Goal: Task Accomplishment & Management: Use online tool/utility

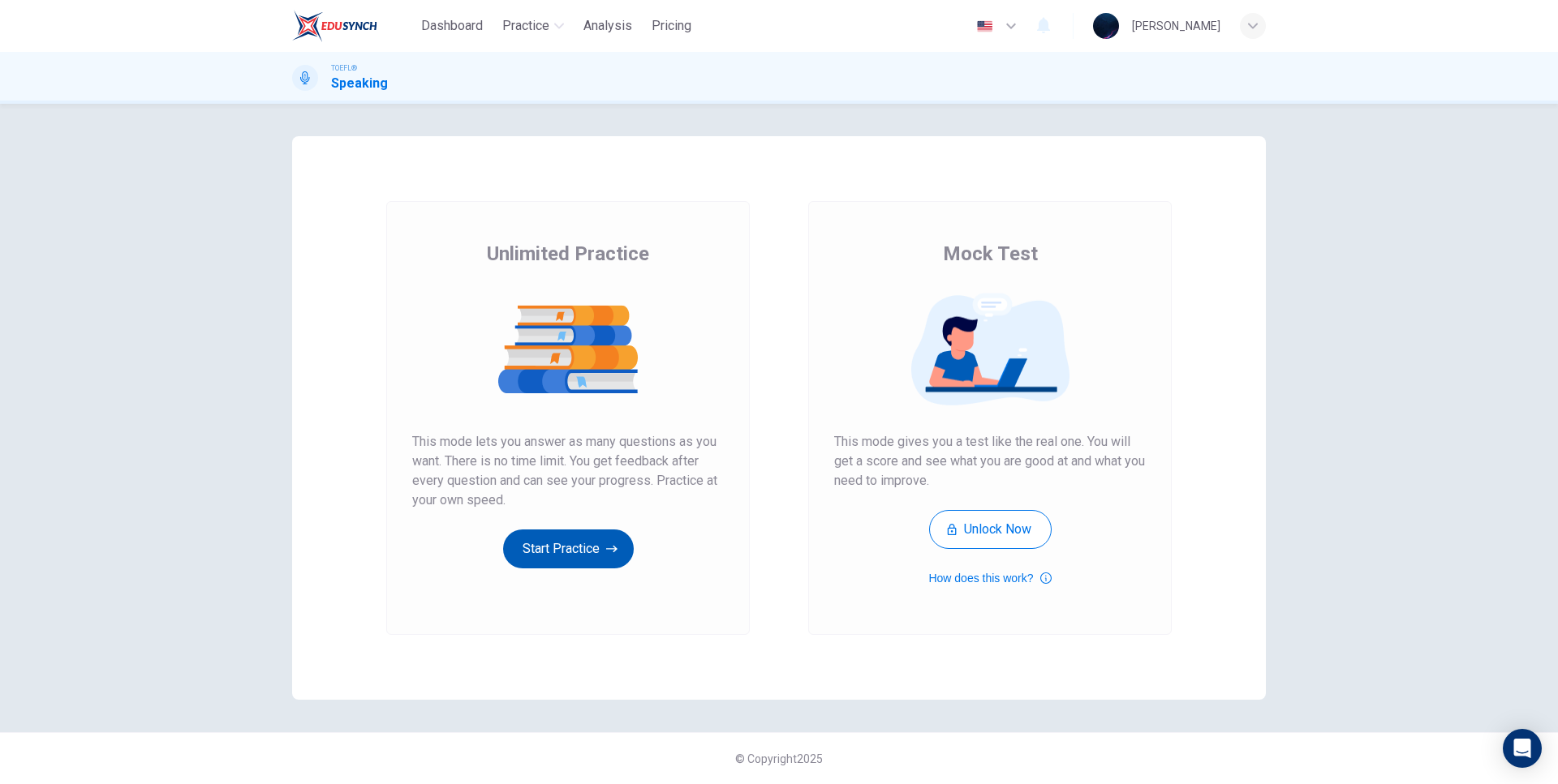
click at [593, 544] on button "Start Practice" at bounding box center [568, 549] width 130 height 39
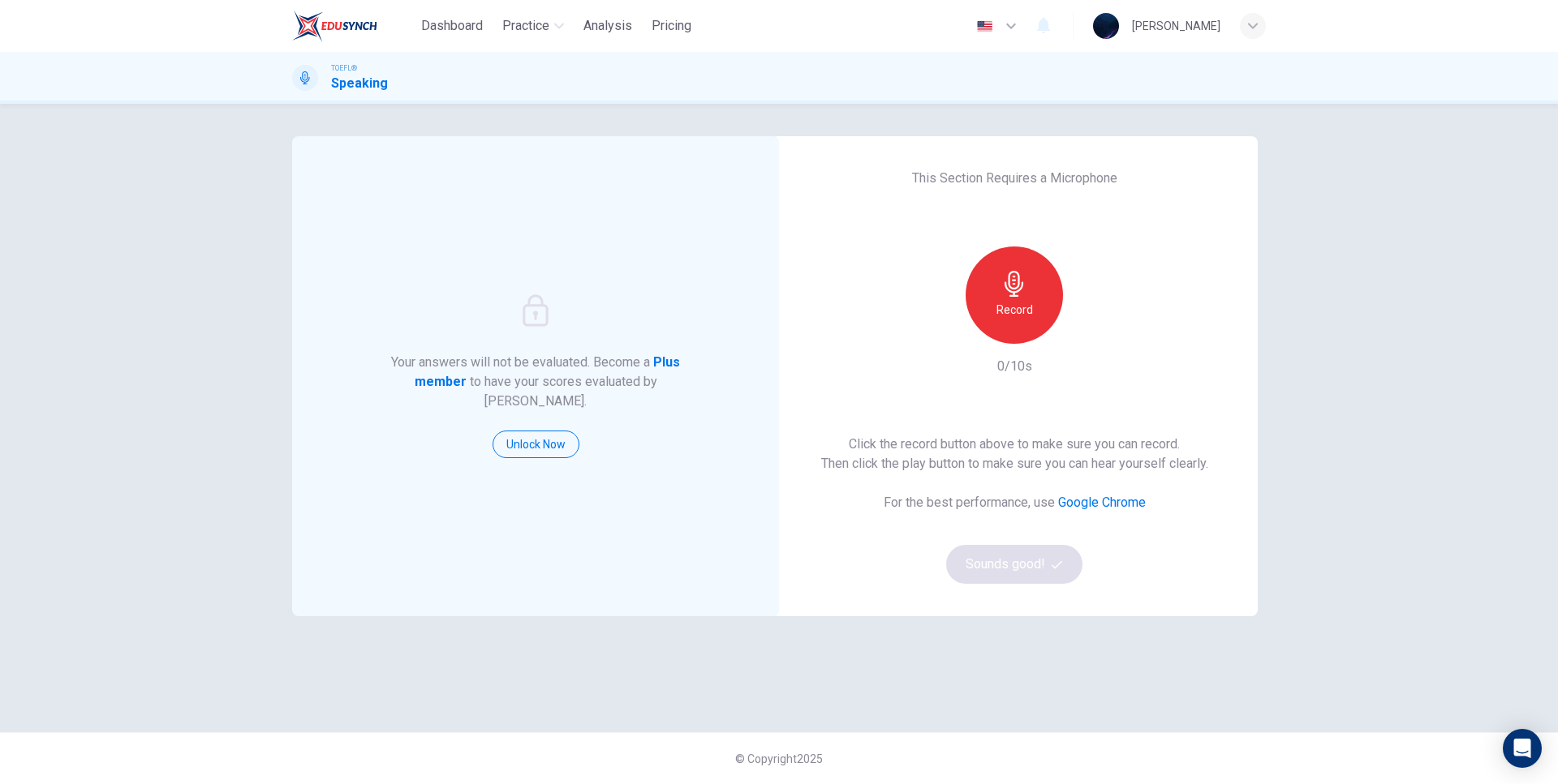
click at [1007, 307] on h6 "Record" at bounding box center [1015, 309] width 37 height 20
click at [651, 148] on div "Your answers will not be evaluated. Become a Plus member to have your scores ev…" at bounding box center [535, 376] width 487 height 480
click at [1089, 329] on icon "button" at bounding box center [1090, 331] width 7 height 10
click at [1089, 329] on icon "button" at bounding box center [1089, 331] width 16 height 16
click at [1016, 564] on button "Sounds good!" at bounding box center [1014, 565] width 137 height 39
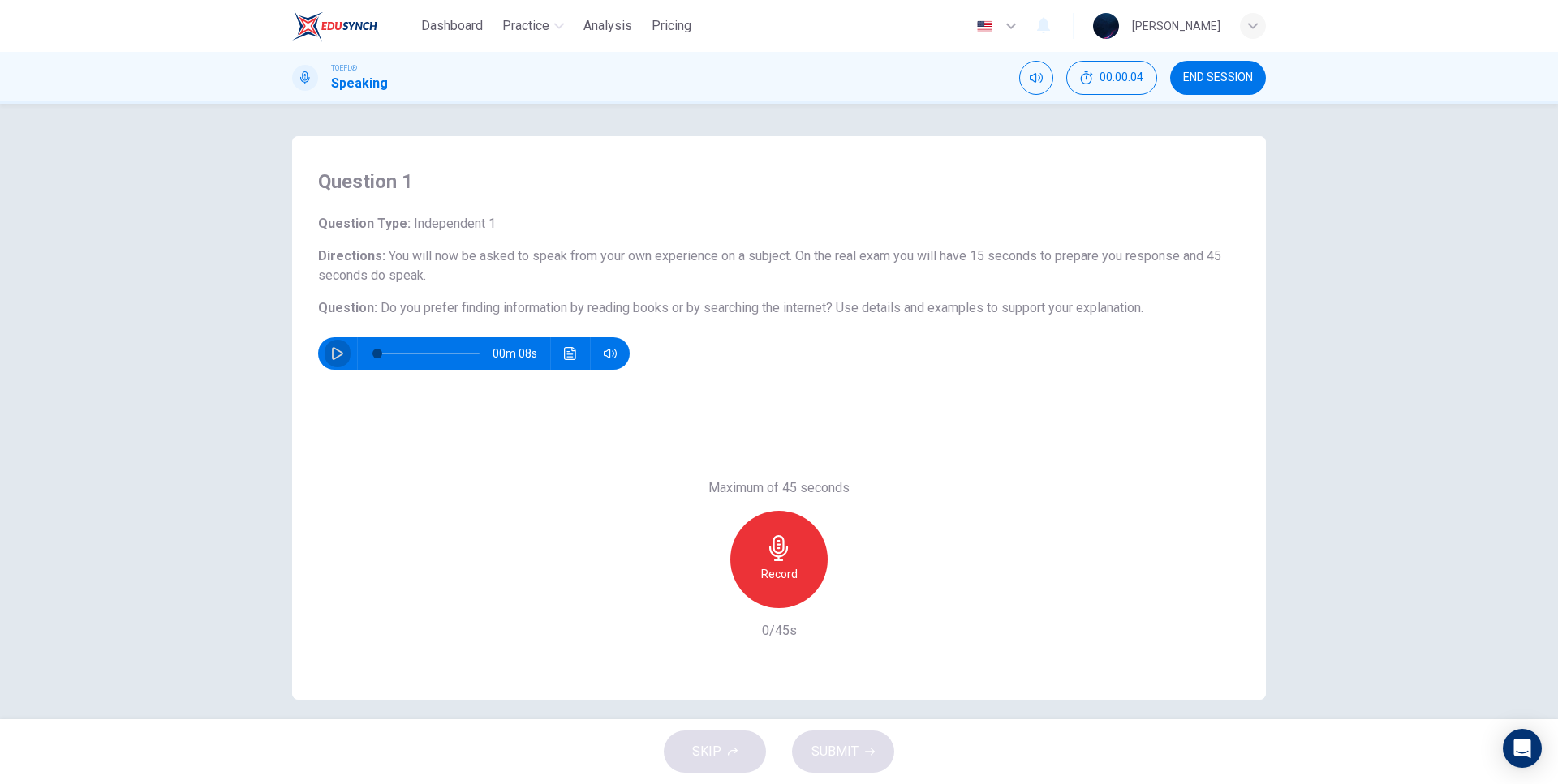
click at [331, 354] on icon "button" at bounding box center [337, 353] width 13 height 13
type input "0"
click at [779, 552] on icon "button" at bounding box center [778, 548] width 19 height 26
click at [769, 551] on icon "button" at bounding box center [778, 548] width 19 height 26
click at [702, 593] on icon "button" at bounding box center [704, 595] width 10 height 10
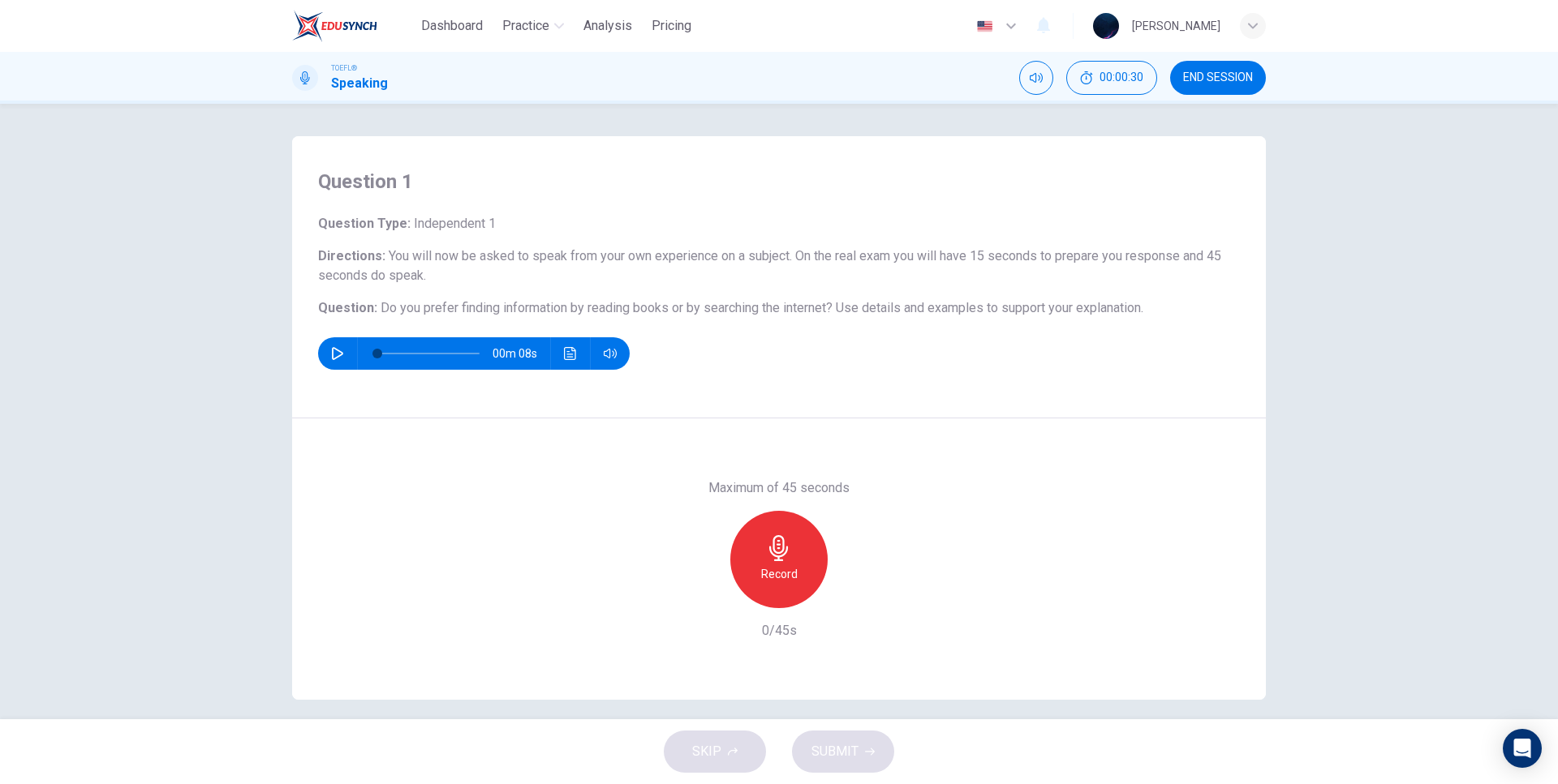
click at [781, 561] on div "Record" at bounding box center [778, 559] width 97 height 97
click at [844, 455] on div "Maximum of 45 seconds Stop 18/45s" at bounding box center [778, 559] width 974 height 282
click at [775, 540] on icon "button" at bounding box center [778, 548] width 26 height 26
click at [702, 597] on icon "button" at bounding box center [704, 595] width 10 height 10
click at [1214, 76] on span "END SESSION" at bounding box center [1218, 78] width 70 height 13
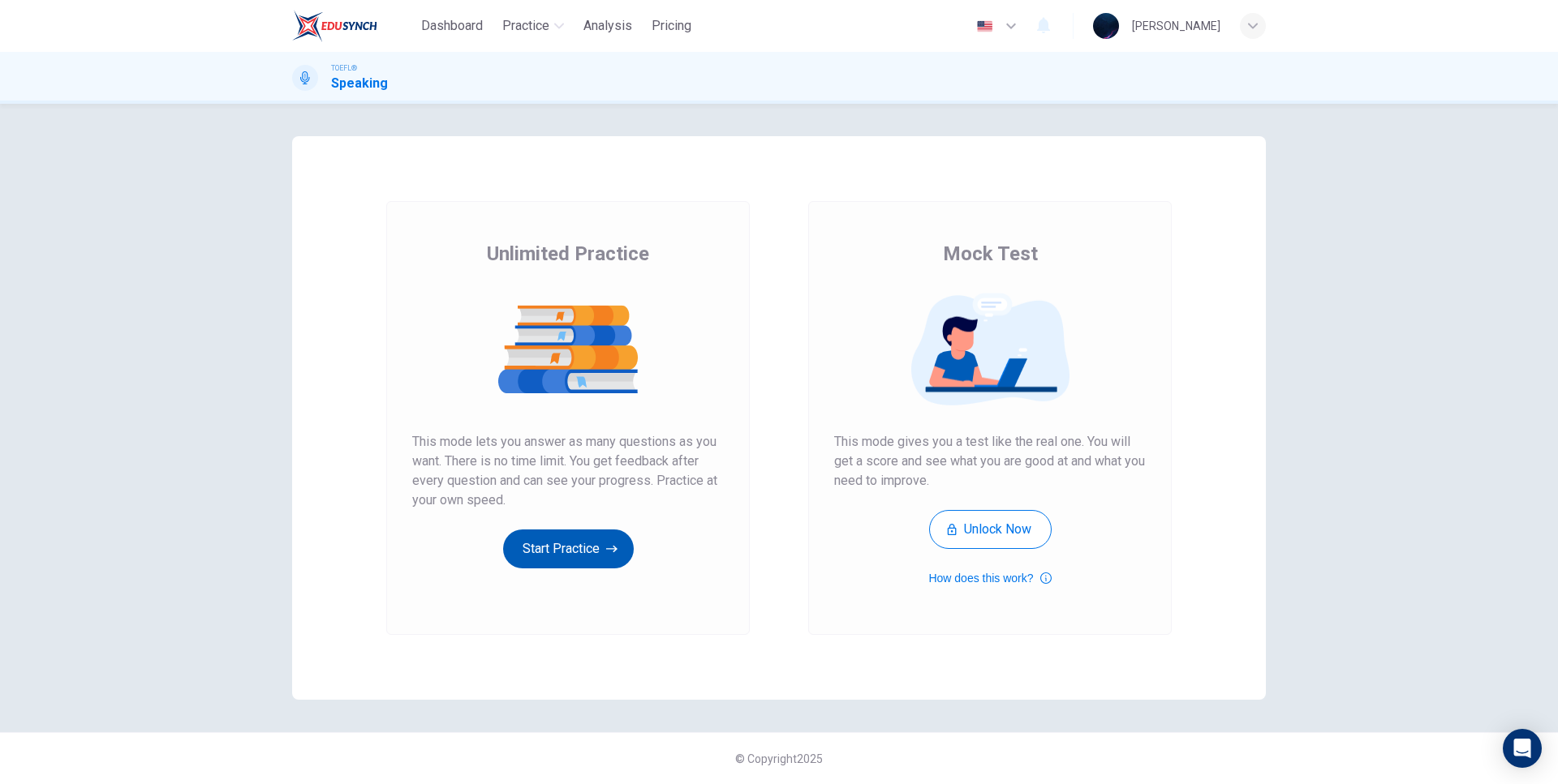
click at [593, 544] on button "Start Practice" at bounding box center [568, 549] width 130 height 39
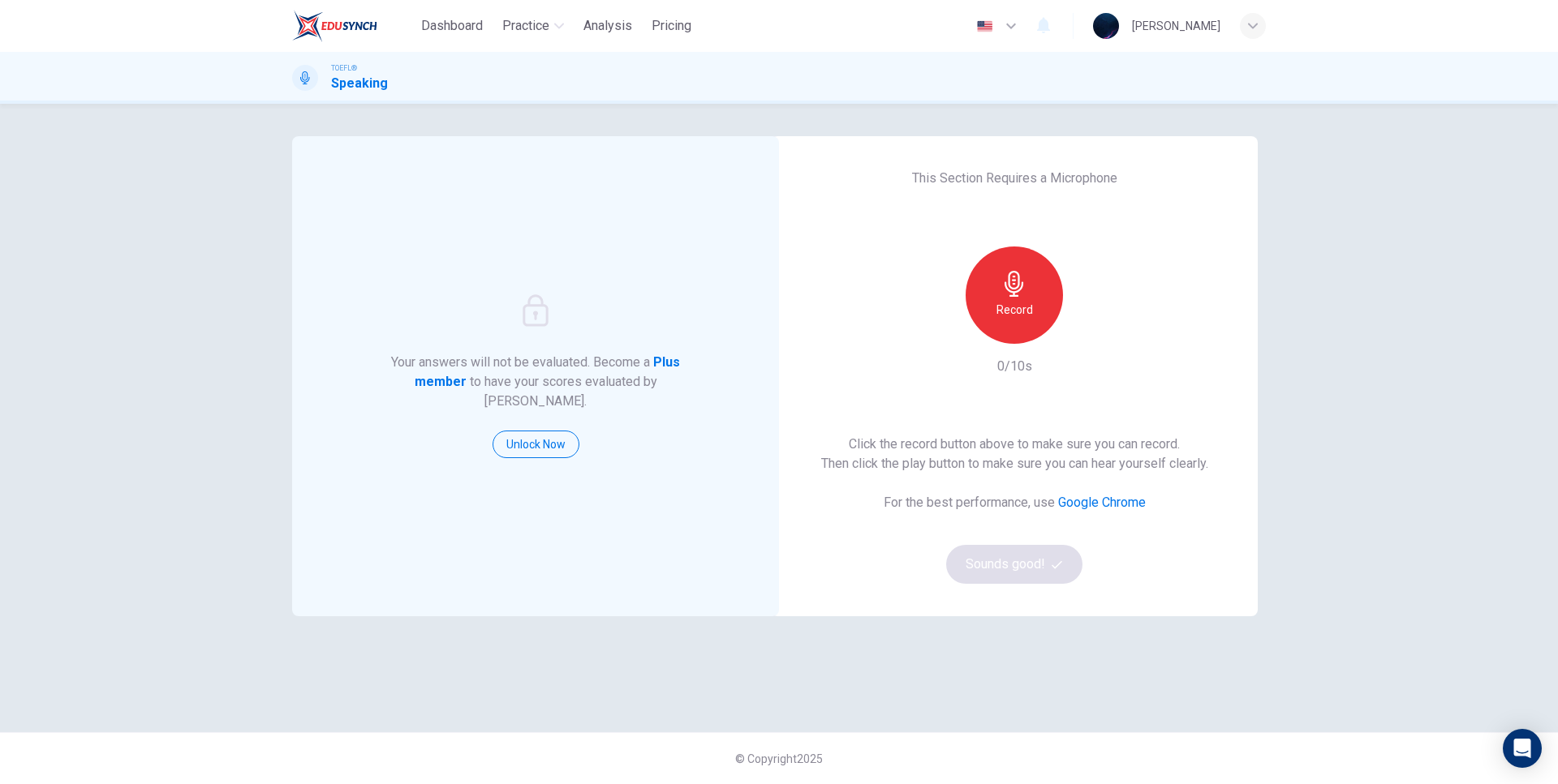
click at [1015, 292] on icon "button" at bounding box center [1014, 284] width 19 height 26
click at [1037, 565] on button "Sounds good!" at bounding box center [1014, 565] width 137 height 39
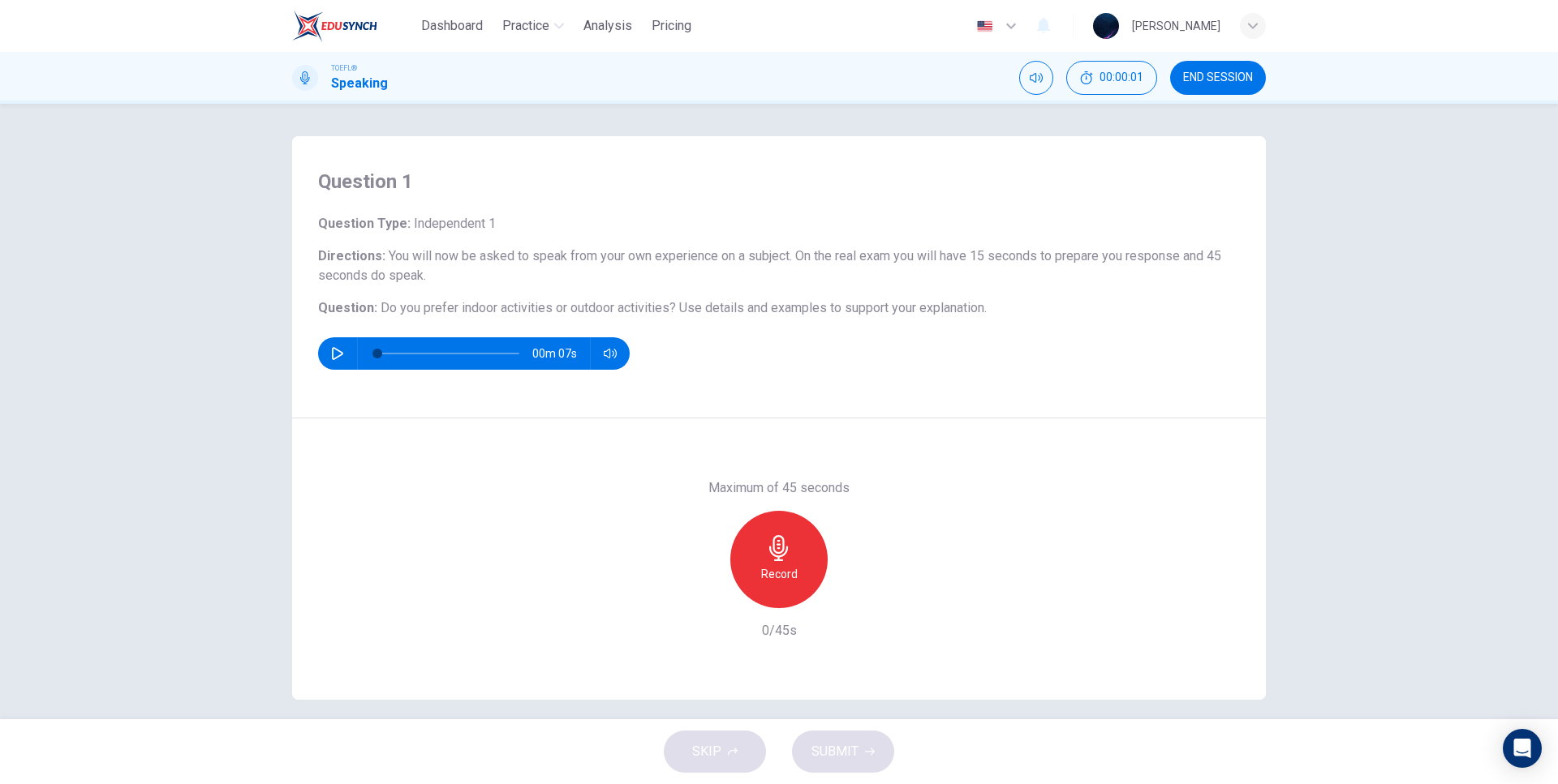
click at [338, 356] on icon "button" at bounding box center [337, 353] width 13 height 13
type input "0"
click at [787, 537] on icon "button" at bounding box center [778, 548] width 26 height 26
click at [874, 452] on div "Maximum of 45 seconds Stop 16/45s" at bounding box center [778, 559] width 974 height 282
click at [907, 391] on div "Question 1 Question Type : Independent 1 Directions : You will now be asked to …" at bounding box center [778, 277] width 974 height 282
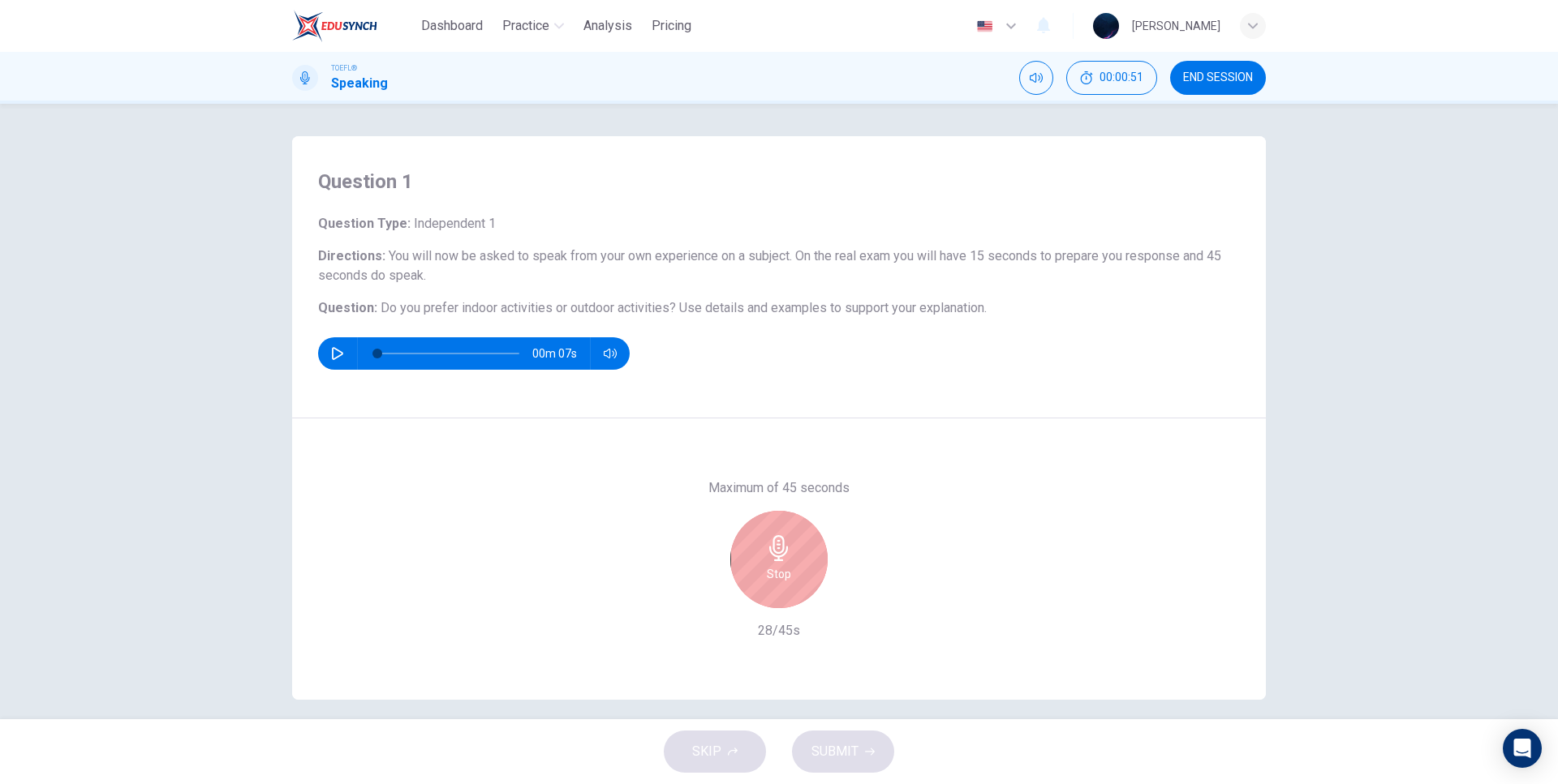
click at [844, 417] on div "Question 1 Question Type : Independent 1 Directions : You will now be asked to …" at bounding box center [778, 277] width 974 height 282
click at [839, 441] on div "Maximum of 45 seconds Stop 36/45s" at bounding box center [778, 559] width 974 height 282
click at [838, 442] on div "Maximum of 45 seconds Stop 38/45s" at bounding box center [778, 559] width 974 height 282
click at [838, 442] on div "Maximum of 45 seconds Stop 39/45s" at bounding box center [778, 559] width 974 height 282
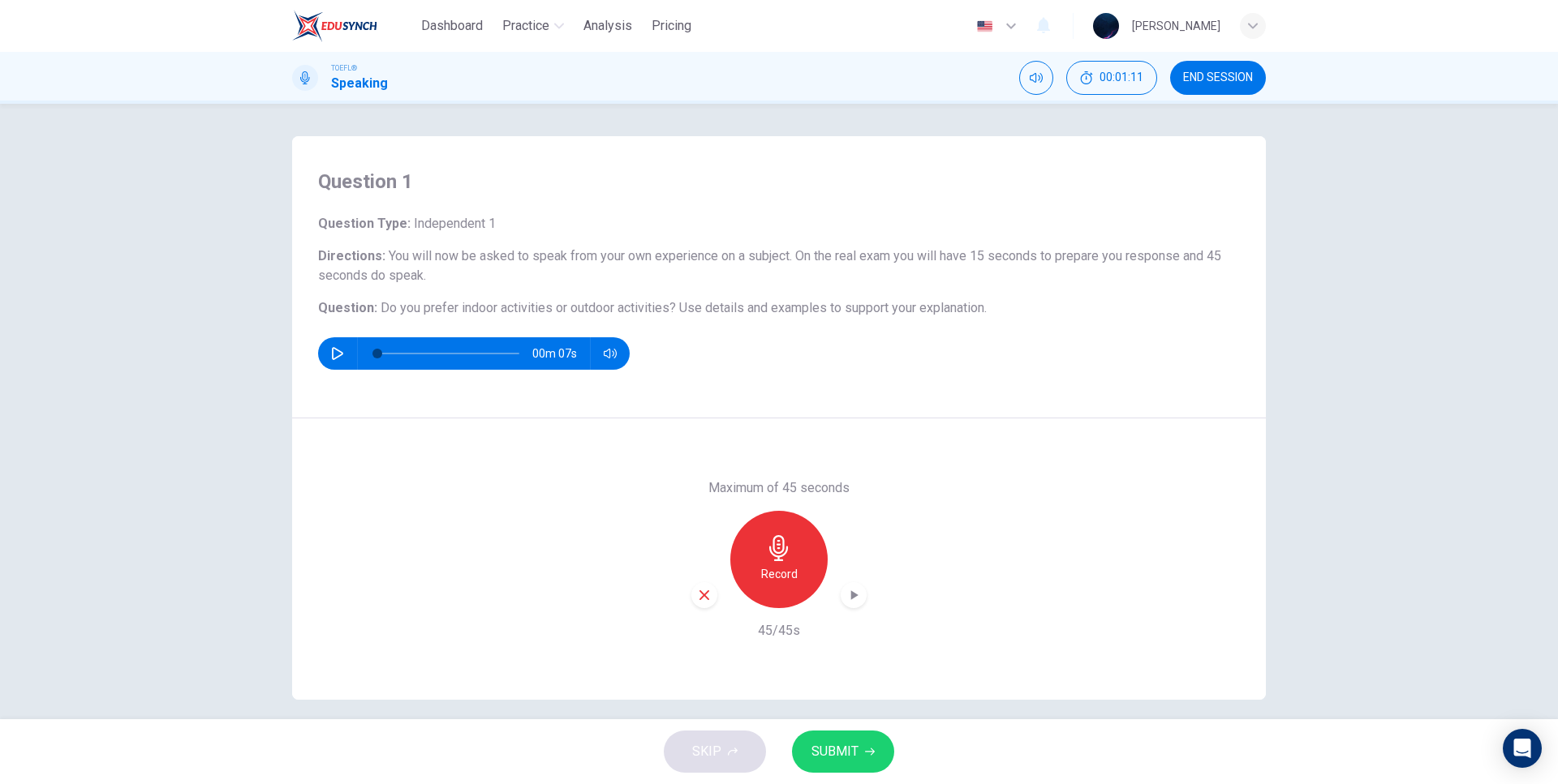
click at [851, 594] on icon "button" at bounding box center [855, 595] width 7 height 10
click at [846, 594] on icon "button" at bounding box center [853, 595] width 16 height 16
click at [854, 594] on icon "button" at bounding box center [853, 595] width 16 height 16
click at [854, 593] on icon "button" at bounding box center [853, 595] width 16 height 16
click at [861, 594] on div "button" at bounding box center [853, 595] width 26 height 26
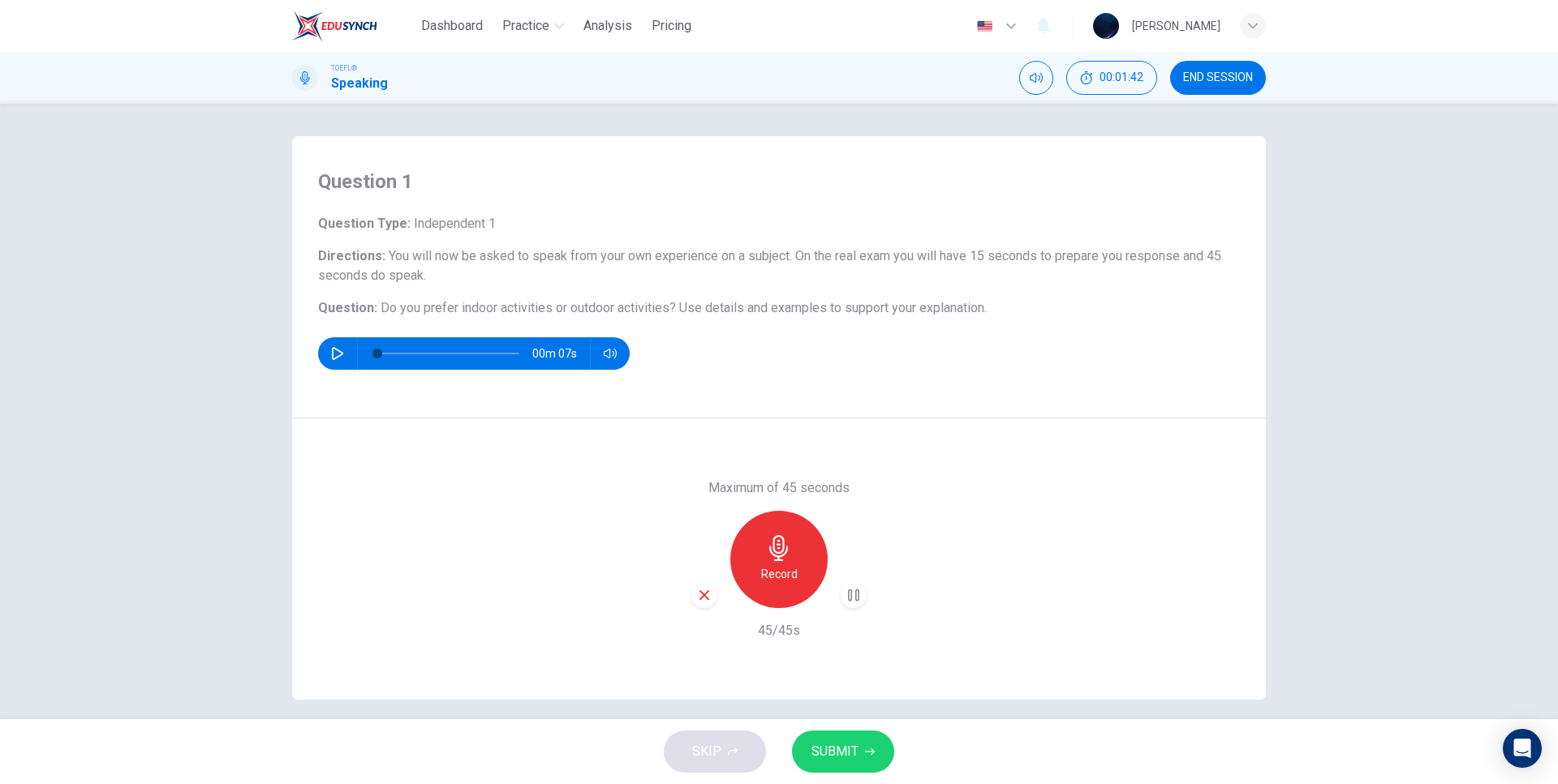
click at [861, 594] on div "button" at bounding box center [853, 595] width 26 height 26
click at [836, 763] on button "SUBMIT" at bounding box center [842, 751] width 103 height 42
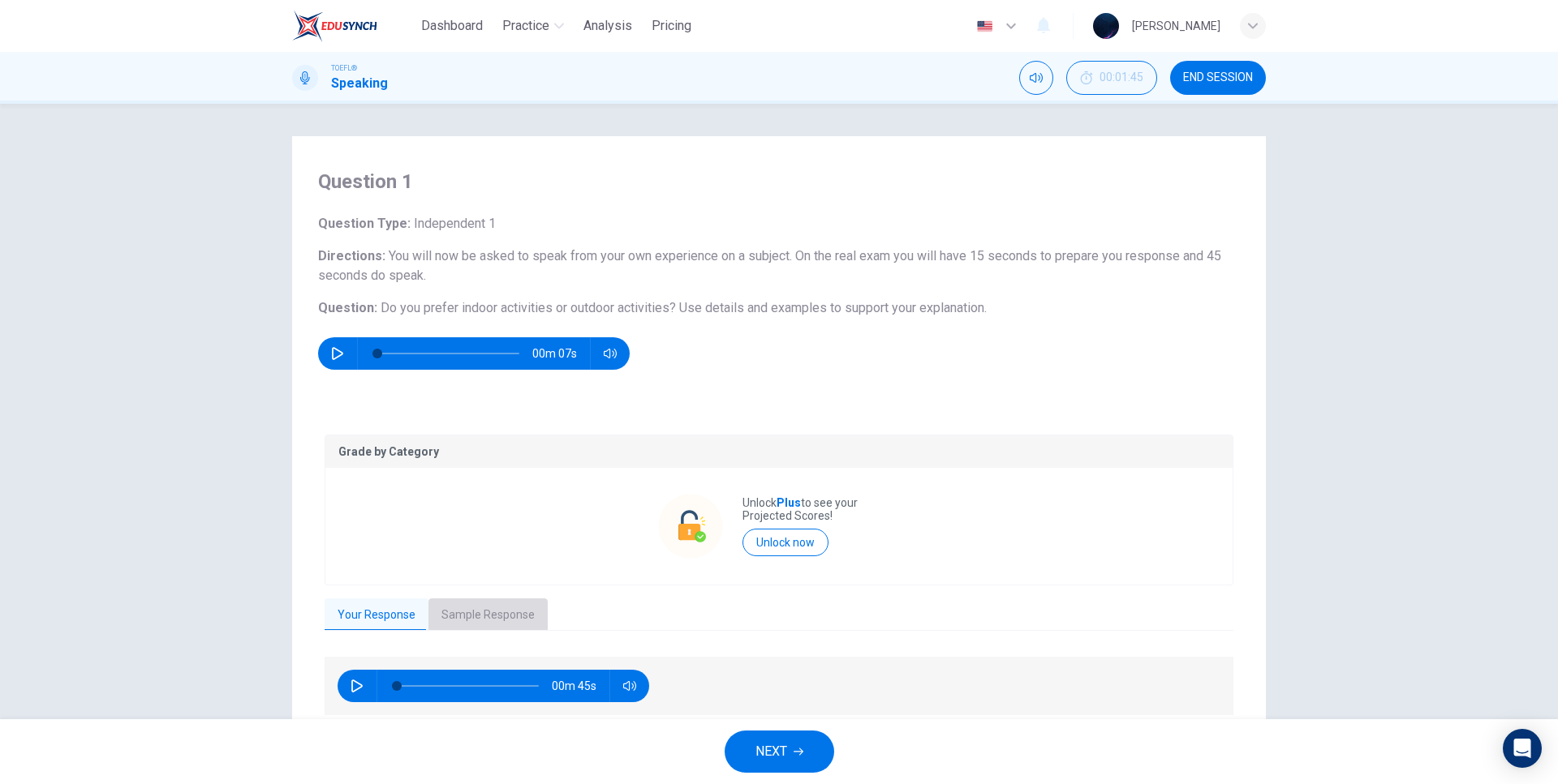
click at [496, 619] on button "Sample Response" at bounding box center [488, 615] width 120 height 34
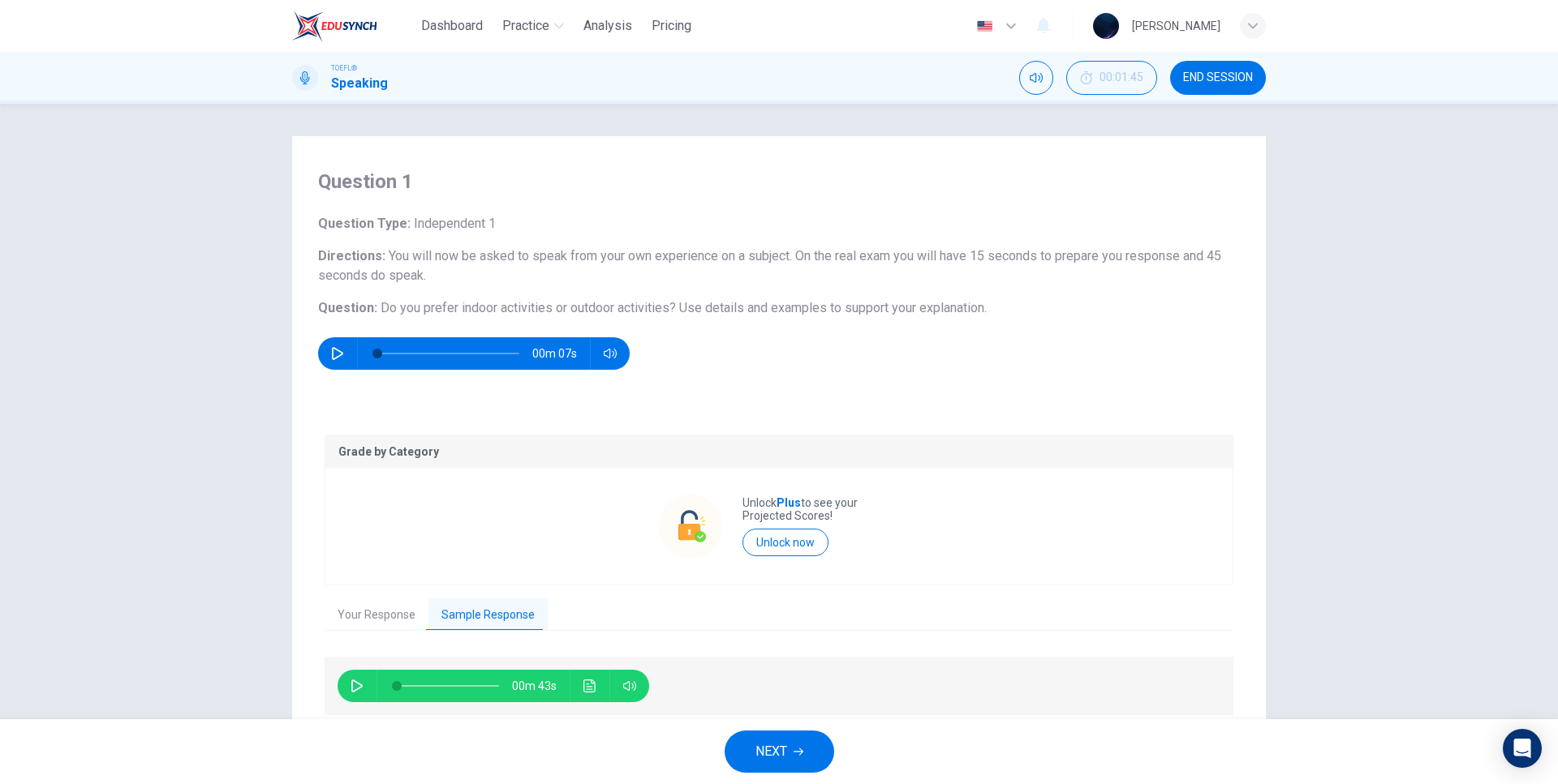
click at [371, 622] on button "Your Response" at bounding box center [377, 615] width 104 height 34
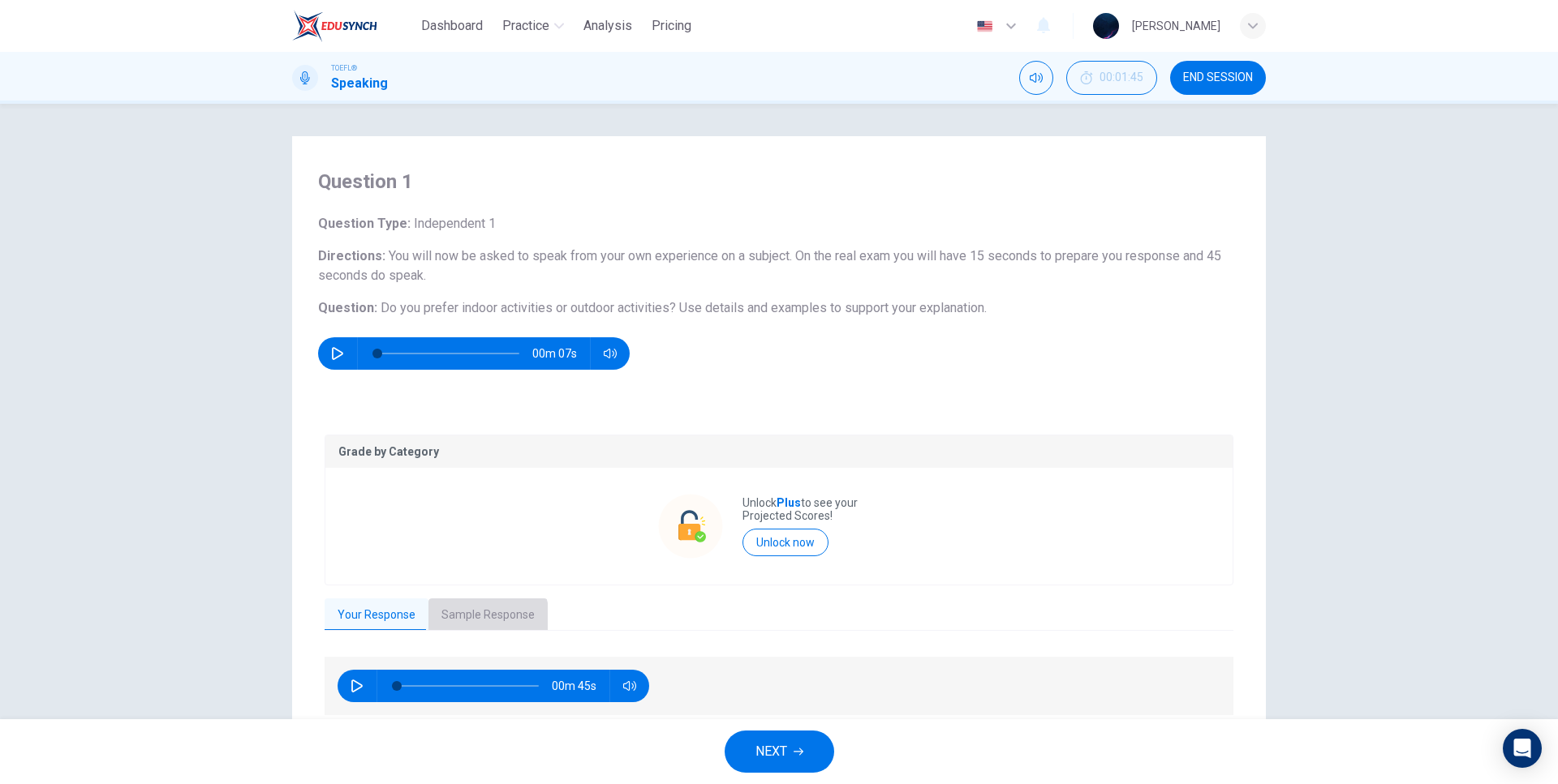
click at [469, 619] on button "Sample Response" at bounding box center [488, 615] width 120 height 34
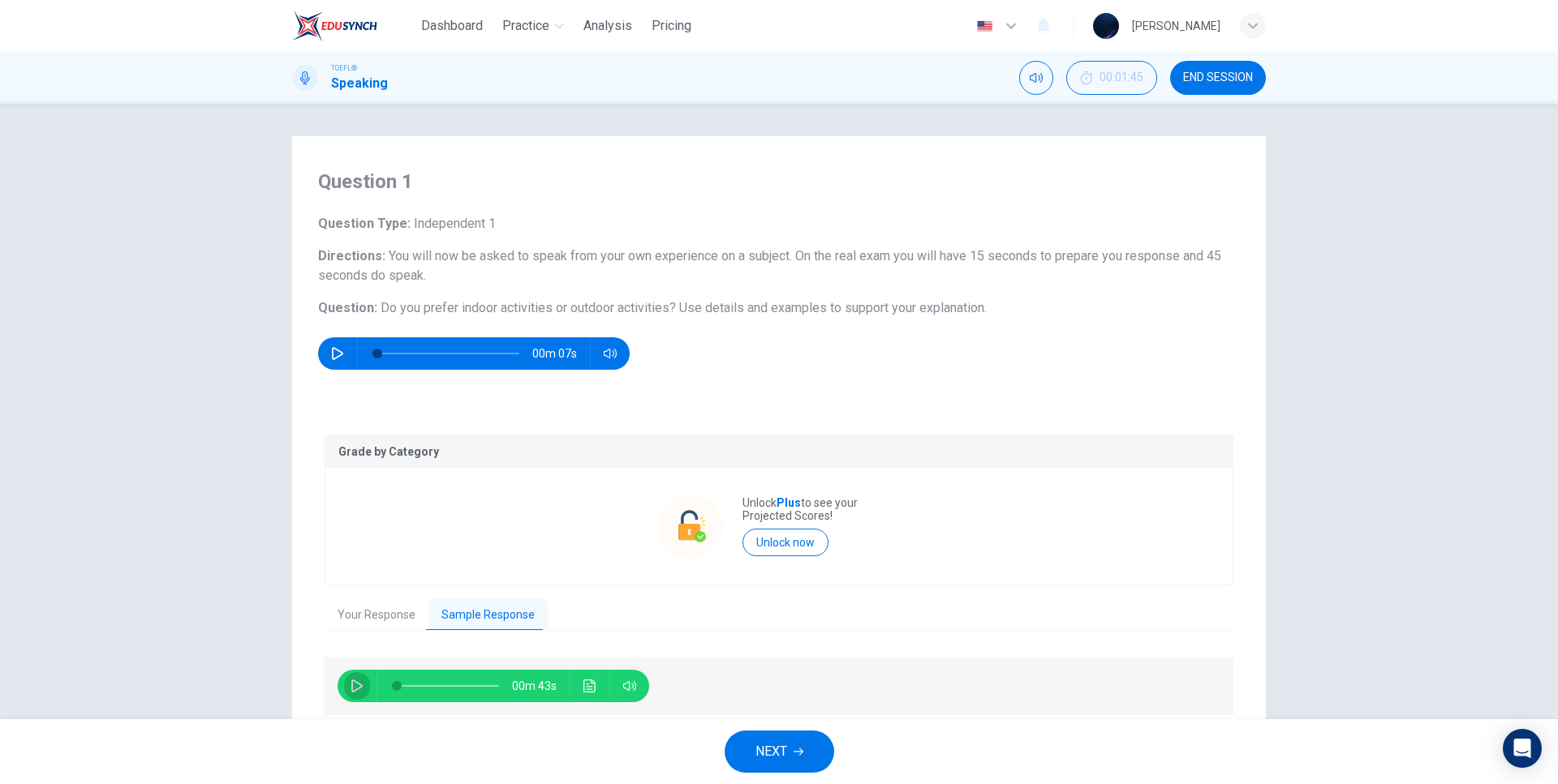
click at [351, 685] on icon "button" at bounding box center [357, 686] width 13 height 13
type input "5"
type input "0.5"
click at [626, 713] on span at bounding box center [626, 714] width 60 height 22
click at [705, 659] on div "00m 40s" at bounding box center [779, 685] width 908 height 58
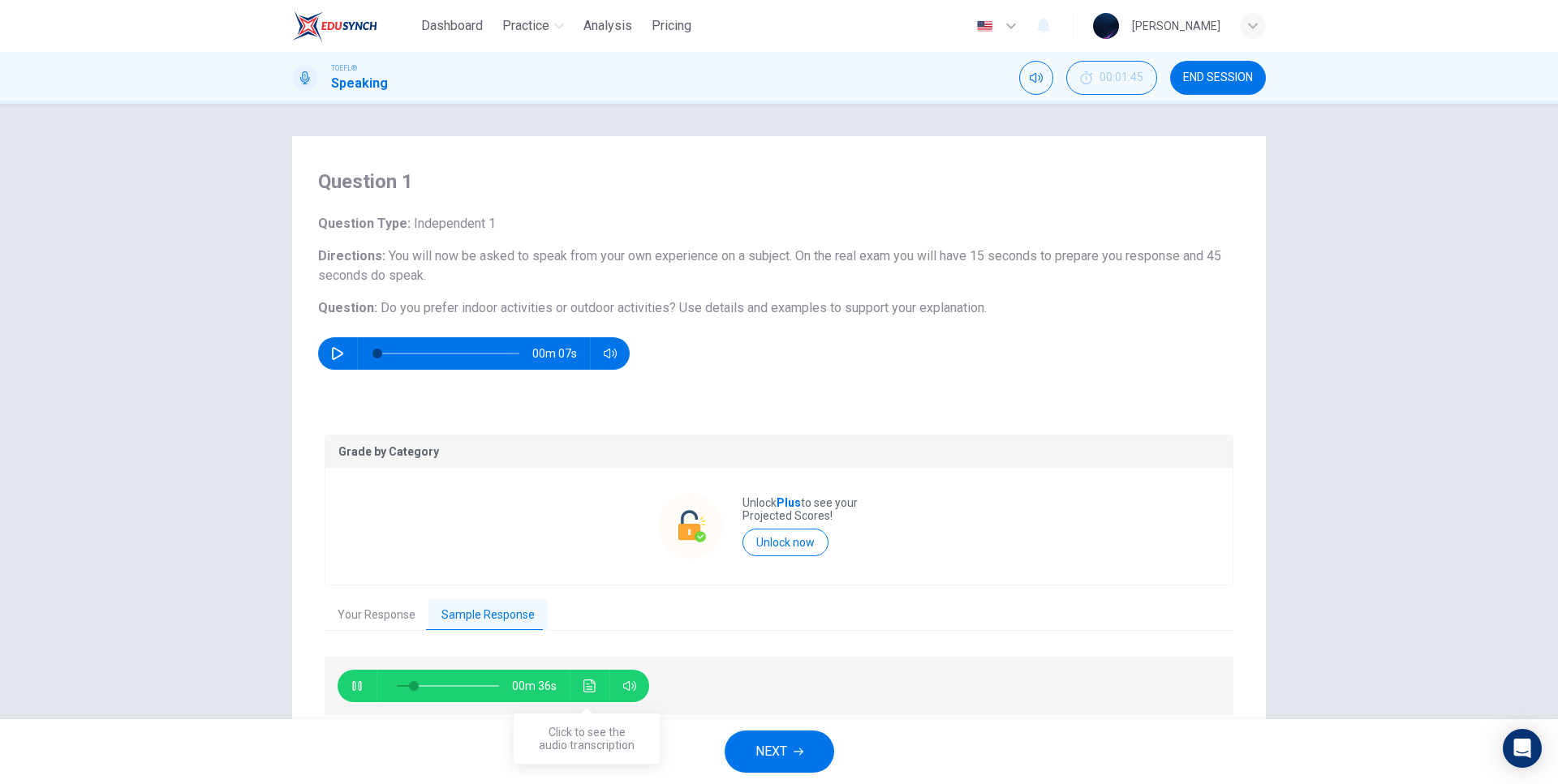
click at [585, 684] on icon "Click to see the audio transcription" at bounding box center [590, 686] width 12 height 13
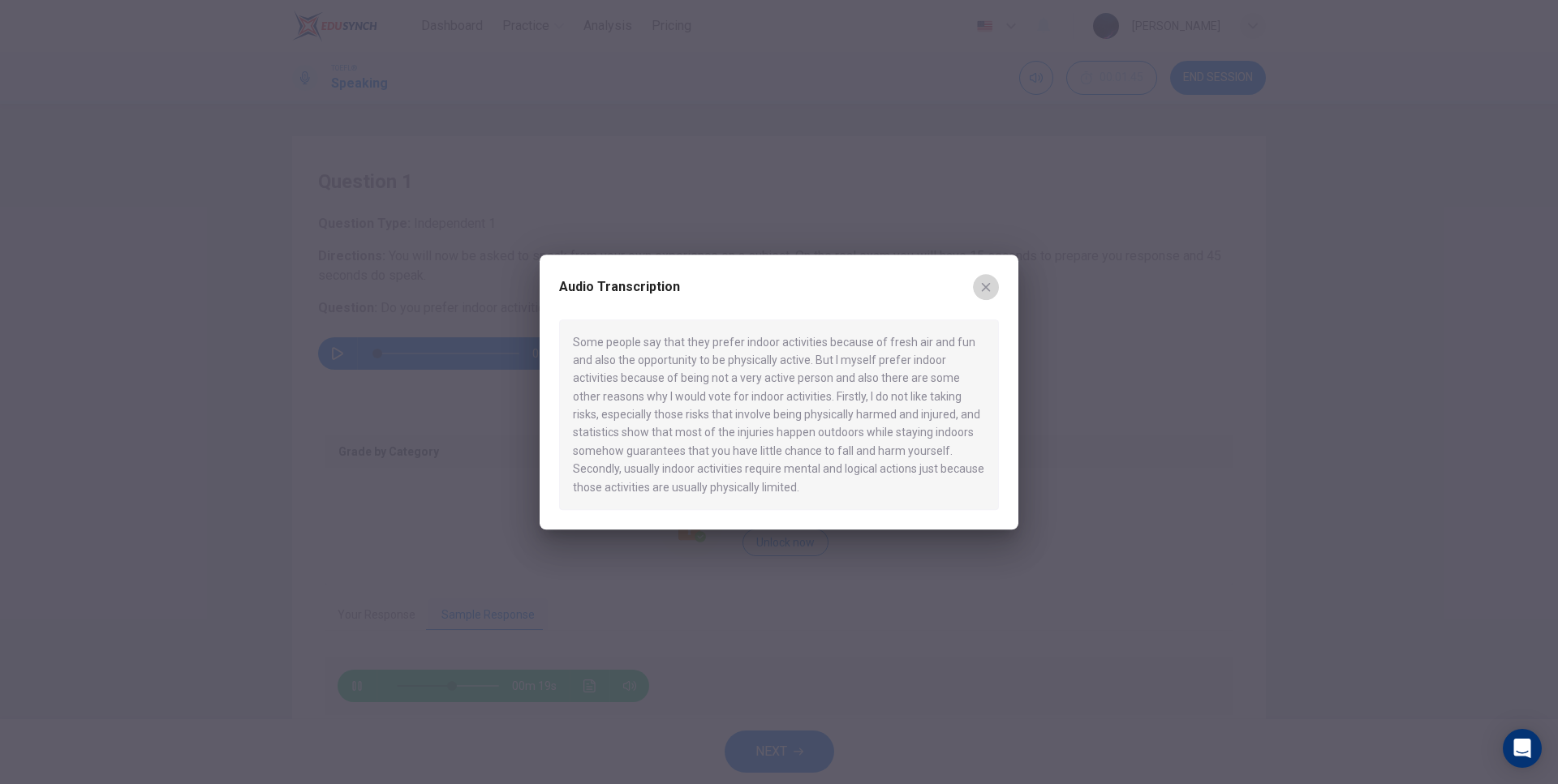
click at [982, 288] on icon "button" at bounding box center [985, 287] width 13 height 13
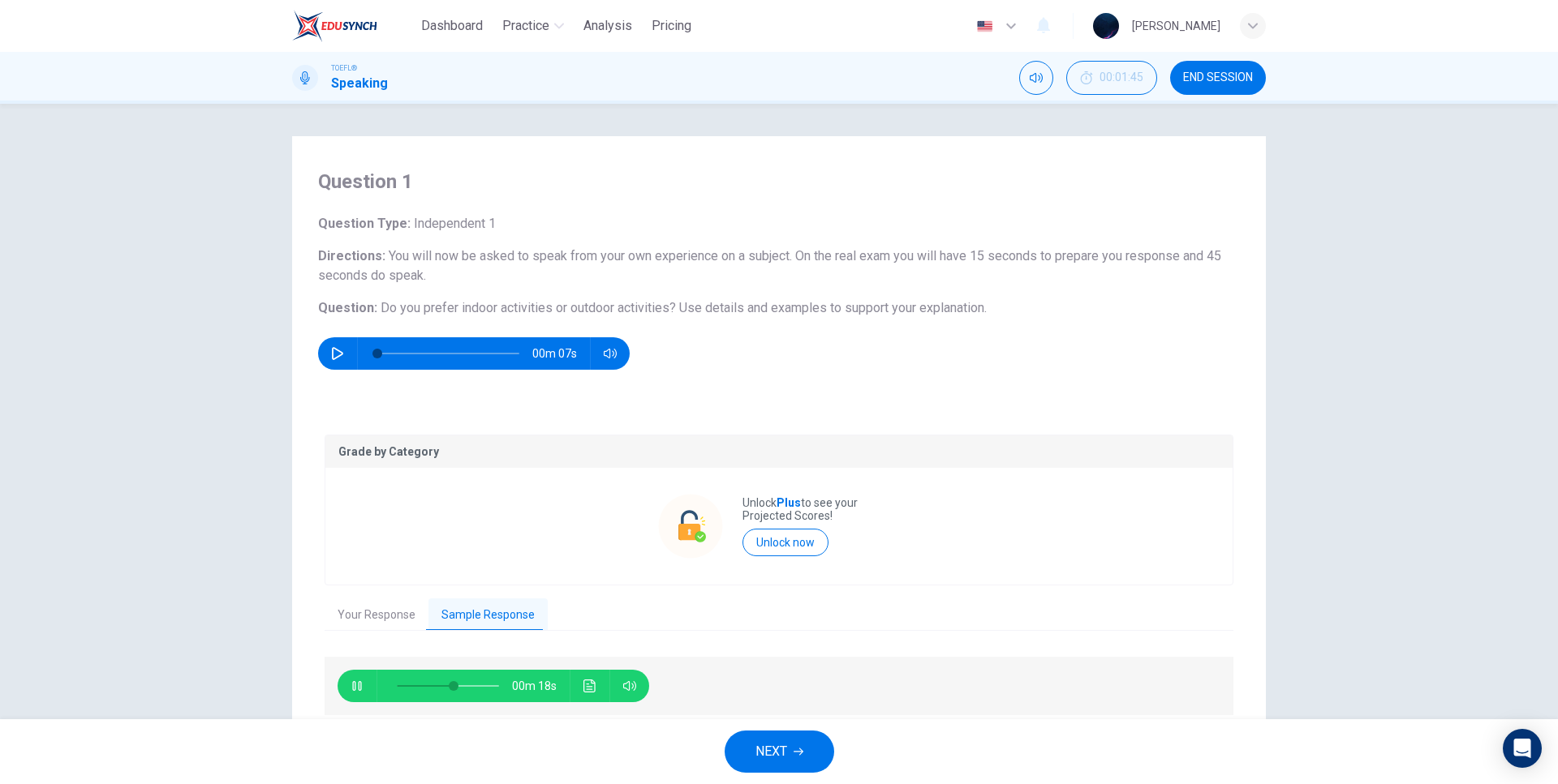
type input "58"
click at [789, 754] on button "NEXT" at bounding box center [779, 751] width 110 height 42
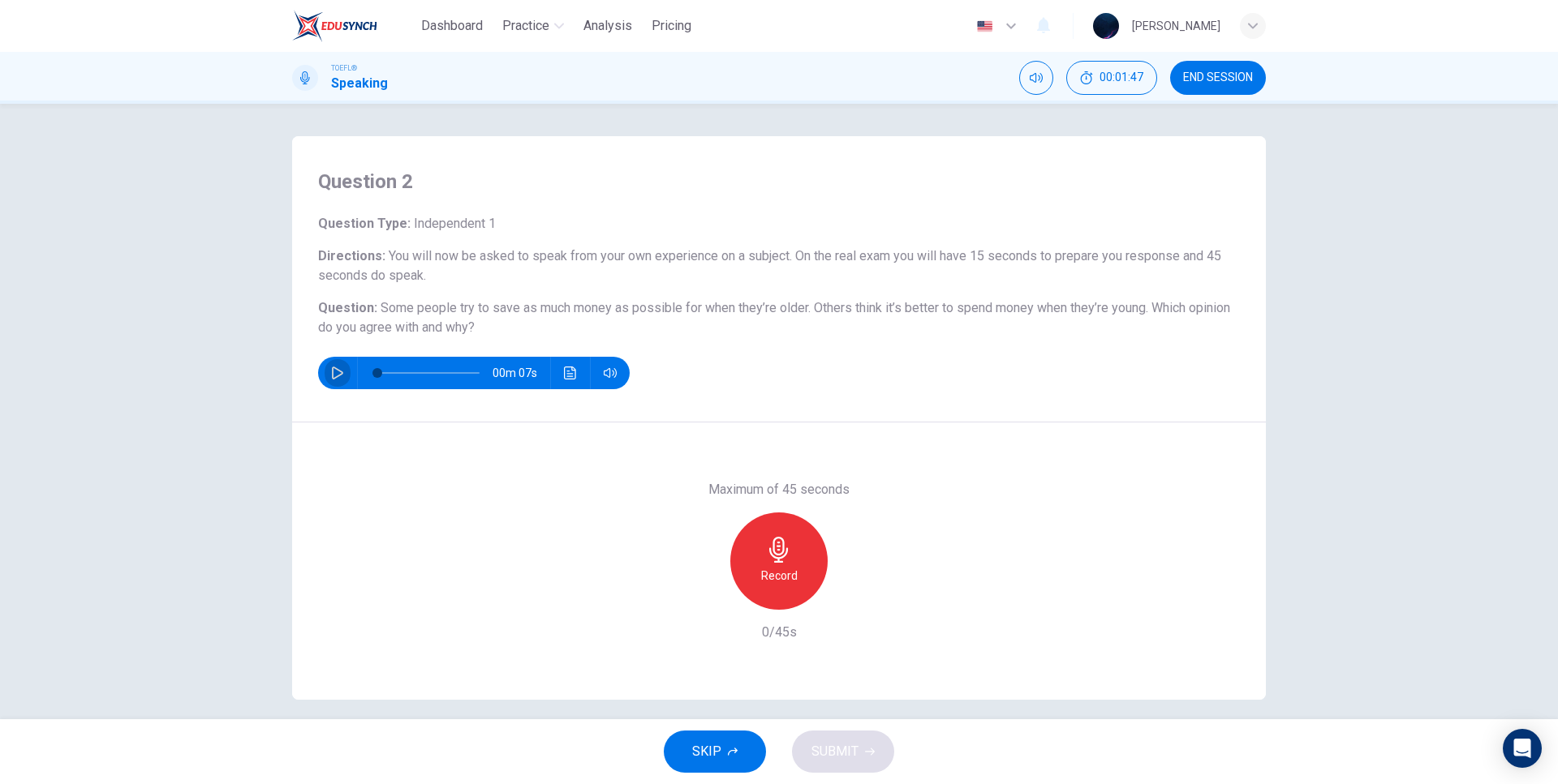
click at [337, 373] on icon "button" at bounding box center [337, 373] width 13 height 13
type input "0"
click at [769, 557] on icon "button" at bounding box center [778, 549] width 26 height 26
click at [810, 407] on div "Question 2 Question Type : Independent 1 Directions : You will now be asked to …" at bounding box center [778, 279] width 974 height 286
click at [818, 392] on div "Question 2 Question Type : Independent 1 Directions : You will now be asked to …" at bounding box center [778, 279] width 974 height 286
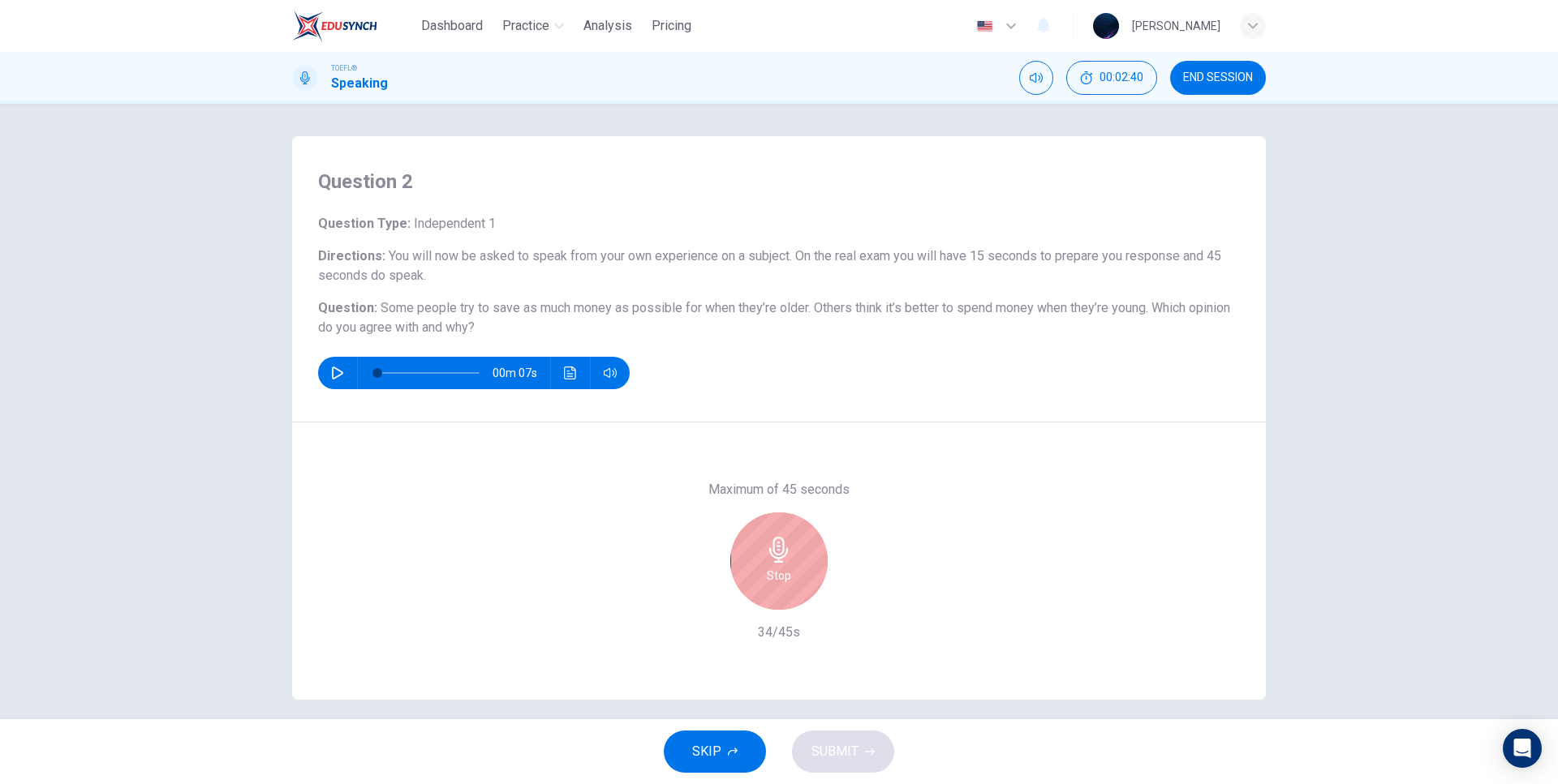
click at [789, 387] on div "00m 07s" at bounding box center [778, 373] width 922 height 32
click at [725, 442] on div "Maximum of 45 seconds Stop 37/45s" at bounding box center [778, 561] width 974 height 277
click at [755, 460] on div "Maximum of 45 seconds Stop 41/45s" at bounding box center [778, 561] width 974 height 277
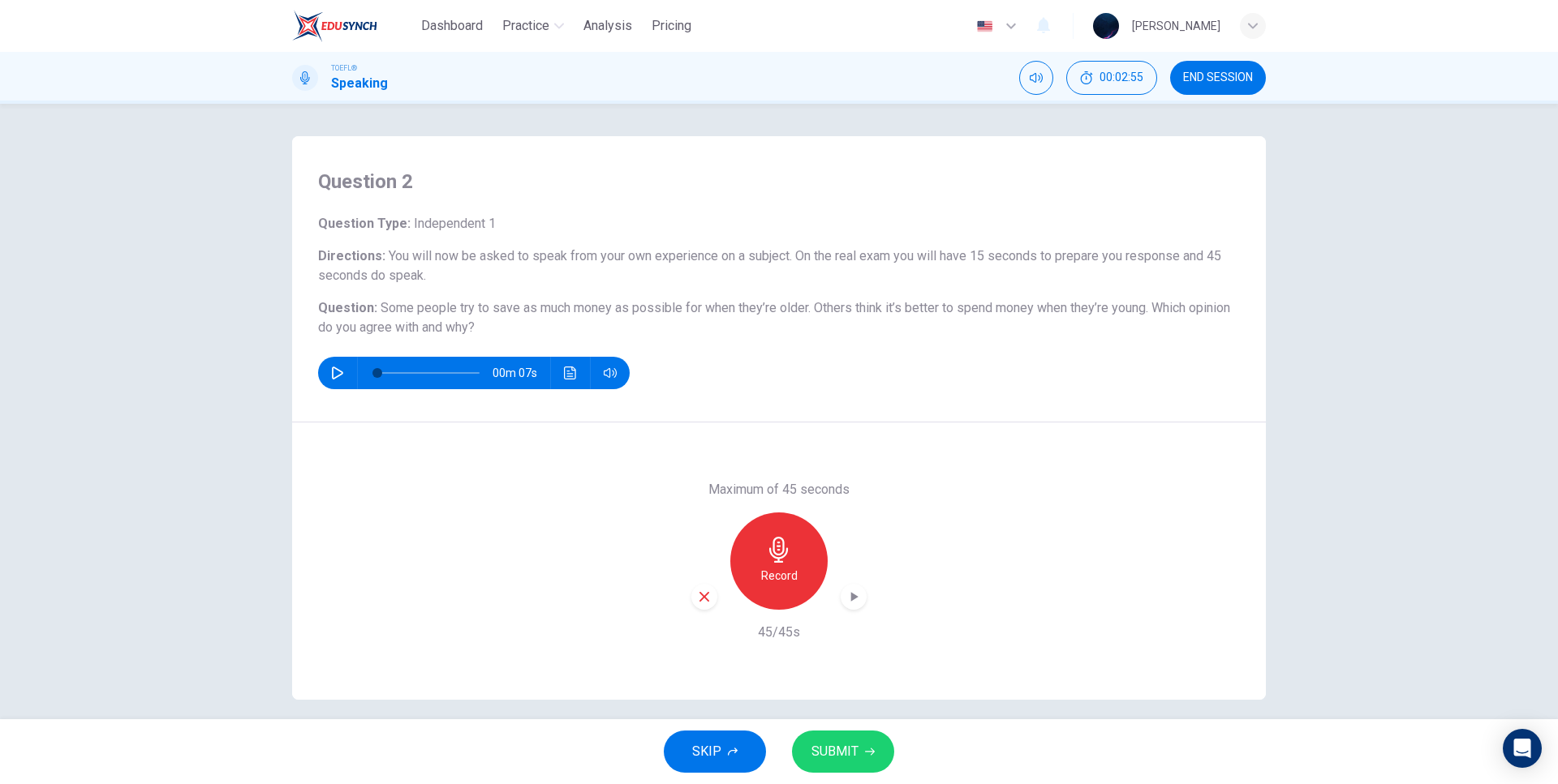
drag, startPoint x: 708, startPoint y: 491, endPoint x: 835, endPoint y: 490, distance: 127.0
click at [835, 490] on h6 "Maximum of 45 seconds" at bounding box center [779, 490] width 141 height 20
click at [781, 458] on div "Maximum of 45 seconds Record 45/45s" at bounding box center [778, 561] width 974 height 277
click at [834, 442] on div "Maximum of 45 seconds Record 45/45s" at bounding box center [778, 561] width 974 height 277
click at [743, 450] on div "Maximum of 45 seconds Record 45/45s" at bounding box center [778, 561] width 974 height 277
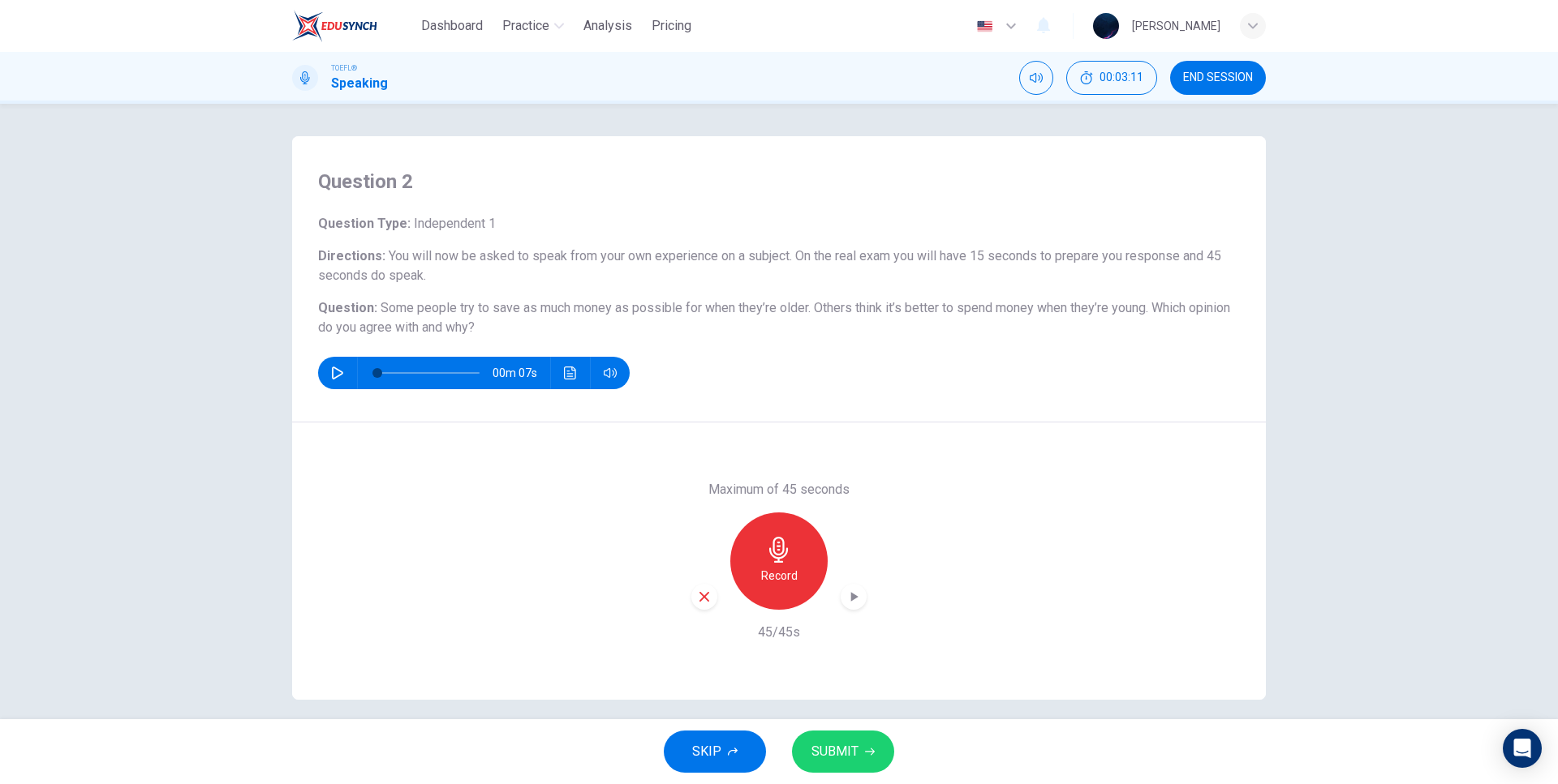
click at [721, 754] on button "SKIP" at bounding box center [715, 751] width 103 height 42
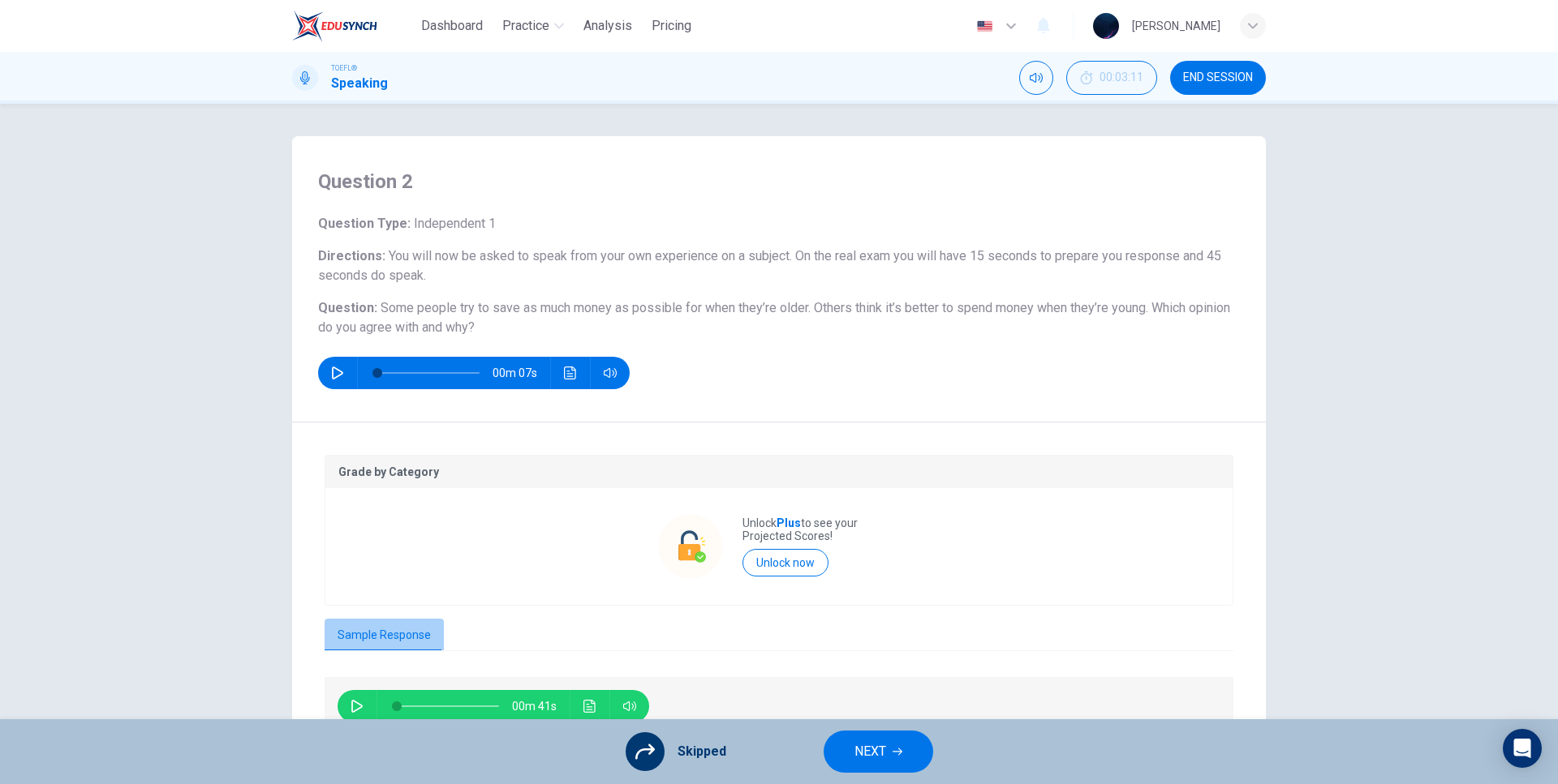
click at [407, 640] on button "Sample Response" at bounding box center [385, 636] width 120 height 34
click at [356, 700] on icon "button" at bounding box center [357, 706] width 13 height 13
click at [351, 701] on icon "button" at bounding box center [357, 706] width 13 height 13
type input "56"
click at [872, 748] on span "NEXT" at bounding box center [869, 751] width 31 height 22
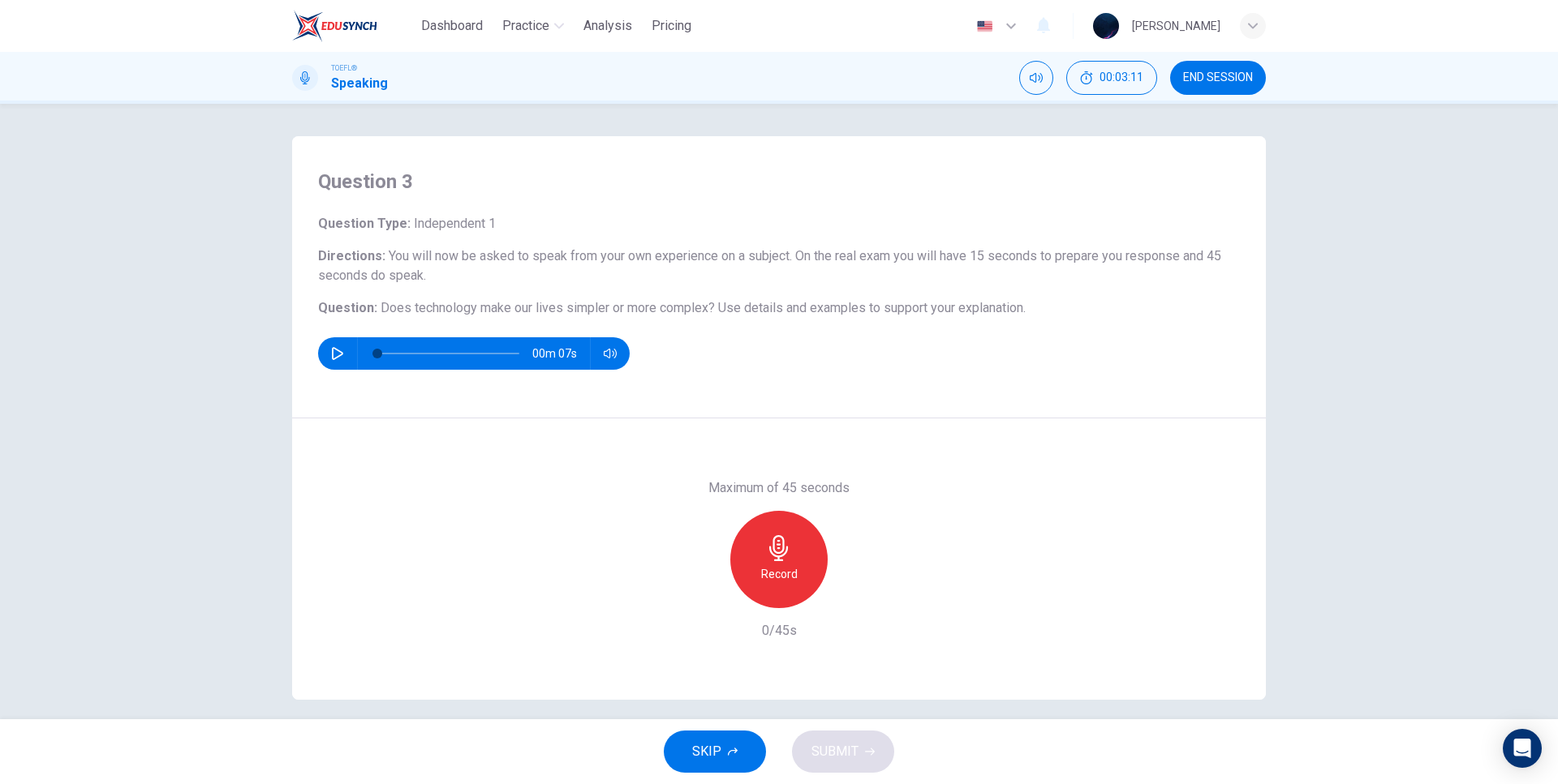
click at [326, 343] on button "button" at bounding box center [337, 353] width 26 height 32
type input "0"
click at [779, 545] on icon "button" at bounding box center [778, 548] width 26 height 26
click at [811, 455] on div "Maximum of 45 seconds Stop 7/45s" at bounding box center [778, 559] width 974 height 282
click at [813, 459] on div "Maximum of 45 seconds Stop 43/45s" at bounding box center [778, 559] width 974 height 282
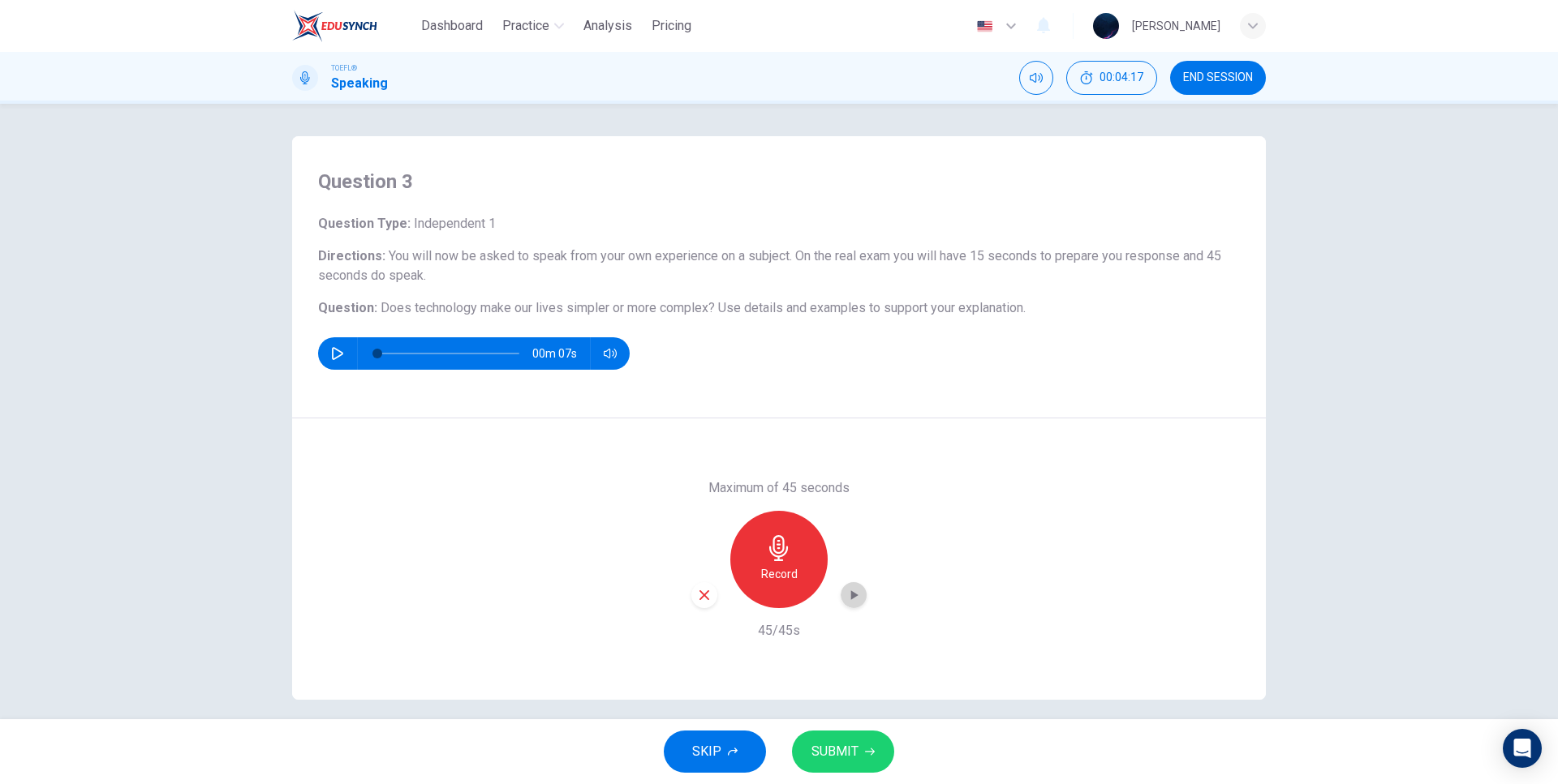
click at [851, 598] on icon "button" at bounding box center [855, 595] width 7 height 10
click at [890, 497] on div "Maximum of 45 seconds Record 45/45s" at bounding box center [778, 559] width 974 height 282
click at [858, 493] on div "Maximum of 45 seconds Record 45/45s" at bounding box center [779, 559] width 175 height 162
click at [839, 461] on div "Maximum of 45 seconds Record 45/45s" at bounding box center [778, 559] width 974 height 282
click at [855, 455] on div "Maximum of 45 seconds Record 45/45s" at bounding box center [778, 559] width 974 height 282
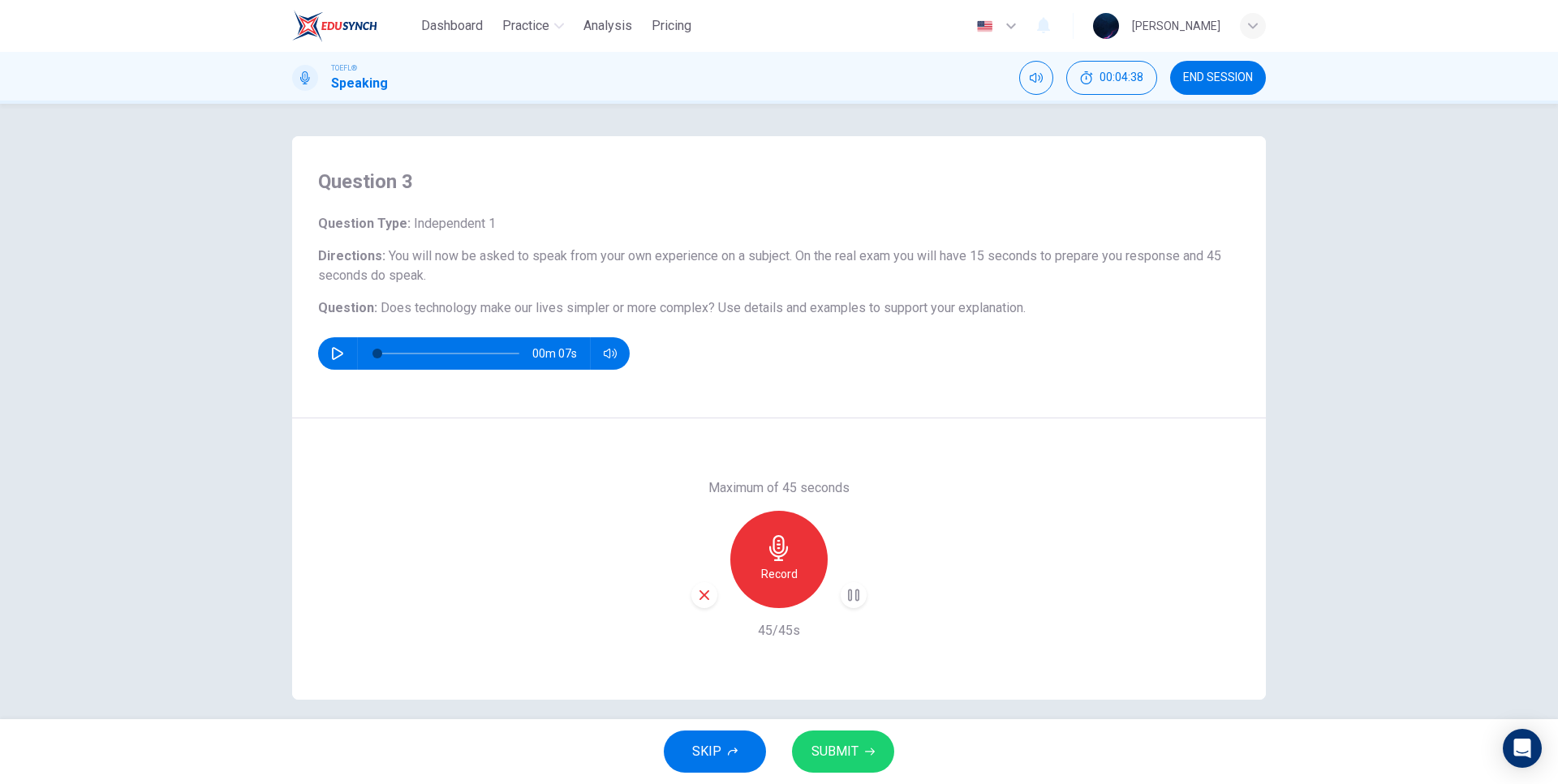
click at [857, 454] on div "Maximum of 45 seconds Record 45/45s" at bounding box center [778, 559] width 974 height 282
click at [709, 603] on div "button" at bounding box center [704, 595] width 26 height 26
click at [779, 560] on icon "button" at bounding box center [778, 548] width 19 height 26
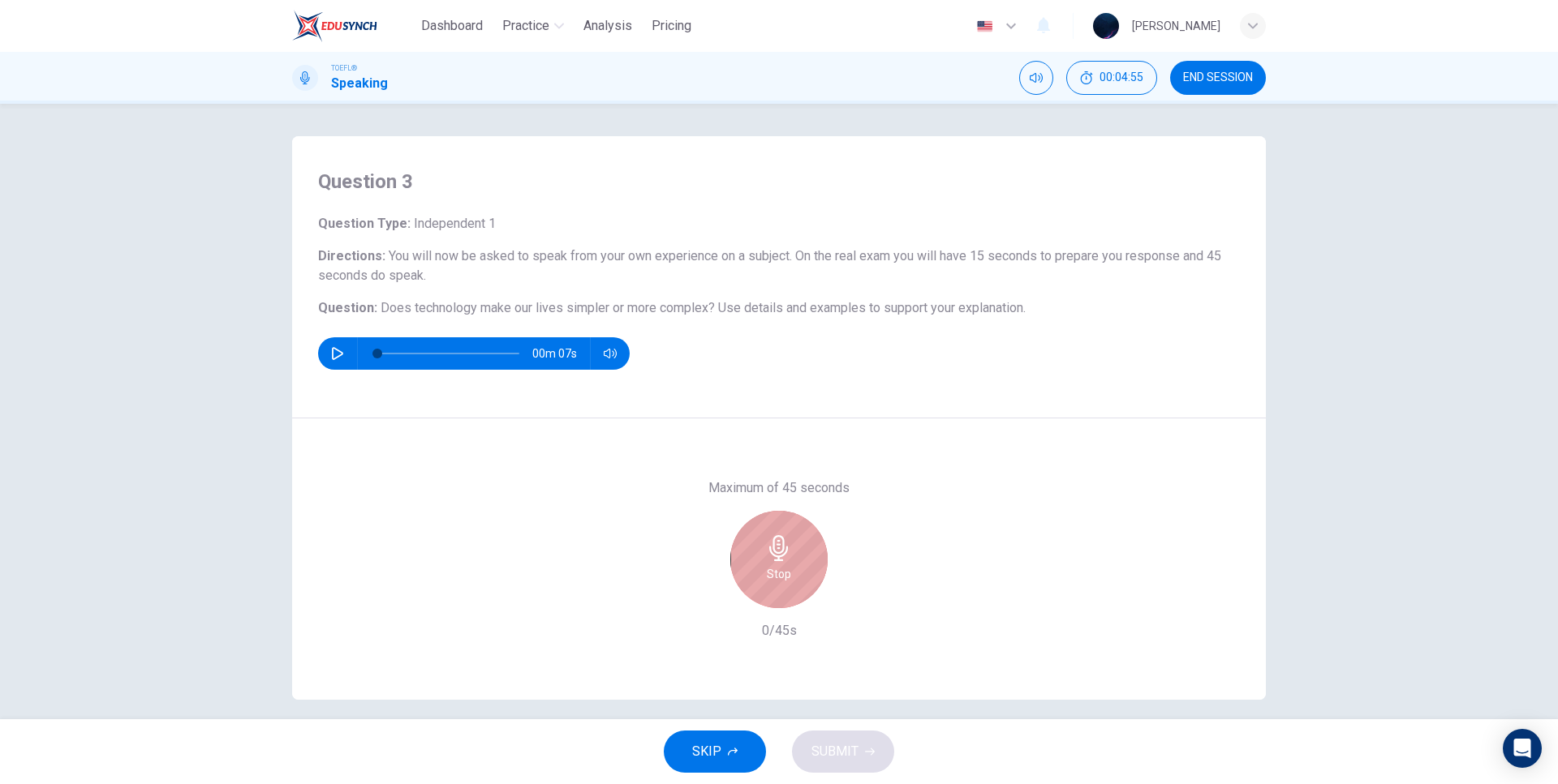
click at [779, 560] on icon "button" at bounding box center [778, 548] width 19 height 26
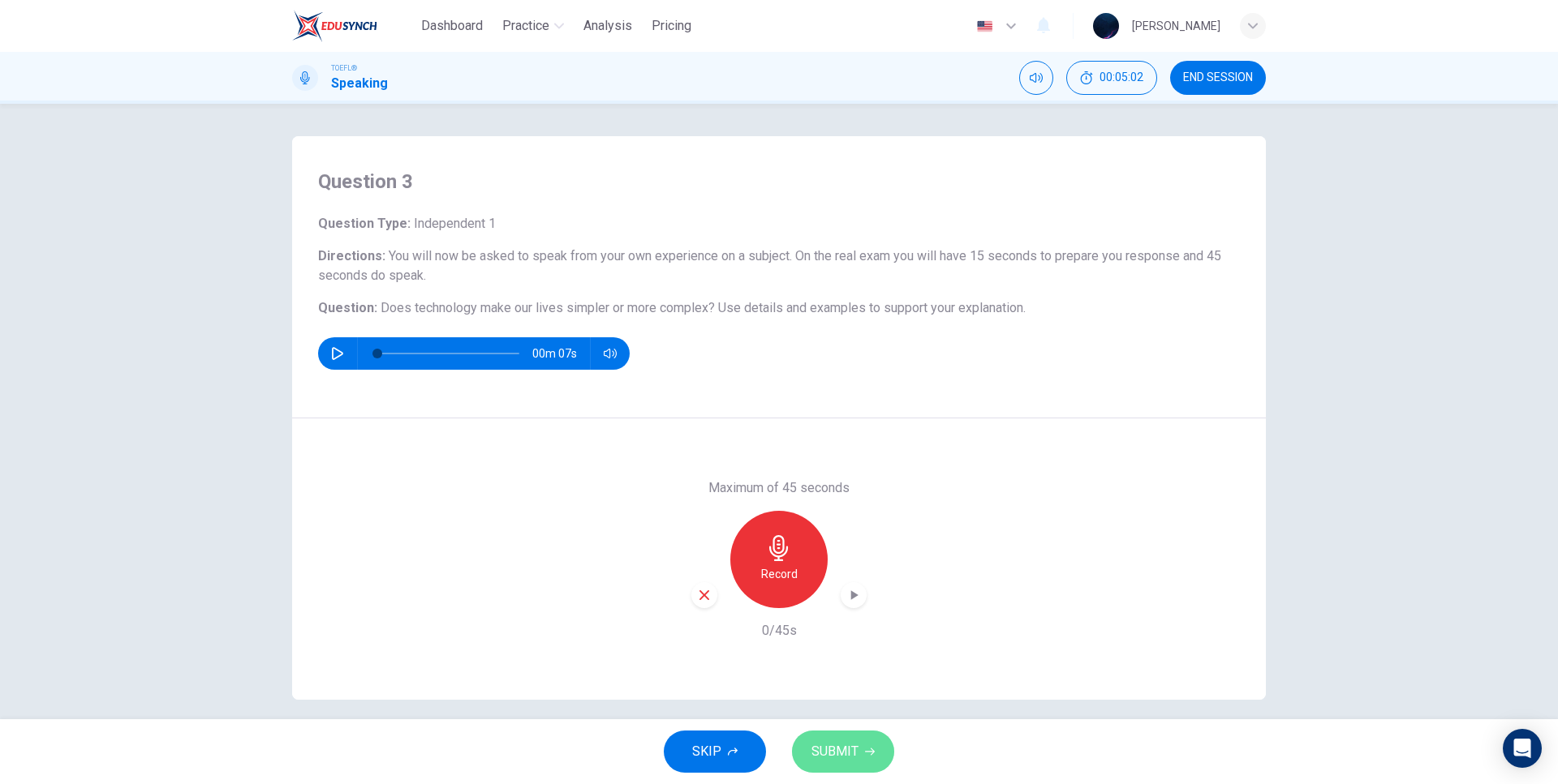
click at [830, 749] on span "SUBMIT" at bounding box center [834, 751] width 47 height 22
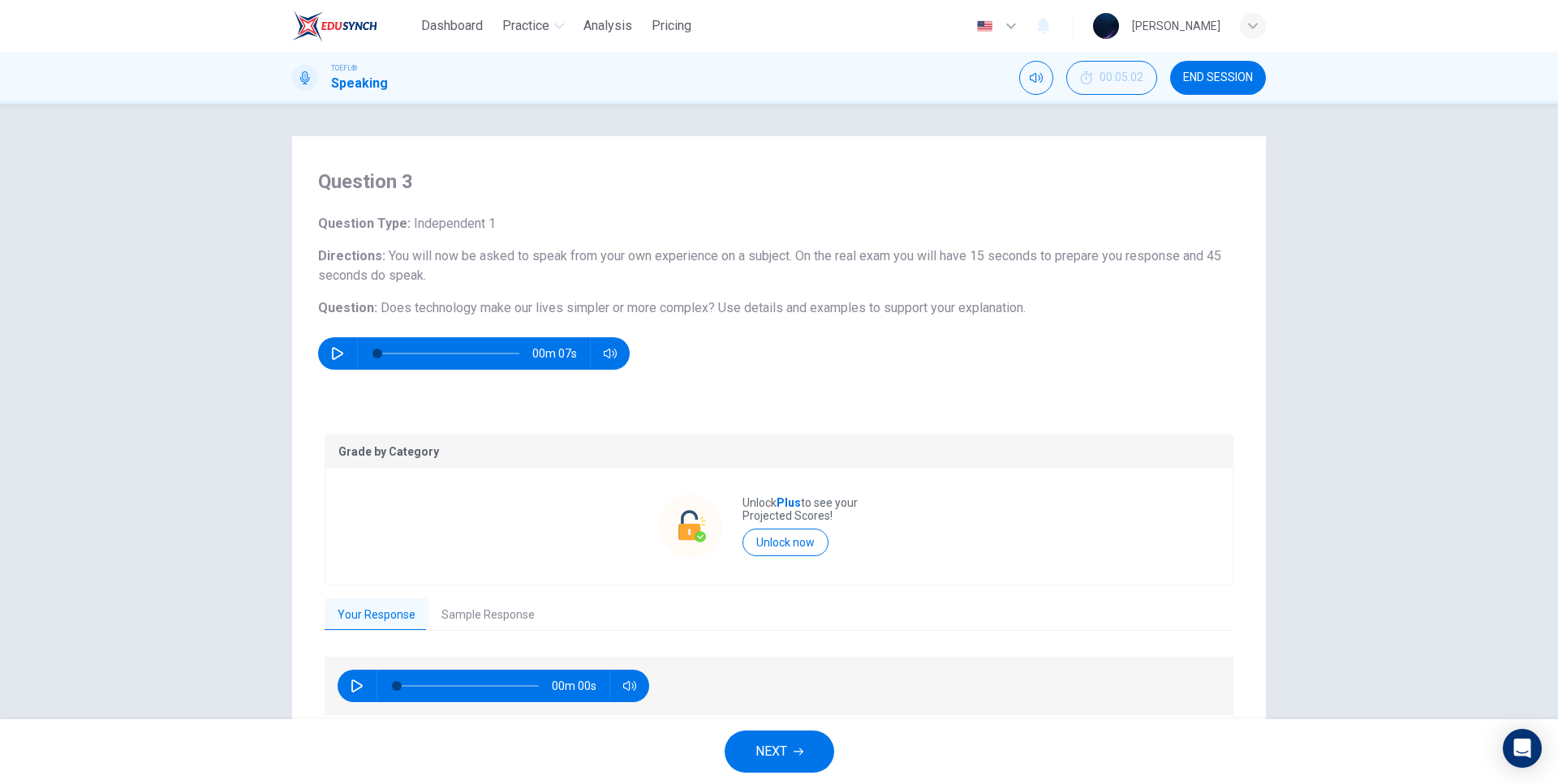
click at [466, 621] on button "Sample Response" at bounding box center [488, 615] width 120 height 34
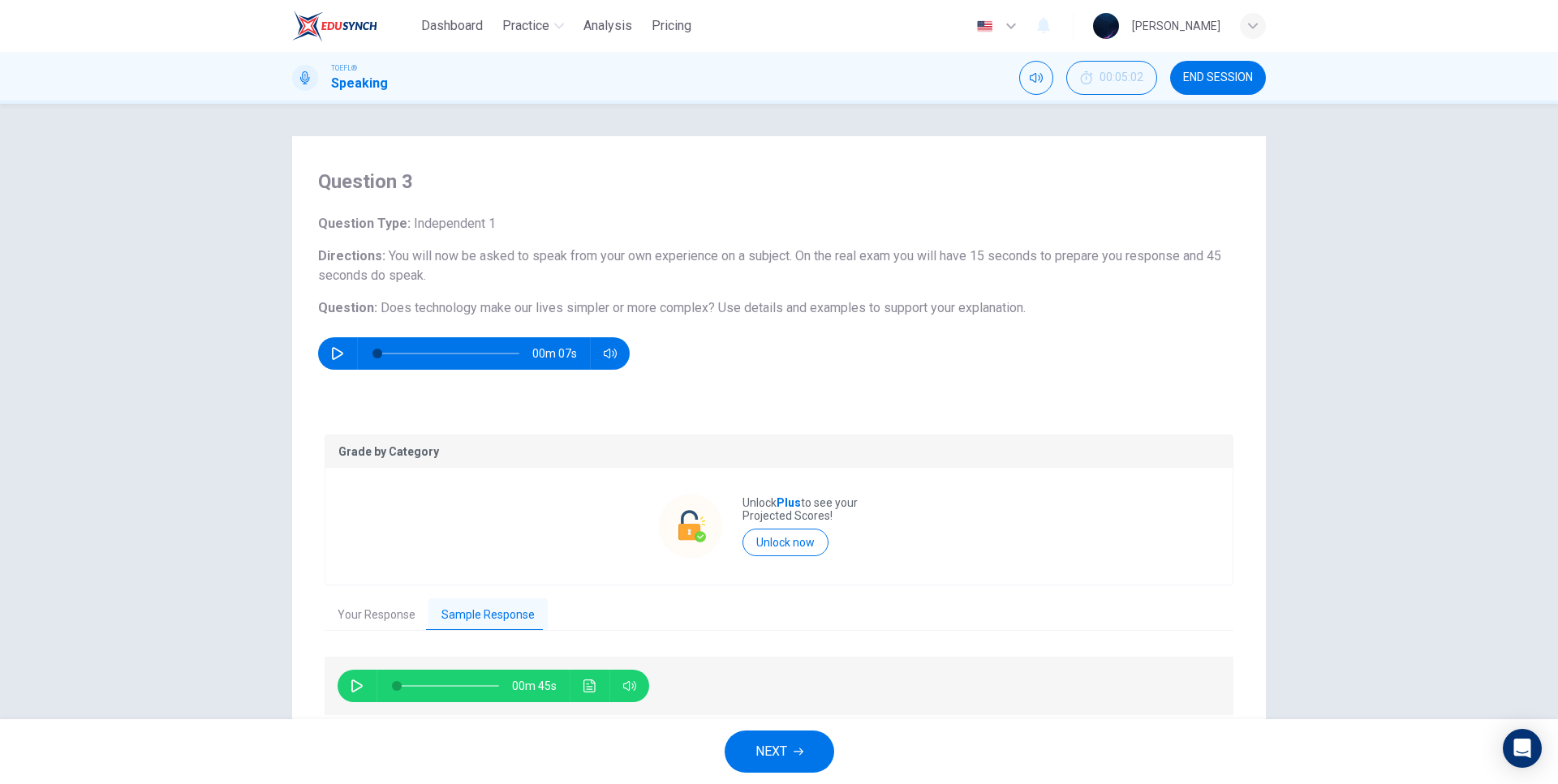
click at [351, 681] on icon "button" at bounding box center [357, 686] width 13 height 13
click at [593, 683] on icon "Click to see the audio transcription" at bounding box center [590, 686] width 13 height 13
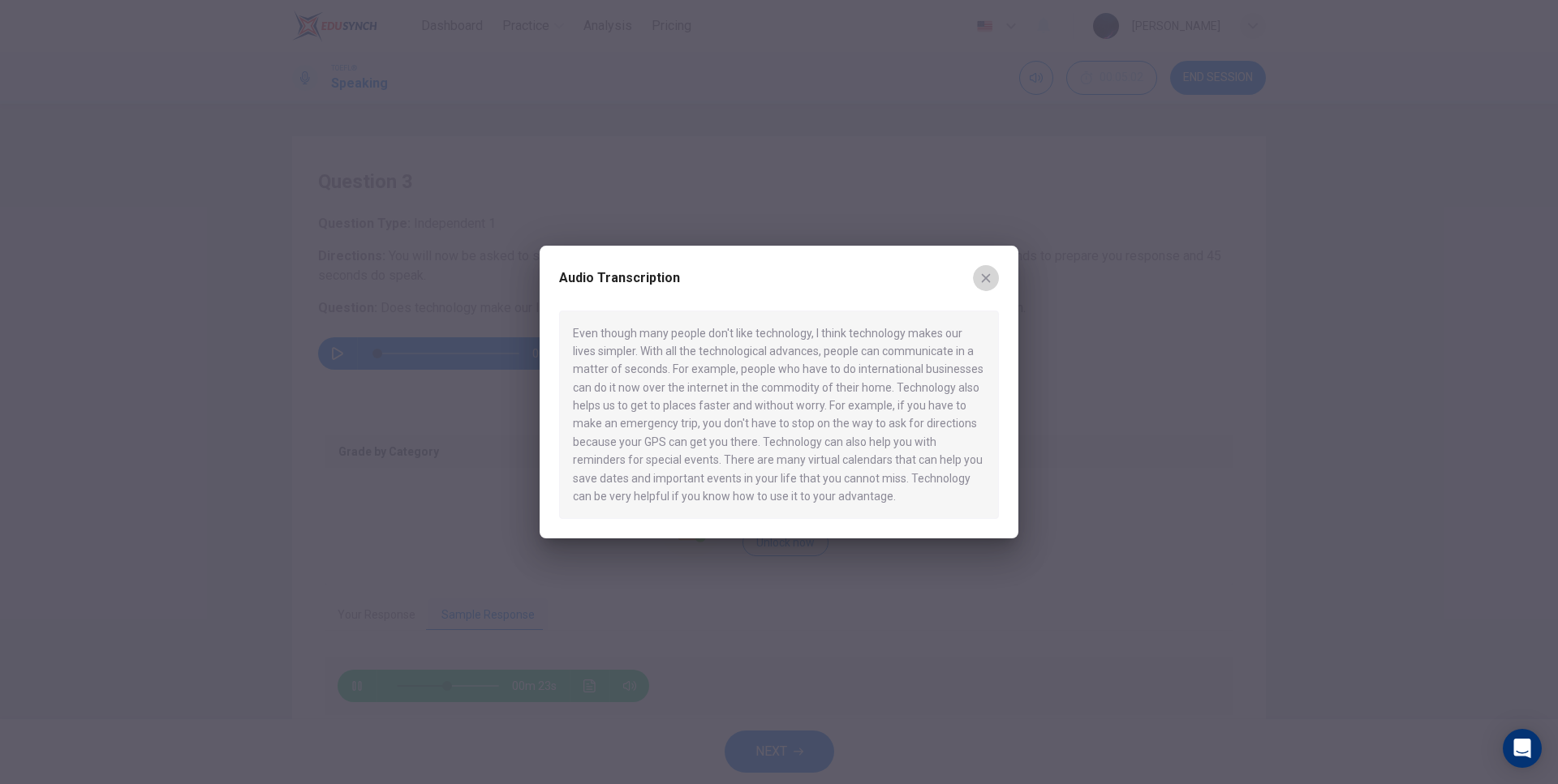
click at [987, 274] on icon "button" at bounding box center [985, 278] width 13 height 13
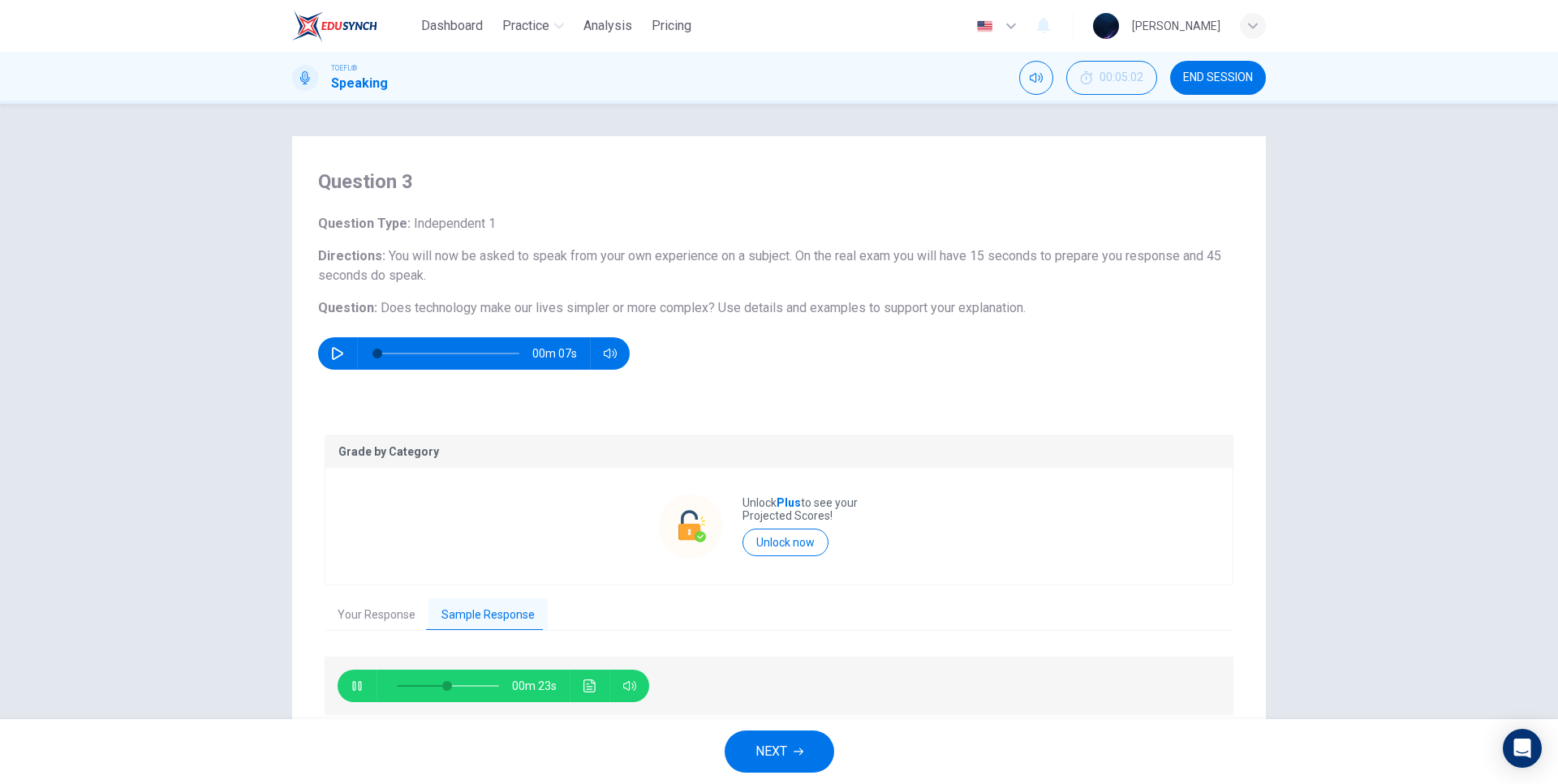
type input "51"
click at [774, 746] on span "NEXT" at bounding box center [770, 751] width 31 height 22
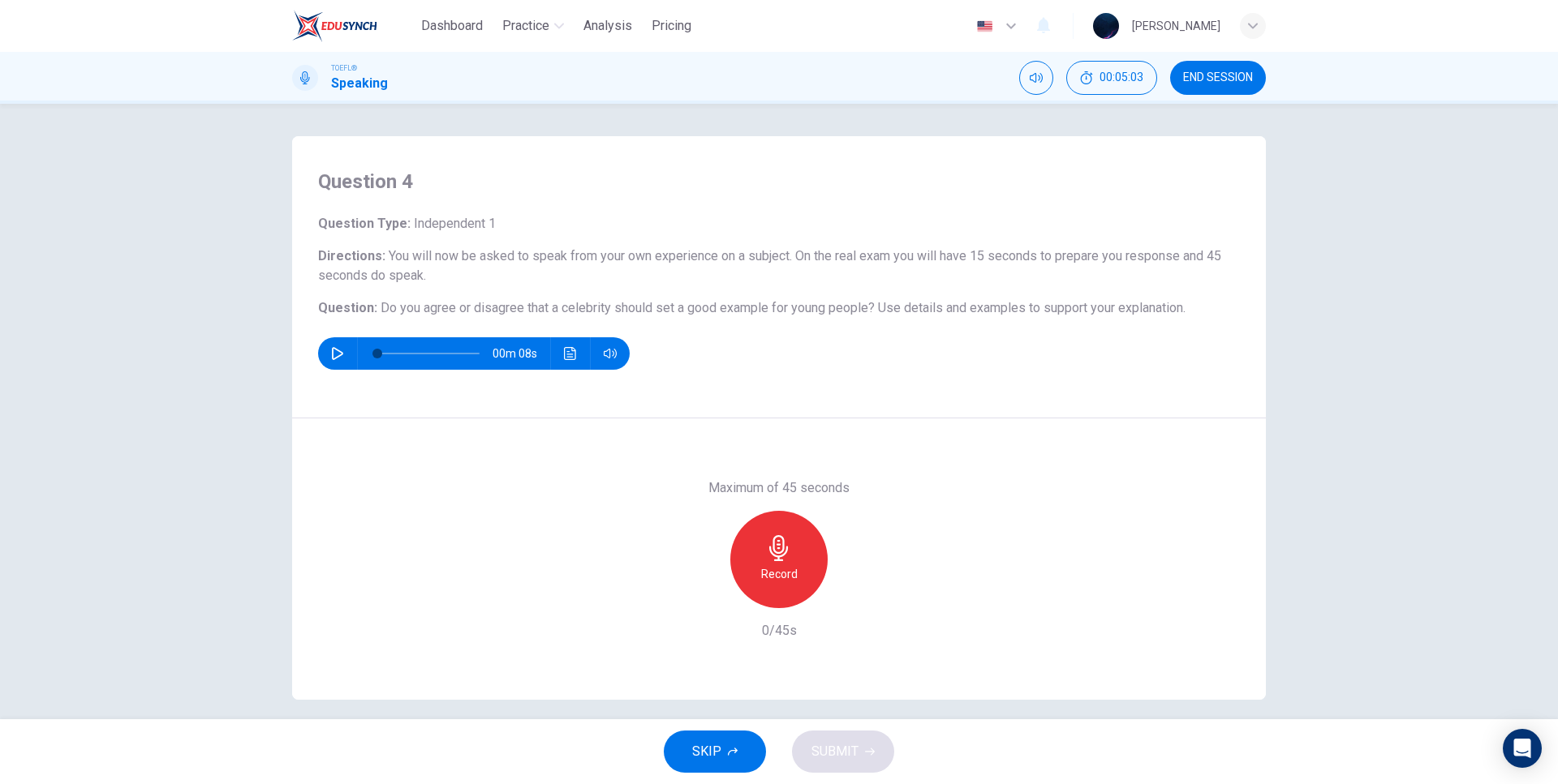
click at [334, 351] on icon "button" at bounding box center [337, 353] width 12 height 13
type input "0"
click at [780, 530] on div "Record" at bounding box center [778, 559] width 97 height 97
click at [804, 452] on div "Maximum of 45 seconds Stop 7/45s" at bounding box center [778, 559] width 974 height 282
click at [839, 442] on div "Maximum of 45 seconds Stop 9/45s" at bounding box center [778, 559] width 974 height 282
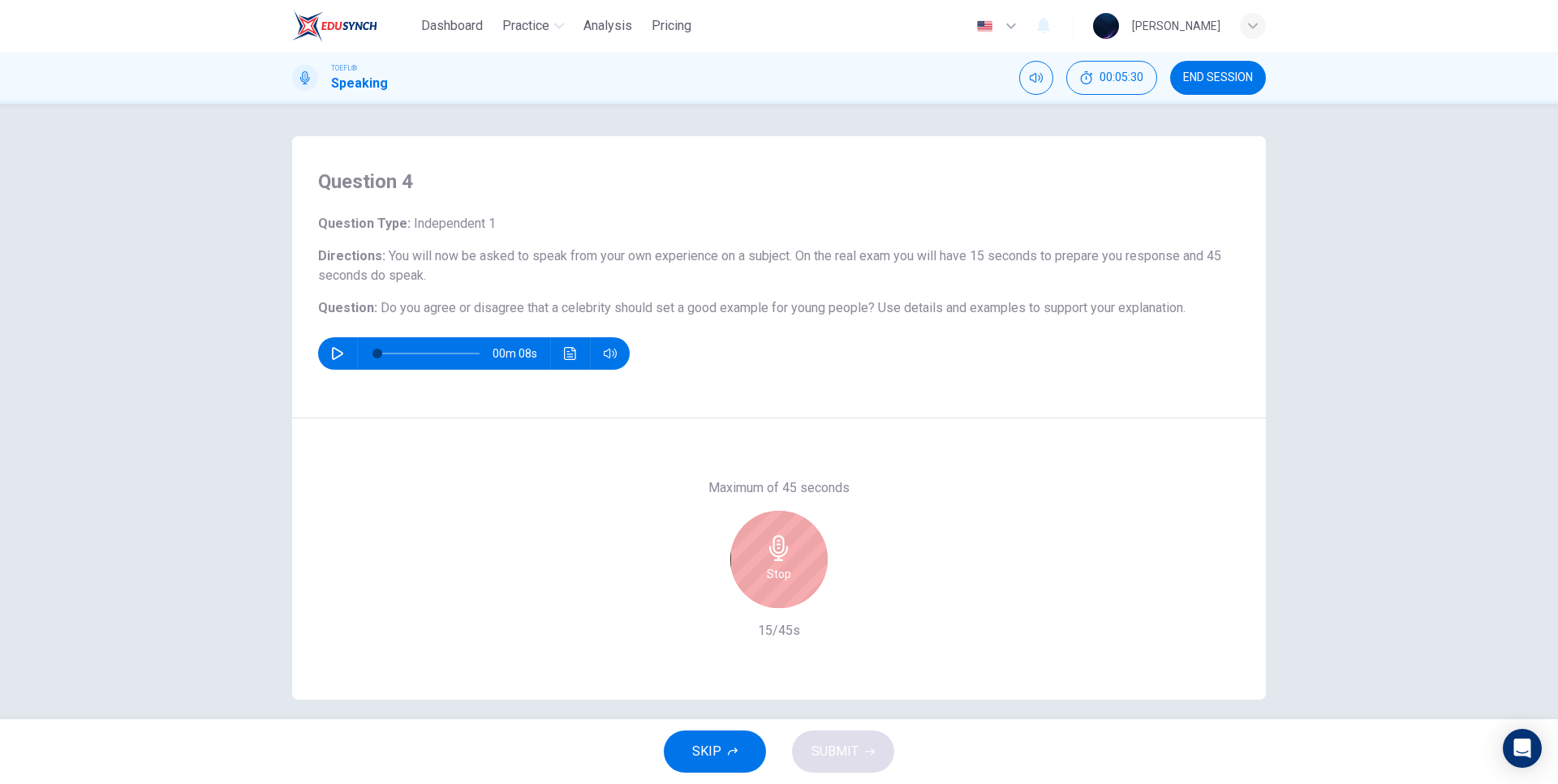
click at [844, 443] on div "Maximum of 45 seconds Stop 15/45s" at bounding box center [778, 559] width 974 height 282
click at [883, 402] on div "Question 4 Question Type : Independent 1 Directions : You will now be asked to …" at bounding box center [778, 277] width 974 height 282
drag, startPoint x: 558, startPoint y: 305, endPoint x: 601, endPoint y: 310, distance: 43.3
click at [601, 310] on span "Do you agree or disagree that a celebrity should set a good example for young p…" at bounding box center [627, 307] width 494 height 15
click at [607, 301] on span "Do you agree or disagree that a celebrity should set a good example for young p…" at bounding box center [627, 307] width 494 height 15
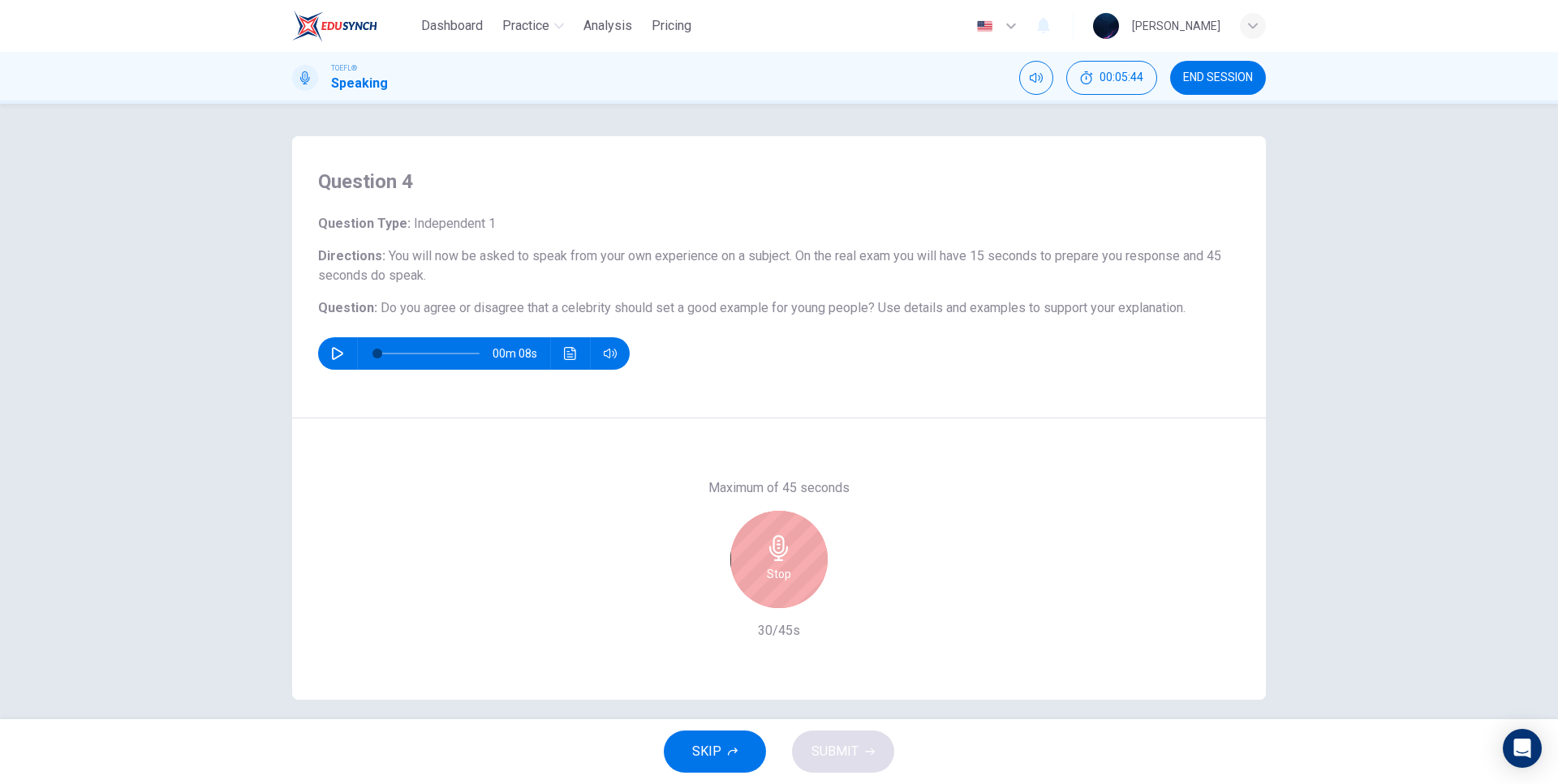
click at [608, 300] on h6 "Question : Do you agree or disagree that a celebrity should set a good example …" at bounding box center [778, 309] width 922 height 20
click at [624, 309] on span "Do you agree or disagree that a celebrity should set a good example for young p…" at bounding box center [627, 307] width 494 height 15
drag, startPoint x: 614, startPoint y: 308, endPoint x: 701, endPoint y: 309, distance: 87.0
click at [701, 309] on span "Do you agree or disagree that a celebrity should set a good example for young p…" at bounding box center [627, 307] width 494 height 15
click at [637, 283] on h6 "Directions : You will now be asked to speak from your own experience on a subje…" at bounding box center [778, 266] width 922 height 39
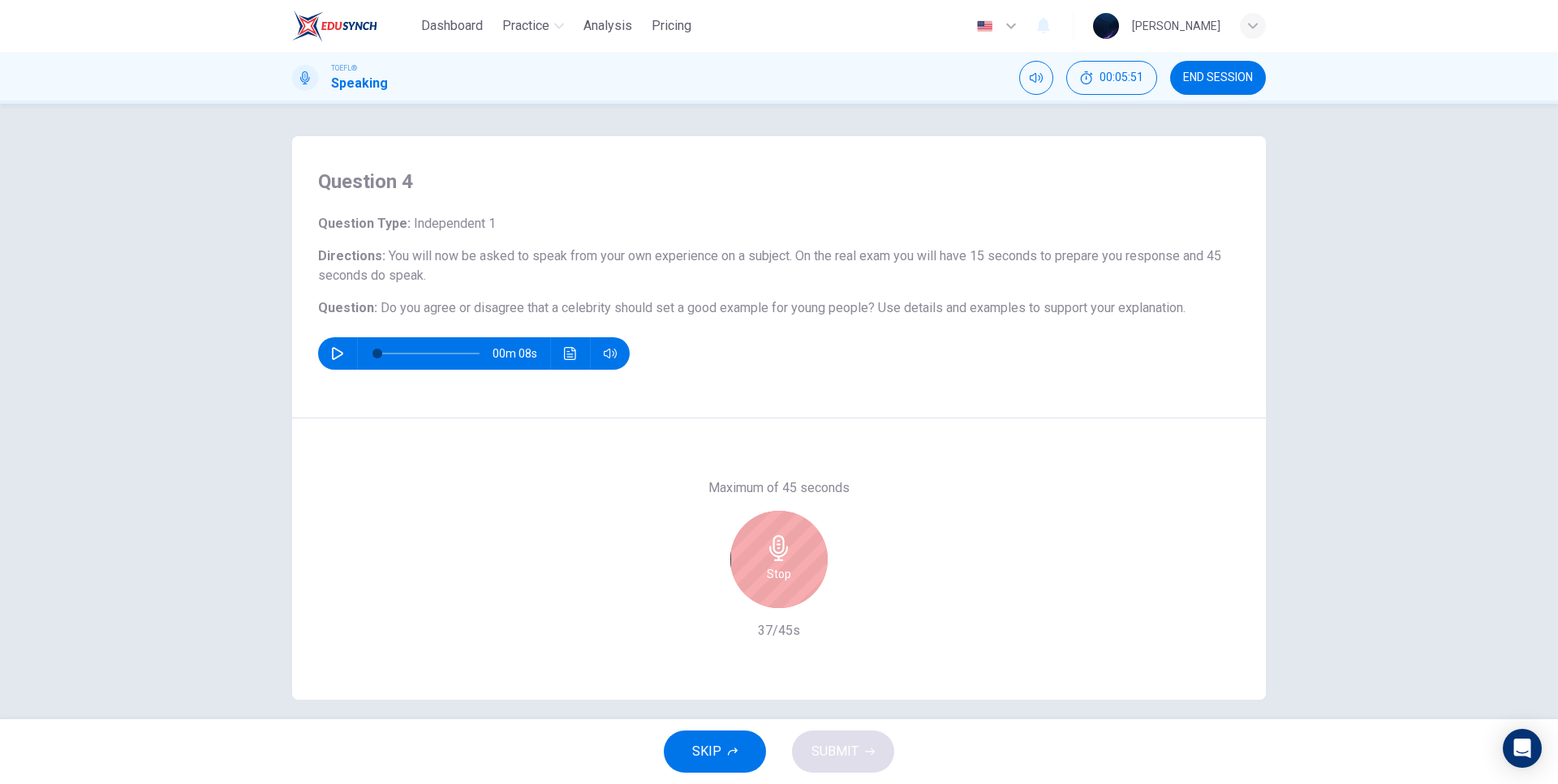
drag, startPoint x: 571, startPoint y: 309, endPoint x: 369, endPoint y: 254, distance: 209.4
click at [370, 263] on div "Question Type : Independent 1 Directions : You will now be asked to speak from …" at bounding box center [778, 292] width 922 height 156
drag, startPoint x: 319, startPoint y: 252, endPoint x: 412, endPoint y: 284, distance: 98.4
click at [410, 281] on h6 "Directions : You will now be asked to speak from your own experience on a subje…" at bounding box center [778, 266] width 922 height 39
click at [409, 307] on span "Do you agree or disagree that a celebrity should set a good example for young p…" at bounding box center [627, 307] width 494 height 15
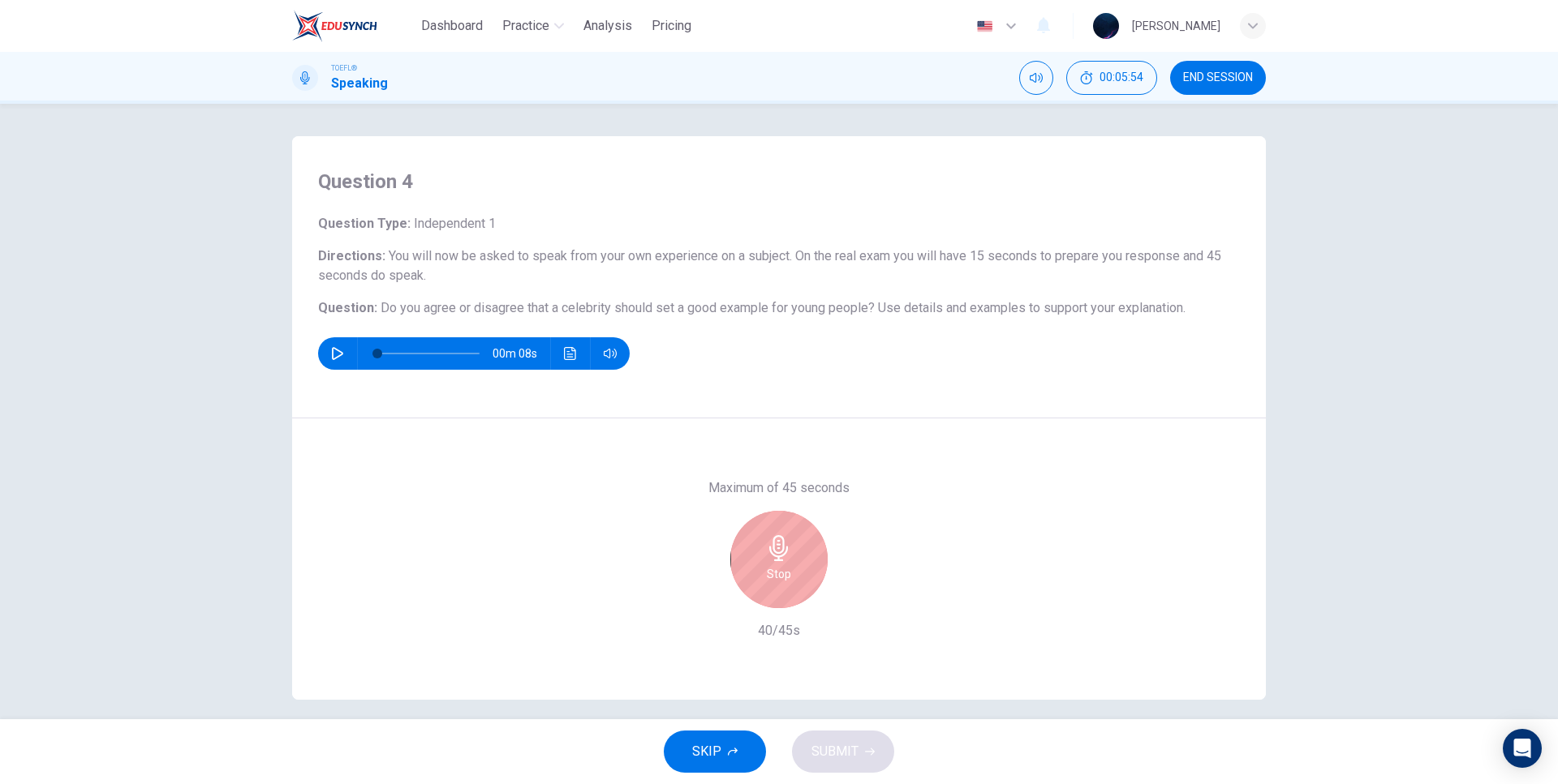
click at [1178, 309] on h6 "Question : Do you agree or disagree that a celebrity should set a good example …" at bounding box center [778, 309] width 922 height 20
click at [1020, 294] on div "Question Type : Independent 1 Directions : You will now be asked to speak from …" at bounding box center [778, 292] width 922 height 156
click at [801, 546] on div "Stop" at bounding box center [778, 559] width 97 height 97
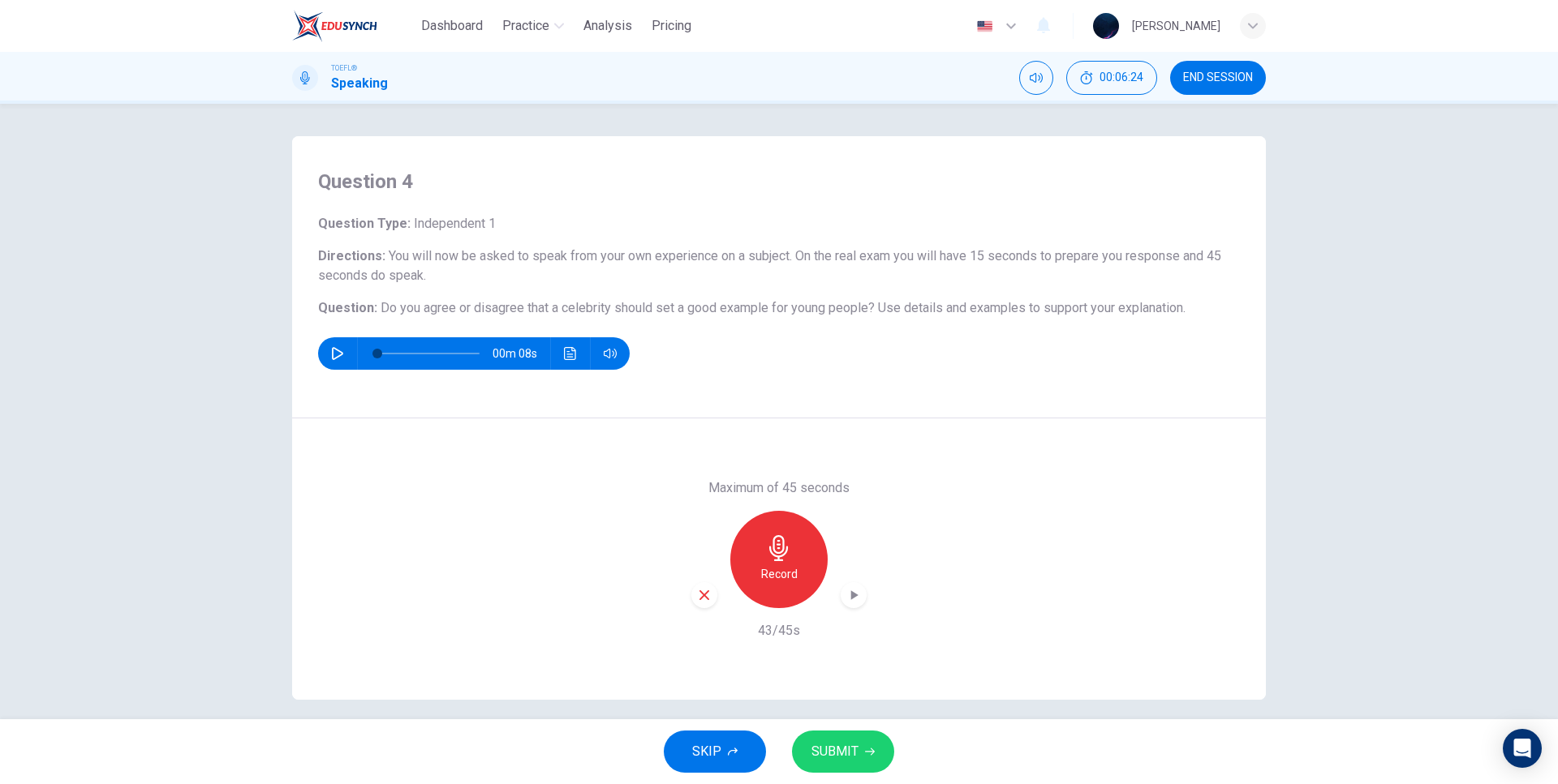
click at [724, 748] on button "SKIP" at bounding box center [715, 751] width 103 height 42
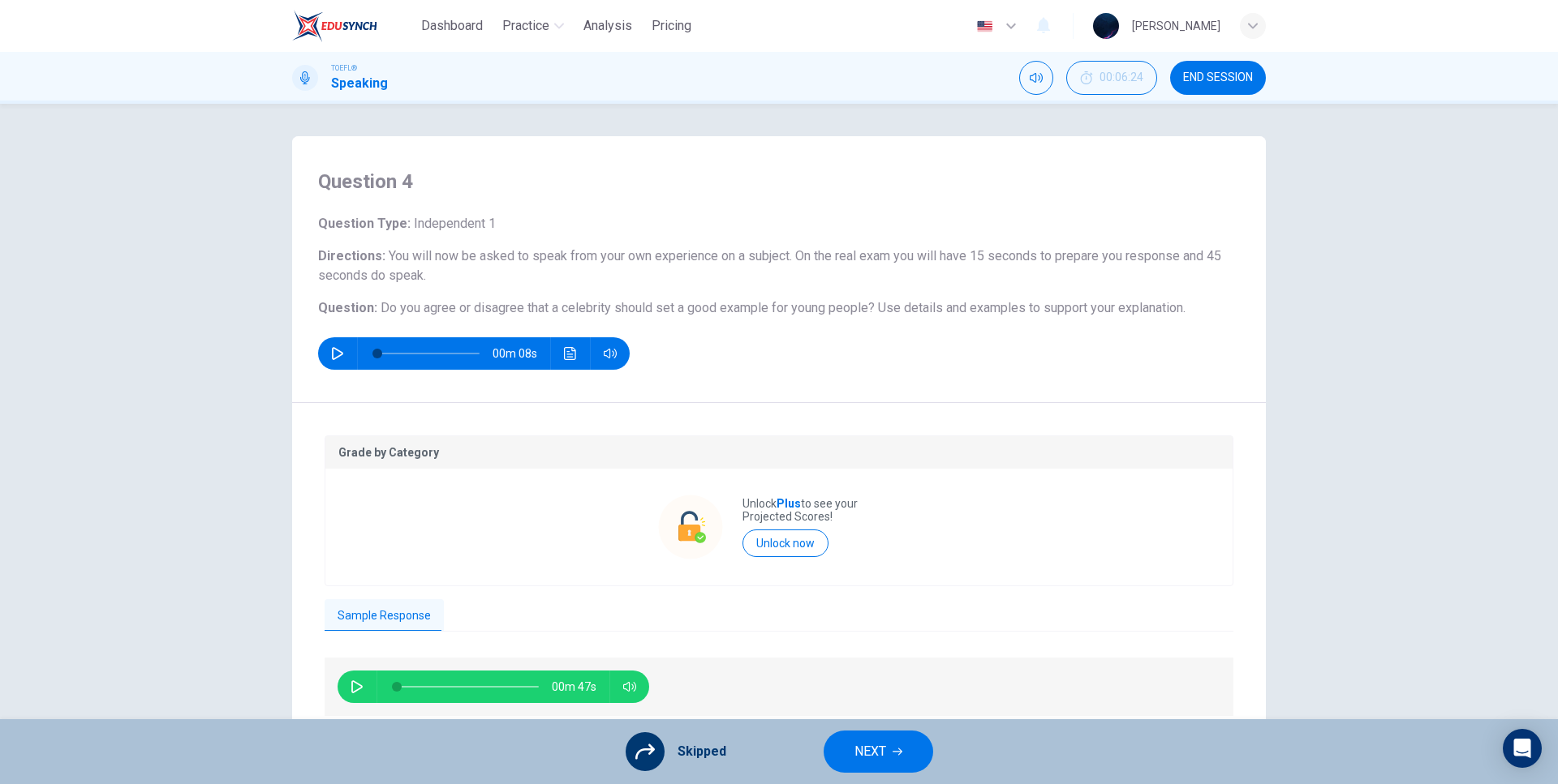
click at [360, 691] on icon "button" at bounding box center [357, 687] width 13 height 13
click at [679, 656] on div "00m 40s" at bounding box center [779, 681] width 908 height 74
click at [679, 656] on div "00m 38s" at bounding box center [779, 681] width 908 height 74
click at [353, 688] on icon "button" at bounding box center [357, 687] width 13 height 13
type input "40"
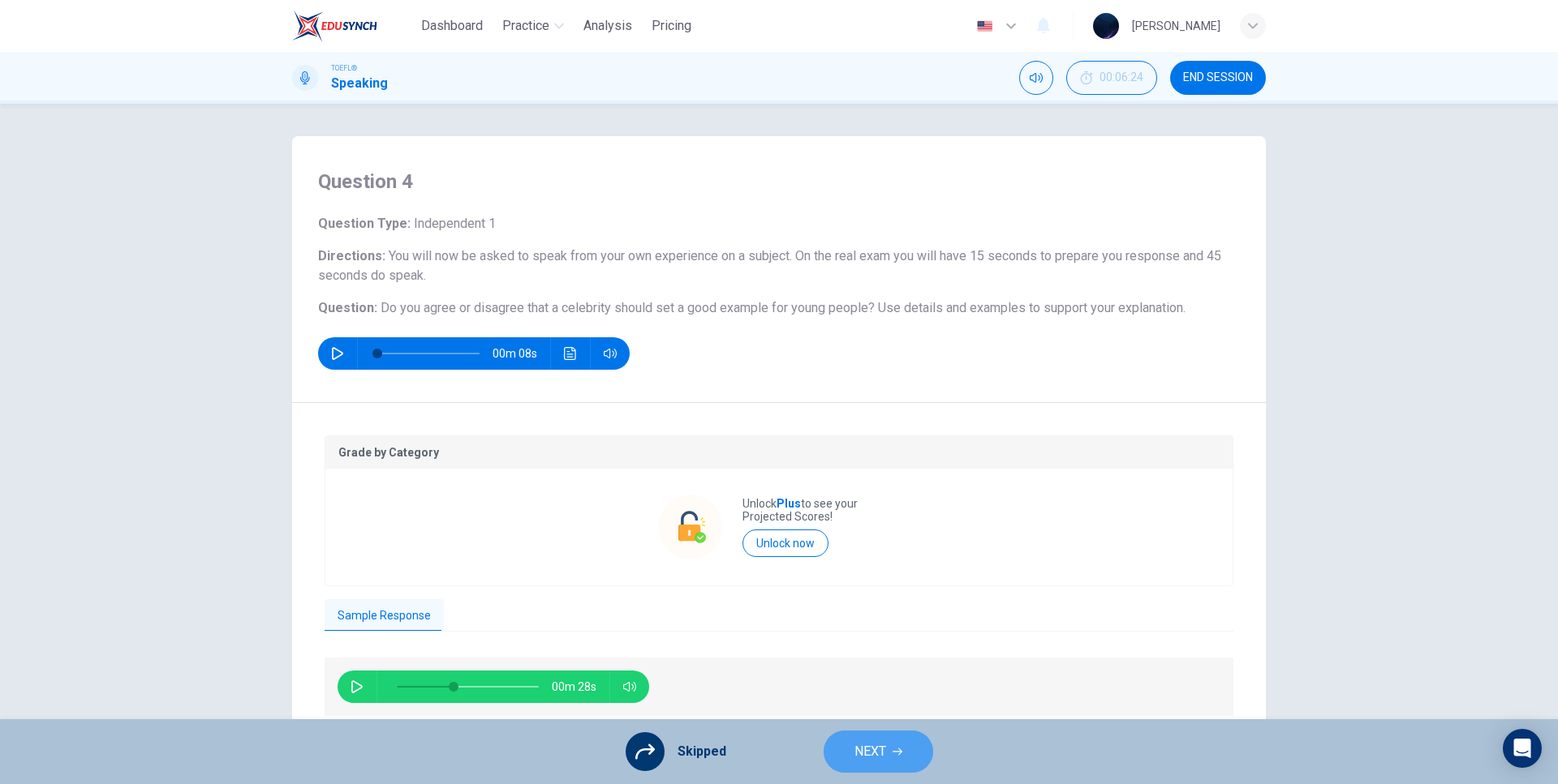
click at [872, 751] on span "NEXT" at bounding box center [869, 751] width 31 height 22
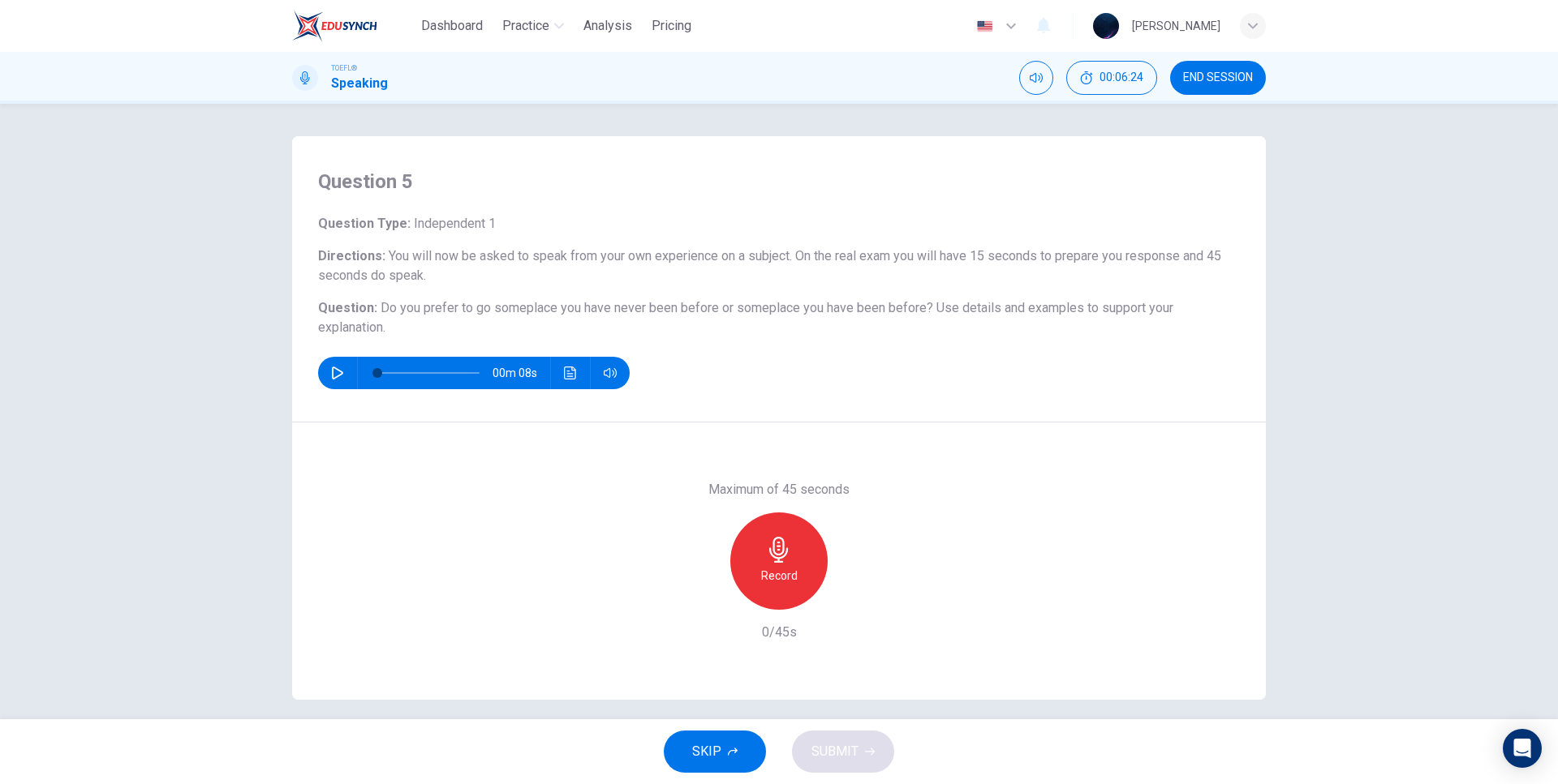
click at [321, 364] on div "00m 08s" at bounding box center [473, 373] width 311 height 32
click at [333, 371] on icon "button" at bounding box center [337, 373] width 13 height 13
click at [486, 323] on h6 "Question : Do you prefer to go someplace you have never been before or someplac…" at bounding box center [778, 318] width 922 height 39
type input "0"
click at [766, 555] on icon "button" at bounding box center [778, 549] width 26 height 26
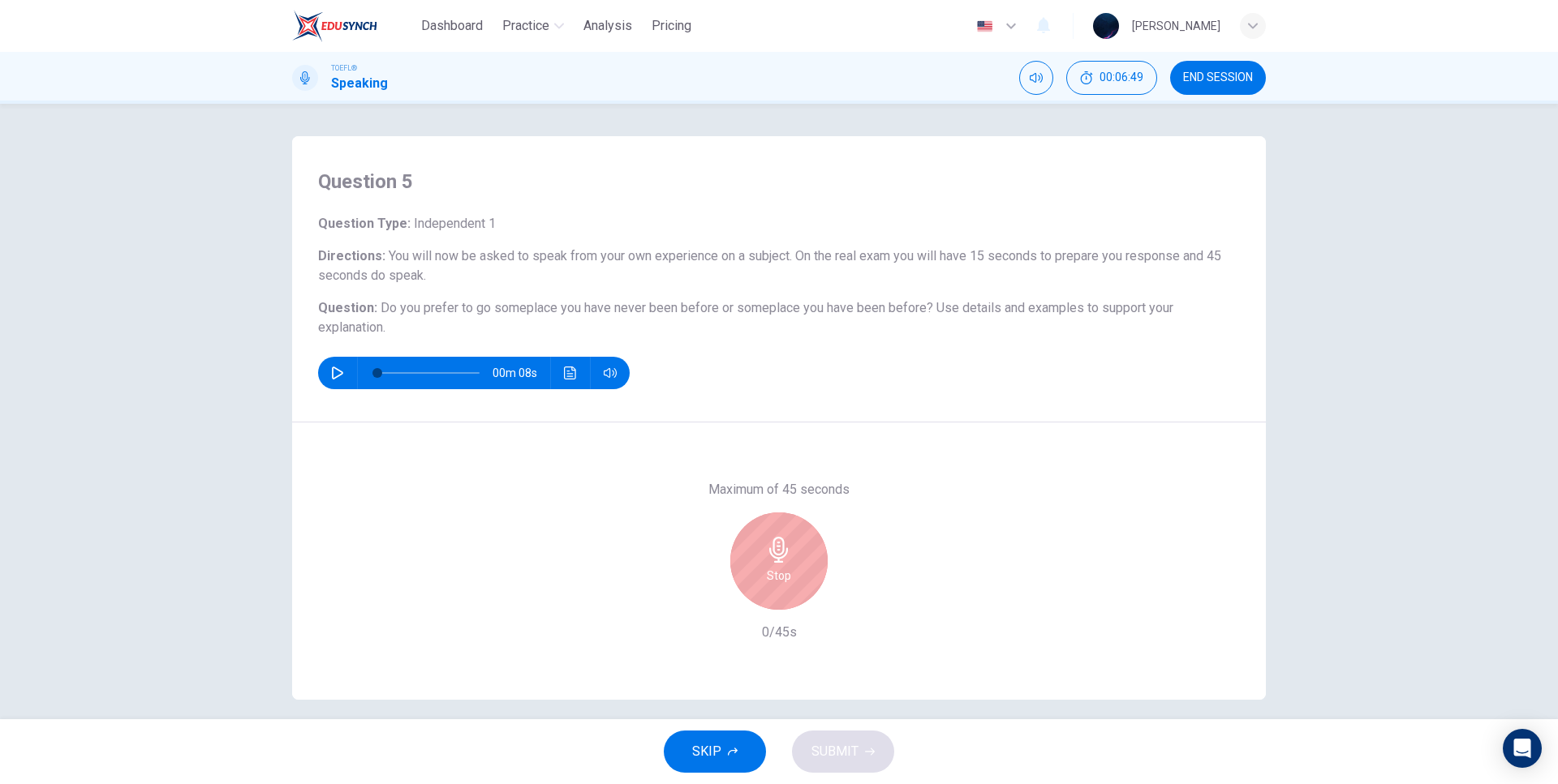
click at [779, 449] on div "Maximum of 45 seconds Stop 0/45s" at bounding box center [778, 561] width 974 height 277
click at [810, 460] on div "Maximum of 45 seconds Stop 7/45s" at bounding box center [778, 561] width 974 height 277
click at [805, 438] on div "Maximum of 45 seconds Stop 13/45s" at bounding box center [778, 561] width 974 height 277
click at [803, 450] on div "Maximum of 45 seconds Stop 16/45s" at bounding box center [778, 561] width 974 height 277
click at [827, 438] on div "Maximum of 45 seconds Stop 21/45s" at bounding box center [778, 561] width 974 height 277
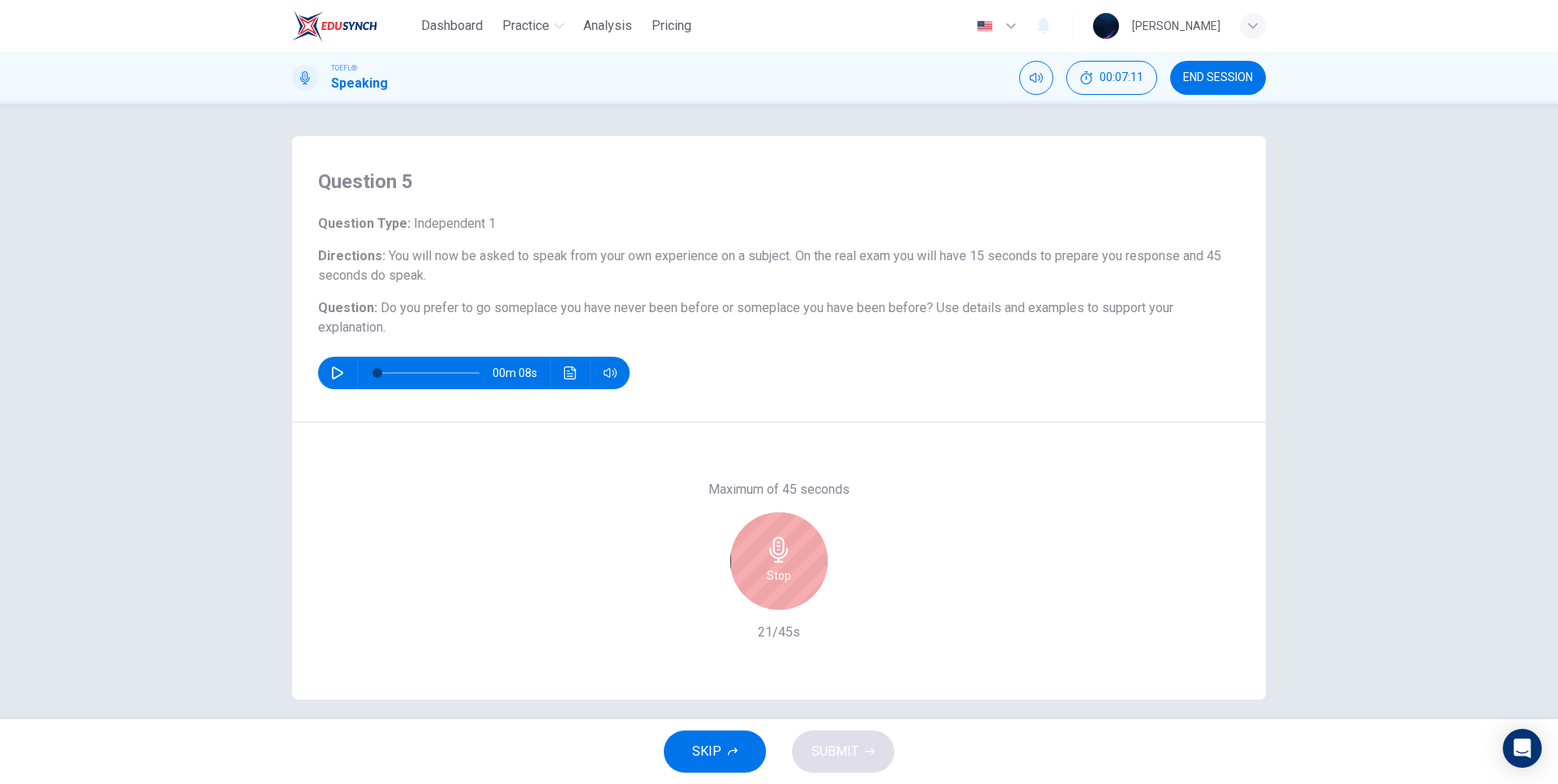
click at [826, 436] on div "Maximum of 45 seconds Stop 21/45s" at bounding box center [778, 561] width 974 height 277
drag, startPoint x: 706, startPoint y: 490, endPoint x: 838, endPoint y: 489, distance: 132.0
click at [838, 489] on h6 "Maximum of 45 seconds" at bounding box center [779, 490] width 141 height 20
drag, startPoint x: 845, startPoint y: 491, endPoint x: 716, endPoint y: 458, distance: 133.2
click at [699, 487] on div "Maximum of 45 seconds Stop 25/45s" at bounding box center [779, 561] width 175 height 162
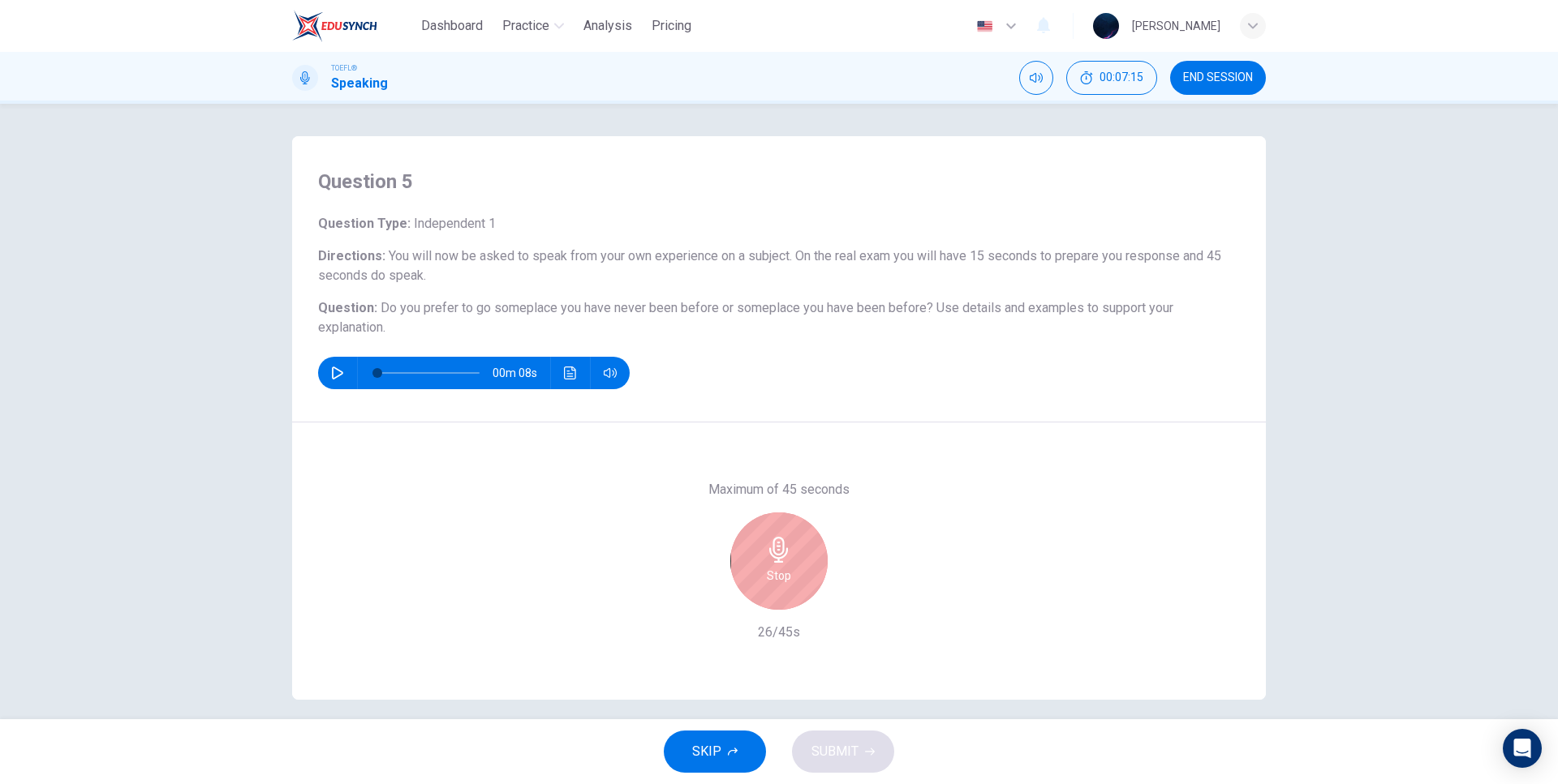
click at [720, 448] on div "Maximum of 45 seconds Stop 26/45s" at bounding box center [778, 561] width 974 height 277
click at [709, 490] on h6 "Maximum of 45 seconds" at bounding box center [779, 490] width 141 height 20
drag, startPoint x: 707, startPoint y: 491, endPoint x: 848, endPoint y: 487, distance: 141.1
click at [847, 488] on h6 "Maximum of 45 seconds" at bounding box center [779, 490] width 141 height 20
click at [856, 476] on div "Maximum of 45 seconds Stop 41/45s" at bounding box center [778, 561] width 974 height 277
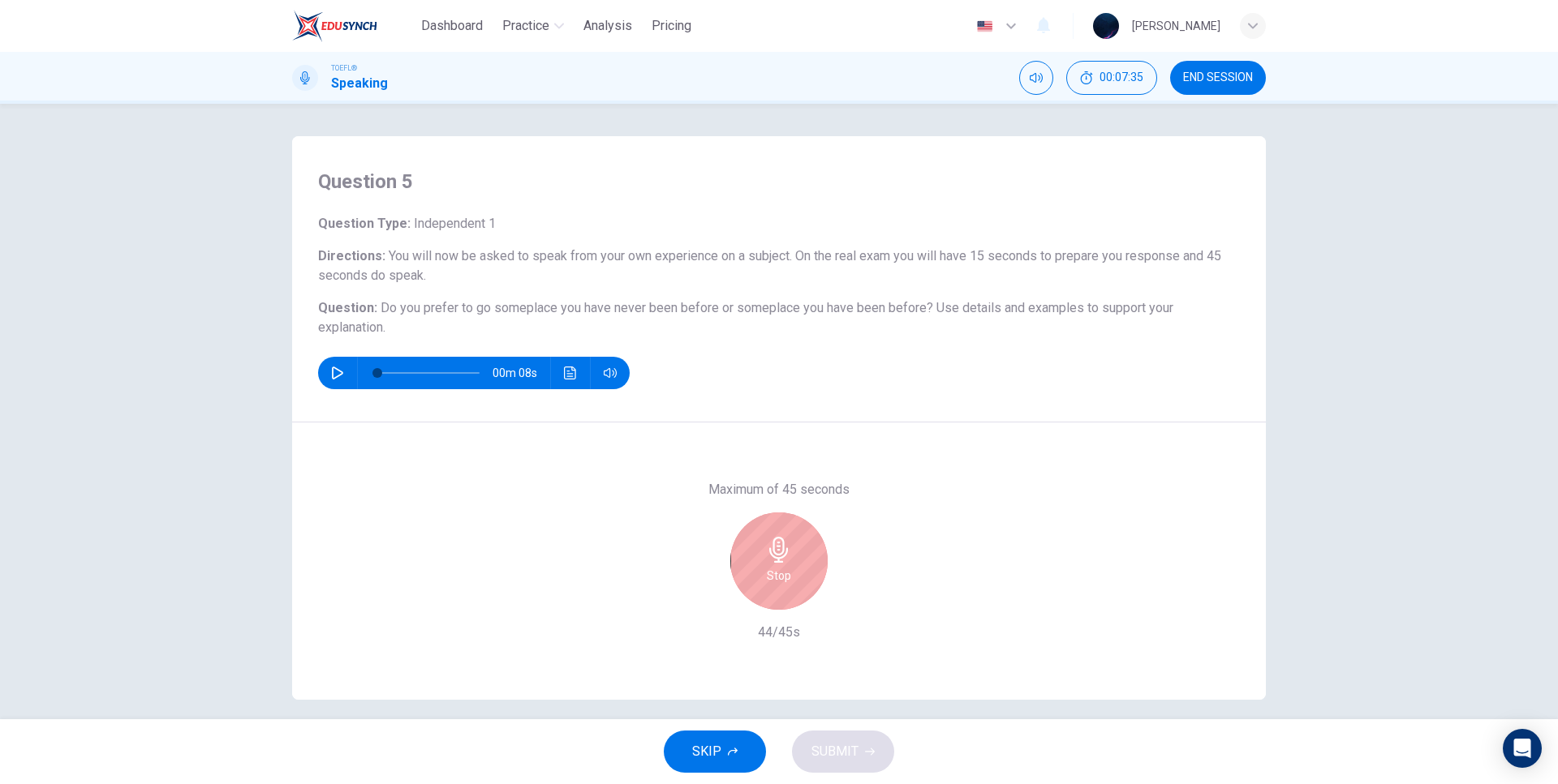
drag, startPoint x: 847, startPoint y: 491, endPoint x: 701, endPoint y: 498, distance: 146.2
click at [701, 498] on div "Maximum of 45 seconds Stop 44/45s" at bounding box center [779, 561] width 175 height 162
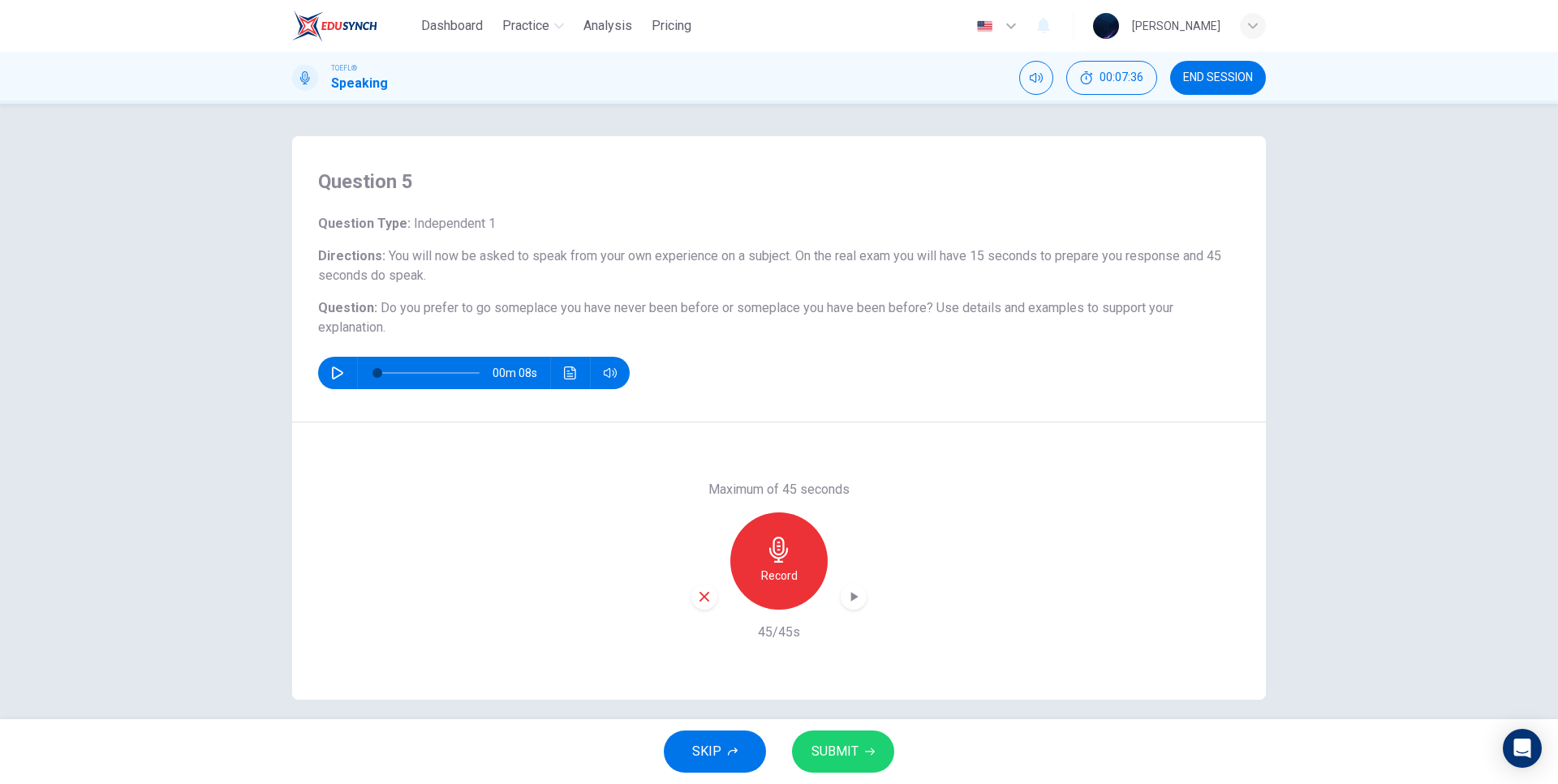
click at [694, 458] on div "Maximum of 45 seconds Record 45/45s" at bounding box center [778, 561] width 974 height 277
drag, startPoint x: 687, startPoint y: 319, endPoint x: 799, endPoint y: 330, distance: 112.5
click at [720, 329] on h6 "Question : Do you prefer to go someplace you have never been before or someplac…" at bounding box center [778, 318] width 922 height 39
click at [746, 746] on button "SKIP" at bounding box center [715, 751] width 103 height 42
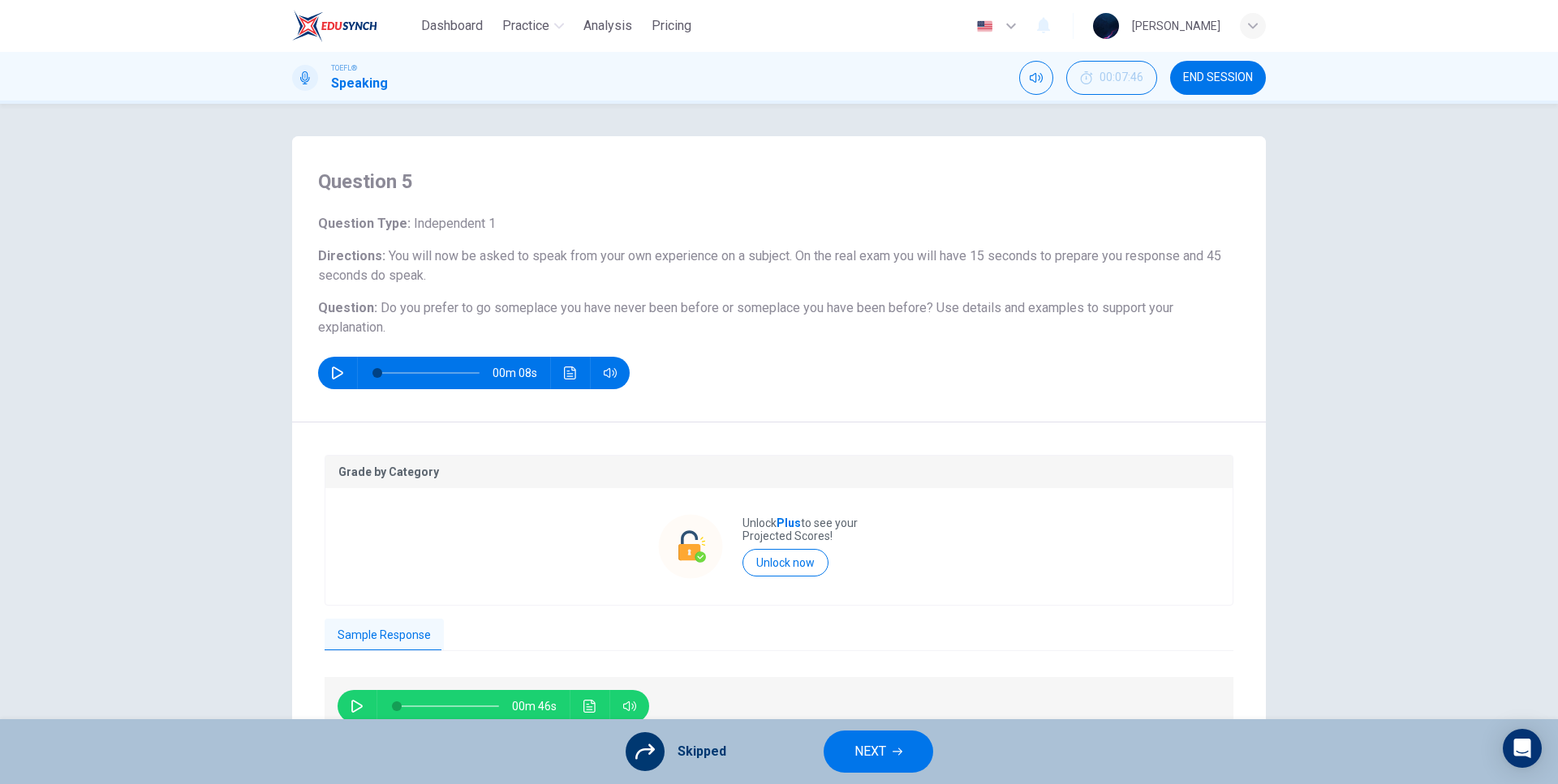
click at [352, 704] on icon "button" at bounding box center [357, 706] width 13 height 13
click at [358, 702] on icon "button" at bounding box center [357, 706] width 9 height 10
type input "81"
click at [451, 653] on div "Grade by Category Unlock Plus to see your Projected Scores! Unlock now Sample R…" at bounding box center [779, 596] width 908 height 283
click at [863, 743] on span "NEXT" at bounding box center [869, 751] width 31 height 22
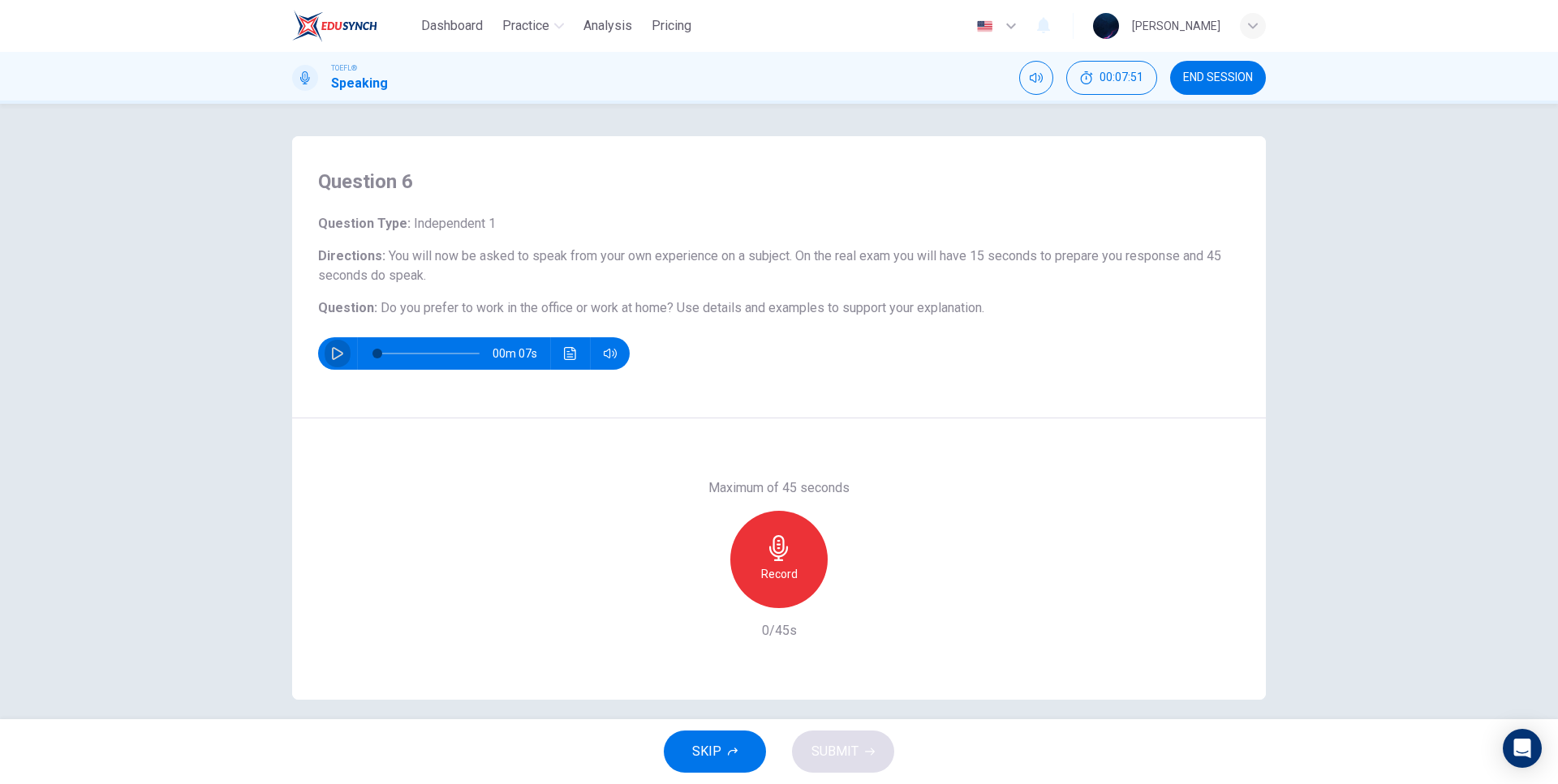
click at [332, 342] on button "button" at bounding box center [337, 353] width 26 height 32
type input "0"
click at [782, 544] on icon "button" at bounding box center [778, 548] width 26 height 26
click at [804, 450] on div "Maximum of 45 seconds Stop 3/45s" at bounding box center [778, 559] width 974 height 282
click at [796, 443] on div "Maximum of 45 seconds Stop 7/45s" at bounding box center [778, 559] width 974 height 282
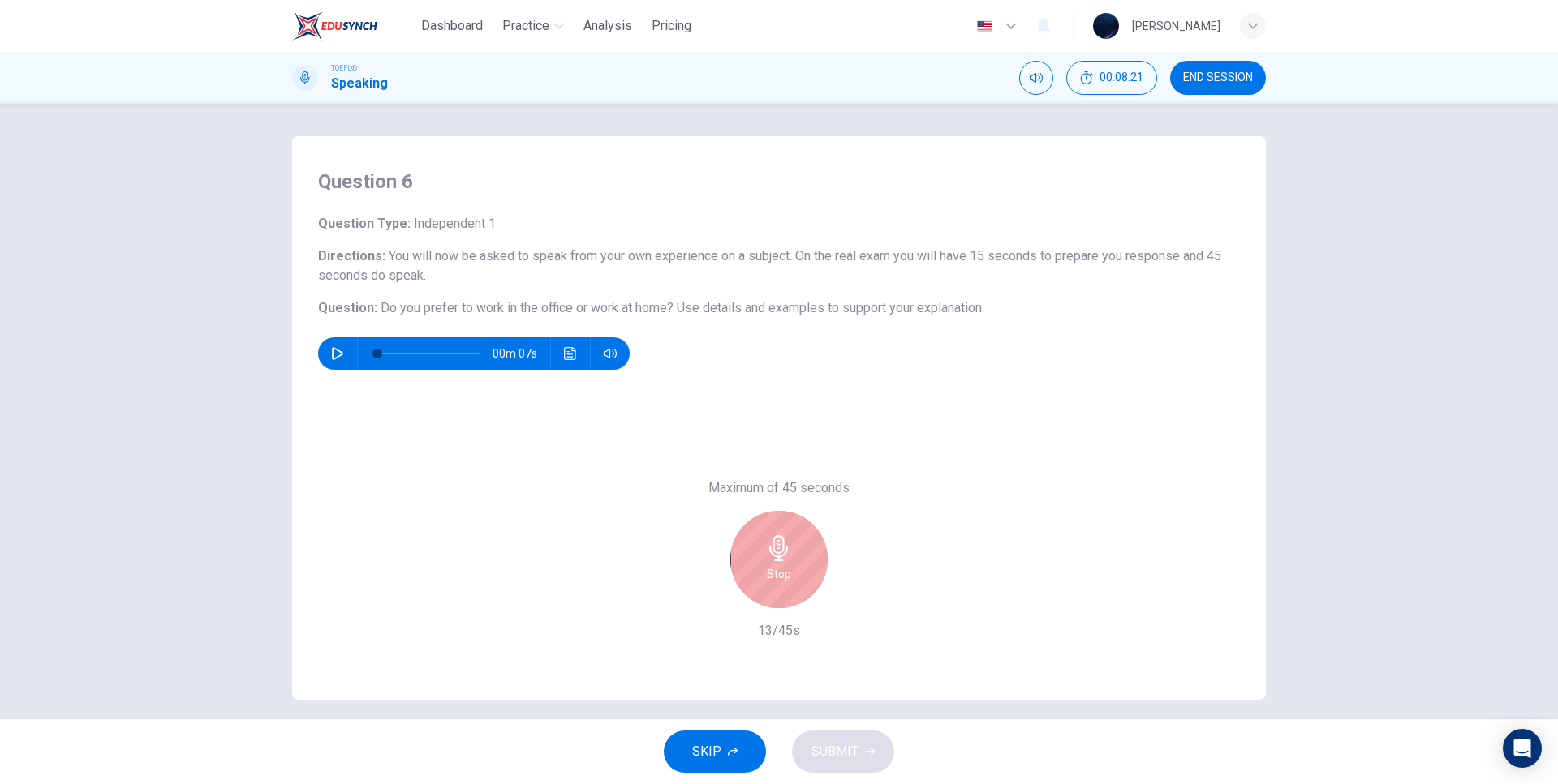
click at [769, 529] on div "Stop" at bounding box center [778, 559] width 97 height 97
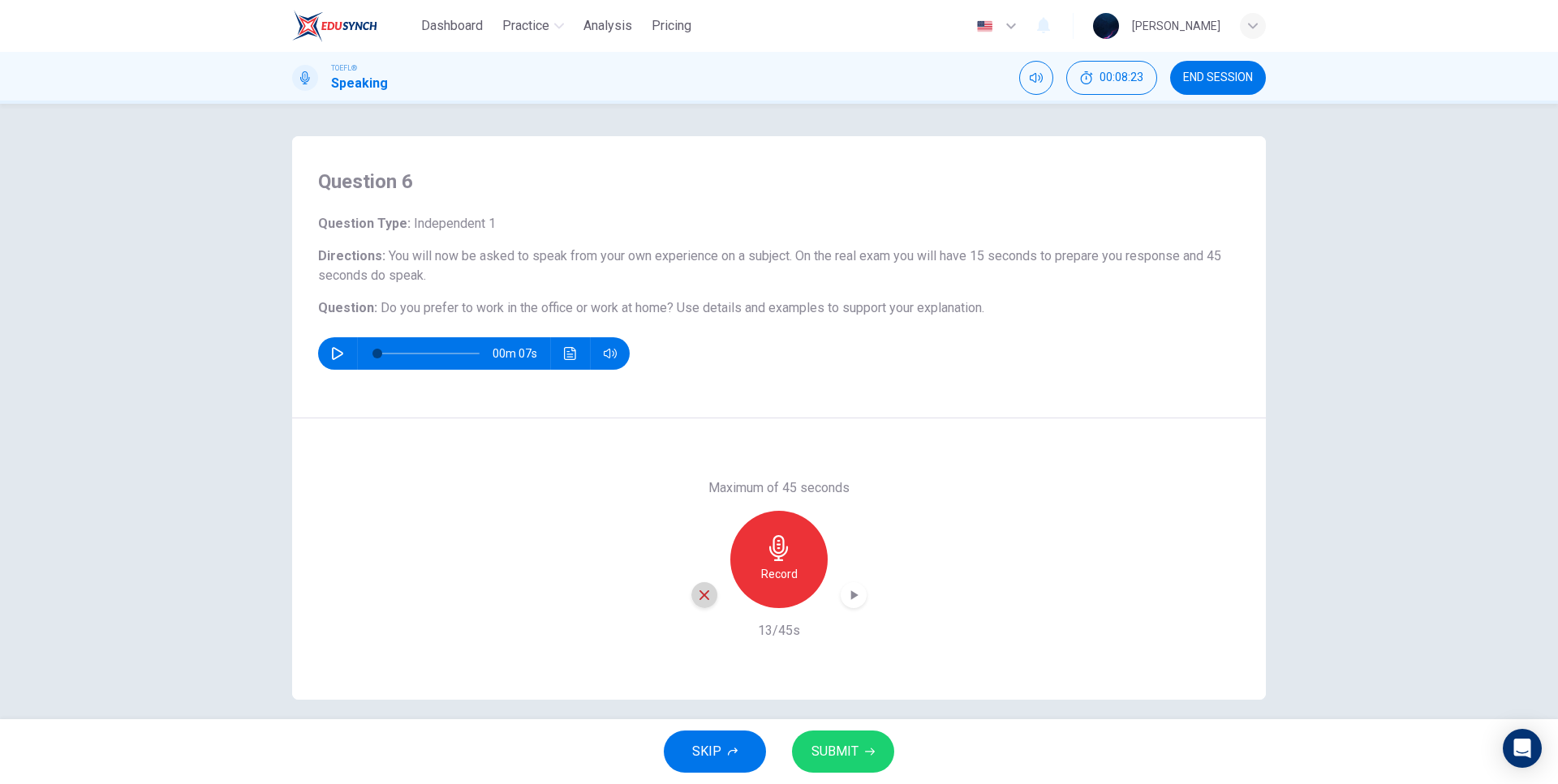
click at [700, 594] on icon "button" at bounding box center [704, 595] width 10 height 10
click at [788, 560] on icon "button" at bounding box center [778, 548] width 26 height 26
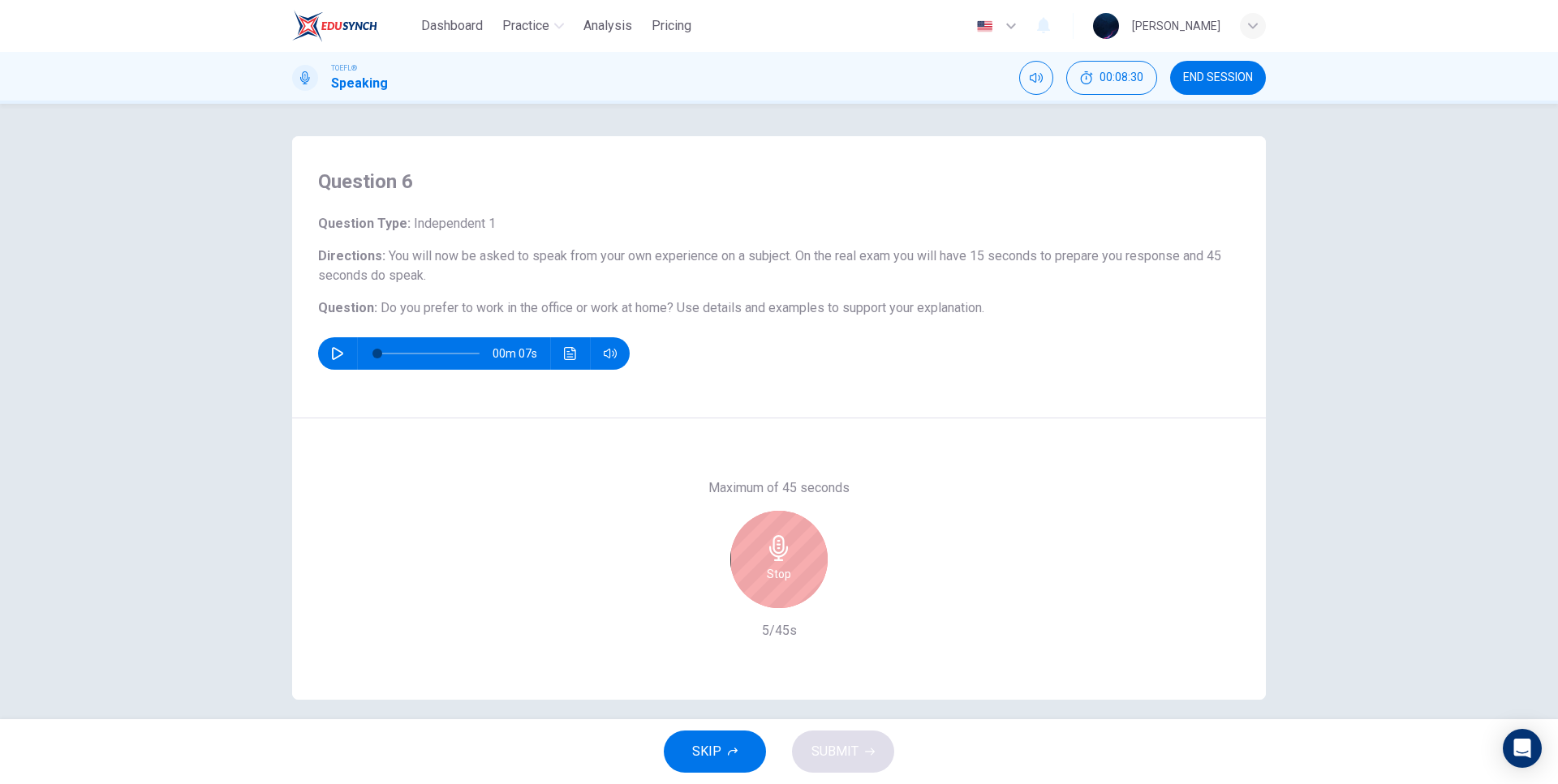
drag, startPoint x: 712, startPoint y: 484, endPoint x: 820, endPoint y: 485, distance: 108.0
click at [811, 486] on h6 "Maximum of 45 seconds" at bounding box center [779, 488] width 141 height 20
click at [862, 477] on div "Maximum of 45 seconds Stop 6/45s" at bounding box center [778, 559] width 974 height 282
drag, startPoint x: 847, startPoint y: 491, endPoint x: 715, endPoint y: 490, distance: 132.0
click at [715, 490] on h6 "Maximum of 45 seconds" at bounding box center [779, 488] width 141 height 20
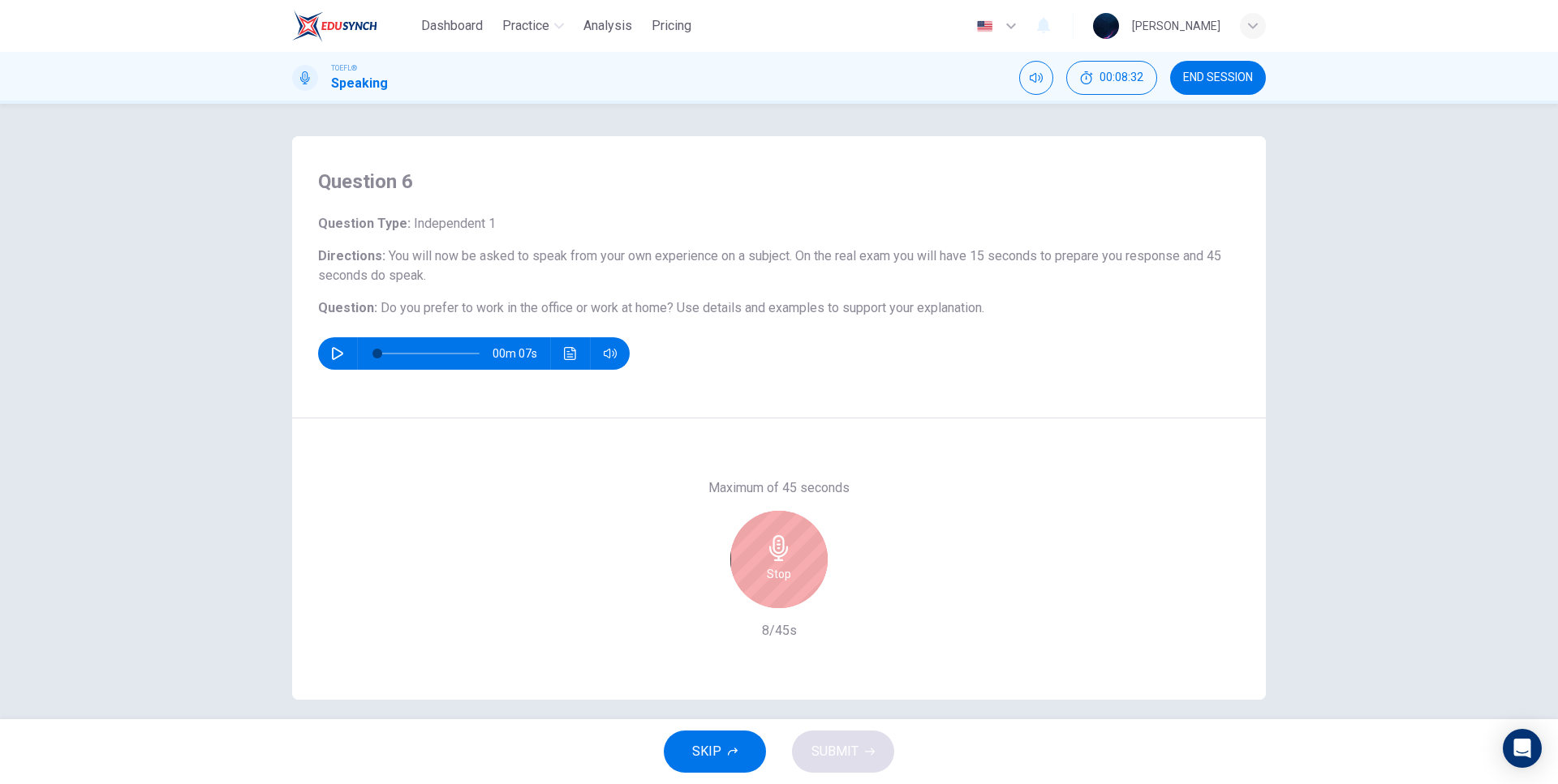
click at [719, 457] on div "Maximum of 45 seconds Stop 8/45s" at bounding box center [778, 559] width 974 height 282
click at [714, 474] on div "Maximum of 45 seconds Stop 9/45s" at bounding box center [778, 559] width 974 height 282
click at [734, 453] on div "Maximum of 45 seconds Stop 20/45s" at bounding box center [778, 559] width 974 height 282
click at [740, 446] on div "Maximum of 45 seconds Stop 28/45s" at bounding box center [778, 559] width 974 height 282
click at [740, 446] on div "Maximum of 45 seconds Stop 29/45s" at bounding box center [778, 559] width 974 height 282
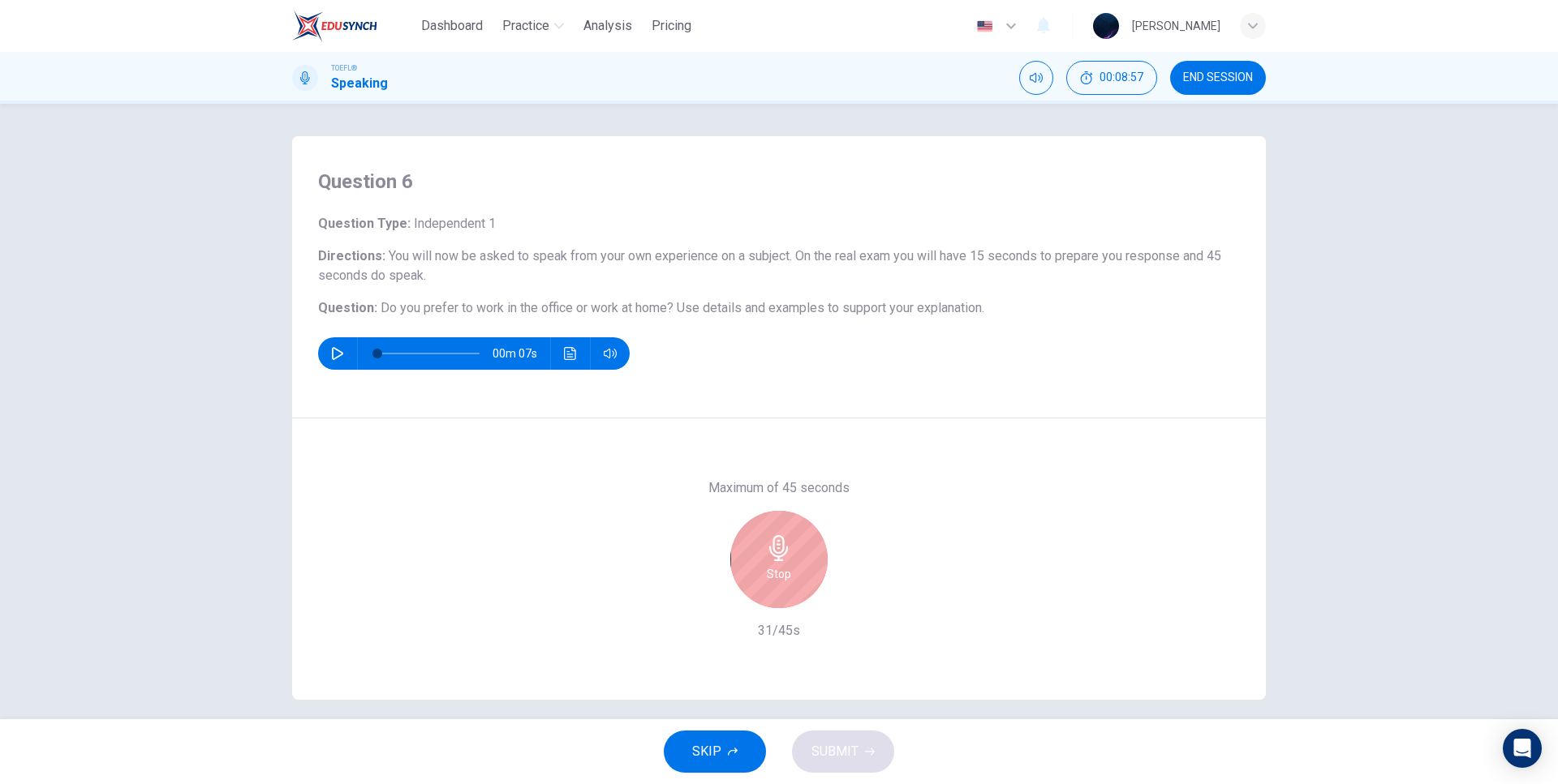
click at [748, 474] on div "Maximum of 45 seconds Stop 31/45s" at bounding box center [778, 559] width 974 height 282
click at [754, 466] on div "Maximum of 45 seconds Stop 33/45s" at bounding box center [778, 559] width 974 height 282
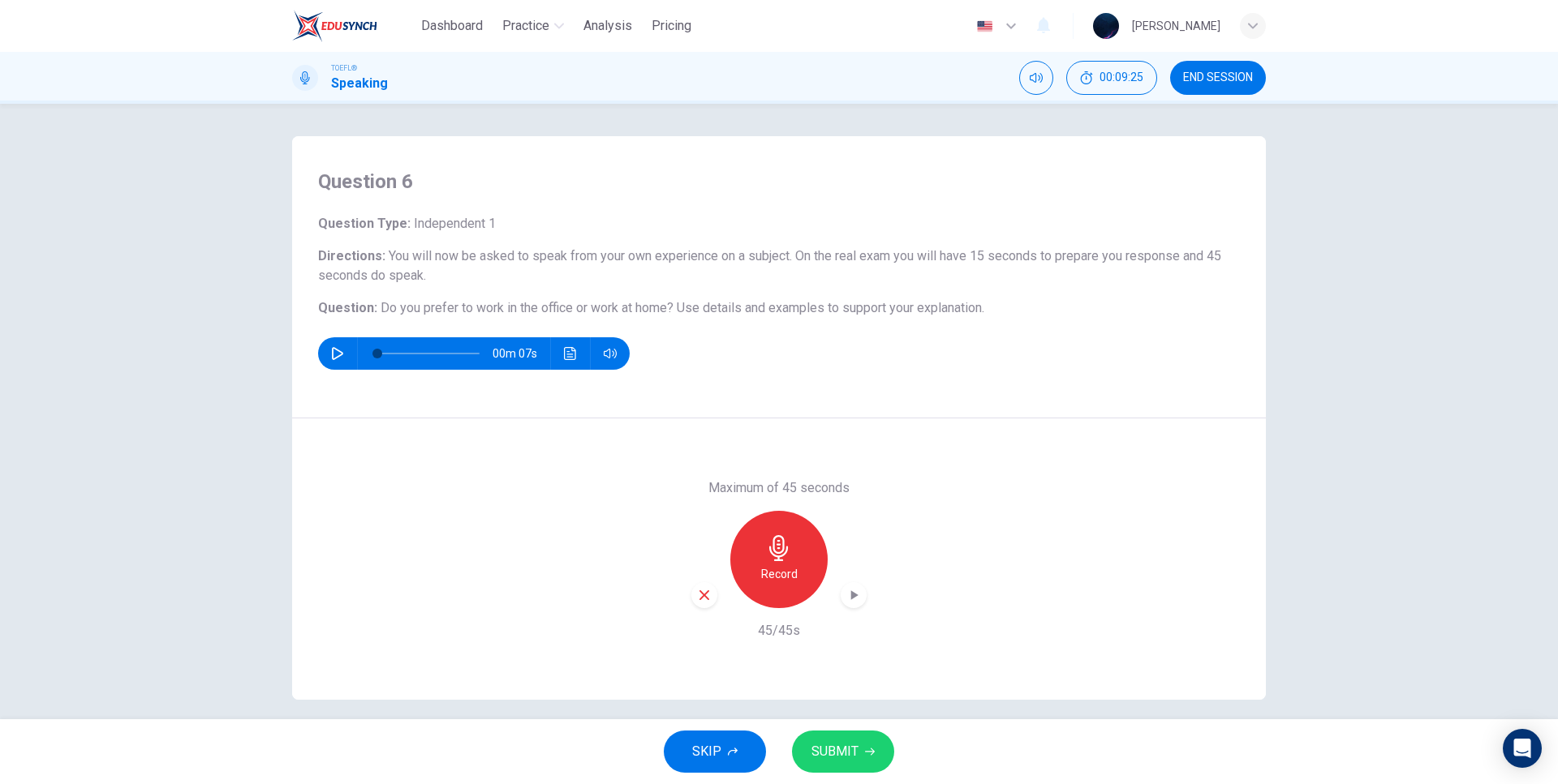
click at [856, 596] on icon "button" at bounding box center [853, 595] width 16 height 16
click at [734, 749] on icon "button" at bounding box center [733, 751] width 10 height 8
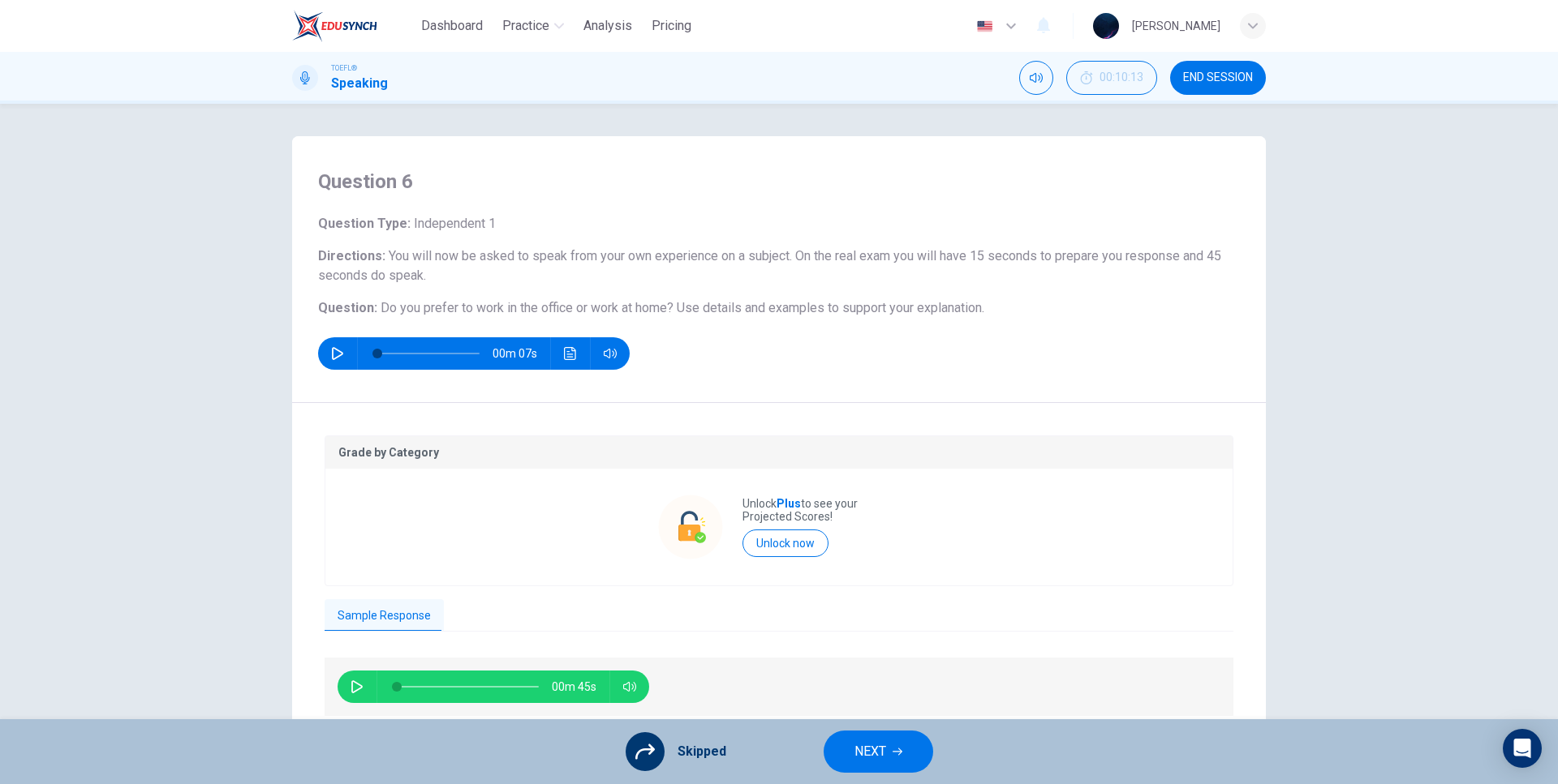
click at [353, 687] on icon "button" at bounding box center [357, 687] width 13 height 13
click at [344, 684] on button "button" at bounding box center [357, 687] width 26 height 32
type input "18"
click at [464, 639] on div "Grade by Category Unlock Plus to see your Projected Scores! Unlock now Sample R…" at bounding box center [779, 576] width 908 height 283
click at [863, 752] on span "NEXT" at bounding box center [869, 751] width 31 height 22
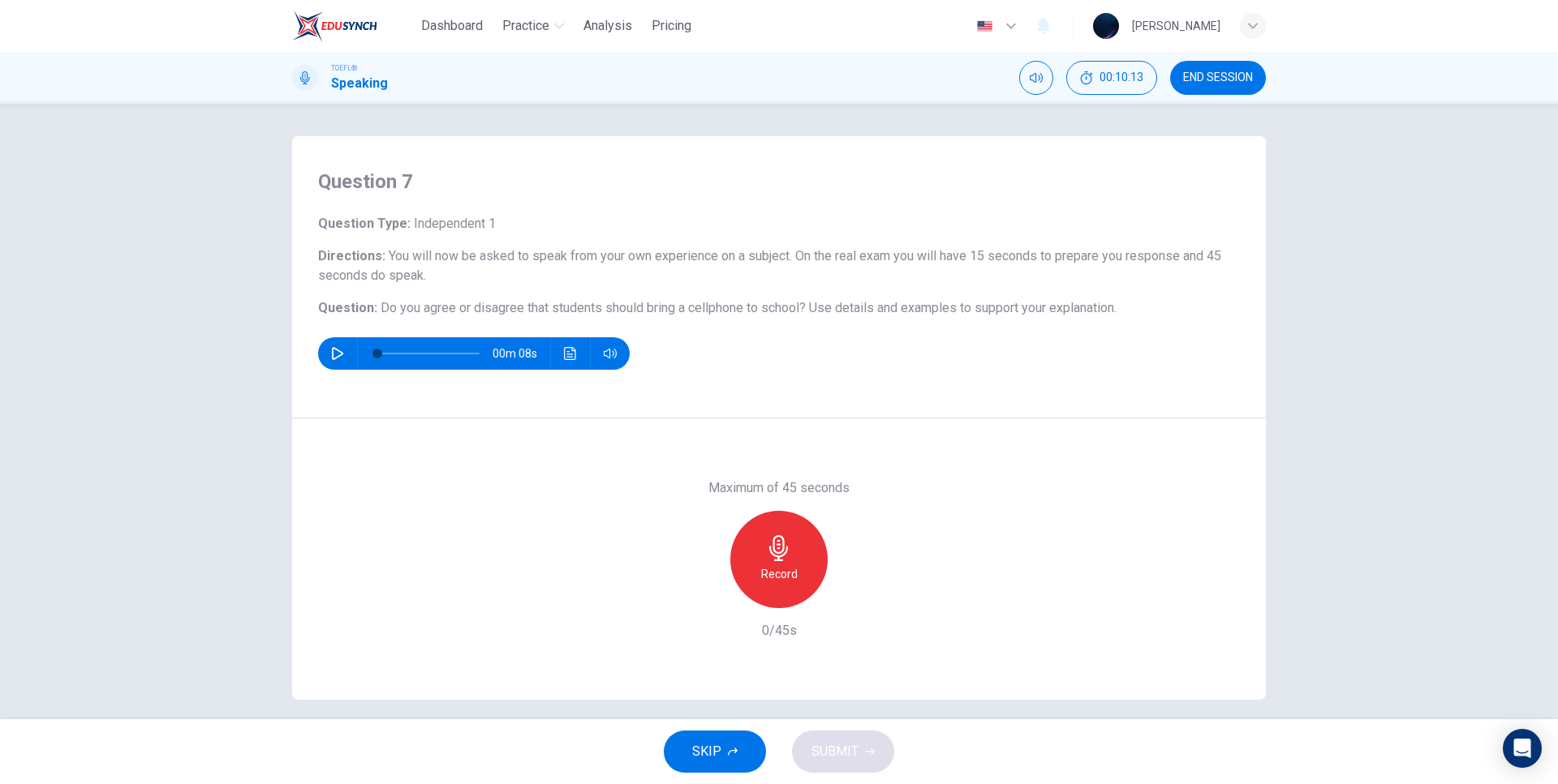
click at [336, 362] on button "button" at bounding box center [337, 353] width 26 height 32
type input "0"
click at [792, 550] on div "Record" at bounding box center [778, 559] width 97 height 97
click at [909, 489] on div "Maximum of 45 seconds Stop 0/45s" at bounding box center [778, 559] width 974 height 282
click at [837, 434] on div "Maximum of 45 seconds Stop 4/45s" at bounding box center [778, 559] width 974 height 282
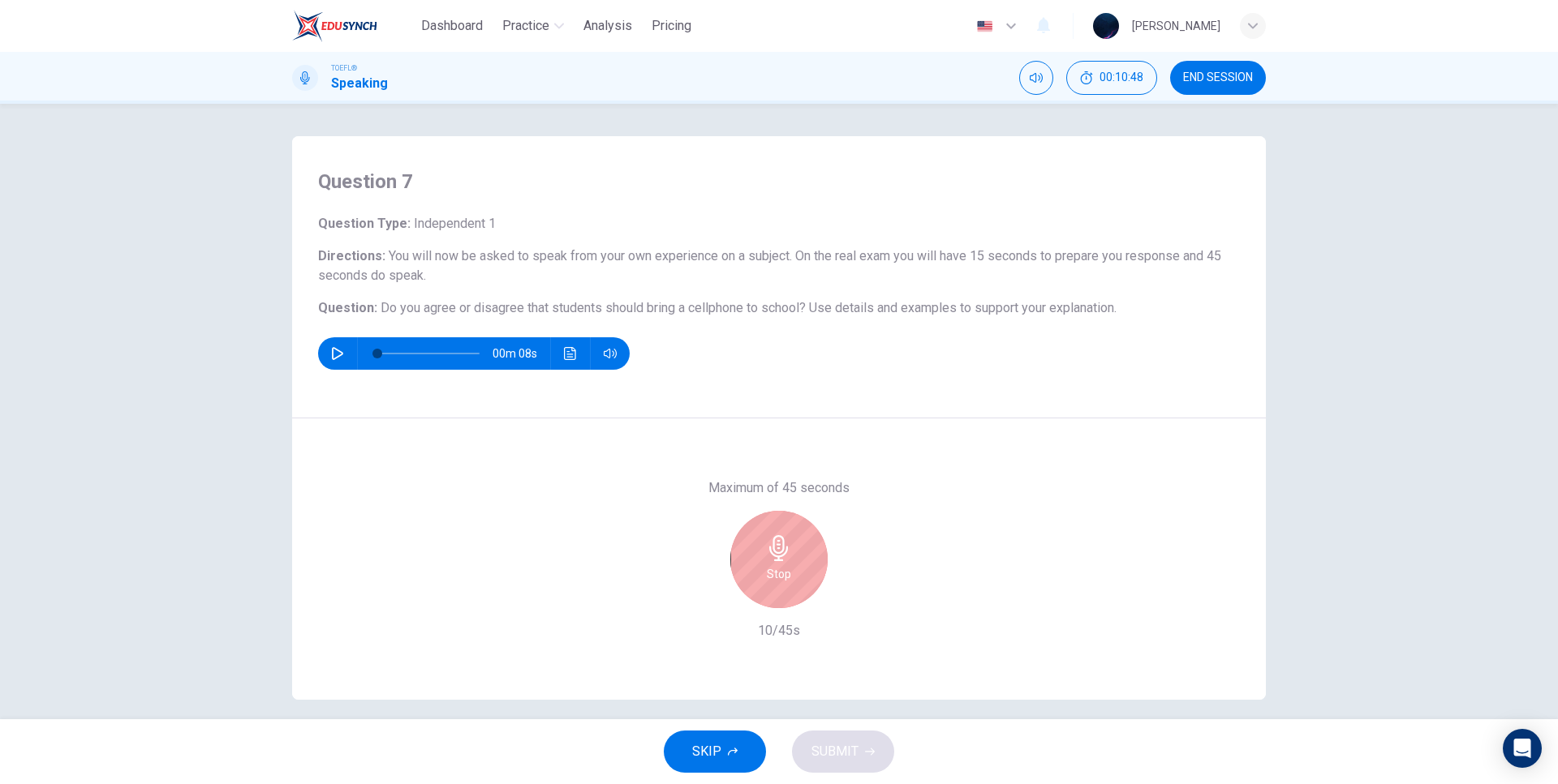
click at [823, 435] on div "Maximum of 45 seconds Stop 10/45s" at bounding box center [778, 559] width 974 height 282
click at [821, 443] on div "Maximum of 45 seconds Stop 13/45s" at bounding box center [778, 559] width 974 height 282
click at [800, 442] on div "Maximum of 45 seconds Stop 32/45s" at bounding box center [778, 559] width 974 height 282
click at [800, 442] on div "Maximum of 45 seconds Stop 33/45s" at bounding box center [778, 559] width 974 height 282
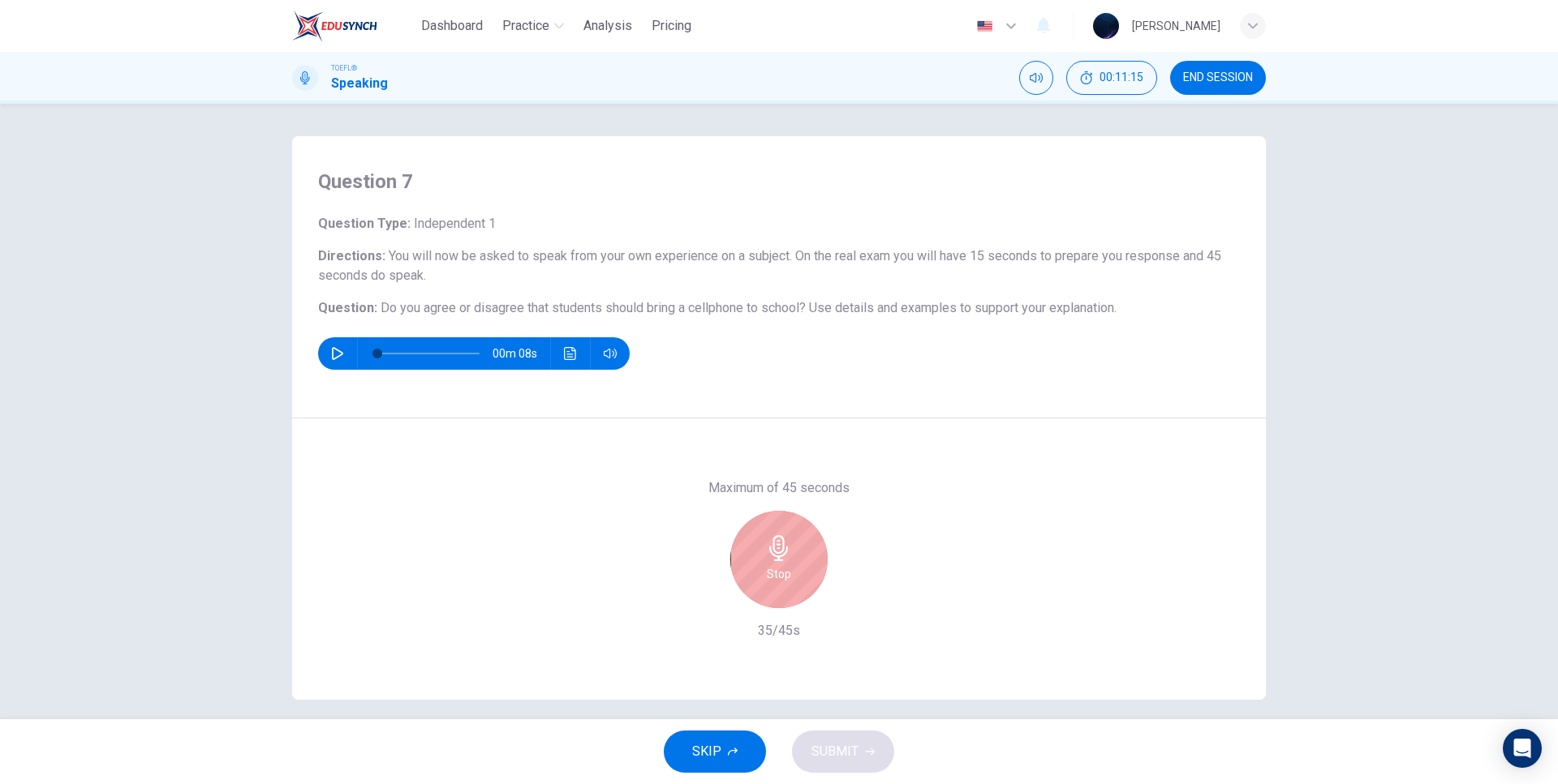
click at [717, 467] on div "Maximum of 45 seconds Stop 35/45s" at bounding box center [778, 559] width 974 height 282
click at [709, 489] on h6 "Maximum of 45 seconds" at bounding box center [779, 488] width 141 height 20
click at [712, 460] on div "Maximum of 45 seconds Stop 42/45s" at bounding box center [778, 559] width 974 height 282
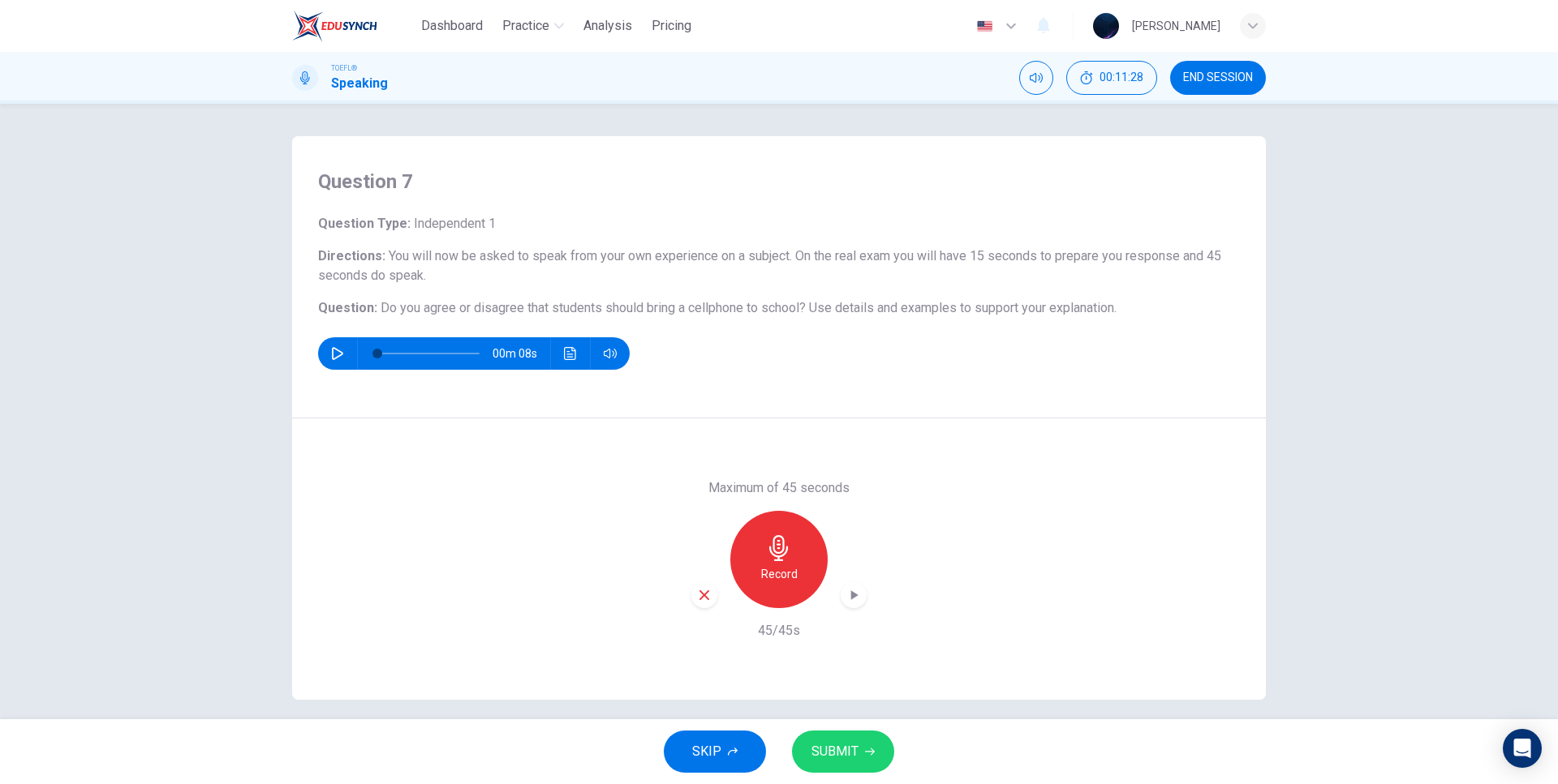
click at [845, 596] on icon "button" at bounding box center [853, 595] width 16 height 16
click at [906, 488] on div "Maximum of 45 seconds Record 45/45s" at bounding box center [778, 559] width 974 height 282
click at [904, 477] on div "Maximum of 45 seconds Record 45/45s" at bounding box center [778, 559] width 974 height 282
click at [697, 593] on icon "button" at bounding box center [704, 595] width 14 height 14
click at [782, 576] on h6 "Record" at bounding box center [779, 574] width 37 height 20
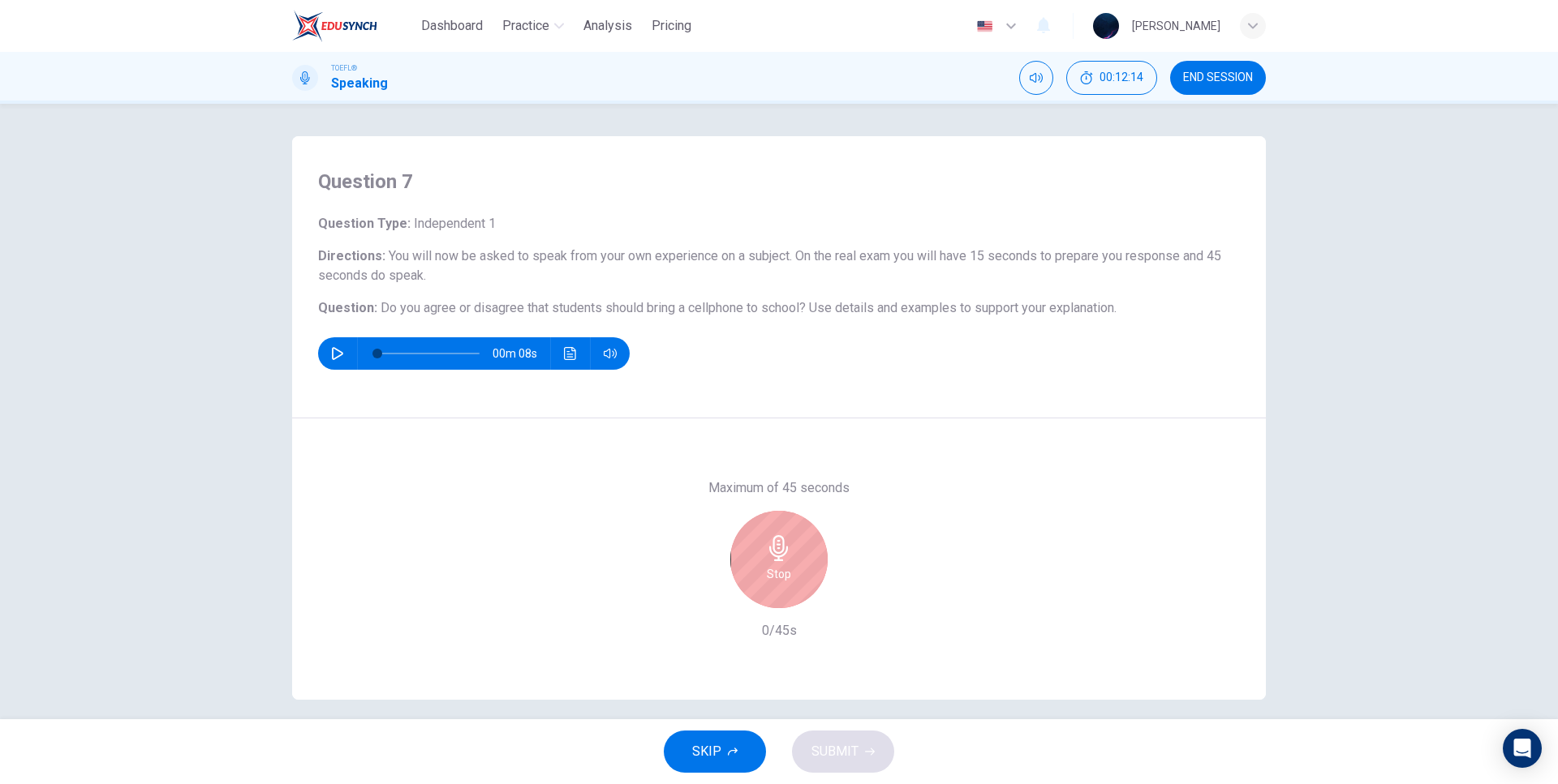
click at [800, 565] on div "Stop" at bounding box center [778, 559] width 97 height 97
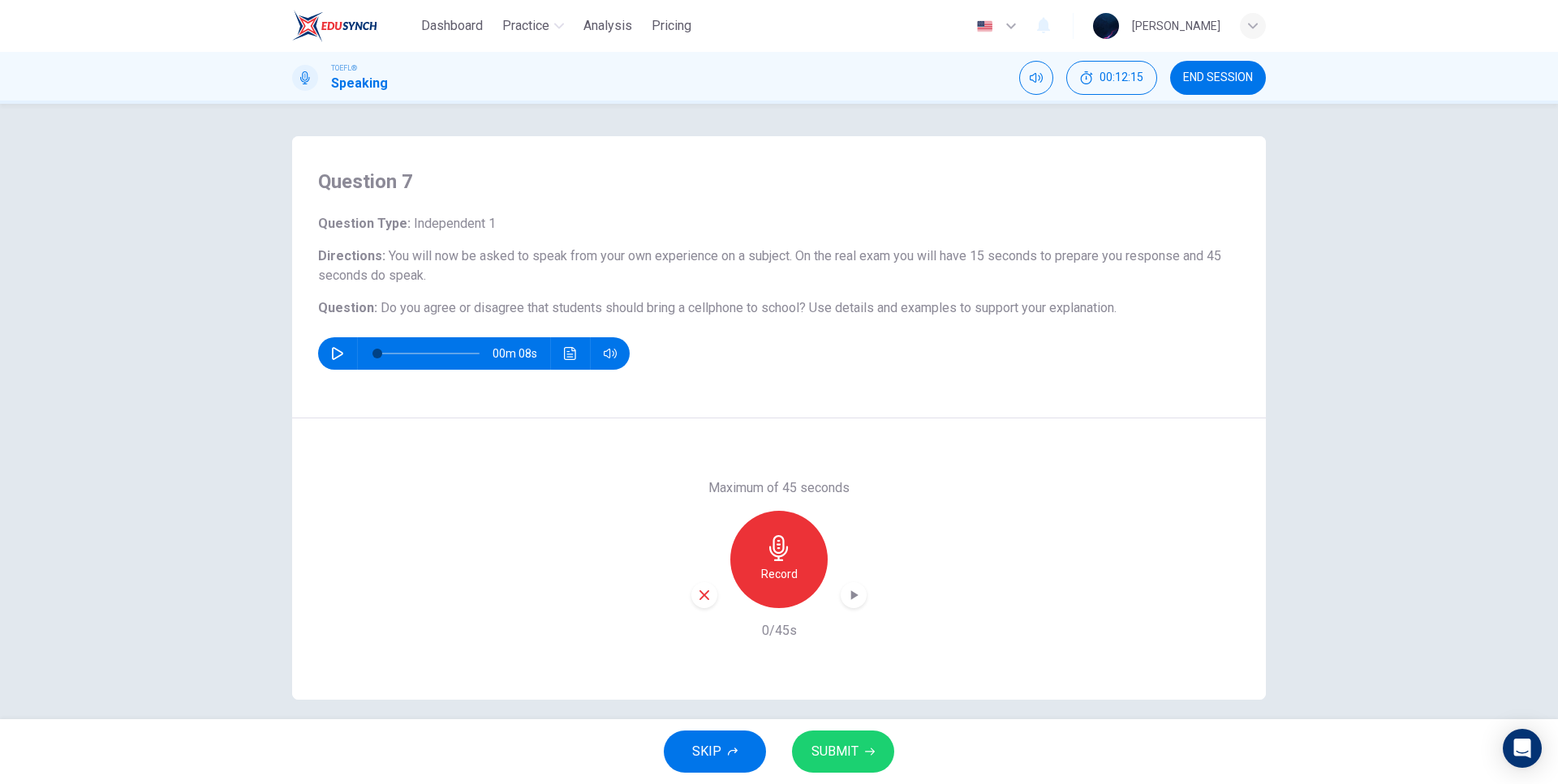
click at [715, 758] on span "SKIP" at bounding box center [707, 751] width 29 height 22
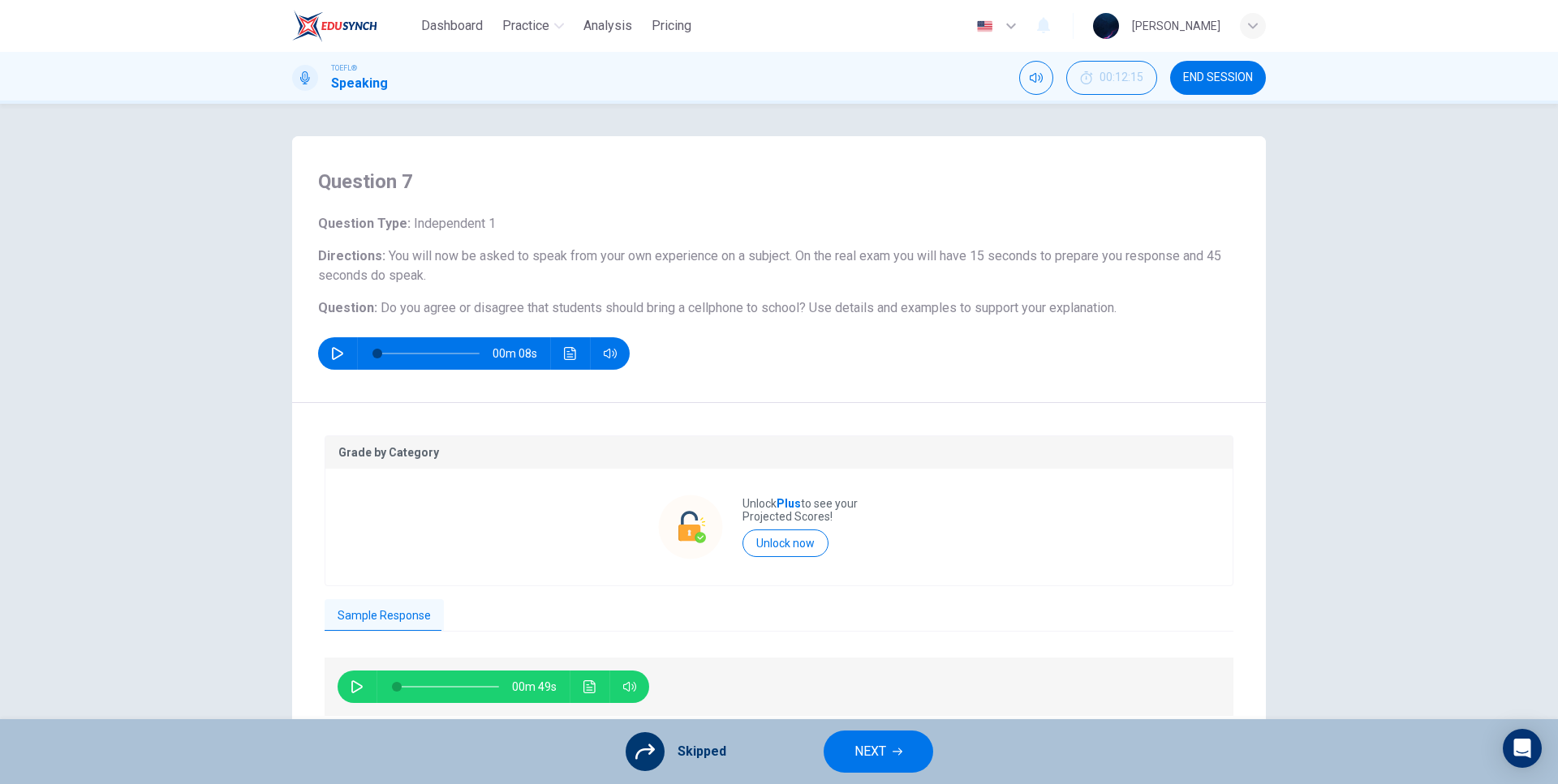
click at [344, 681] on button "button" at bounding box center [357, 687] width 26 height 32
click at [359, 679] on button "button" at bounding box center [357, 687] width 26 height 32
type input "43"
click at [855, 747] on span "NEXT" at bounding box center [869, 751] width 31 height 22
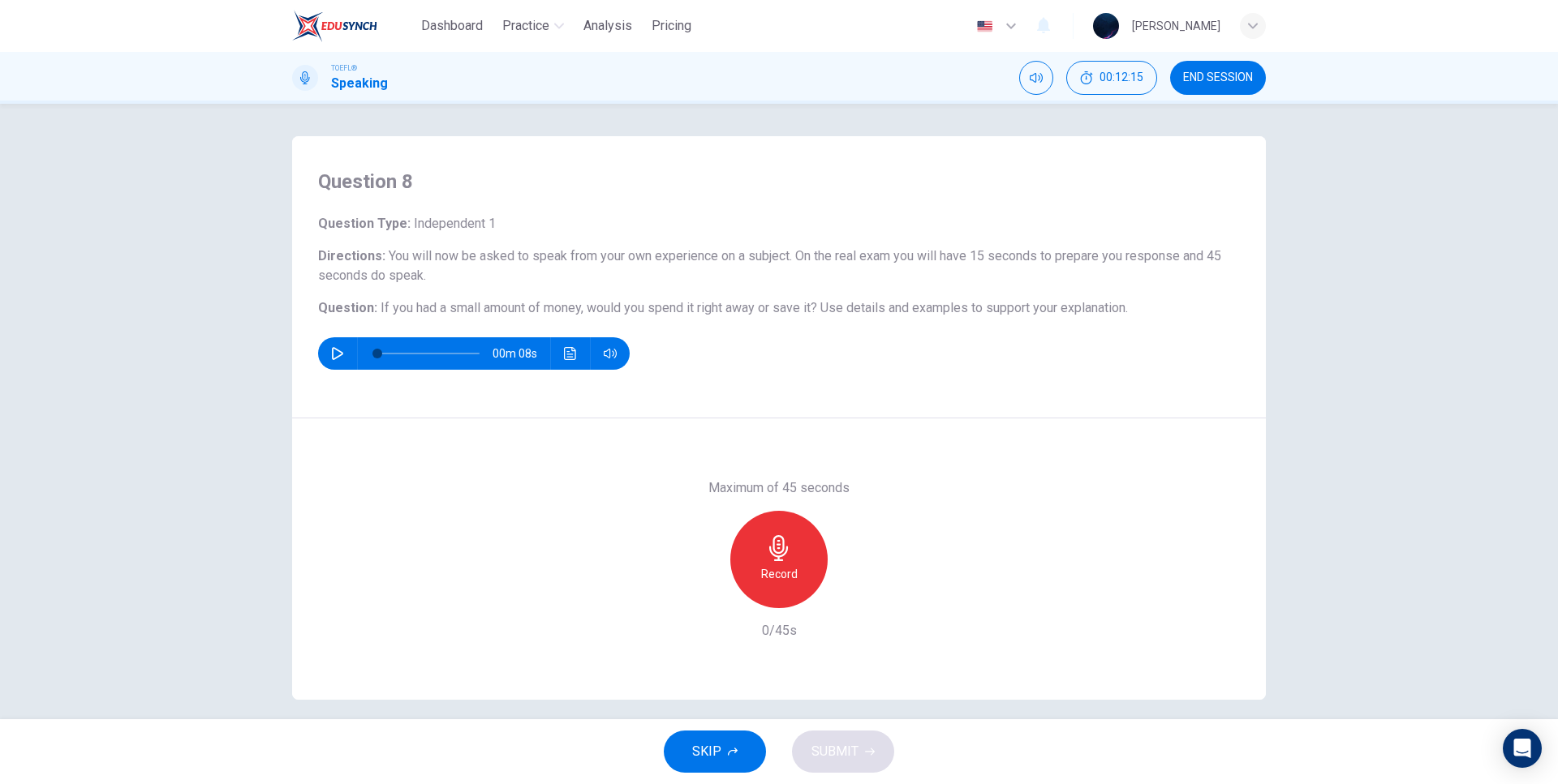
click at [327, 352] on button "button" at bounding box center [337, 353] width 26 height 32
type input "0"
click at [782, 557] on icon "button" at bounding box center [778, 548] width 26 height 26
drag, startPoint x: 778, startPoint y: 305, endPoint x: 809, endPoint y: 309, distance: 31.3
click at [809, 309] on span "If you had a small amount of money, would you spend it right away or save it?" at bounding box center [598, 307] width 436 height 15
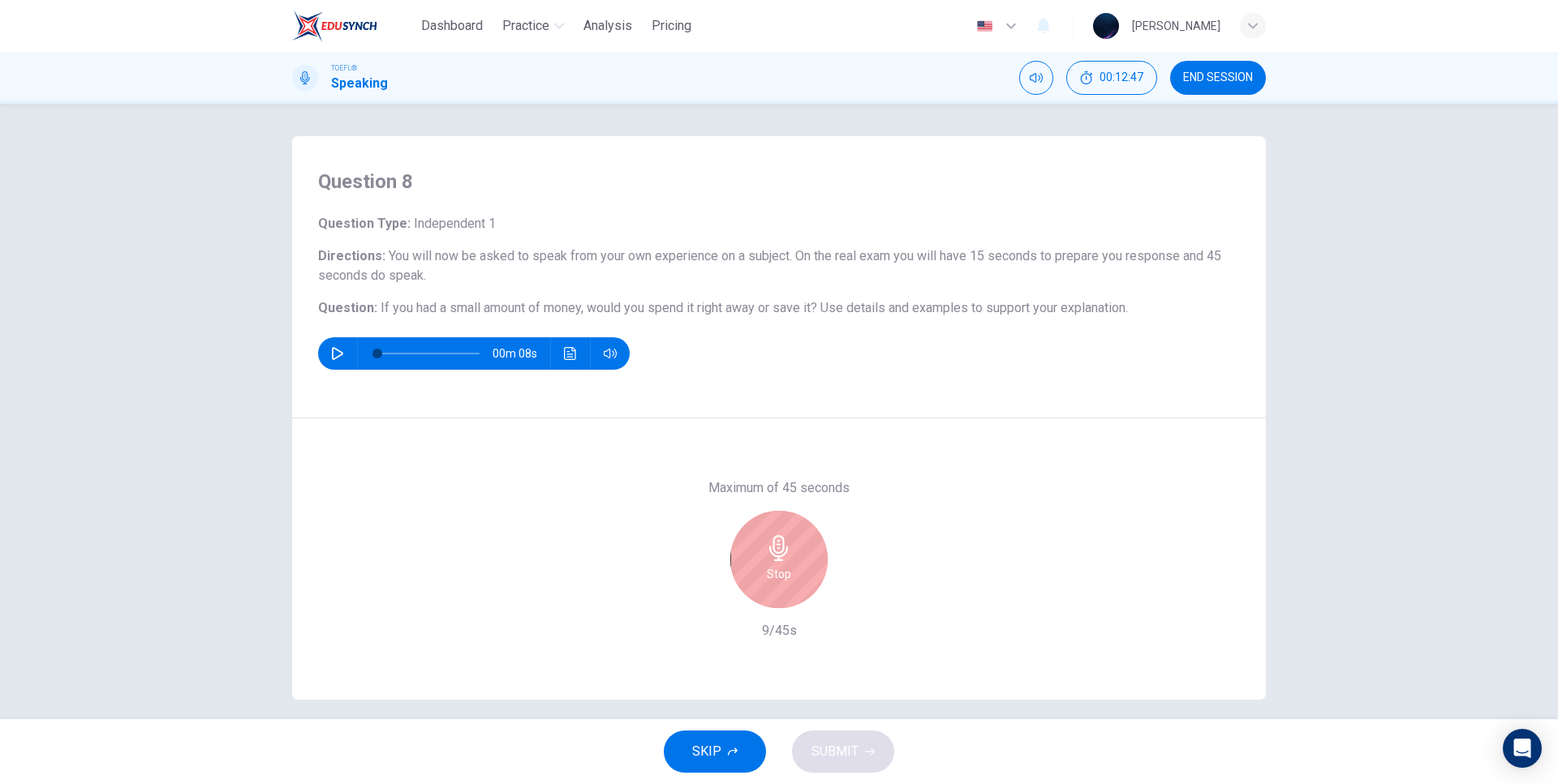
click at [775, 304] on span "If you had a small amount of money, would you spend it right away or save it?" at bounding box center [598, 307] width 436 height 15
click at [782, 285] on h6 "Directions : You will now be asked to speak from your own experience on a subje…" at bounding box center [778, 266] width 922 height 39
click at [769, 549] on icon "button" at bounding box center [778, 548] width 19 height 26
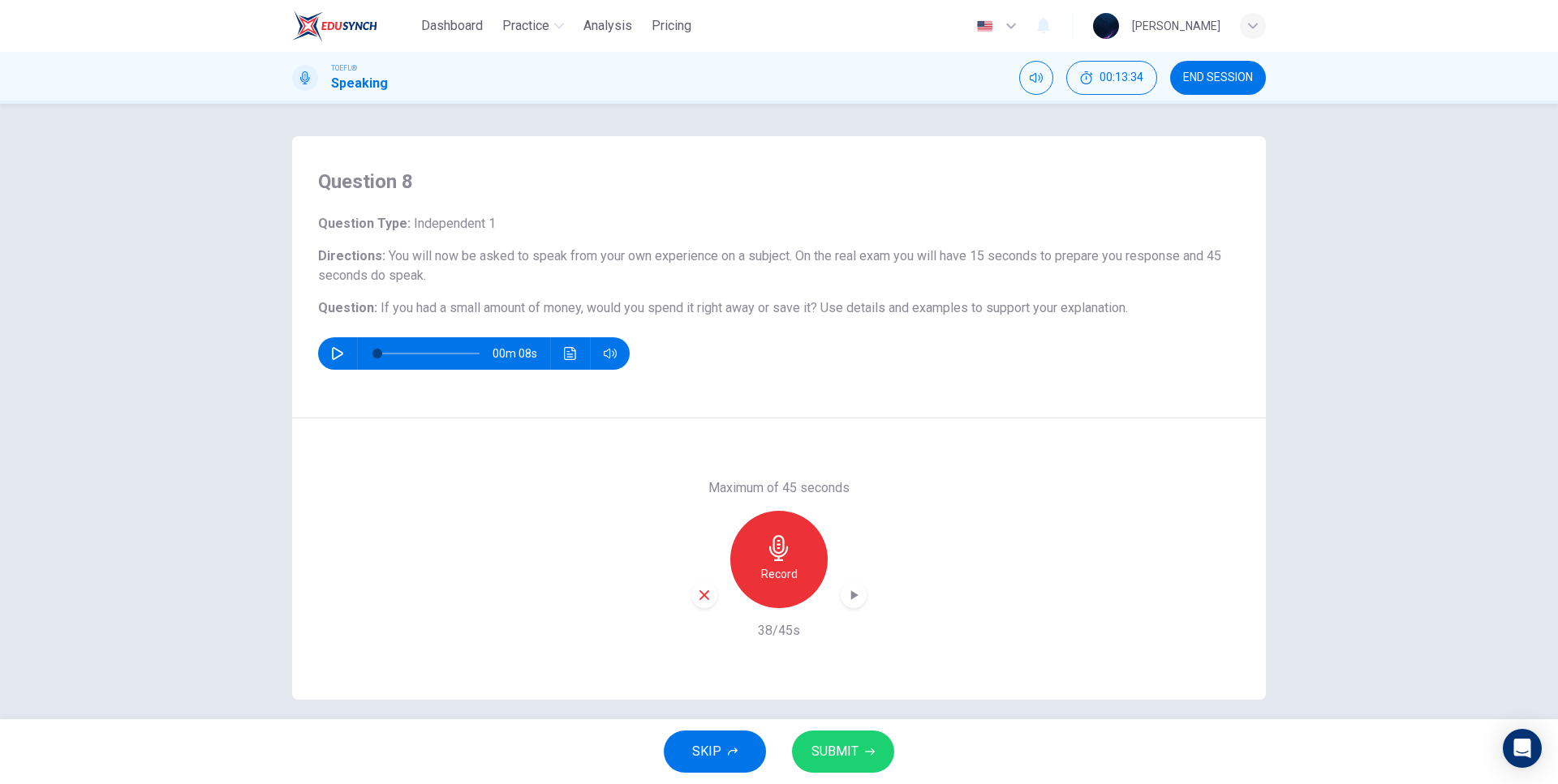
click at [723, 755] on button "SKIP" at bounding box center [715, 751] width 103 height 42
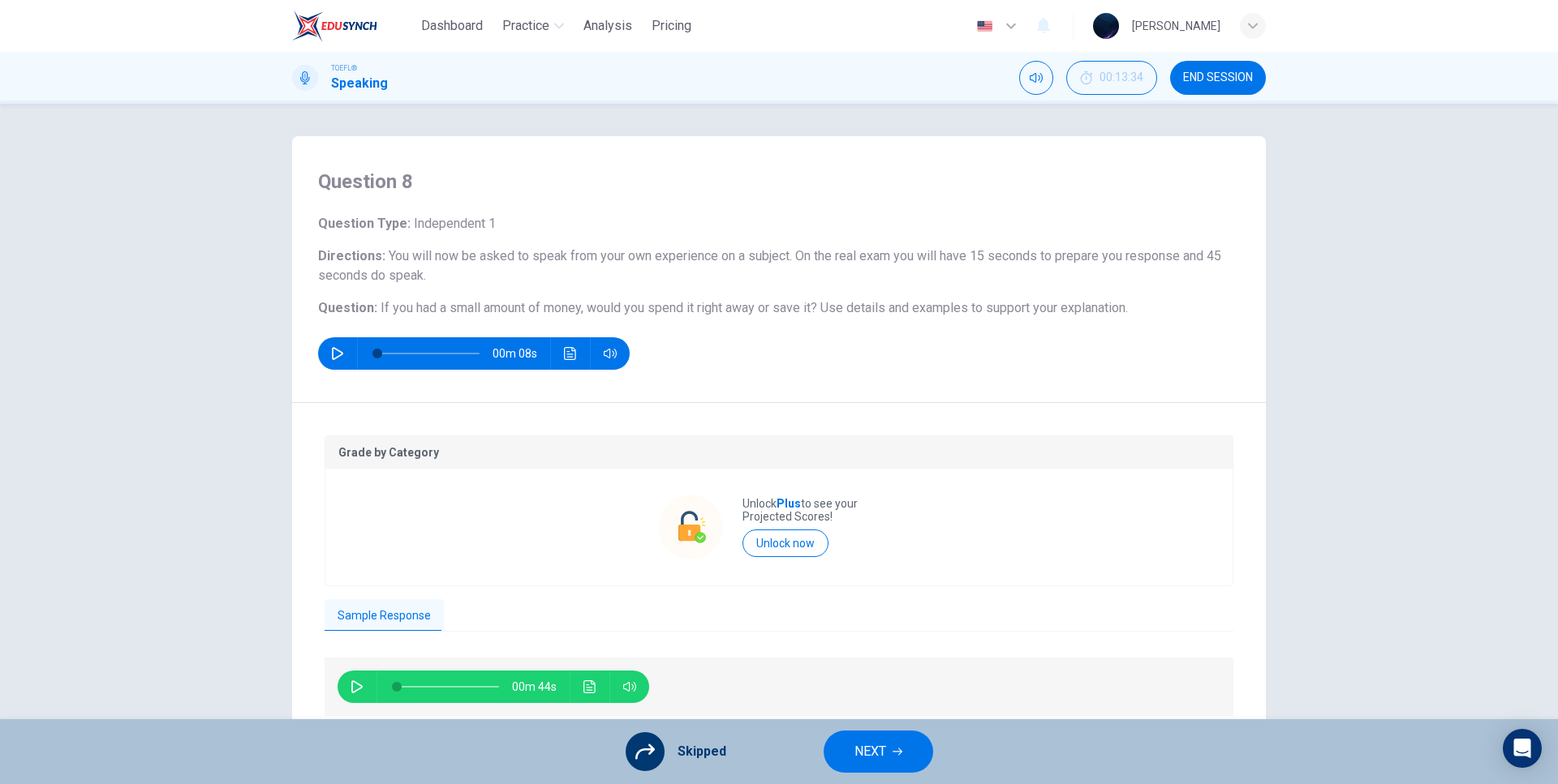
click at [352, 691] on icon "button" at bounding box center [357, 687] width 12 height 13
click at [366, 656] on div "00m 44s" at bounding box center [779, 681] width 908 height 74
click at [371, 679] on div "00m 27s" at bounding box center [493, 687] width 311 height 32
click at [363, 688] on button "button" at bounding box center [357, 687] width 26 height 32
type input "38"
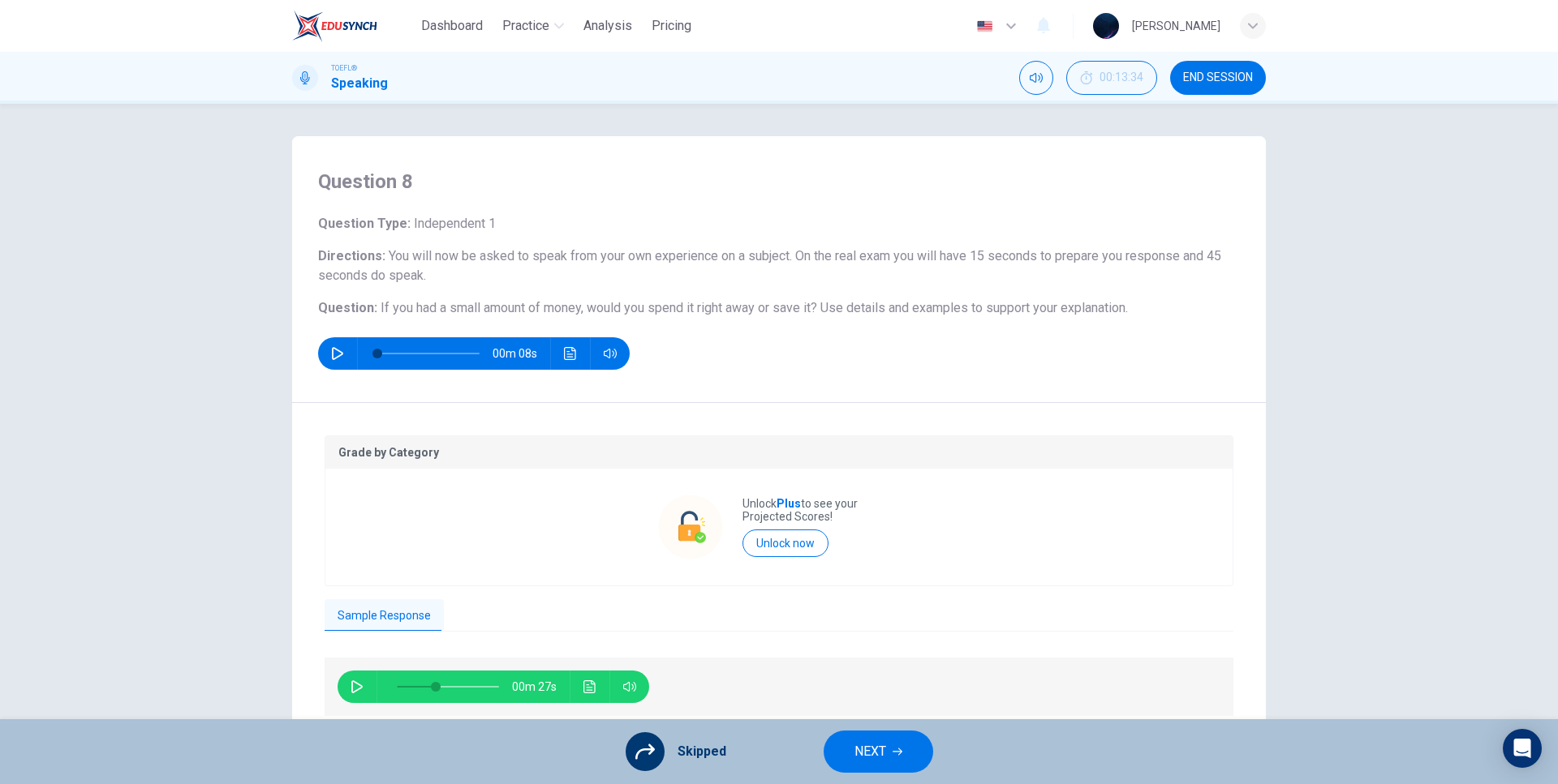
click at [876, 755] on span "NEXT" at bounding box center [869, 751] width 31 height 22
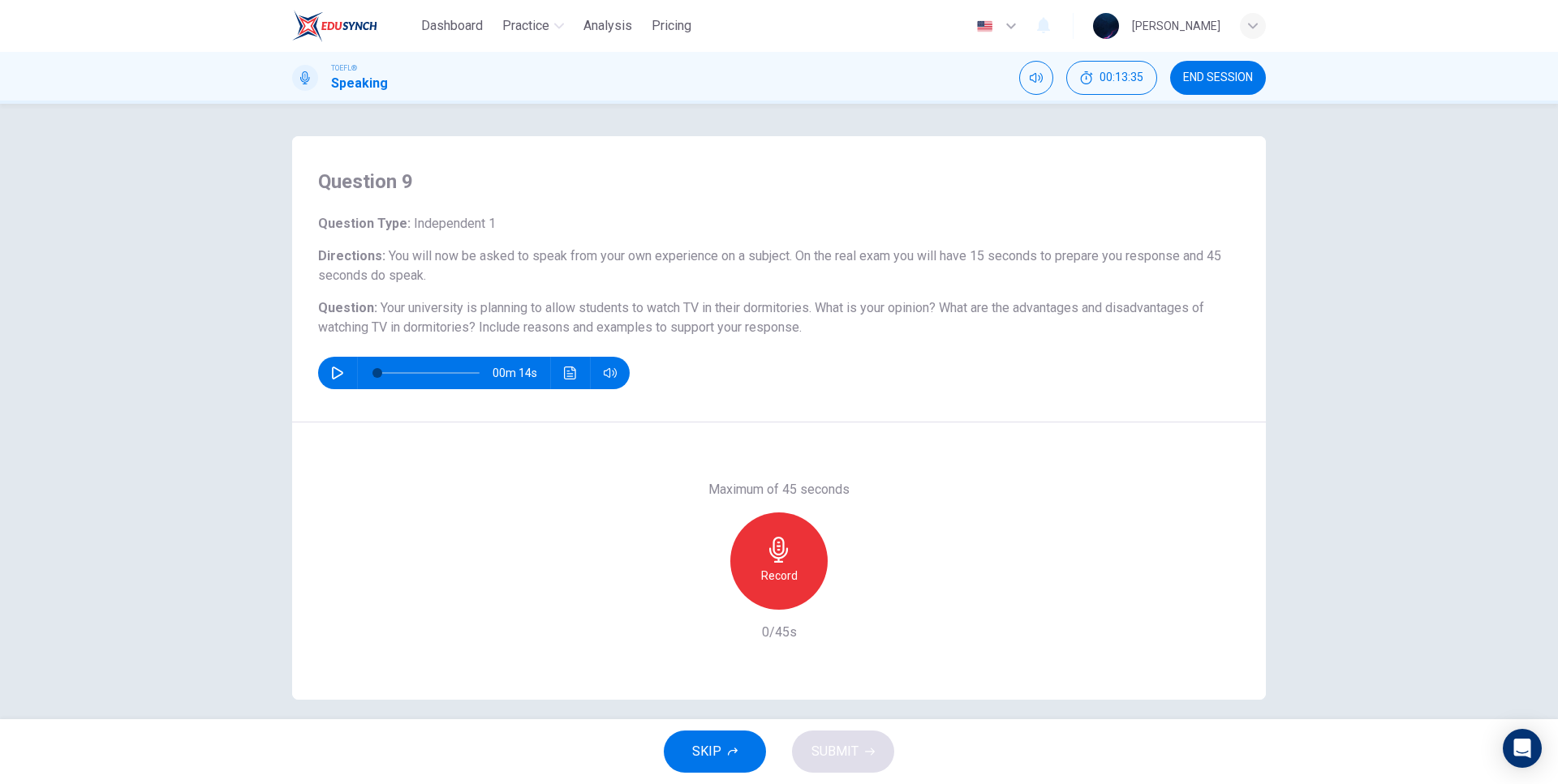
click at [337, 375] on icon "button" at bounding box center [337, 373] width 12 height 13
click at [748, 393] on div "Question 9 Question Type : Independent 1 Directions : You will now be asked to …" at bounding box center [778, 279] width 974 height 286
type input "0"
click at [782, 568] on h6 "Record" at bounding box center [779, 576] width 37 height 20
click at [939, 472] on div "Maximum of 45 seconds Stop 0/45s" at bounding box center [778, 561] width 974 height 277
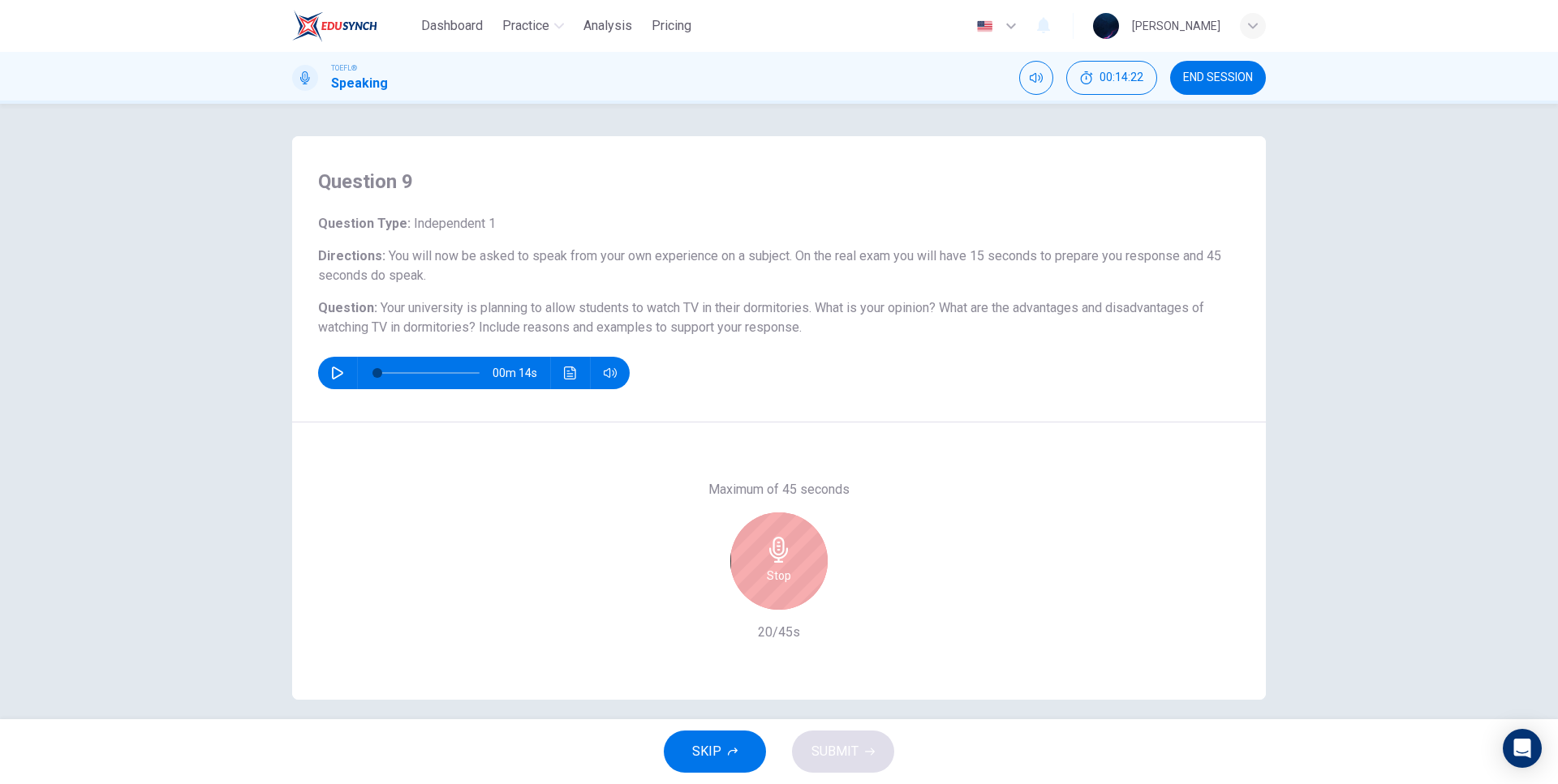
click at [934, 432] on div "Maximum of 45 seconds Stop 20/45s" at bounding box center [778, 561] width 974 height 277
click at [912, 433] on div "Maximum of 45 seconds Stop 30/45s" at bounding box center [778, 561] width 974 height 277
click at [908, 441] on div "Maximum of 45 seconds Stop 31/45s" at bounding box center [778, 561] width 974 height 277
click at [956, 393] on div "Question 9 Question Type : Independent 1 Directions : You will now be asked to …" at bounding box center [778, 279] width 974 height 286
click at [955, 393] on div "Question 9 Question Type : Independent 1 Directions : You will now be asked to …" at bounding box center [778, 279] width 974 height 286
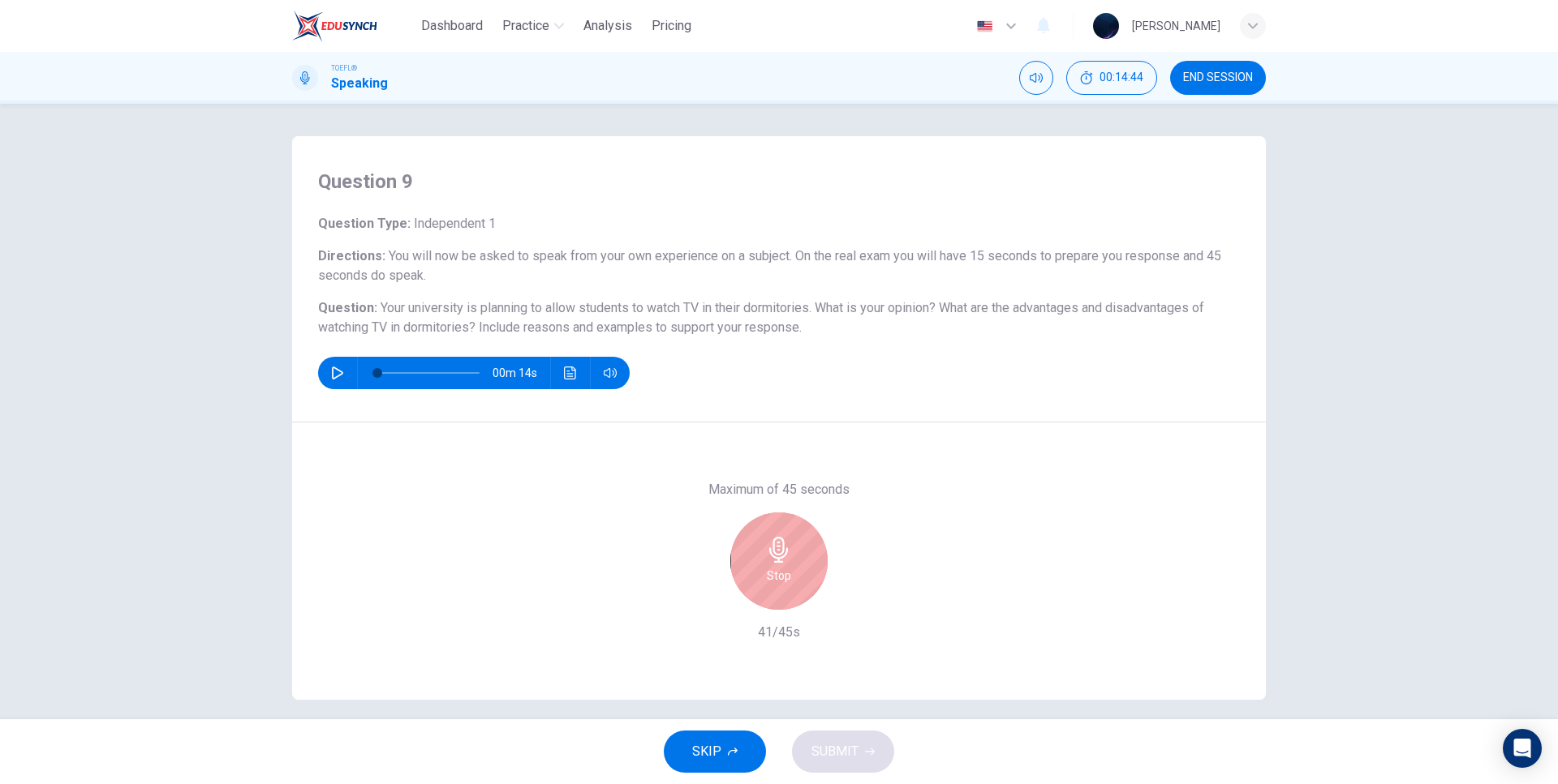
click at [955, 393] on div "Question 9 Question Type : Independent 1 Directions : You will now be asked to …" at bounding box center [778, 279] width 974 height 286
click at [957, 389] on div "00m 14s" at bounding box center [778, 373] width 922 height 32
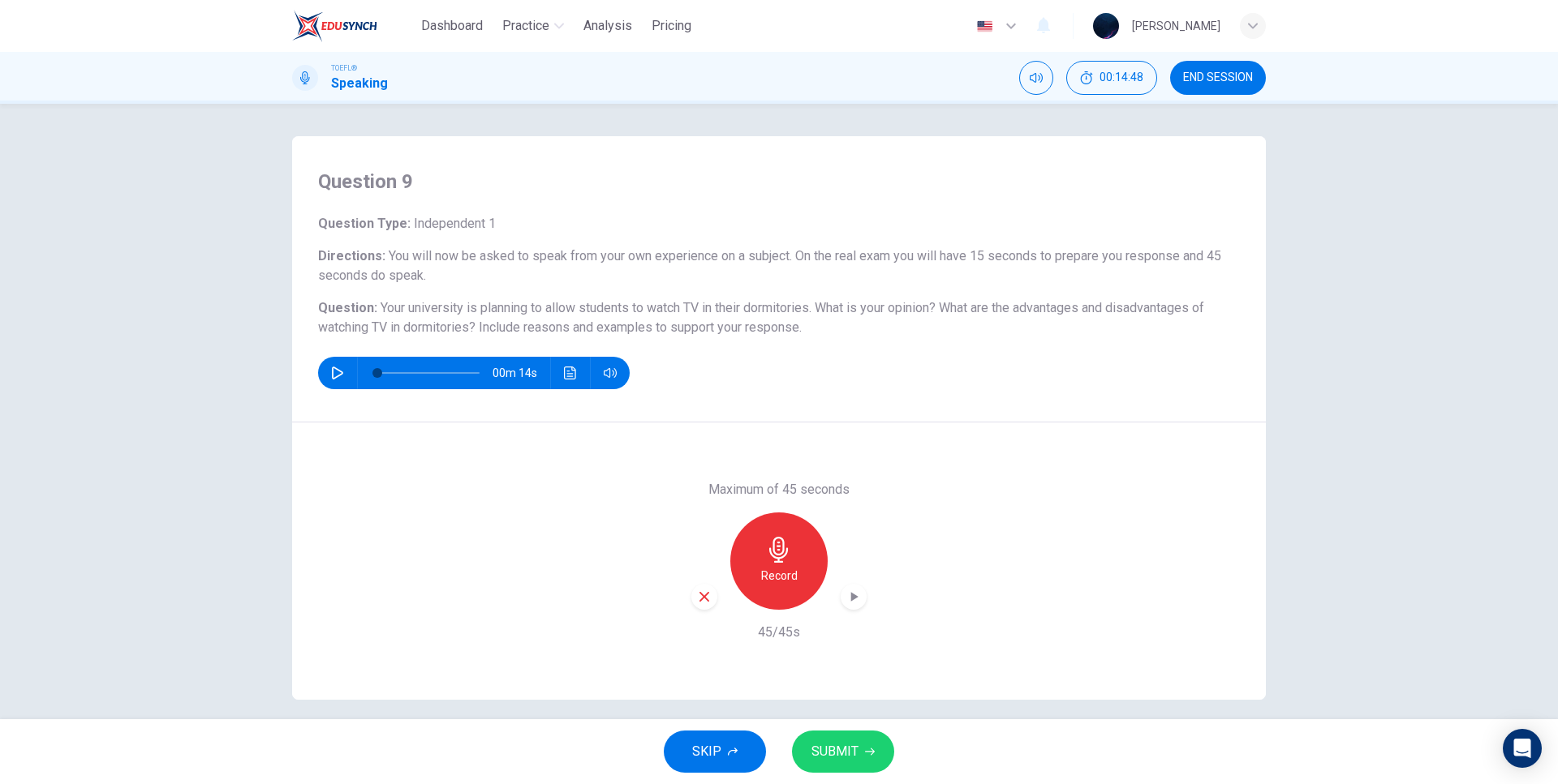
click at [837, 598] on div "Record" at bounding box center [779, 561] width 175 height 97
click at [845, 599] on icon "button" at bounding box center [853, 597] width 16 height 16
click at [946, 407] on div "Question 9 Question Type : Independent 1 Directions : You will now be asked to …" at bounding box center [778, 279] width 974 height 286
click at [697, 589] on div "button" at bounding box center [704, 597] width 26 height 26
click at [709, 749] on span "SKIP" at bounding box center [707, 751] width 29 height 22
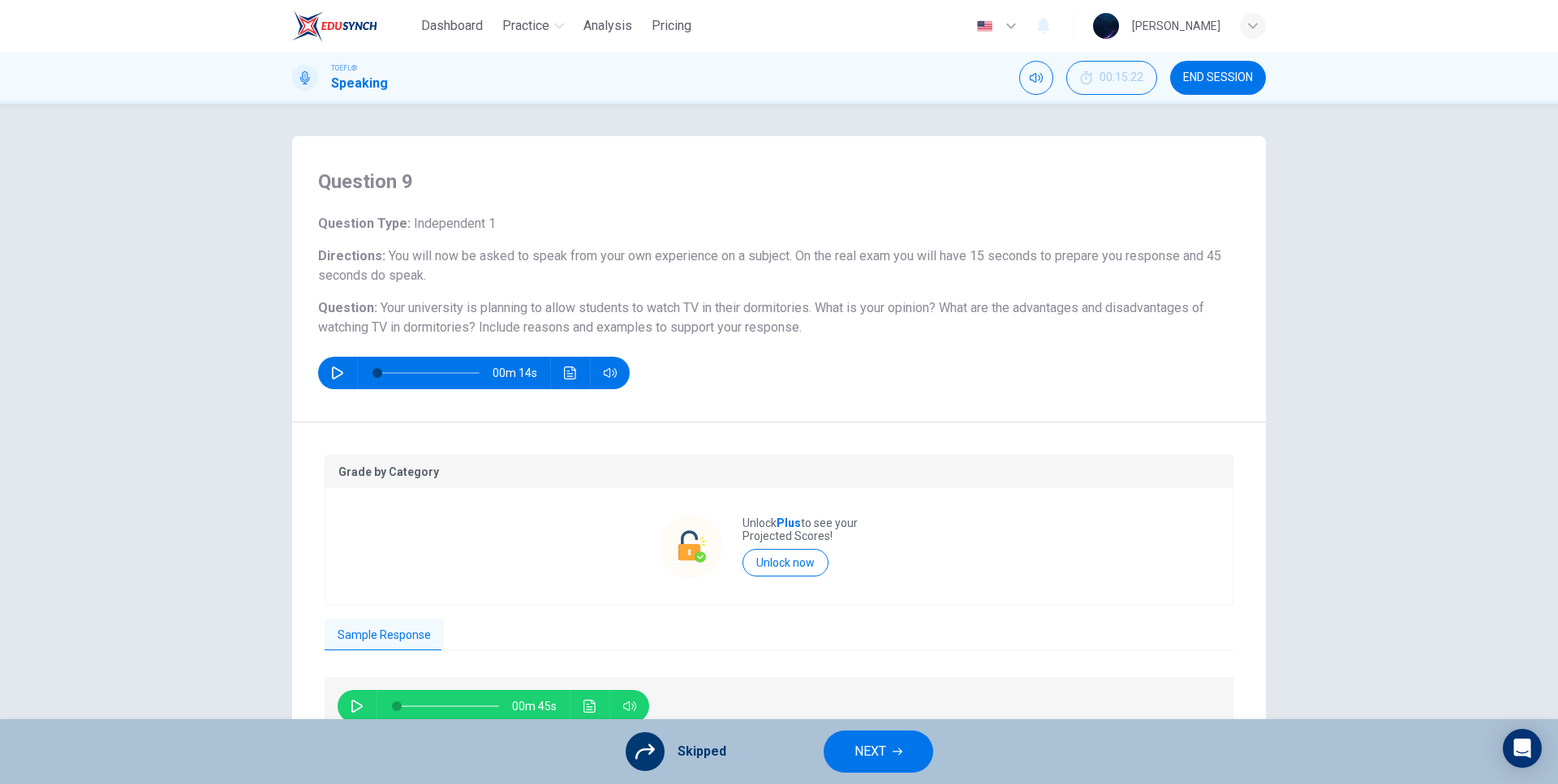
click at [357, 708] on icon "button" at bounding box center [357, 706] width 12 height 13
type input "73"
click at [883, 746] on span "NEXT" at bounding box center [869, 751] width 31 height 22
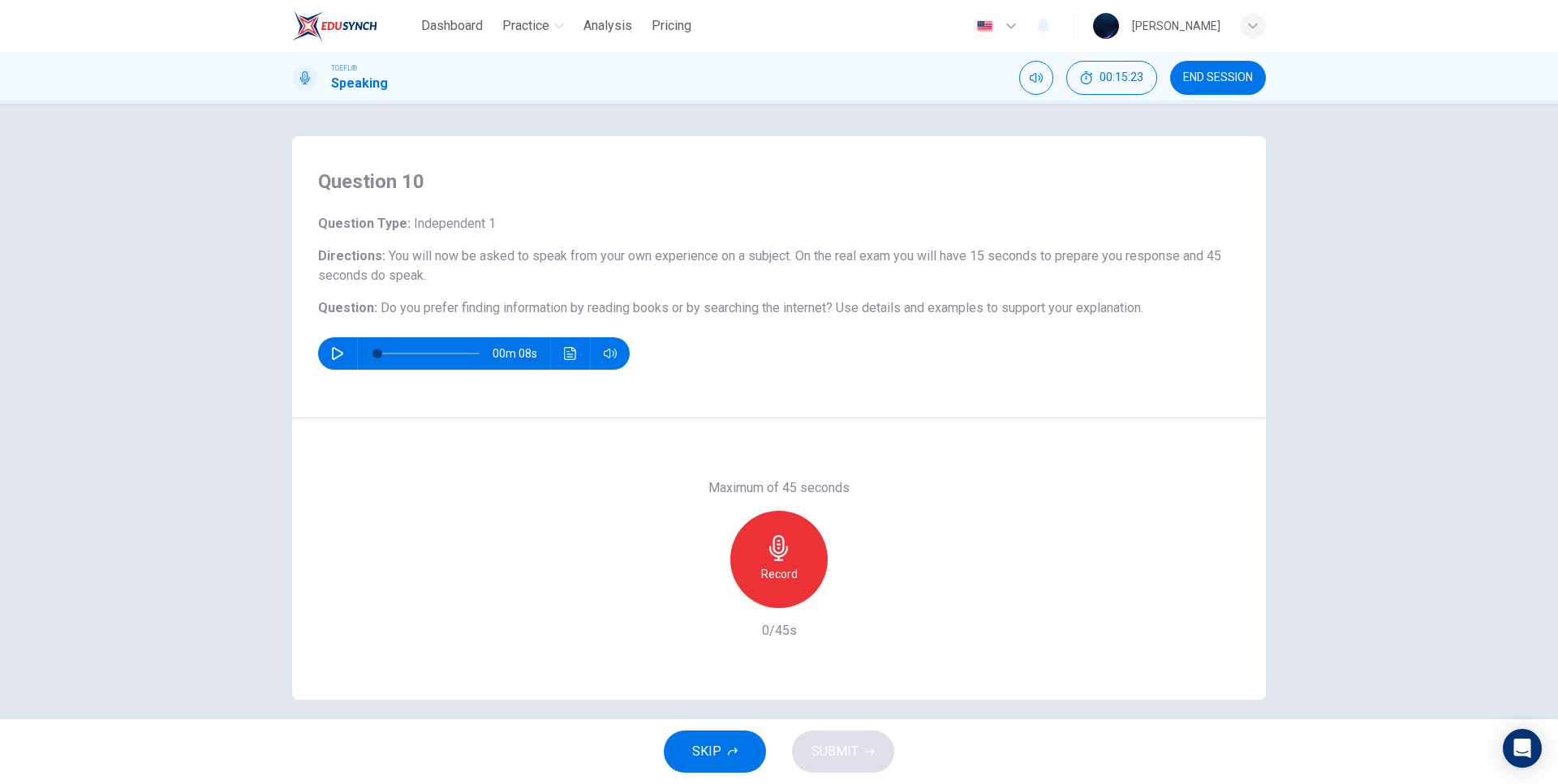
click at [334, 355] on icon "button" at bounding box center [337, 353] width 13 height 13
click at [725, 772] on div "SKIP SUBMIT" at bounding box center [779, 751] width 1558 height 65
click at [728, 756] on button "SKIP" at bounding box center [715, 751] width 103 height 42
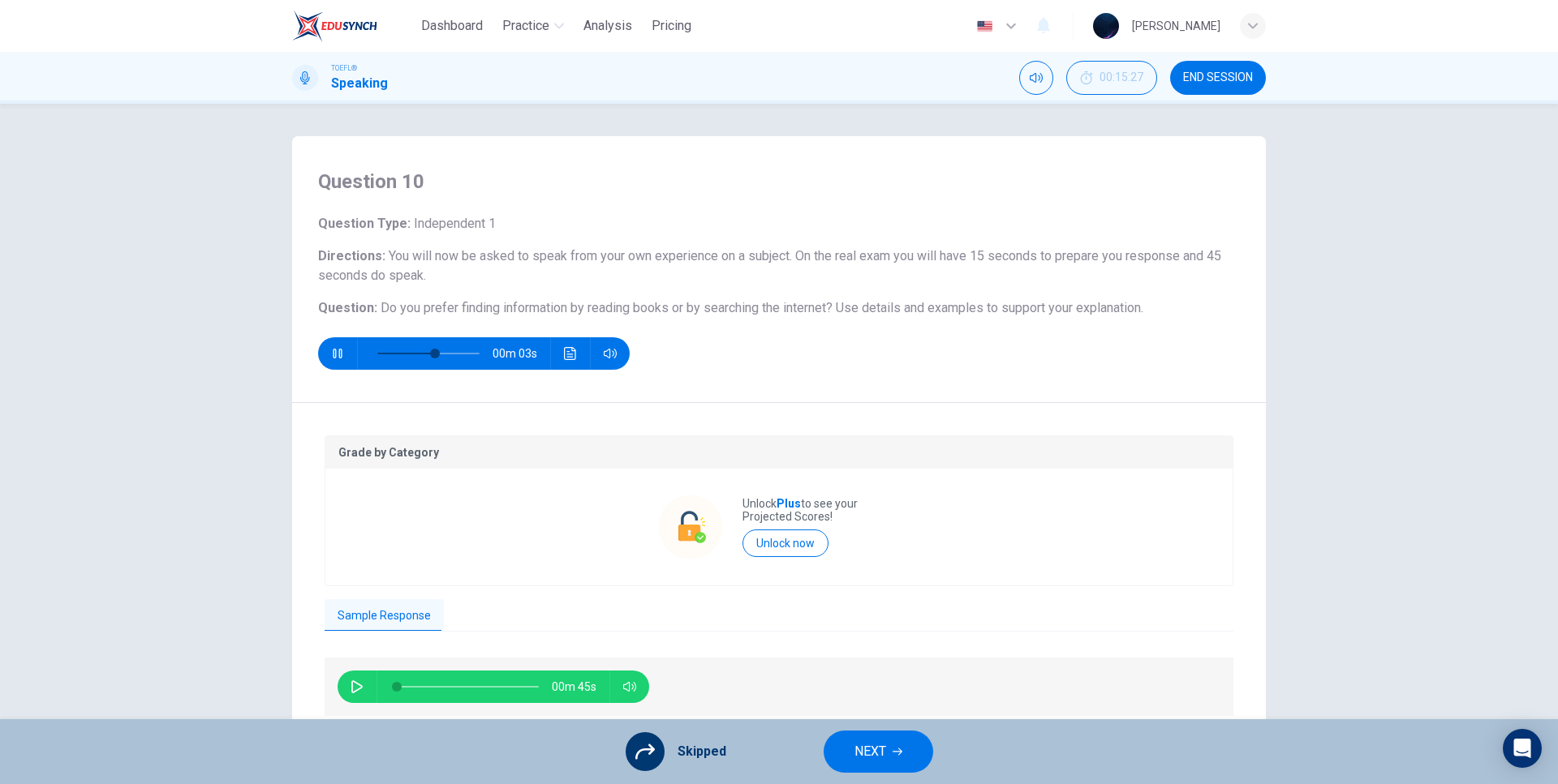
type input "67"
click at [883, 748] on span "NEXT" at bounding box center [869, 751] width 31 height 22
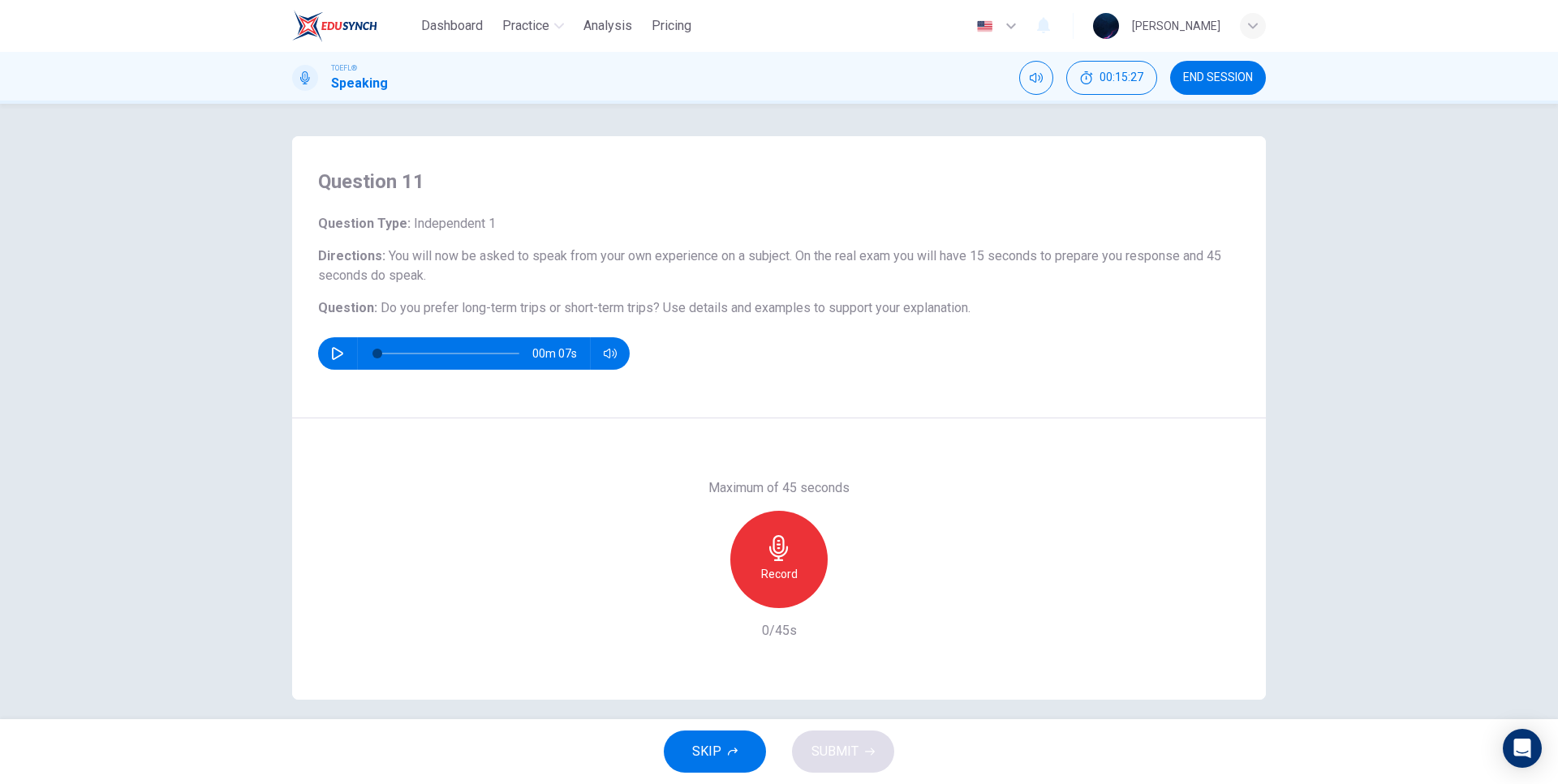
click at [333, 349] on icon "button" at bounding box center [337, 353] width 12 height 13
click at [477, 285] on div "Question Type : Independent 1 Directions : You will now be asked to speak from …" at bounding box center [778, 292] width 922 height 156
type input "0"
click at [764, 567] on h6 "Record" at bounding box center [779, 574] width 37 height 20
click at [564, 304] on span "Do you prefer long-term trips or short-term trips?" at bounding box center [519, 307] width 279 height 15
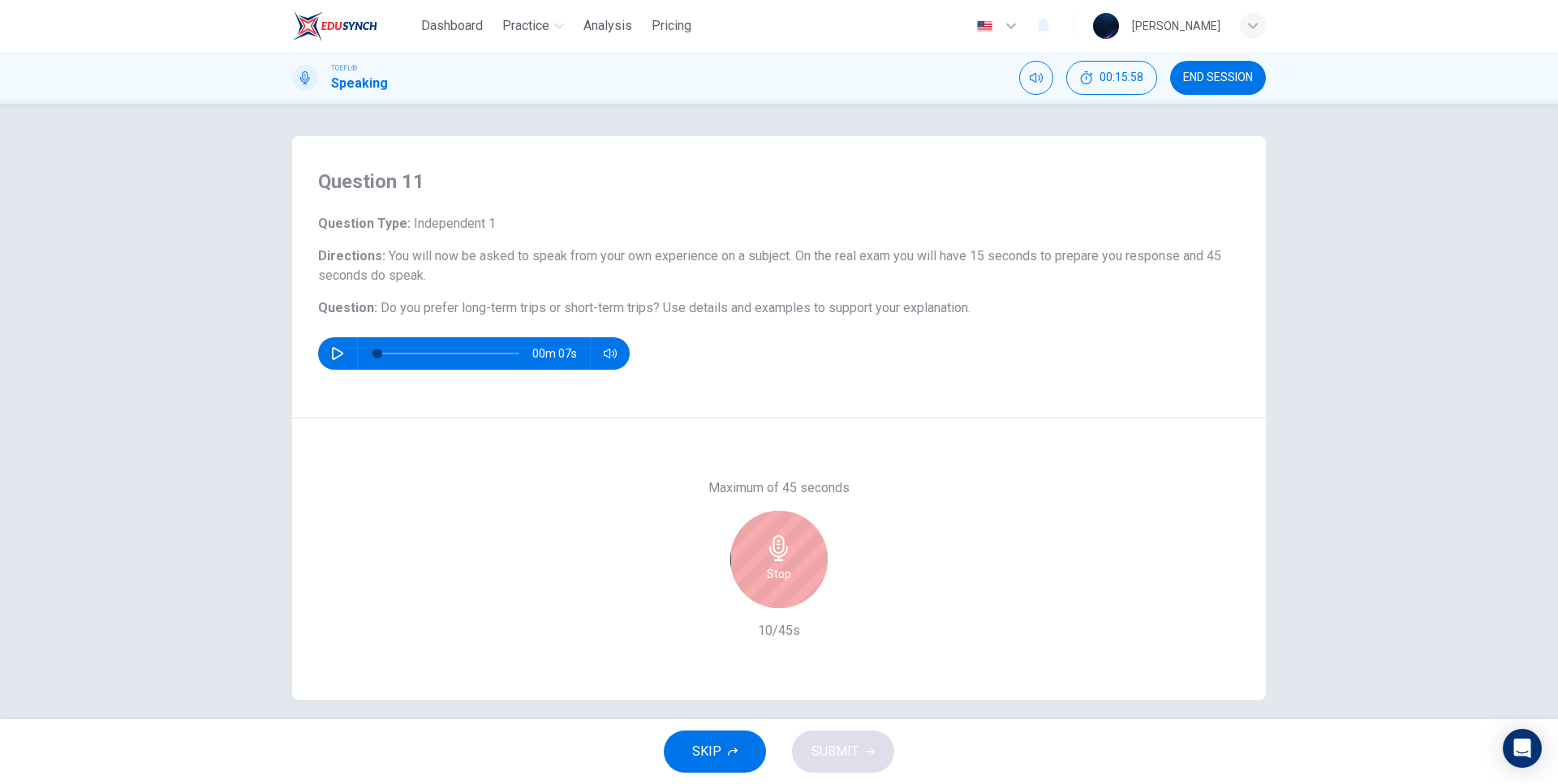
click at [478, 312] on span "Do you prefer long-term trips or short-term trips?" at bounding box center [519, 307] width 279 height 15
drag, startPoint x: 452, startPoint y: 304, endPoint x: 506, endPoint y: 308, distance: 54.1
click at [498, 307] on span "Do you prefer long-term trips or short-term trips?" at bounding box center [519, 307] width 279 height 15
click at [545, 291] on div "Question Type : Independent 1 Directions : You will now be asked to speak from …" at bounding box center [778, 292] width 922 height 156
click at [778, 420] on div "Maximum of 45 seconds Stop 16/45s" at bounding box center [778, 559] width 974 height 282
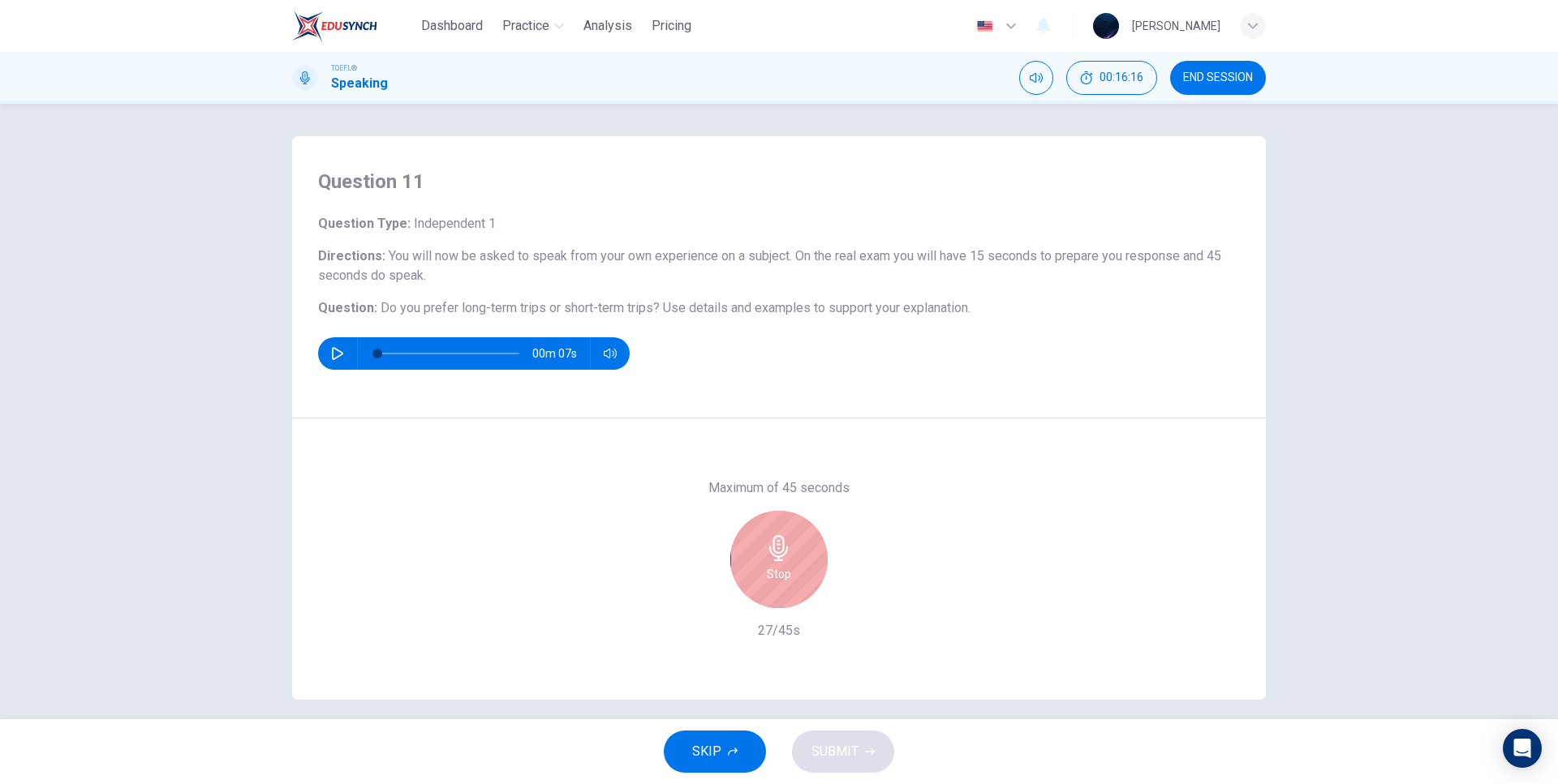
click at [753, 409] on div "Question 11 Question Type : Independent 1 Directions : You will now be asked to…" at bounding box center [778, 277] width 974 height 282
click at [778, 434] on div "Maximum of 45 seconds Stop 35/45s" at bounding box center [778, 559] width 974 height 282
click at [764, 485] on h6 "Maximum of 45 seconds" at bounding box center [779, 488] width 141 height 20
drag, startPoint x: 703, startPoint y: 487, endPoint x: 818, endPoint y: 491, distance: 115.1
click at [816, 491] on div "Maximum of 45 seconds Stop 41/45s" at bounding box center [779, 559] width 175 height 162
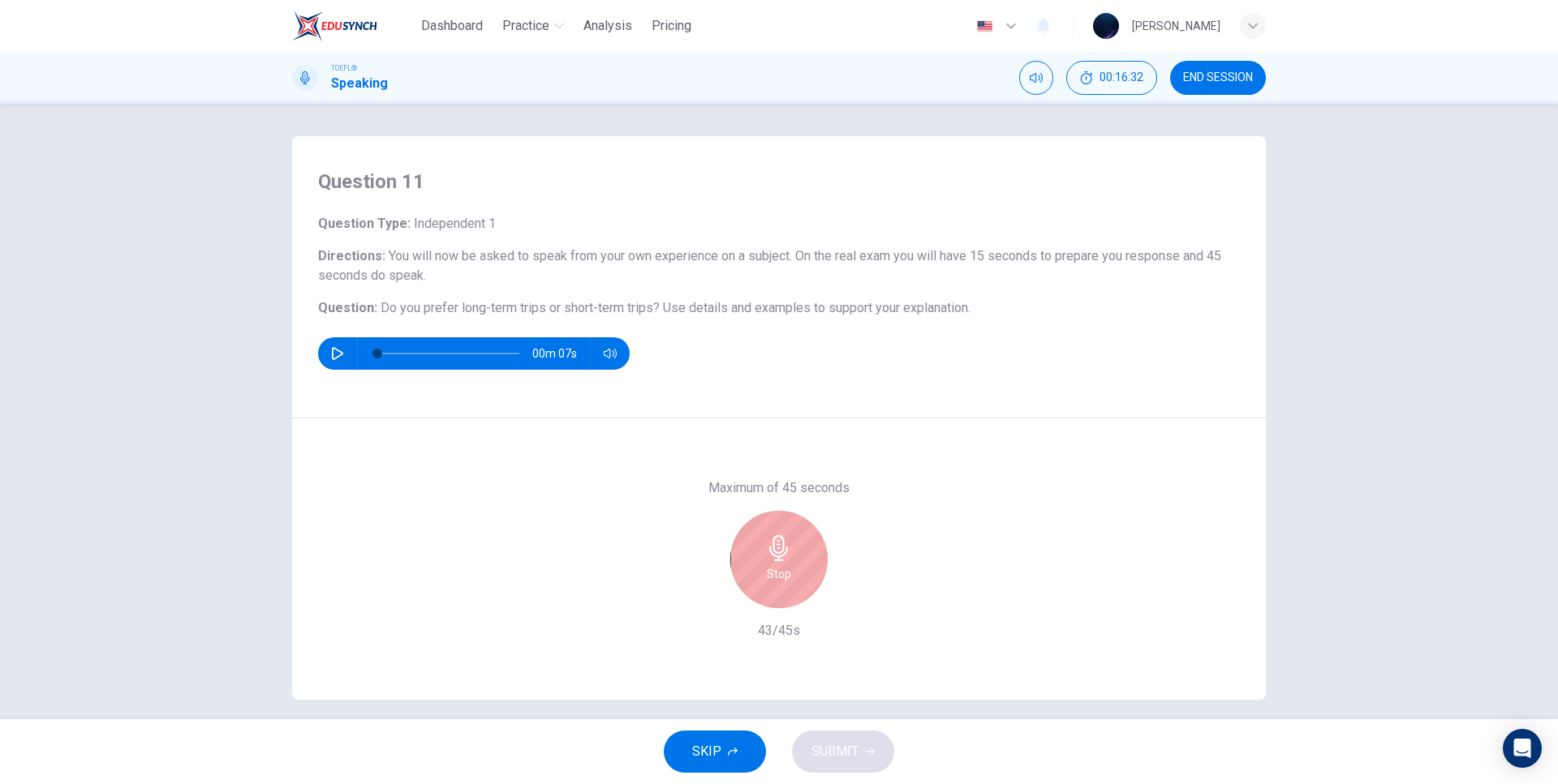
drag, startPoint x: 845, startPoint y: 487, endPoint x: 730, endPoint y: 482, distance: 115.1
click at [731, 482] on h6 "Maximum of 45 seconds" at bounding box center [779, 488] width 141 height 20
drag, startPoint x: 704, startPoint y: 487, endPoint x: 717, endPoint y: 486, distance: 13.0
click at [717, 487] on h6 "Maximum of 45 seconds" at bounding box center [779, 488] width 141 height 20
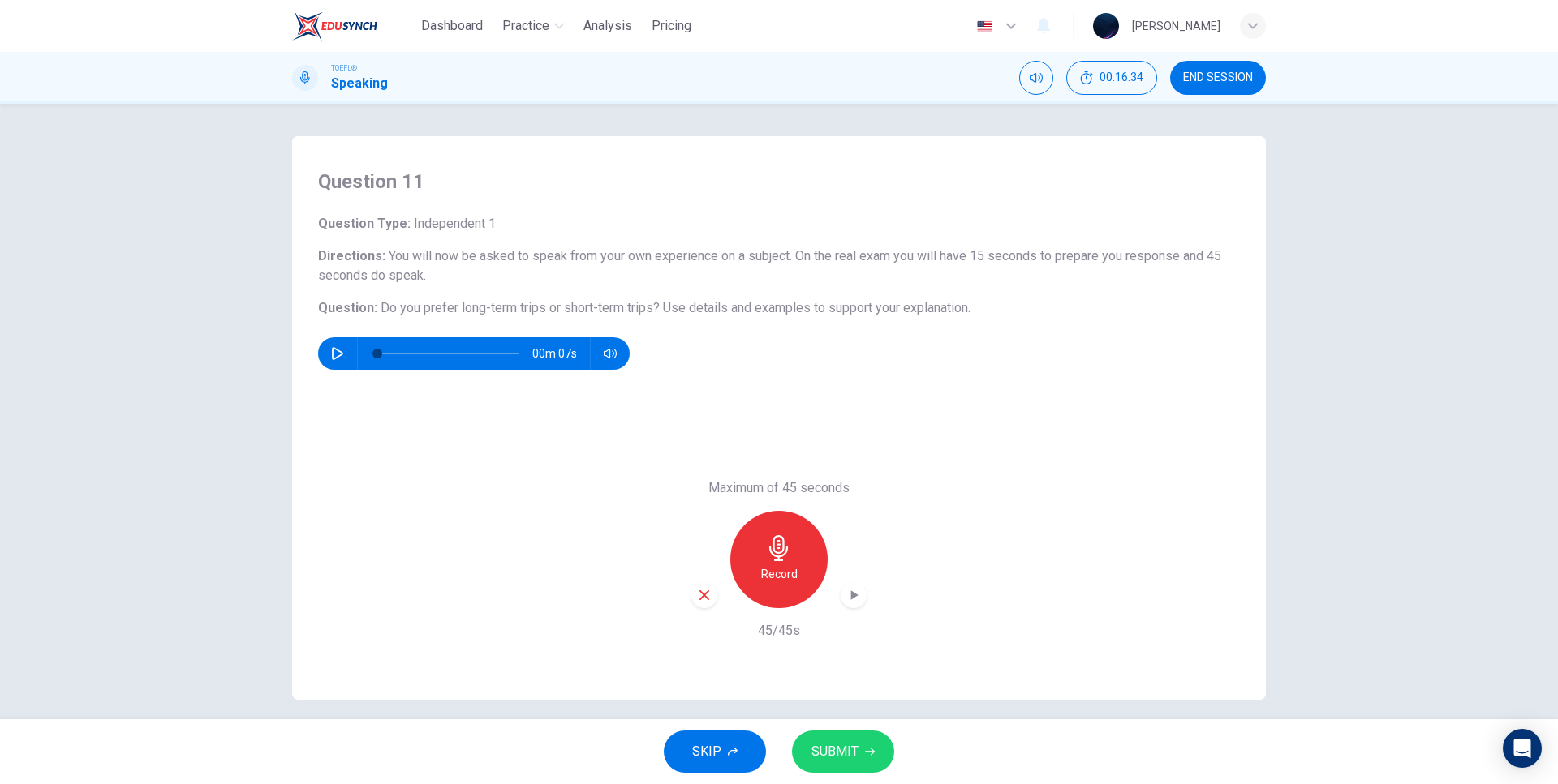
click at [728, 462] on div "Maximum of 45 seconds Record 45/45s" at bounding box center [778, 559] width 974 height 282
click at [854, 601] on icon "button" at bounding box center [853, 595] width 16 height 16
click at [941, 505] on div "Maximum of 45 seconds Record 45/45s" at bounding box center [778, 559] width 974 height 282
click at [700, 589] on icon "button" at bounding box center [704, 595] width 14 height 14
click at [714, 755] on span "SKIP" at bounding box center [707, 751] width 29 height 22
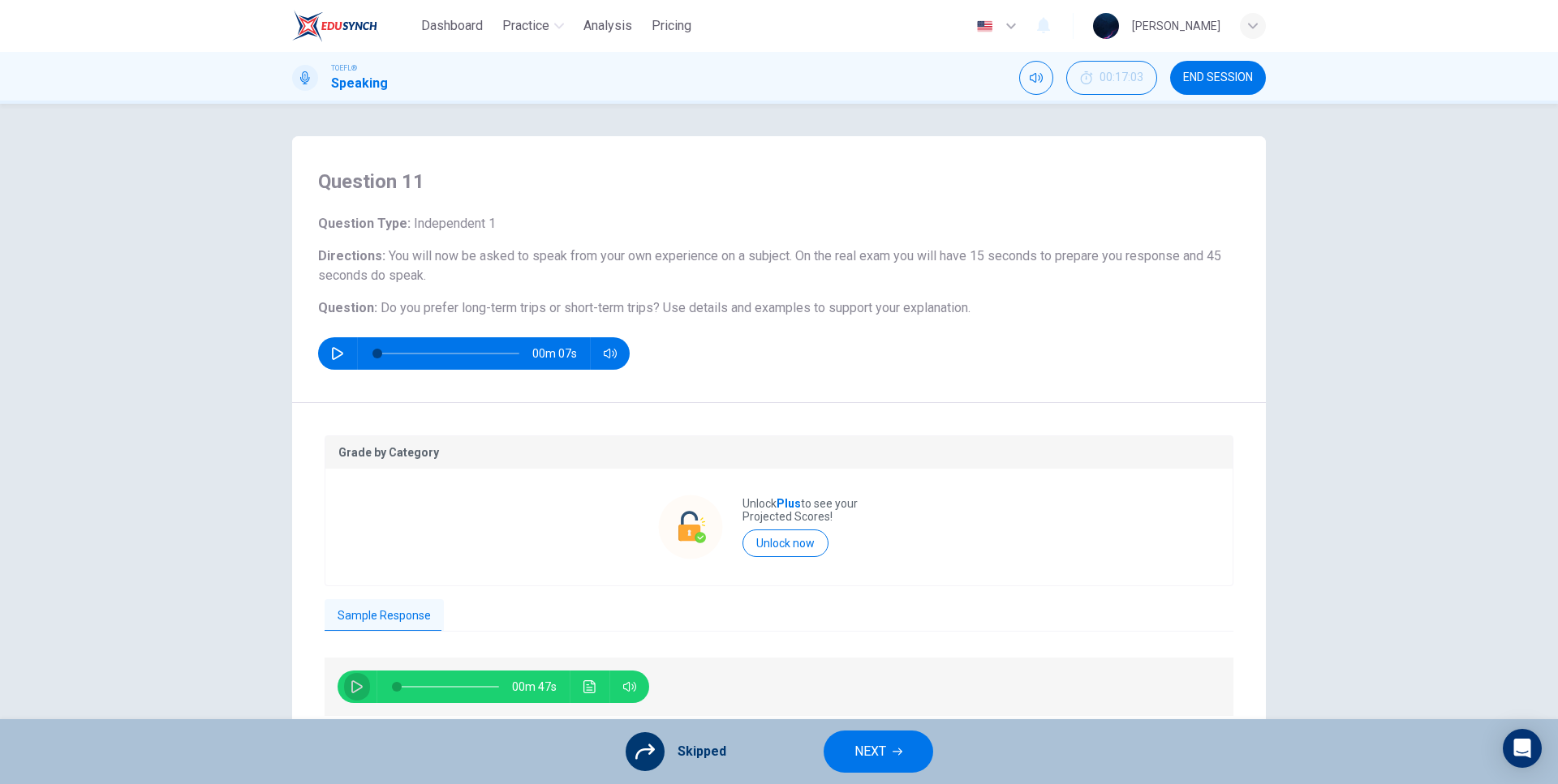
click at [359, 692] on icon "button" at bounding box center [357, 687] width 13 height 13
click at [473, 631] on div "Sample Response" at bounding box center [779, 615] width 908 height 32
type input "0"
click at [863, 738] on button "NEXT" at bounding box center [878, 751] width 110 height 42
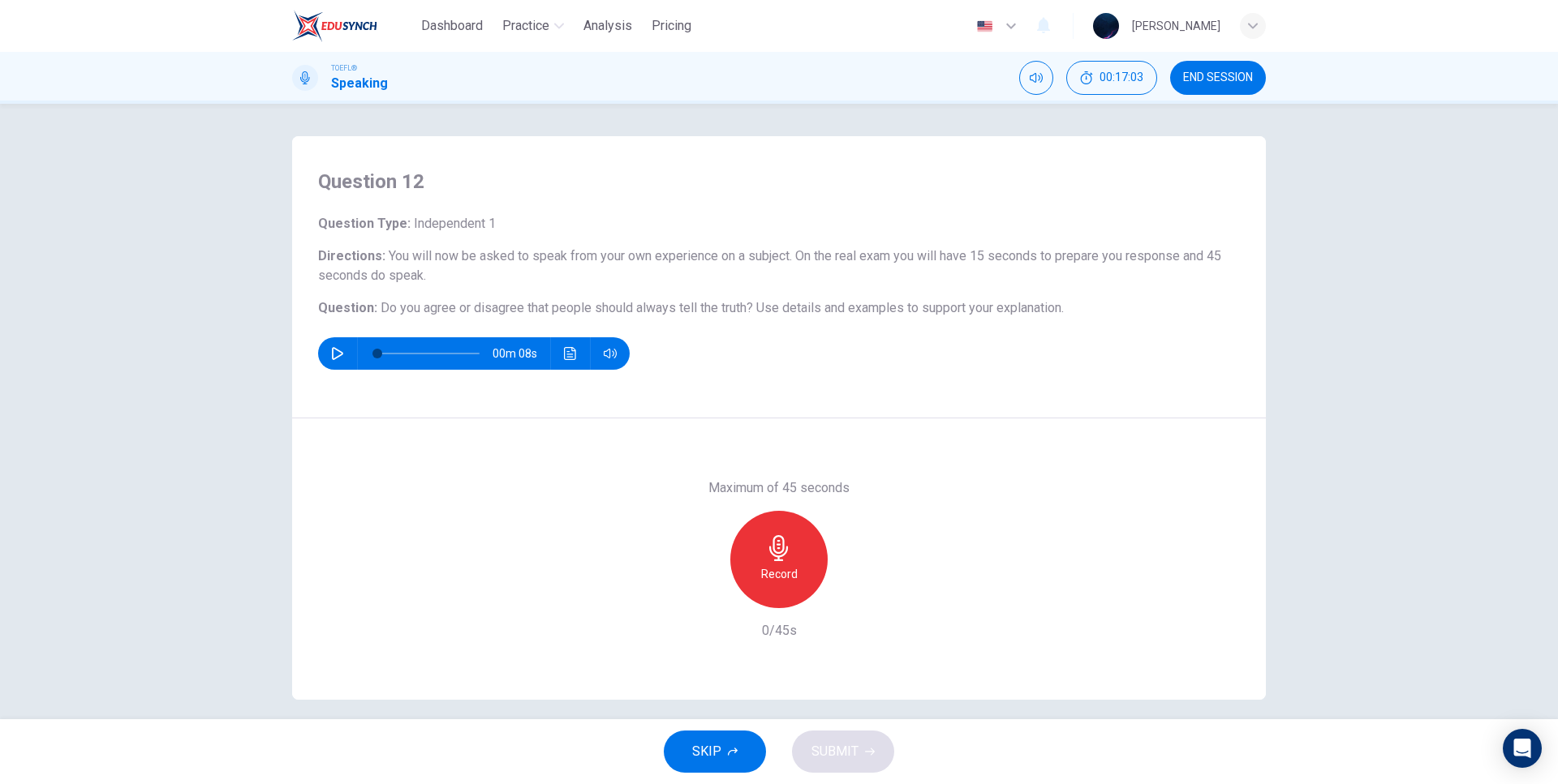
click at [331, 351] on icon "button" at bounding box center [337, 353] width 13 height 13
type input "0"
click at [783, 570] on h6 "Record" at bounding box center [779, 574] width 37 height 20
click at [863, 463] on div "Maximum of 45 seconds Stop 15/45s" at bounding box center [778, 559] width 974 height 282
click at [900, 459] on div "Maximum of 45 seconds Stop 16/45s" at bounding box center [778, 559] width 974 height 282
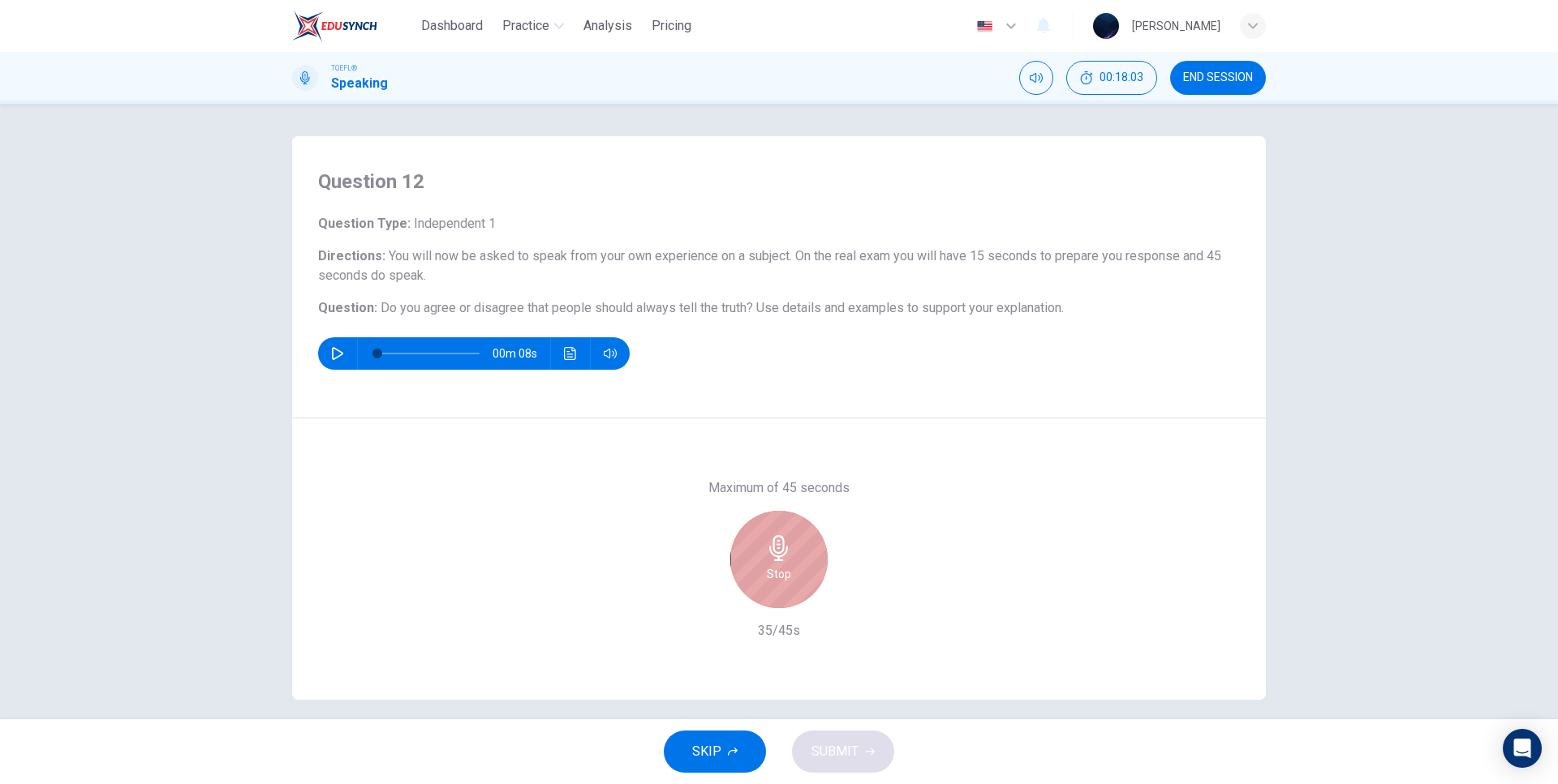
drag, startPoint x: 733, startPoint y: 556, endPoint x: 773, endPoint y: 479, distance: 86.8
click at [734, 555] on div "Stop" at bounding box center [778, 559] width 97 height 97
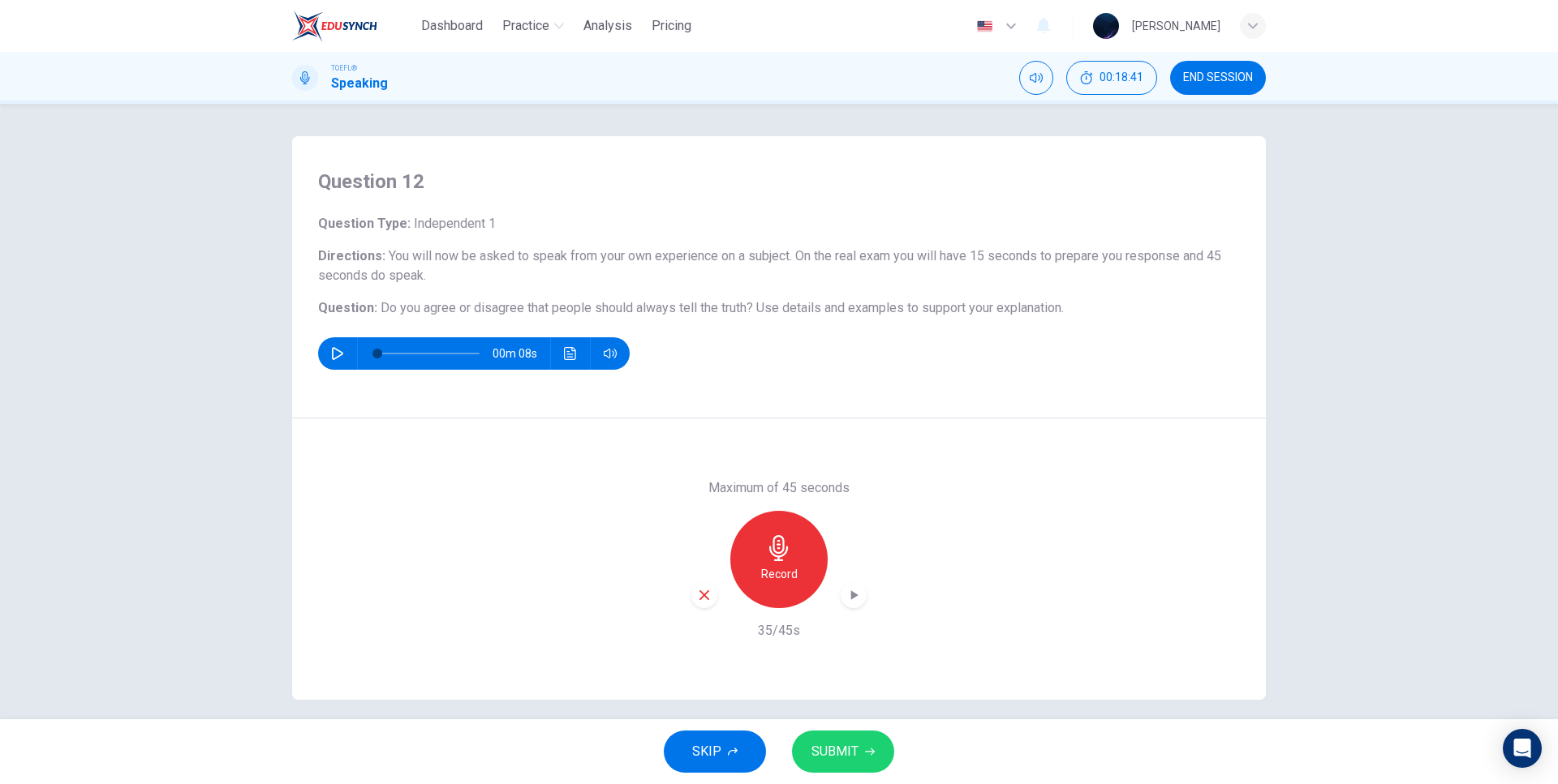
click at [733, 751] on icon "button" at bounding box center [733, 751] width 10 height 8
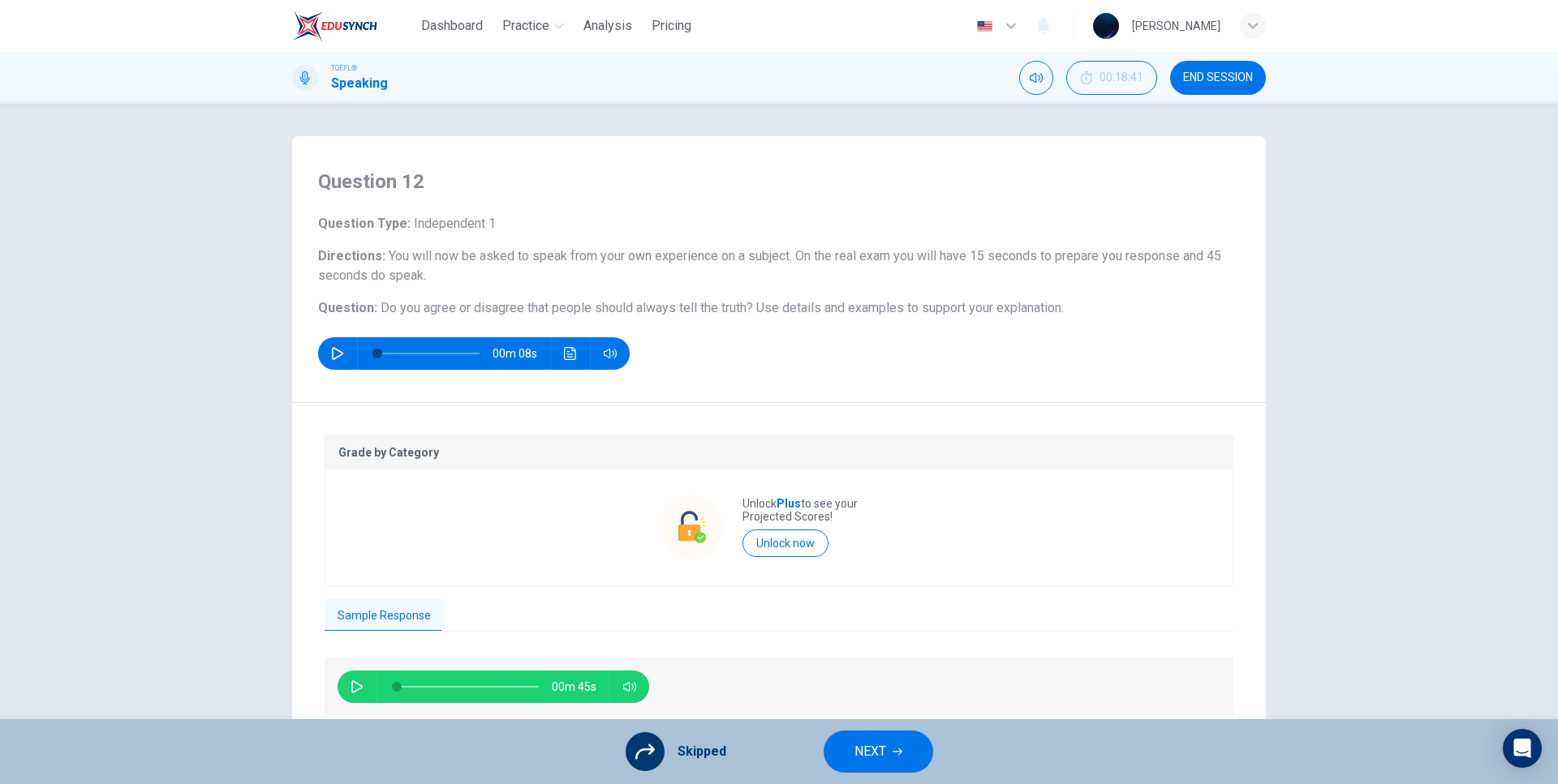
click at [355, 697] on button "button" at bounding box center [357, 687] width 26 height 32
click at [358, 683] on icon "button" at bounding box center [357, 687] width 9 height 10
click at [353, 693] on button "button" at bounding box center [357, 687] width 26 height 32
type input "92"
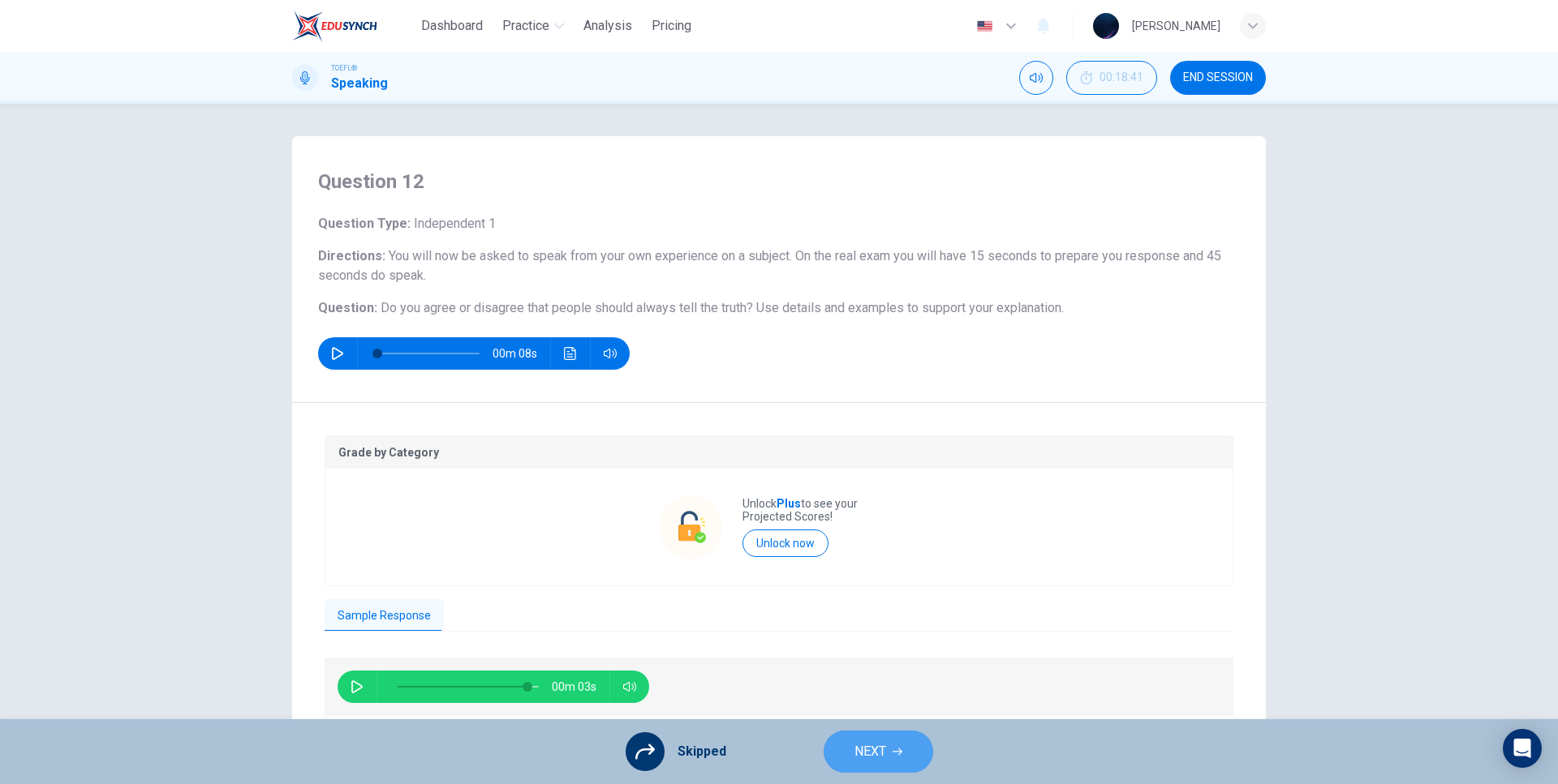
click at [888, 749] on button "NEXT" at bounding box center [878, 751] width 110 height 42
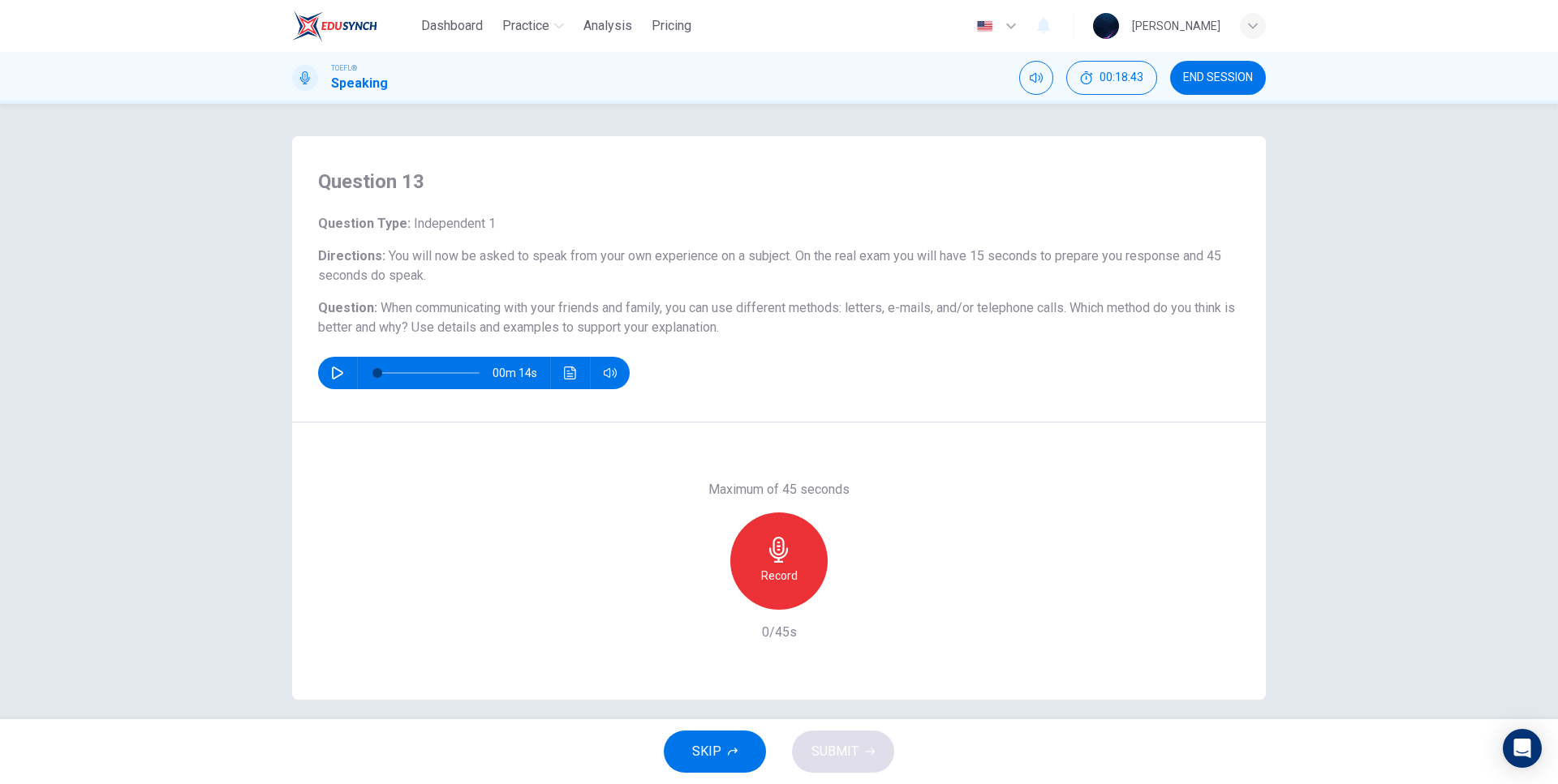
click at [342, 374] on button "button" at bounding box center [337, 373] width 26 height 32
type input "0"
click at [823, 530] on div "Record" at bounding box center [779, 561] width 175 height 97
click at [795, 534] on div "Record" at bounding box center [778, 561] width 97 height 97
click at [850, 452] on div "Maximum of 45 seconds Stop 10/45s" at bounding box center [778, 561] width 974 height 277
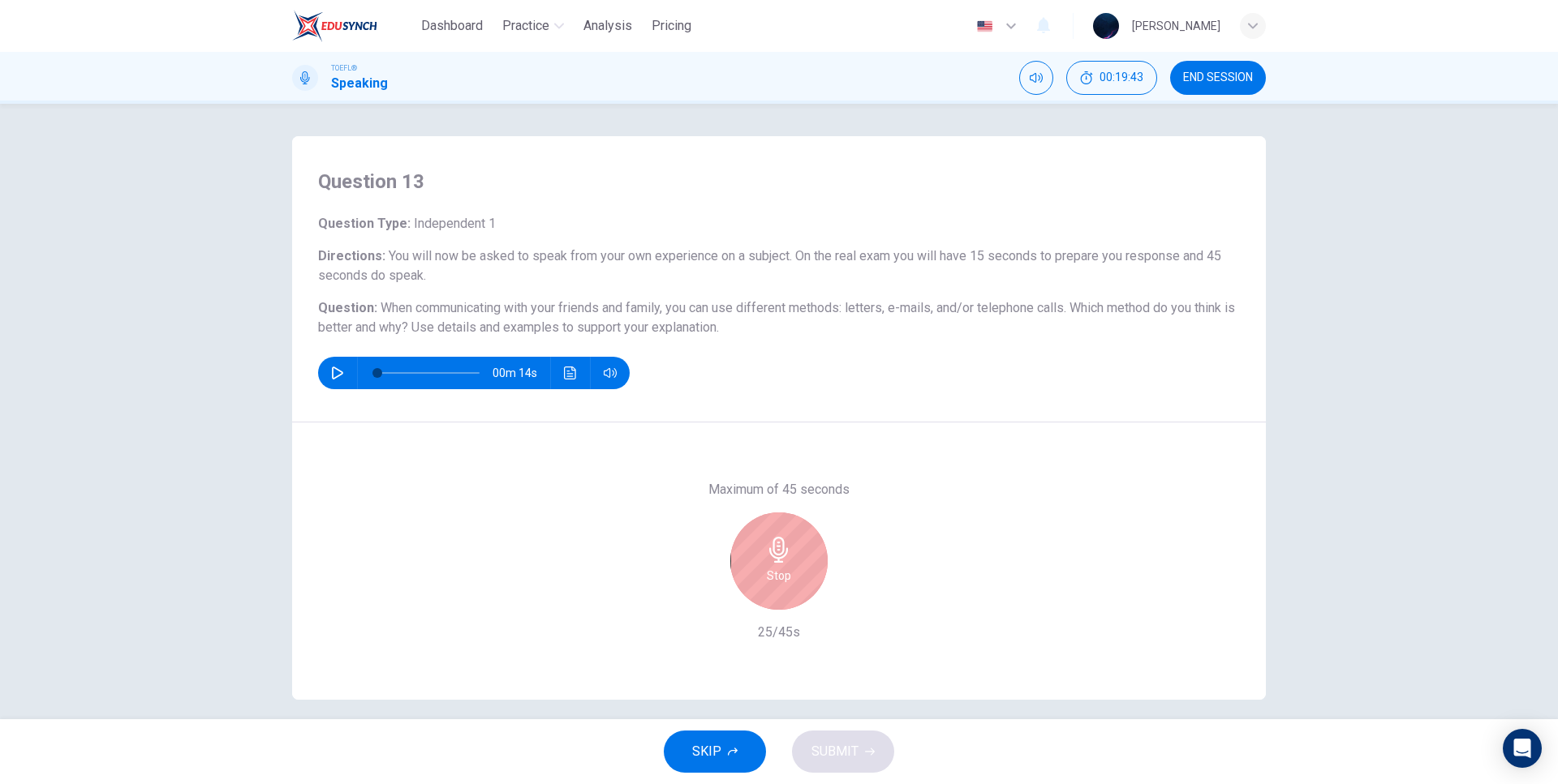
click at [898, 455] on div "Maximum of 45 seconds Stop 25/45s" at bounding box center [778, 561] width 974 height 277
click at [873, 435] on div "Maximum of 45 seconds Stop 33/45s" at bounding box center [778, 561] width 974 height 277
click at [885, 439] on div "Maximum of 45 seconds Stop 40/45s" at bounding box center [778, 561] width 974 height 277
click at [890, 440] on div "Maximum of 45 seconds Stop 43/45s" at bounding box center [778, 561] width 974 height 277
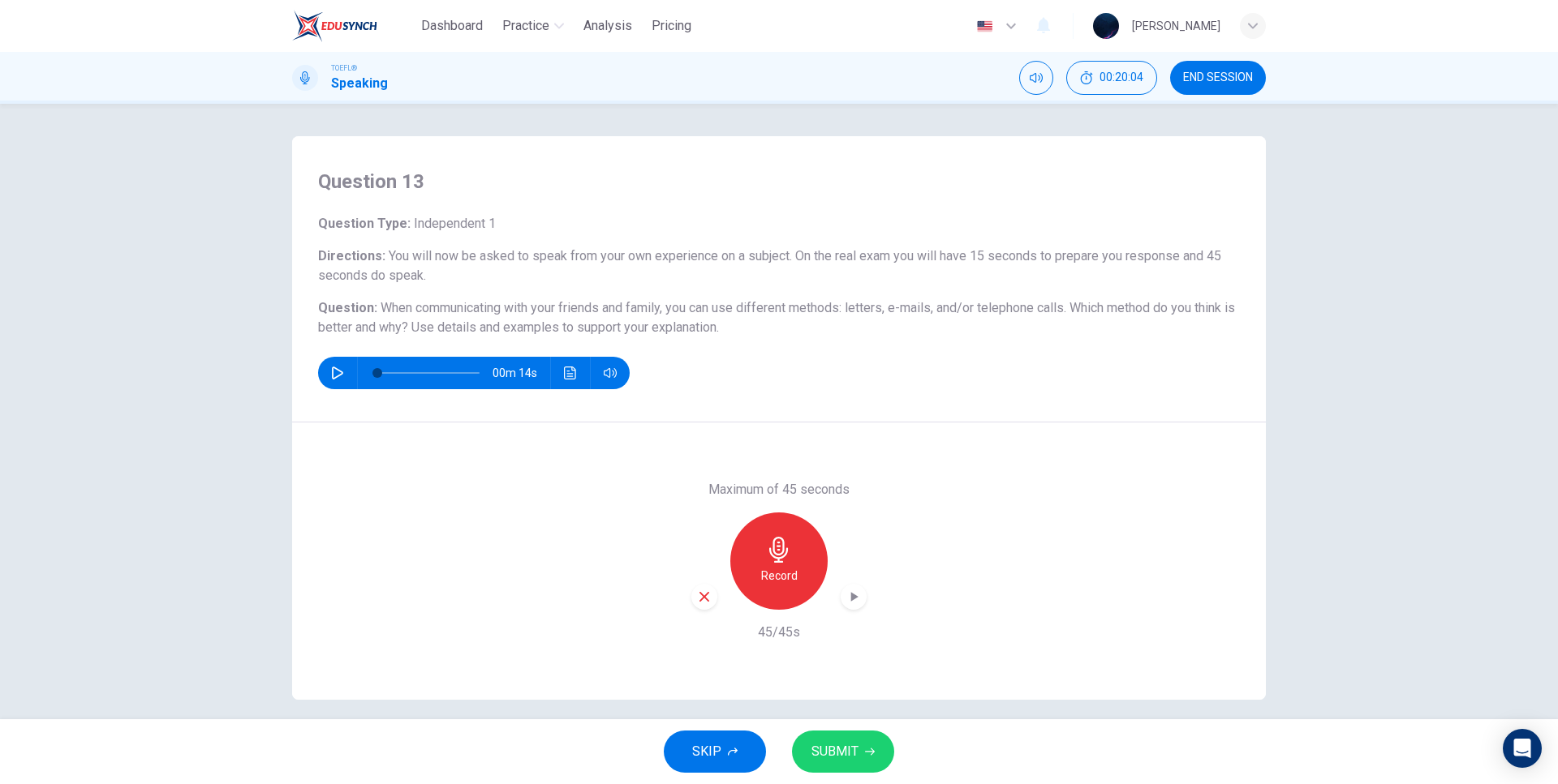
click at [736, 751] on icon "button" at bounding box center [733, 751] width 10 height 10
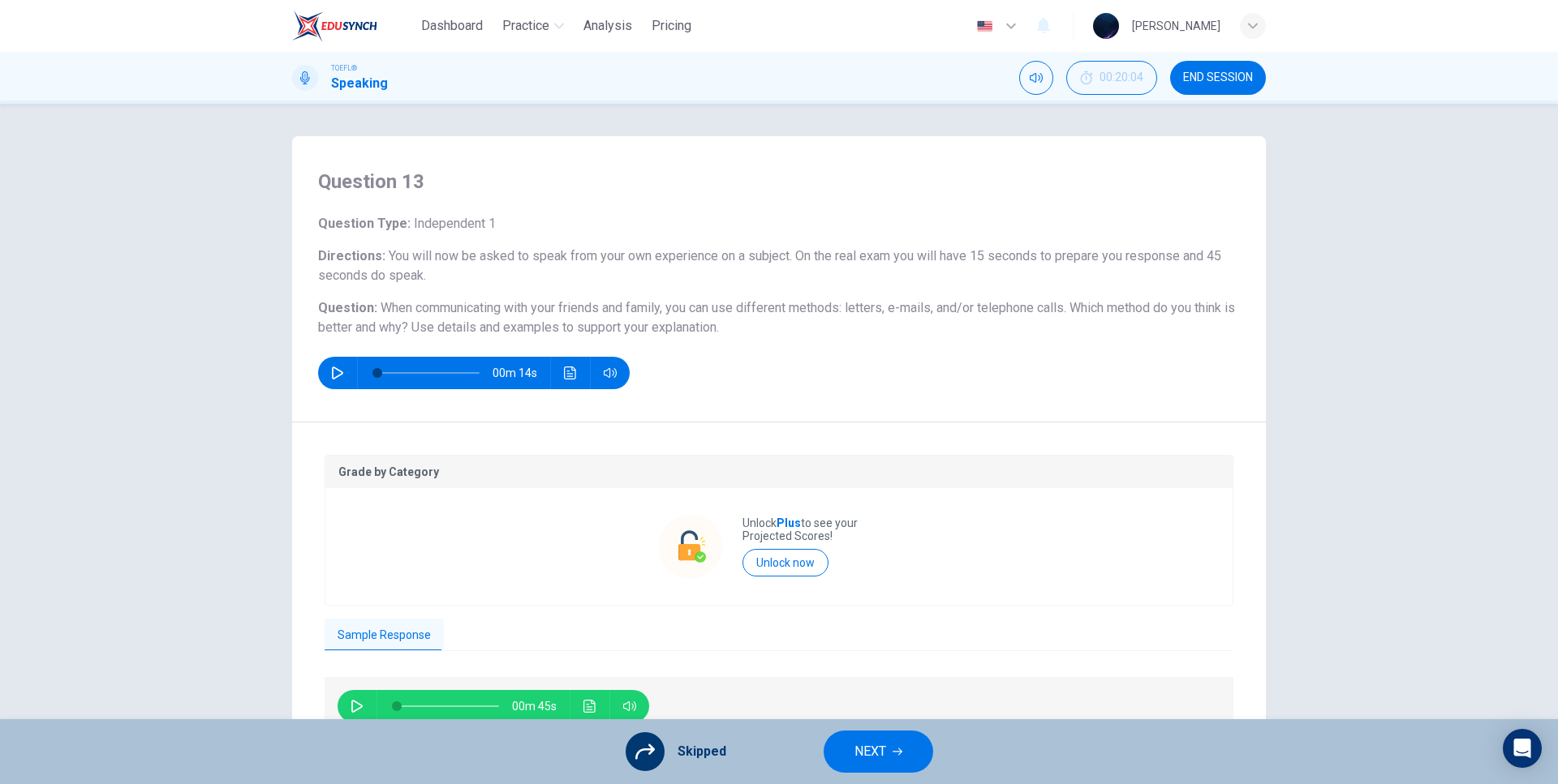
click at [351, 701] on icon "button" at bounding box center [357, 706] width 13 height 13
click at [491, 587] on div "Grade by Category Unlock Plus to see your Projected Scores! Unlock now" at bounding box center [779, 530] width 908 height 151
type input "0"
click at [846, 744] on button "NEXT" at bounding box center [878, 751] width 110 height 42
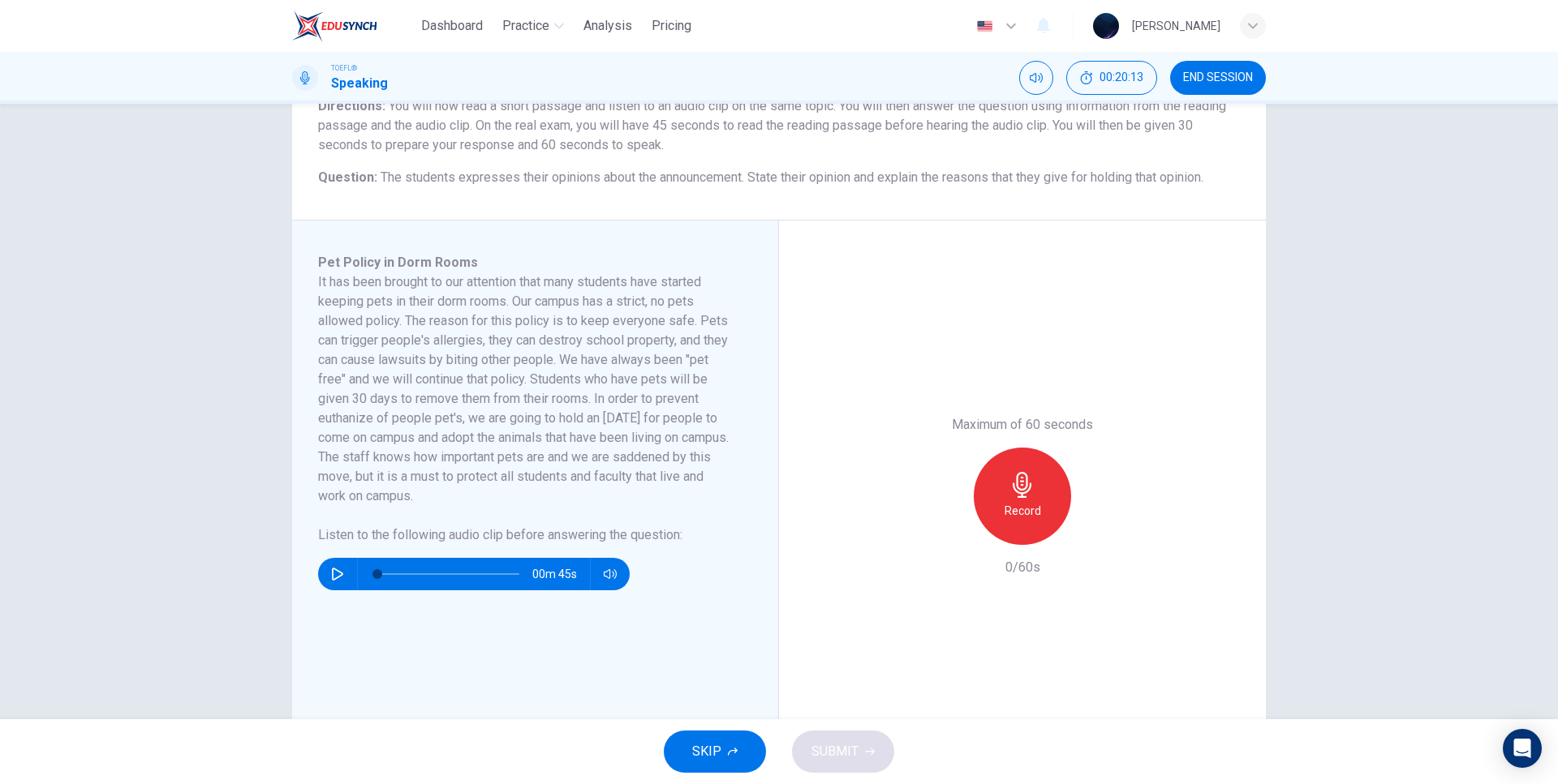
scroll to position [185, 0]
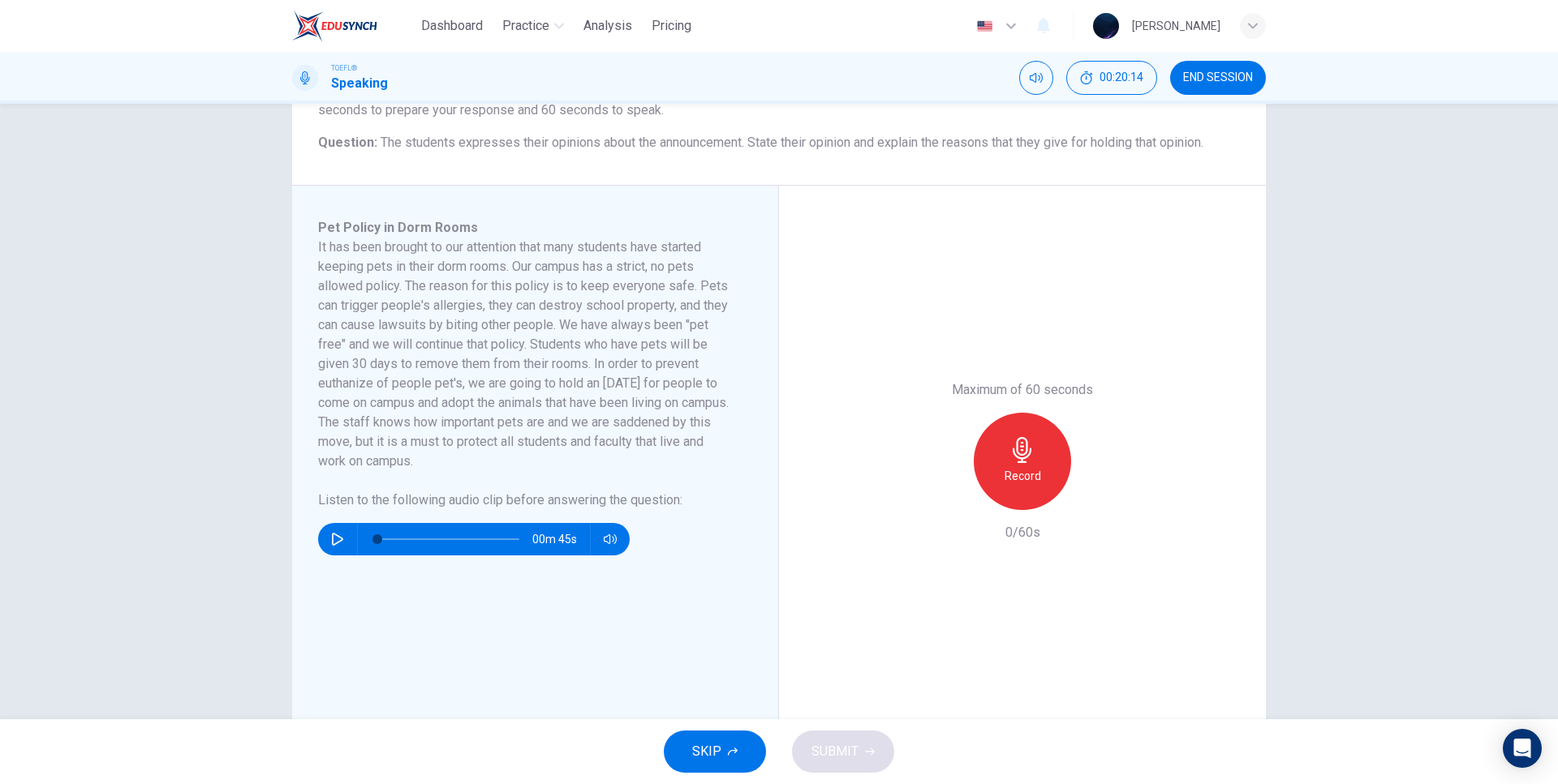
click at [341, 536] on button "button" at bounding box center [337, 539] width 26 height 32
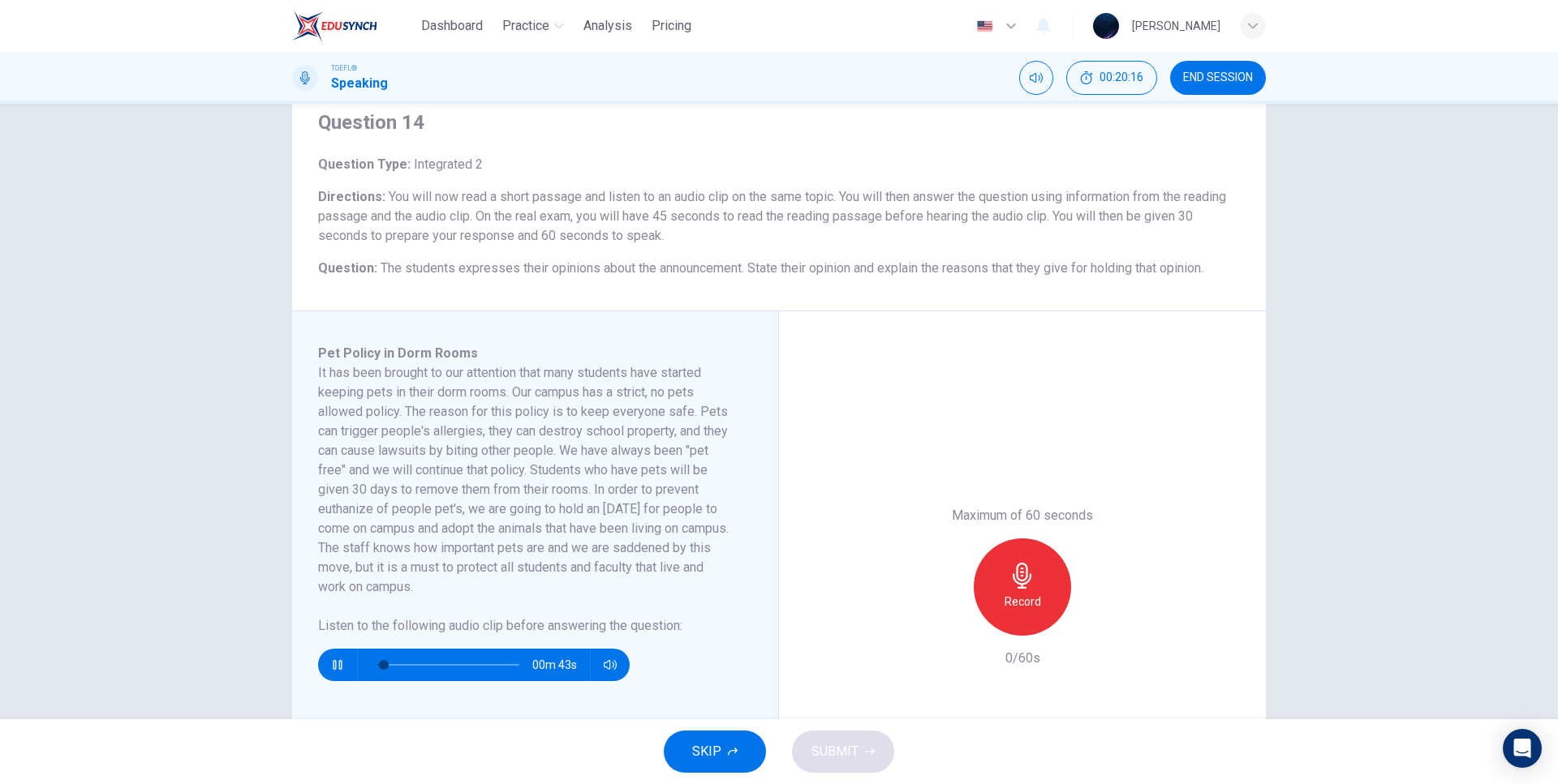
scroll to position [93, 0]
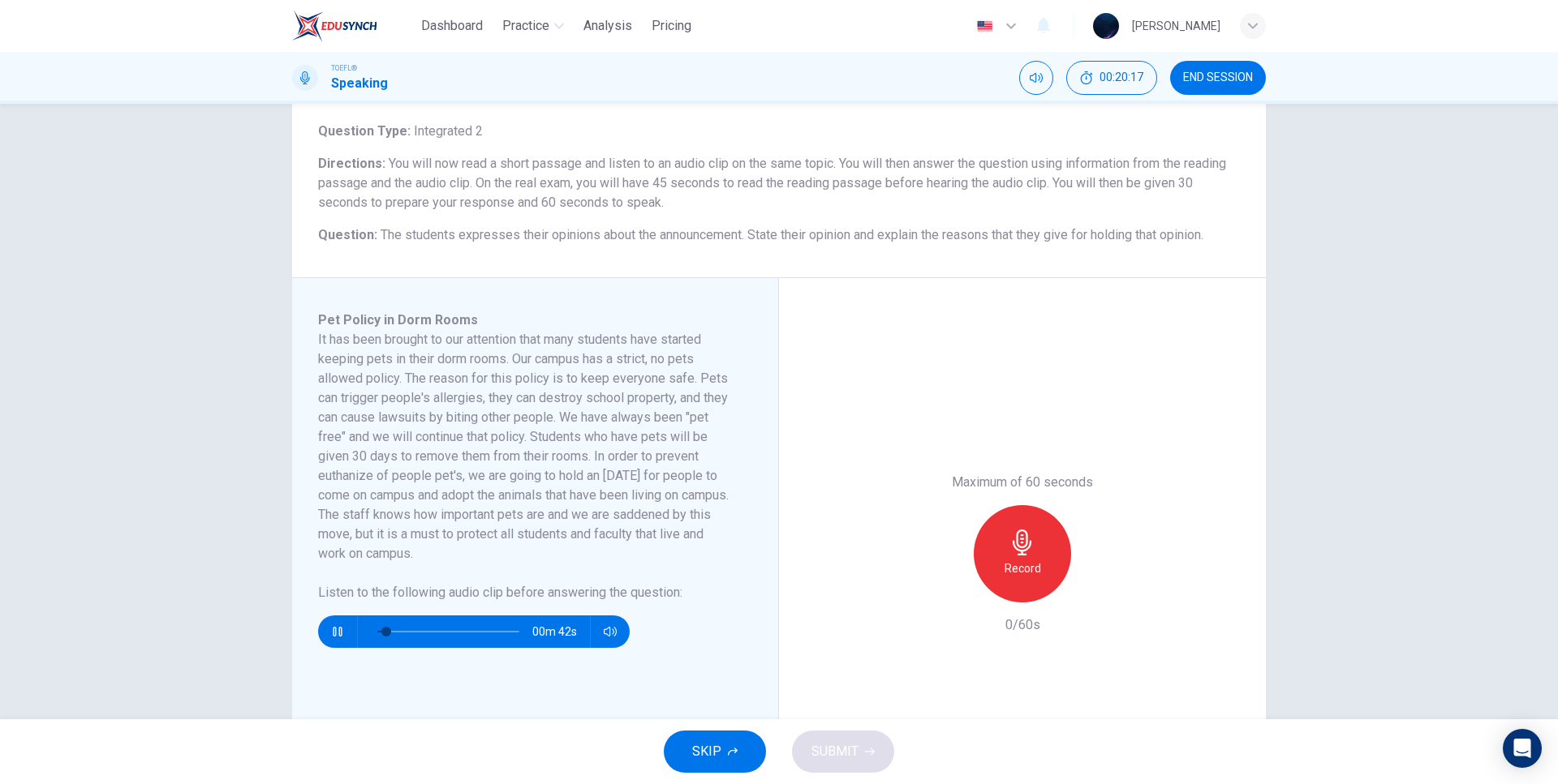
click at [336, 635] on icon "button" at bounding box center [337, 631] width 13 height 13
click at [332, 627] on icon "button" at bounding box center [337, 631] width 12 height 13
drag, startPoint x: 377, startPoint y: 632, endPoint x: 332, endPoint y: 639, distance: 45.5
click at [333, 639] on div "00m 45s" at bounding box center [473, 631] width 311 height 32
click at [261, 567] on div "Question 14 Question Type : Integrated 2 Directions : You will now read a short…" at bounding box center [779, 411] width 1558 height 615
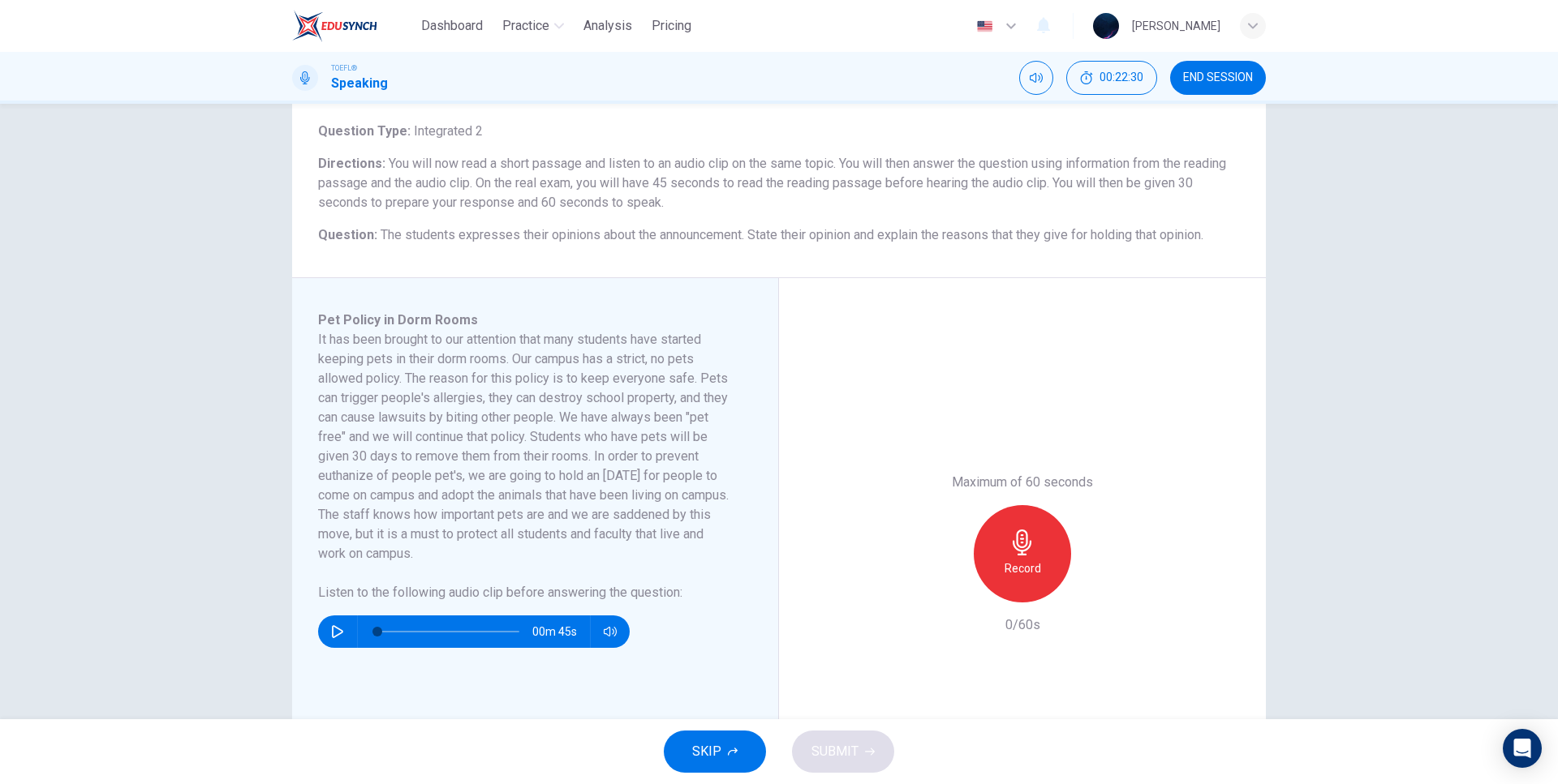
click at [1027, 553] on icon "button" at bounding box center [1022, 542] width 26 height 26
click at [331, 631] on icon "button" at bounding box center [337, 631] width 13 height 13
click at [332, 630] on icon "button" at bounding box center [337, 631] width 13 height 13
click at [953, 594] on div "button" at bounding box center [947, 589] width 26 height 26
click at [1030, 554] on icon "button" at bounding box center [1022, 542] width 26 height 26
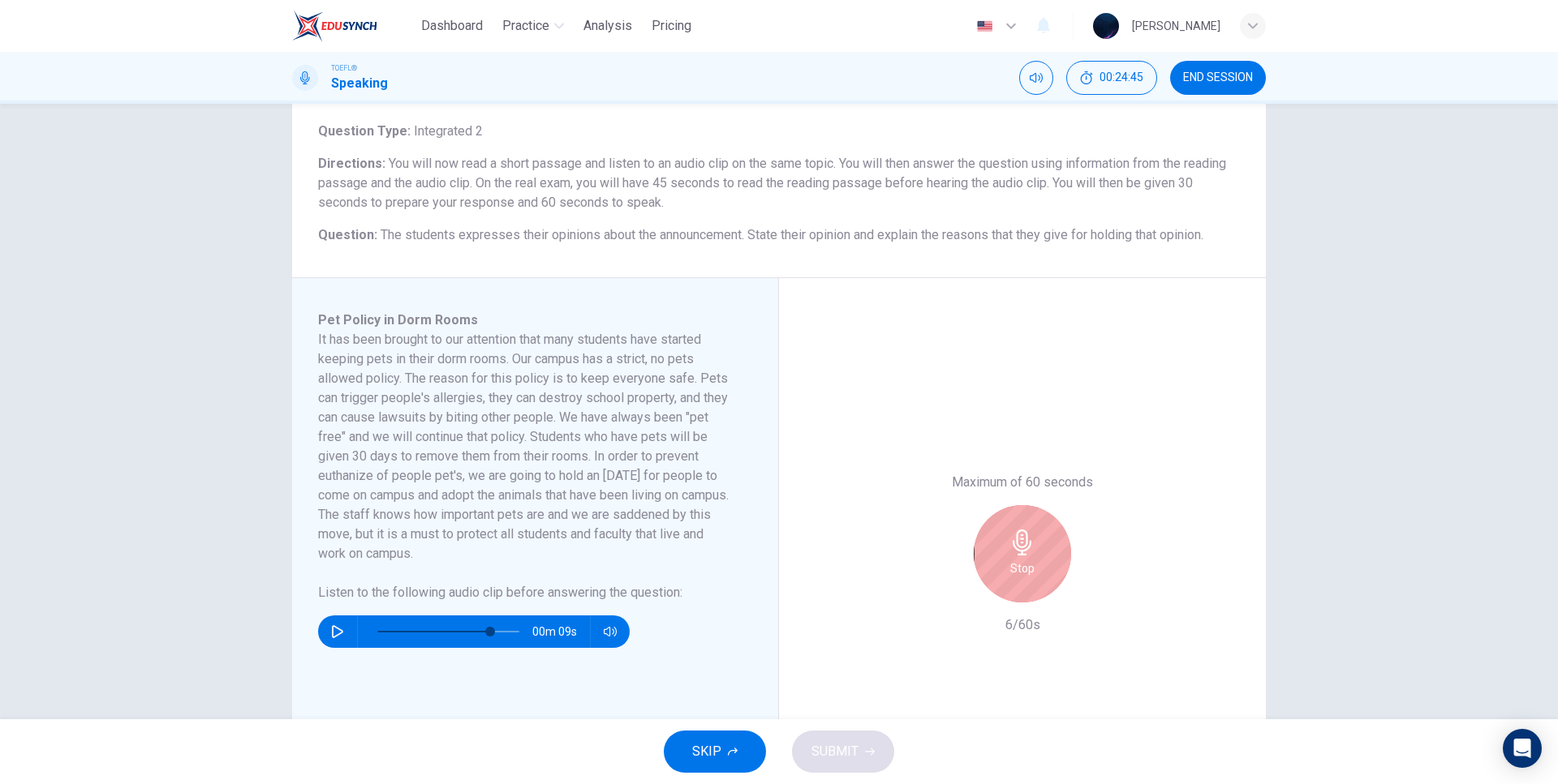
click at [916, 410] on div "Maximum of 60 seconds Stop 6/60s" at bounding box center [1023, 554] width 487 height 551
click at [1098, 595] on icon "button" at bounding box center [1097, 590] width 16 height 16
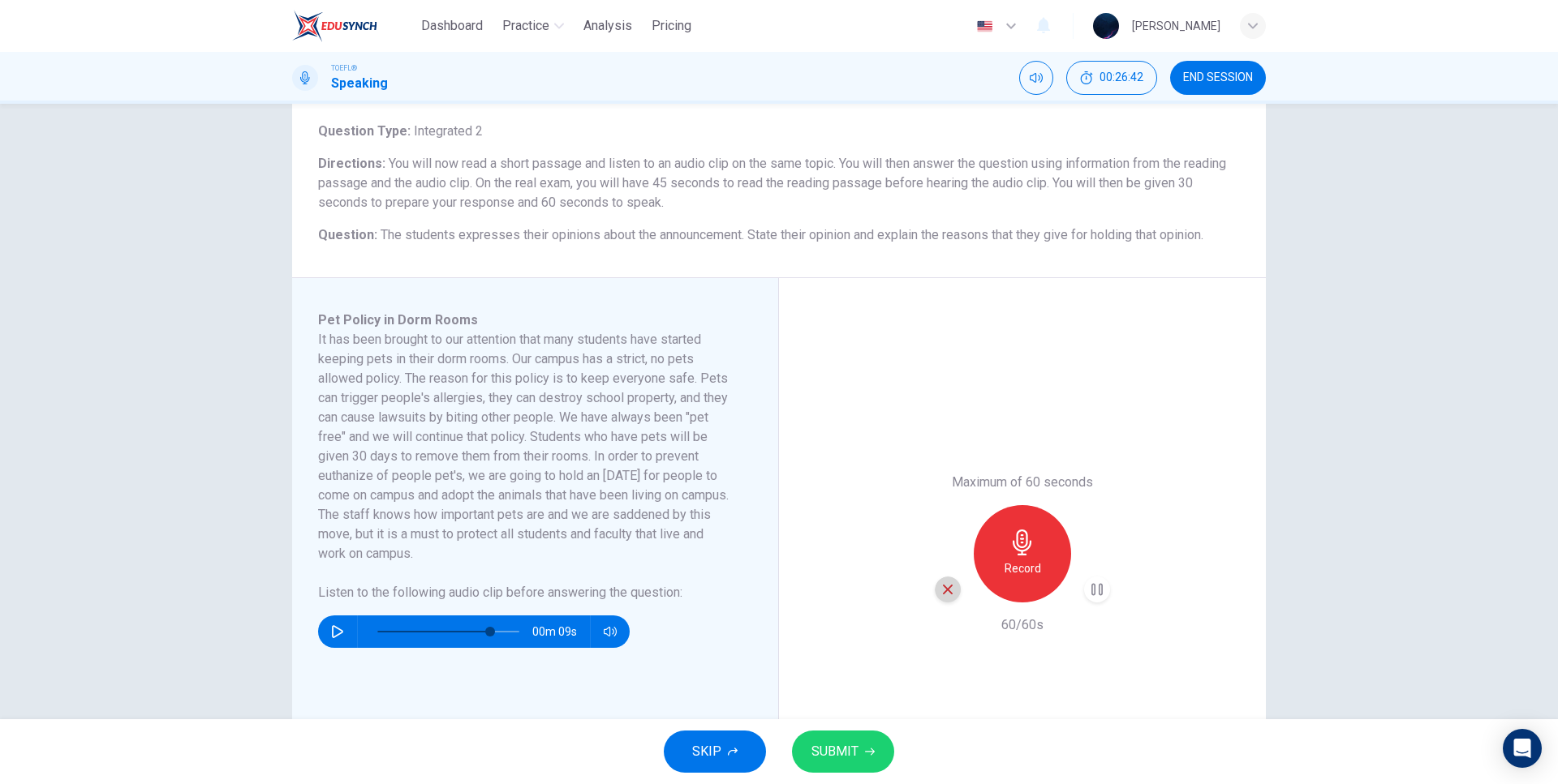
click at [943, 597] on div "button" at bounding box center [947, 589] width 26 height 26
click at [738, 746] on button "SKIP" at bounding box center [715, 751] width 103 height 42
type input "79"
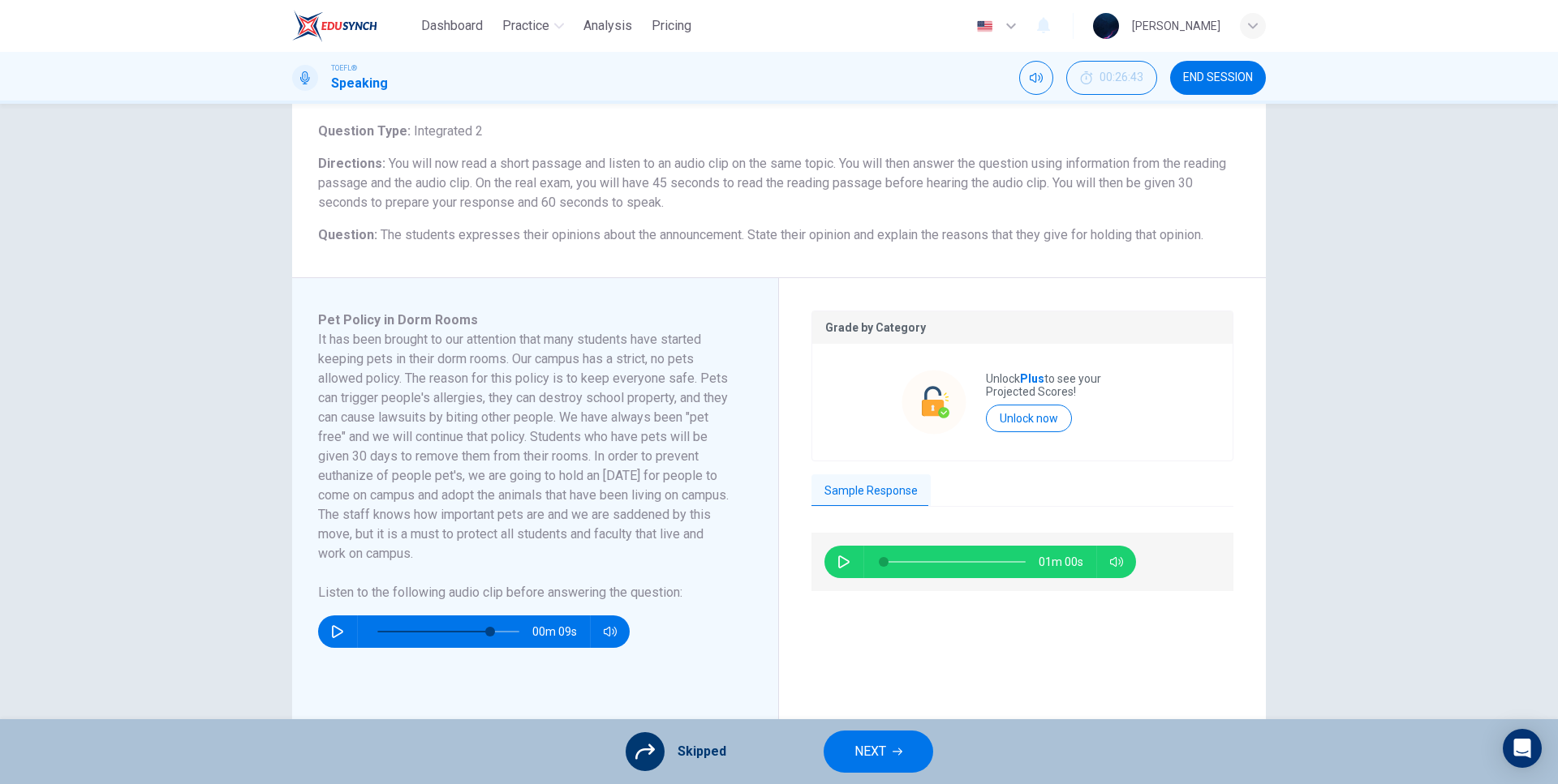
click at [841, 561] on icon "button" at bounding box center [843, 562] width 13 height 13
click at [839, 565] on icon "button" at bounding box center [843, 562] width 9 height 10
type input "93"
click at [872, 747] on span "NEXT" at bounding box center [869, 751] width 31 height 22
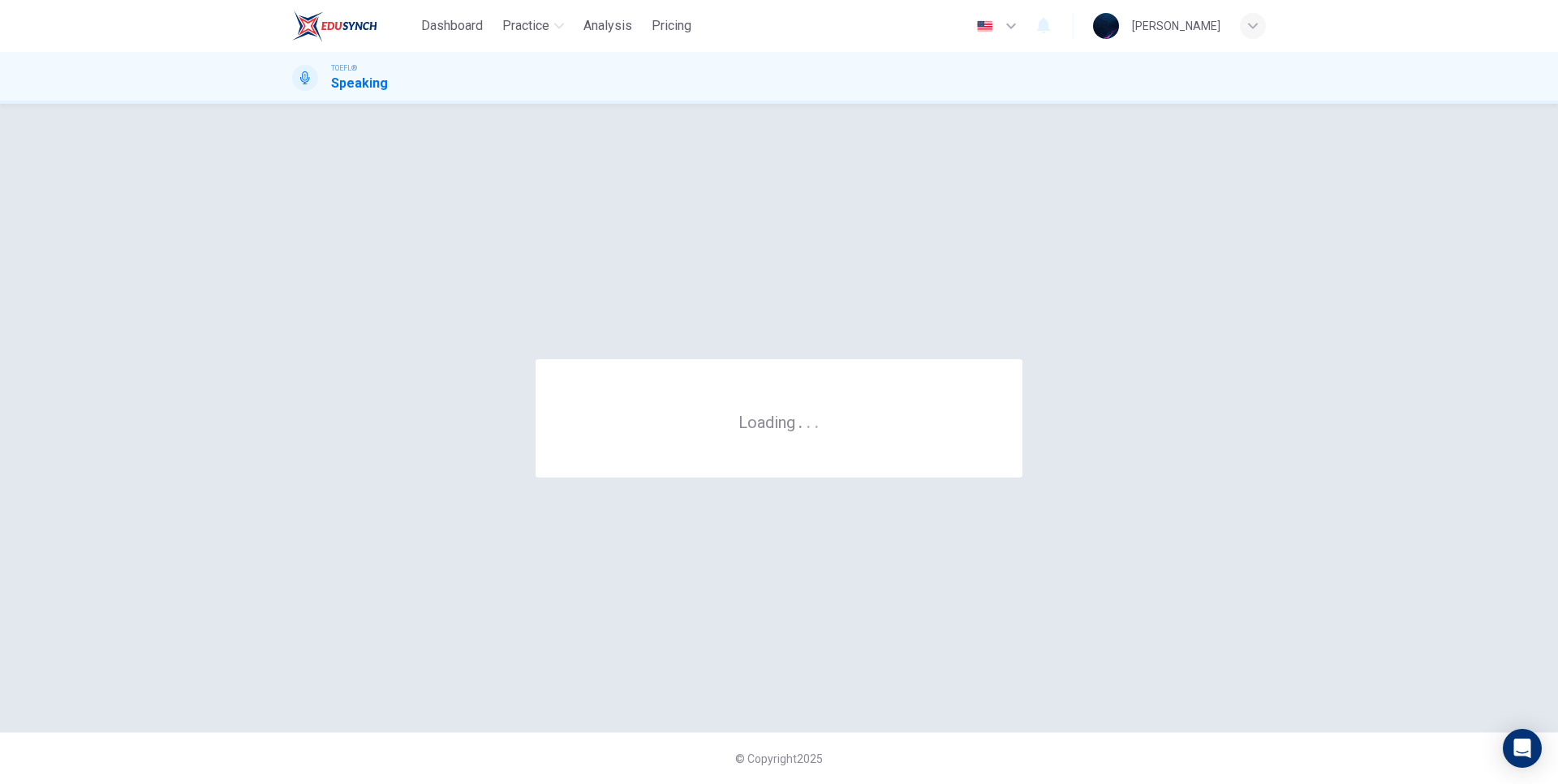
scroll to position [0, 0]
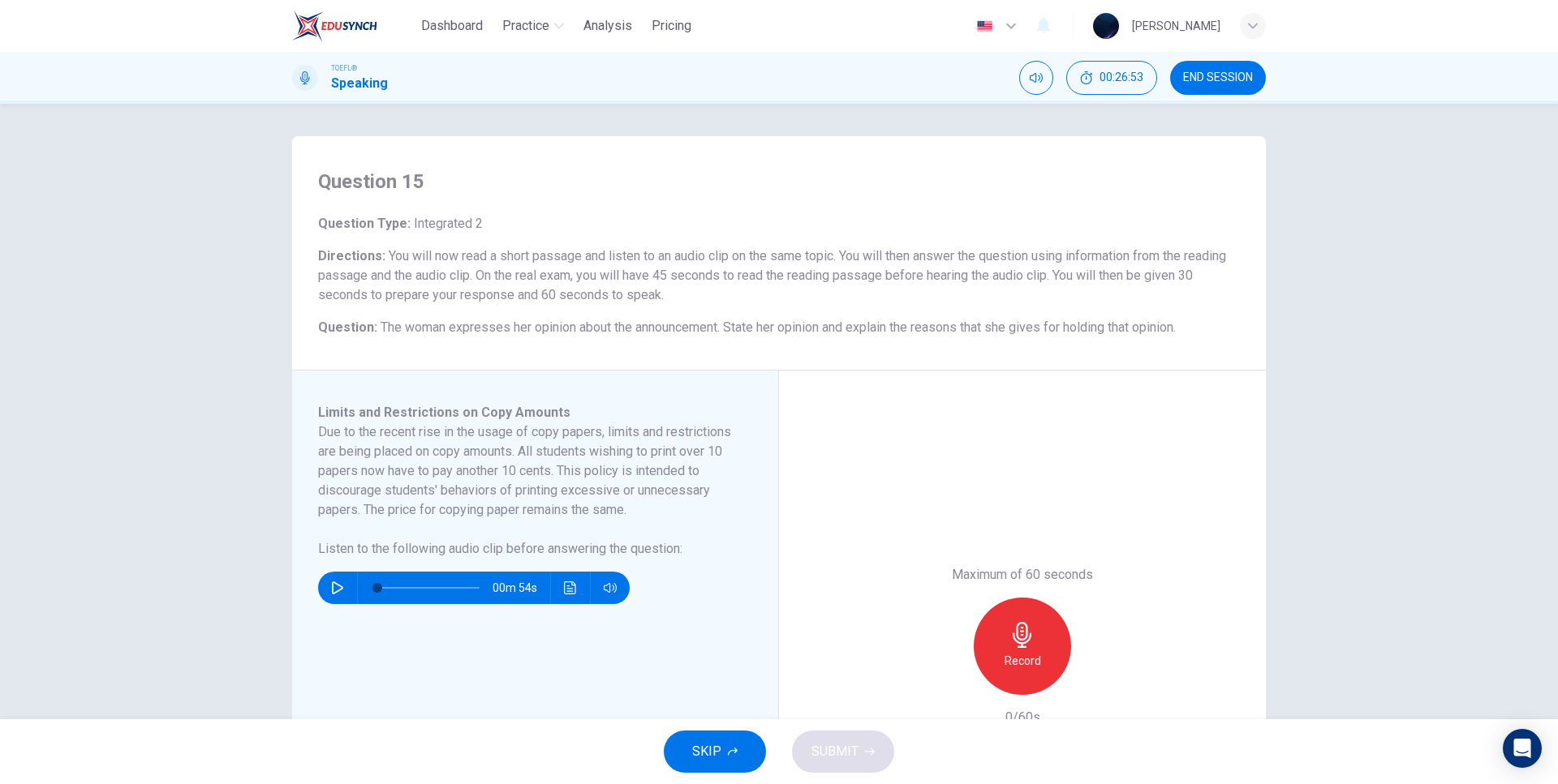
click at [339, 592] on icon "button" at bounding box center [337, 588] width 13 height 13
click at [416, 383] on div "Limits and Restrictions on Copy Amounts Due to the recent rise in the usage of …" at bounding box center [535, 647] width 487 height 551
click at [331, 590] on icon "button" at bounding box center [337, 588] width 13 height 13
click at [332, 582] on icon "button" at bounding box center [337, 588] width 12 height 13
type input "0"
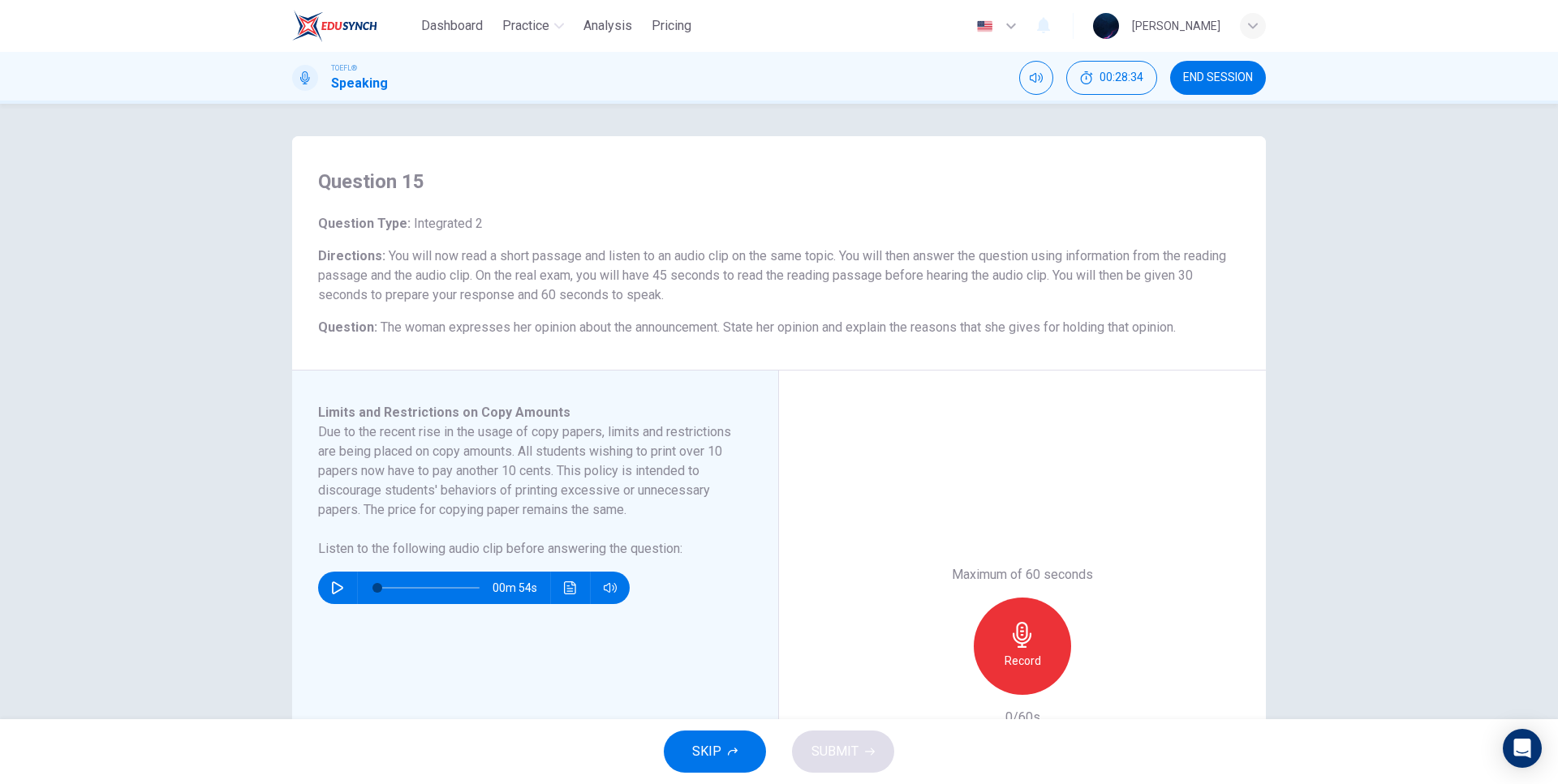
click at [1027, 629] on icon "button" at bounding box center [1022, 634] width 26 height 26
click at [996, 487] on div "Maximum of 60 seconds Stop 0/60s" at bounding box center [1023, 647] width 487 height 551
click at [891, 448] on div "Maximum of 60 seconds Stop 11/60s" at bounding box center [1023, 647] width 487 height 551
click at [930, 457] on div "Maximum of 60 seconds Stop 36/60s" at bounding box center [1023, 647] width 487 height 551
drag, startPoint x: 1086, startPoint y: 573, endPoint x: 965, endPoint y: 576, distance: 121.0
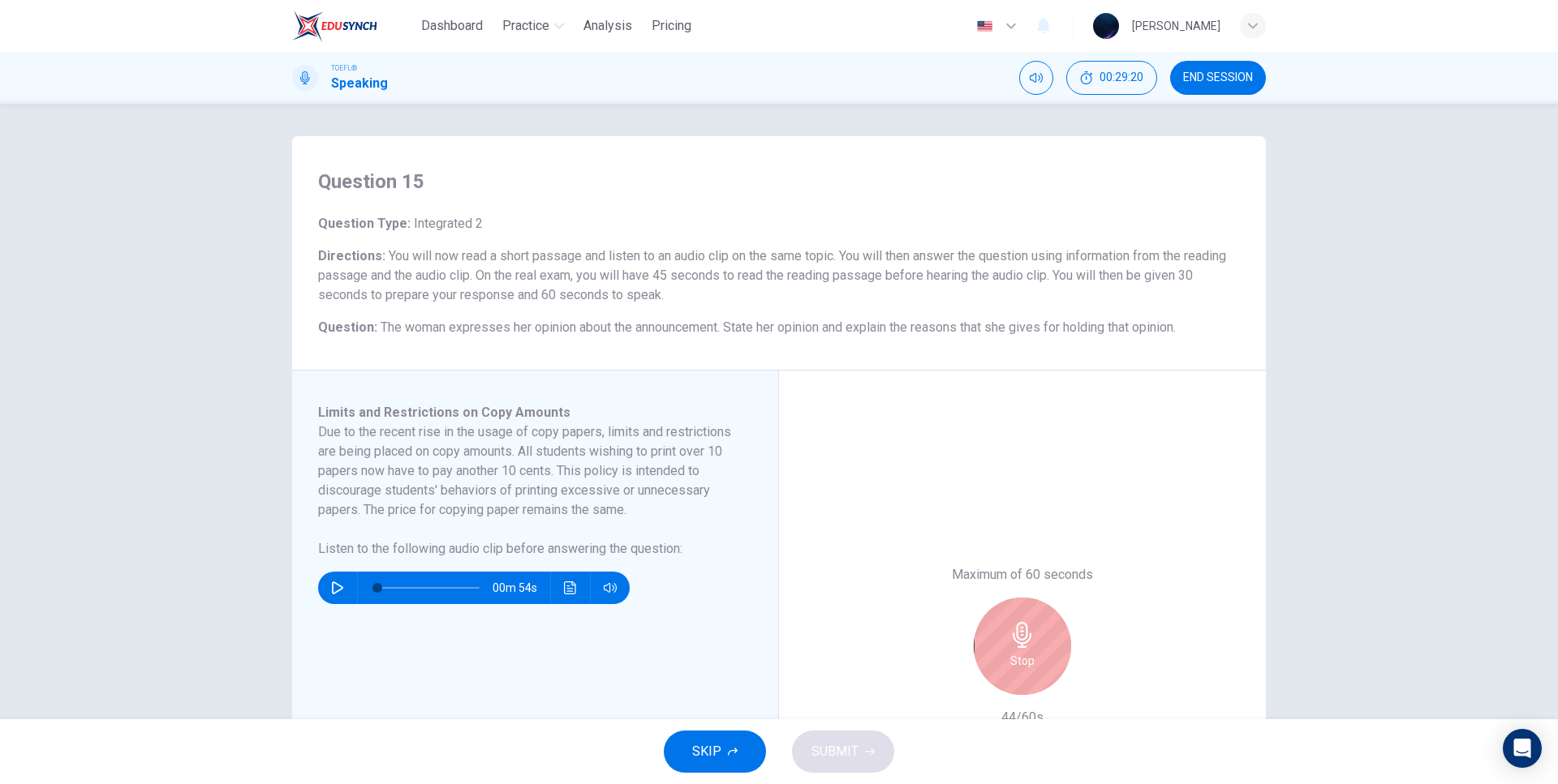
click at [965, 576] on h6 "Maximum of 60 seconds" at bounding box center [1023, 575] width 141 height 20
drag, startPoint x: 957, startPoint y: 572, endPoint x: 1078, endPoint y: 567, distance: 121.1
click at [1076, 575] on h6 "Maximum of 60 seconds" at bounding box center [1023, 575] width 141 height 20
click at [1077, 541] on div "Maximum of 60 seconds Stop 45/60s" at bounding box center [1023, 647] width 487 height 551
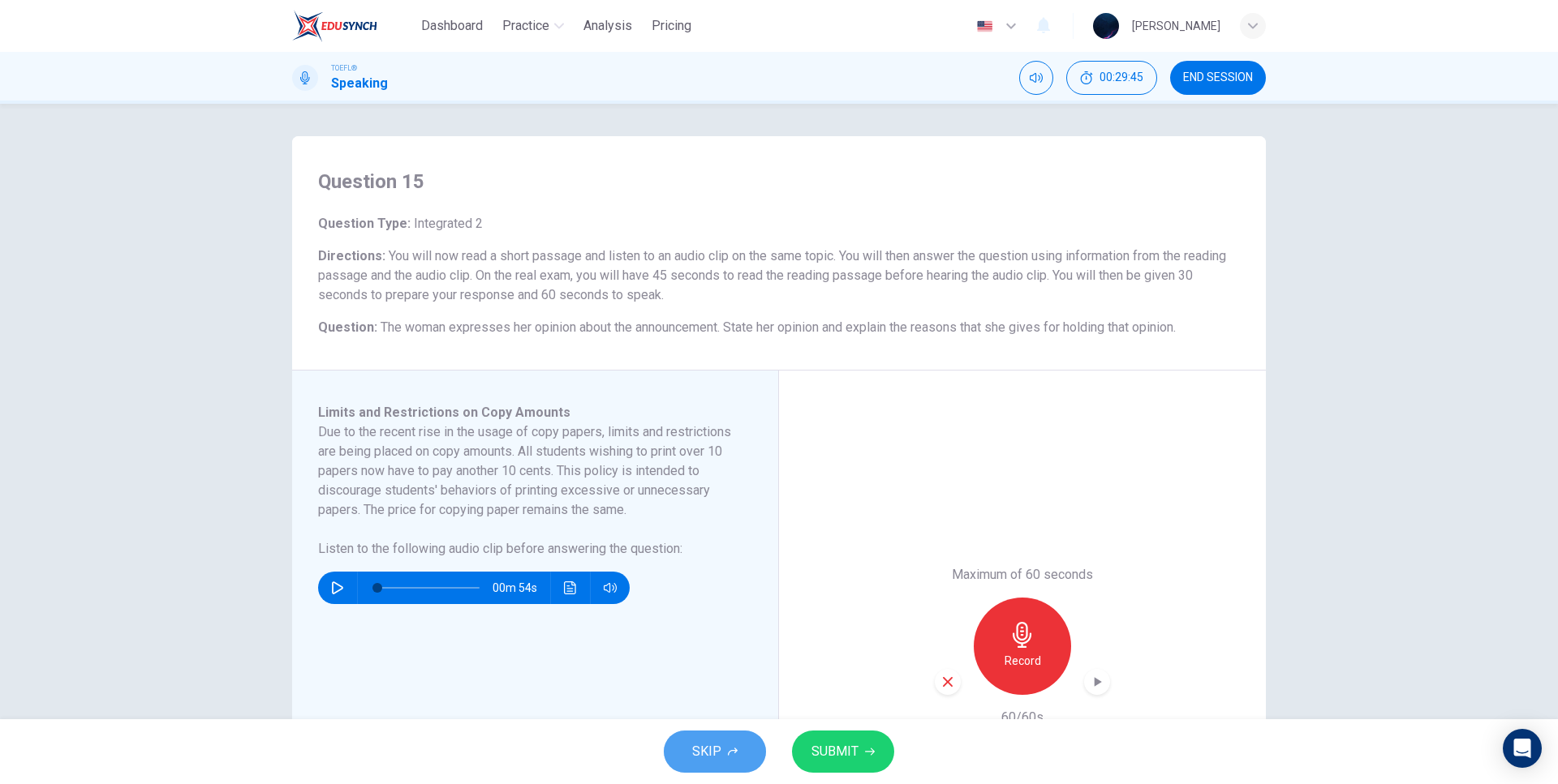
click at [733, 752] on icon "button" at bounding box center [733, 751] width 10 height 10
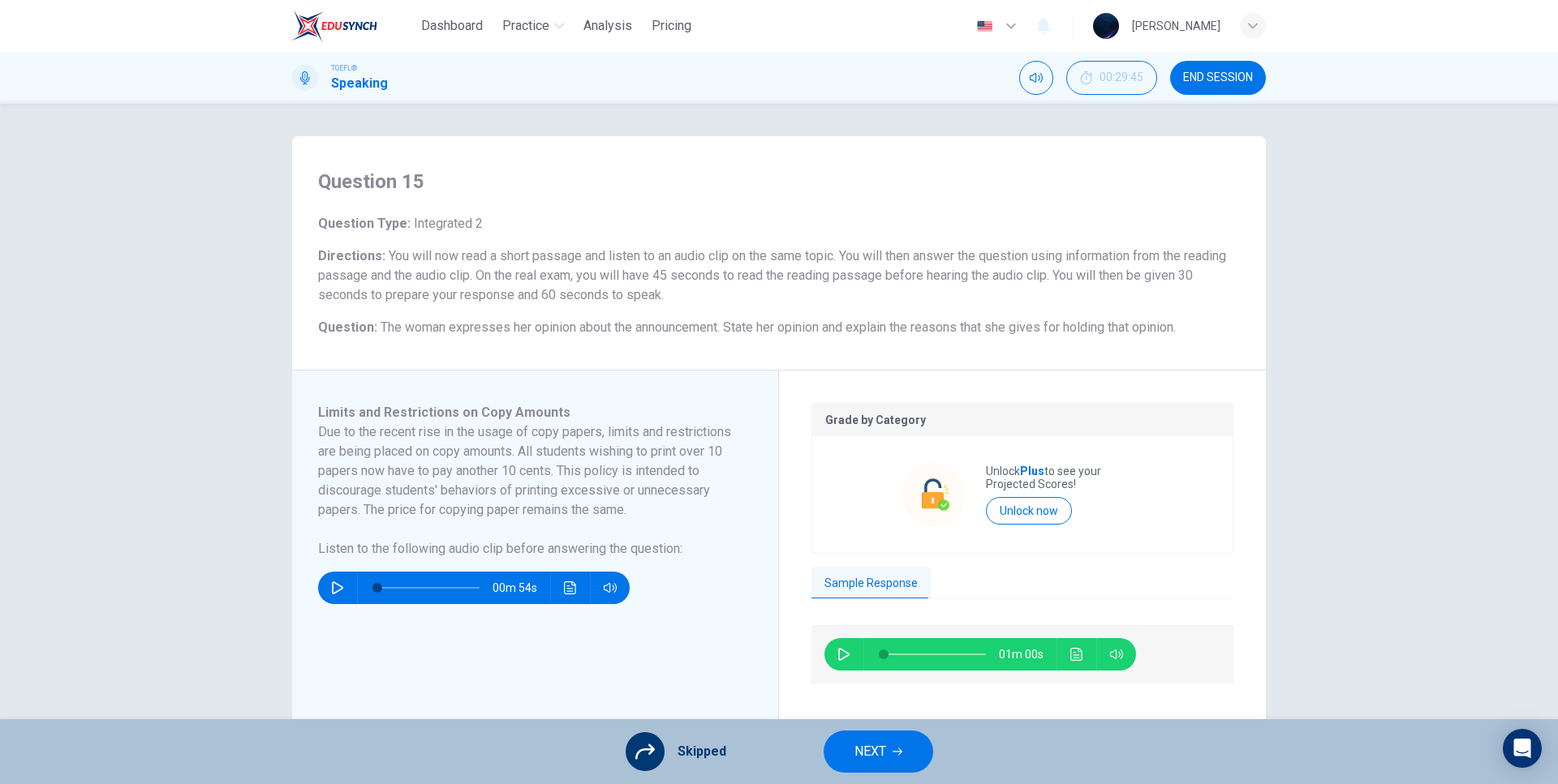
click at [845, 661] on button "button" at bounding box center [843, 655] width 26 height 32
type input "0"
click at [881, 767] on button "NEXT" at bounding box center [878, 751] width 110 height 42
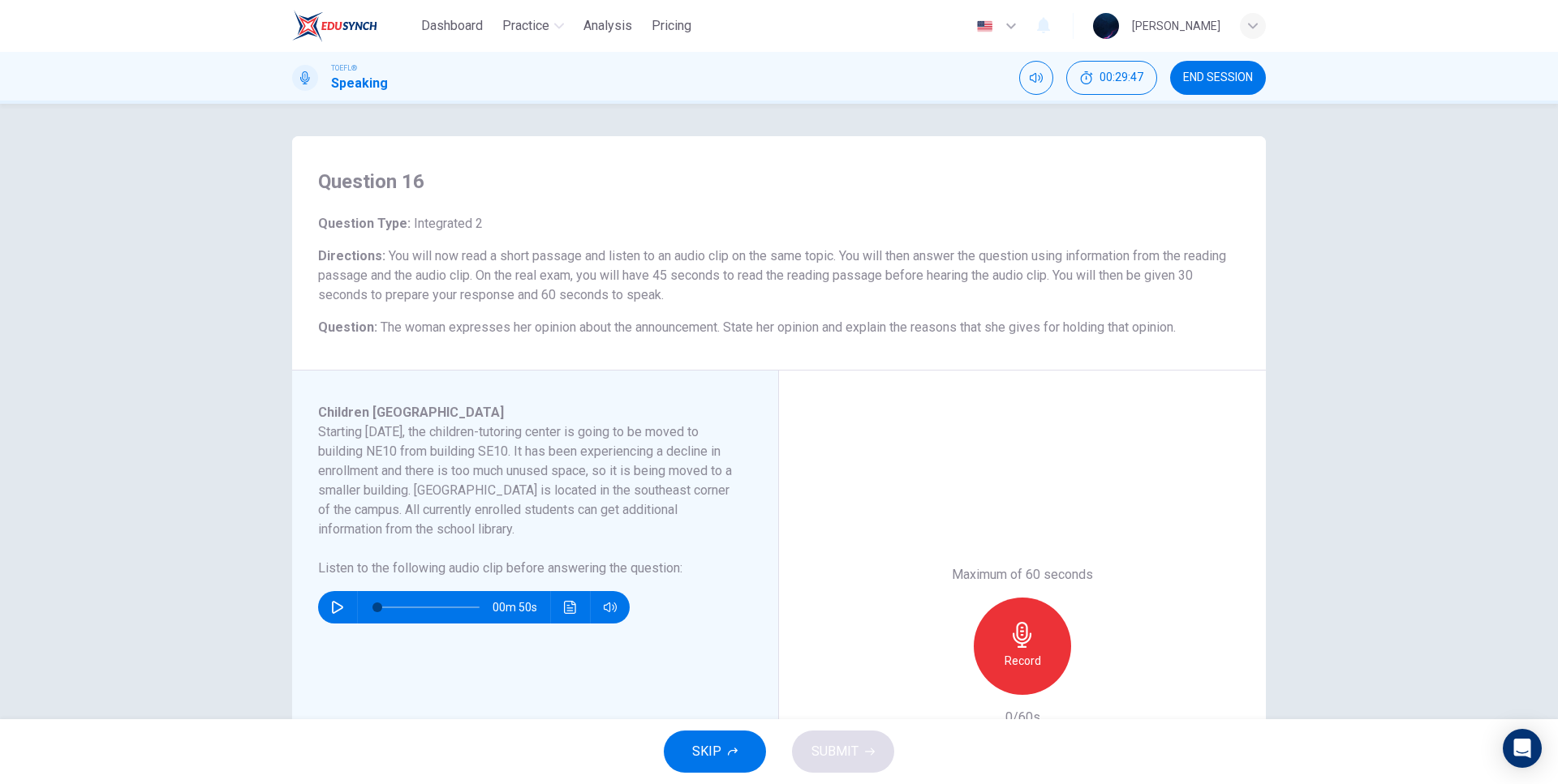
click at [334, 610] on icon "button" at bounding box center [337, 607] width 13 height 13
click at [325, 607] on button "button" at bounding box center [337, 607] width 26 height 32
click at [325, 613] on button "button" at bounding box center [337, 607] width 26 height 32
type input "0"
click at [1028, 638] on icon "button" at bounding box center [1022, 634] width 26 height 26
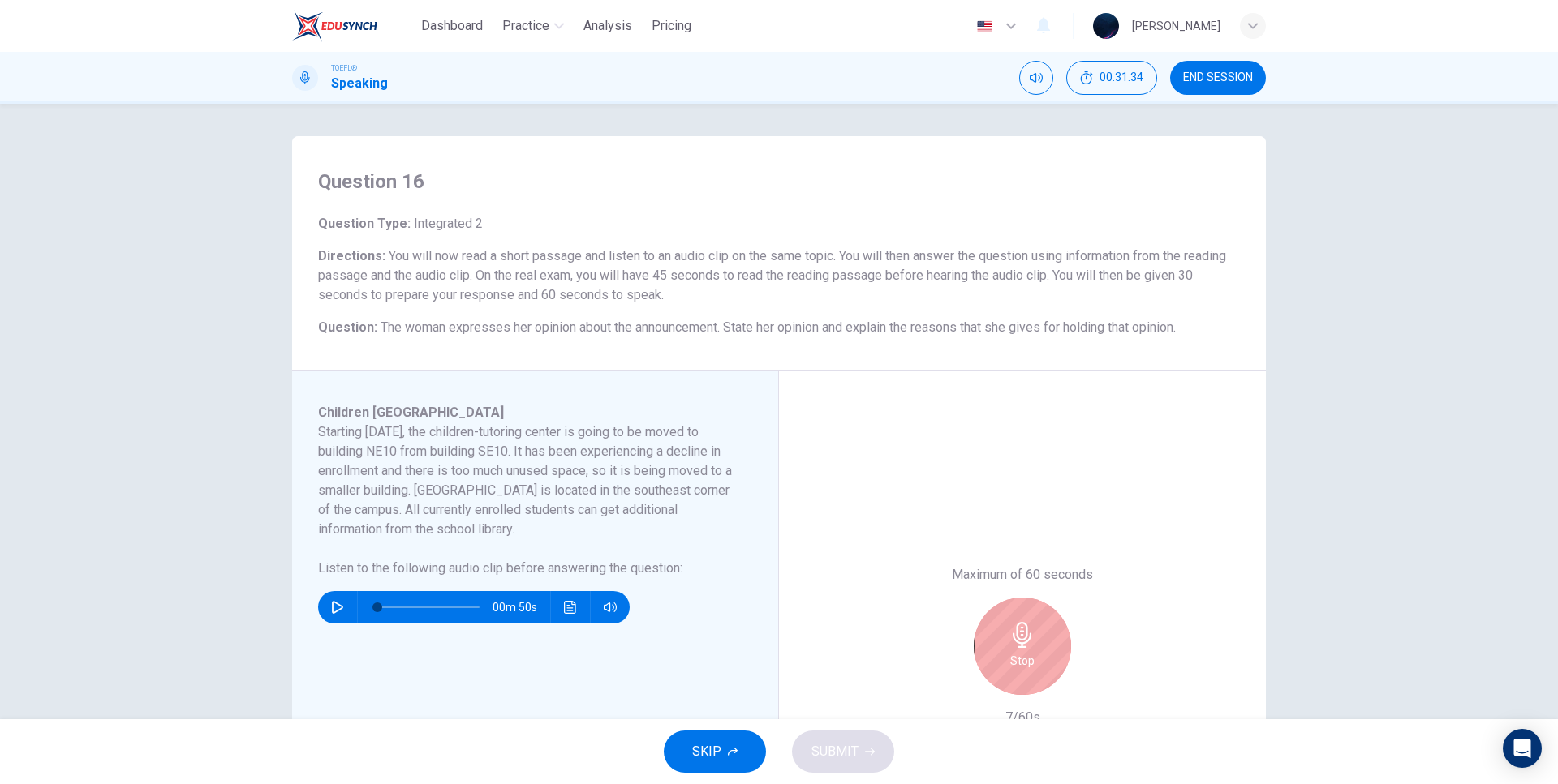
drag, startPoint x: 370, startPoint y: 491, endPoint x: 419, endPoint y: 475, distance: 51.5
click at [416, 479] on h6 "Starting [DATE], the children-tutoring center is going to be moved to building …" at bounding box center [525, 481] width 415 height 117
drag, startPoint x: 428, startPoint y: 465, endPoint x: 506, endPoint y: 475, distance: 78.6
click at [460, 469] on h6 "Starting [DATE], the children-tutoring center is going to be moved to building …" at bounding box center [525, 481] width 415 height 117
click at [567, 472] on h6 "Starting [DATE], the children-tutoring center is going to be moved to building …" at bounding box center [525, 481] width 415 height 117
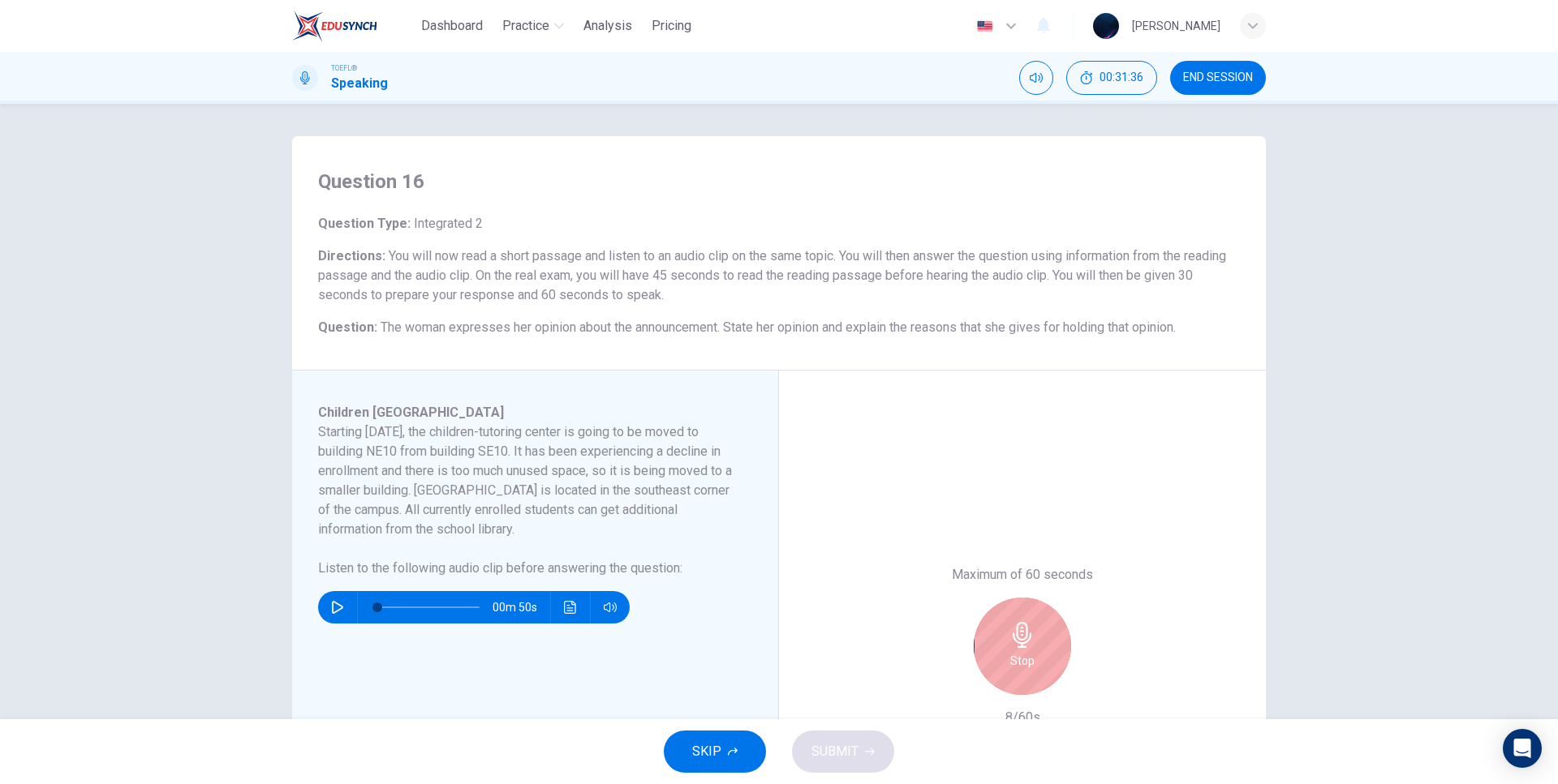
click at [1009, 642] on icon "button" at bounding box center [1022, 634] width 26 height 26
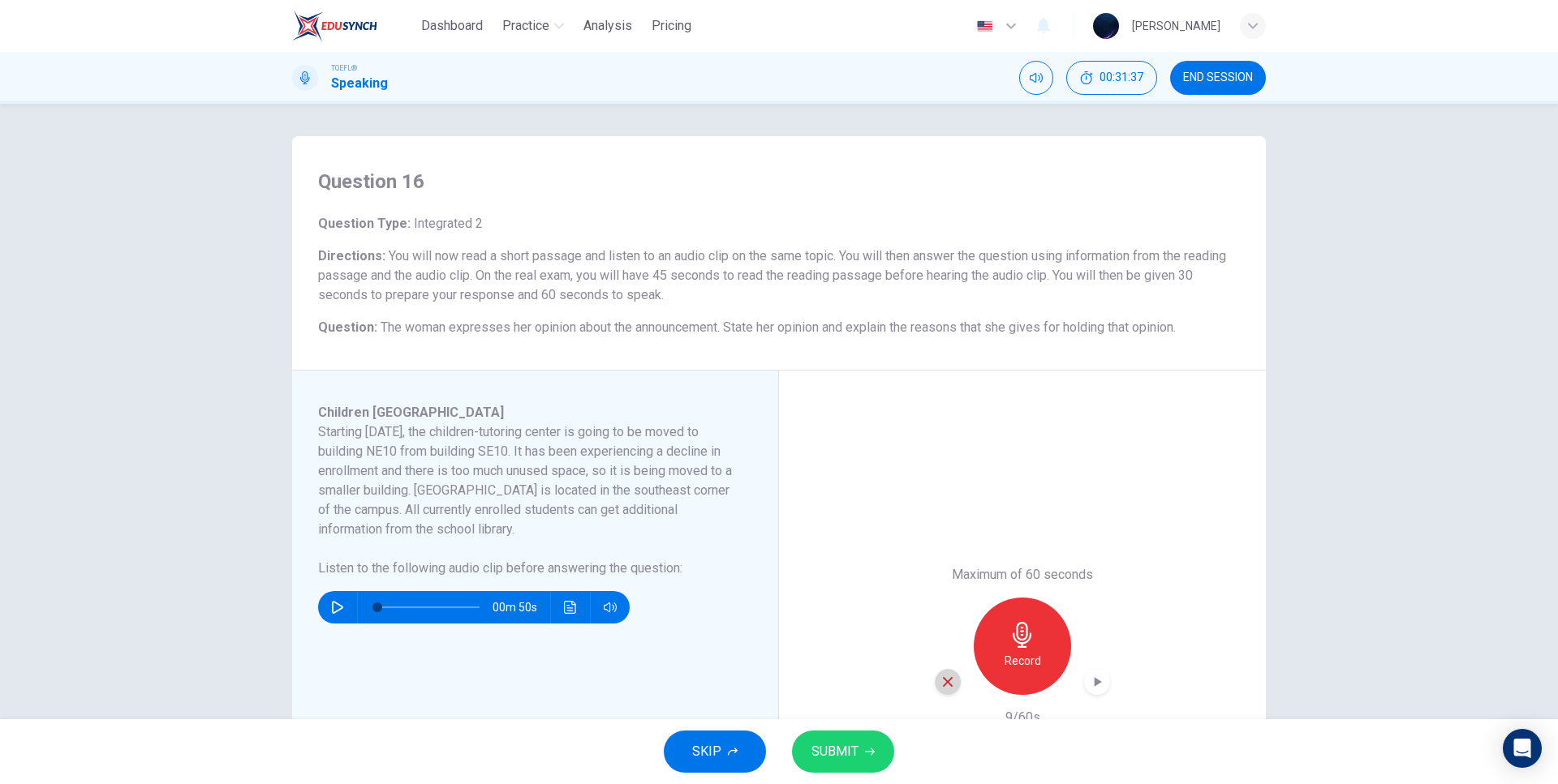
click at [943, 689] on div "button" at bounding box center [947, 681] width 26 height 26
click at [1062, 661] on div "Record" at bounding box center [1022, 646] width 97 height 97
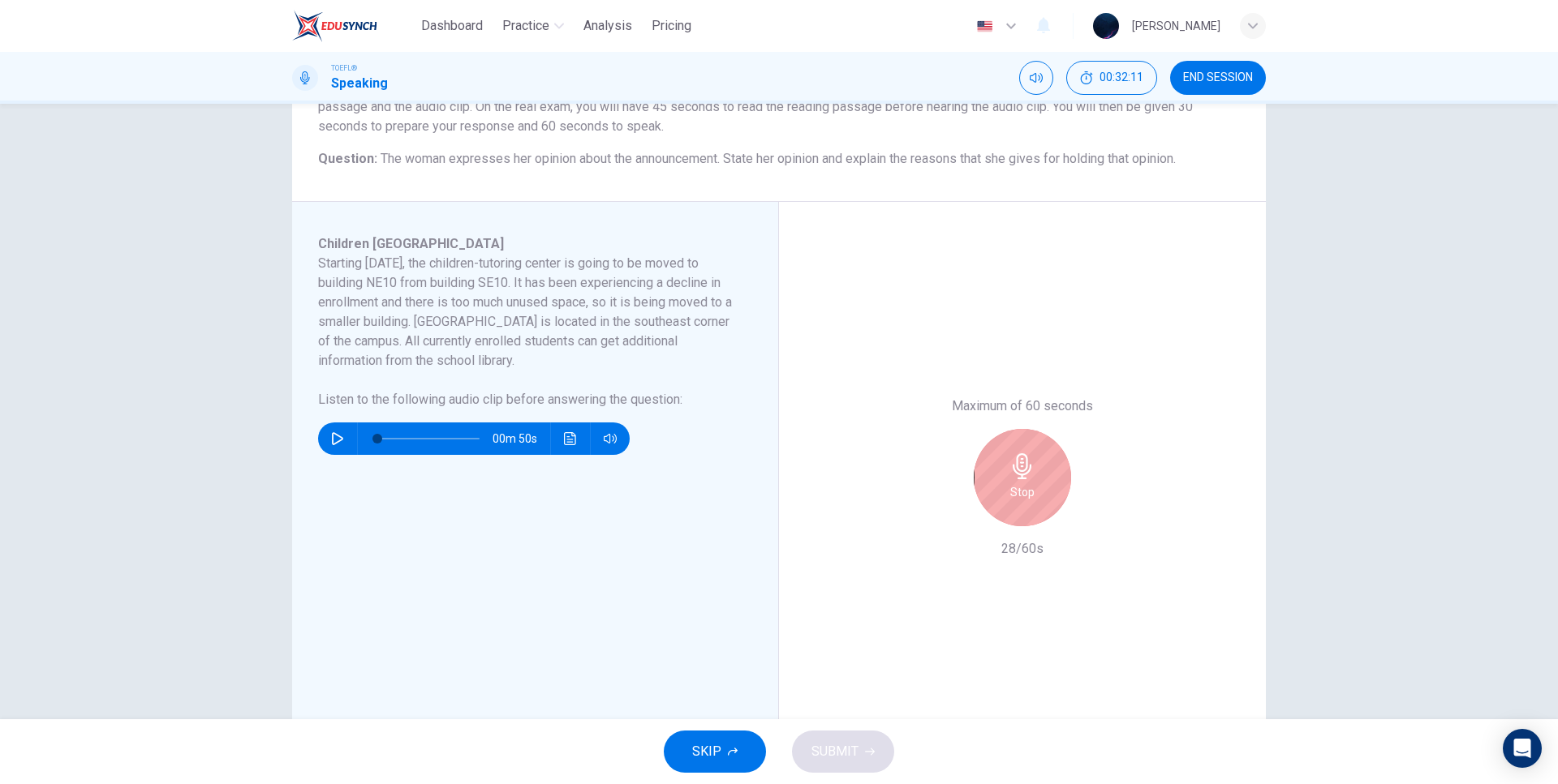
scroll to position [185, 0]
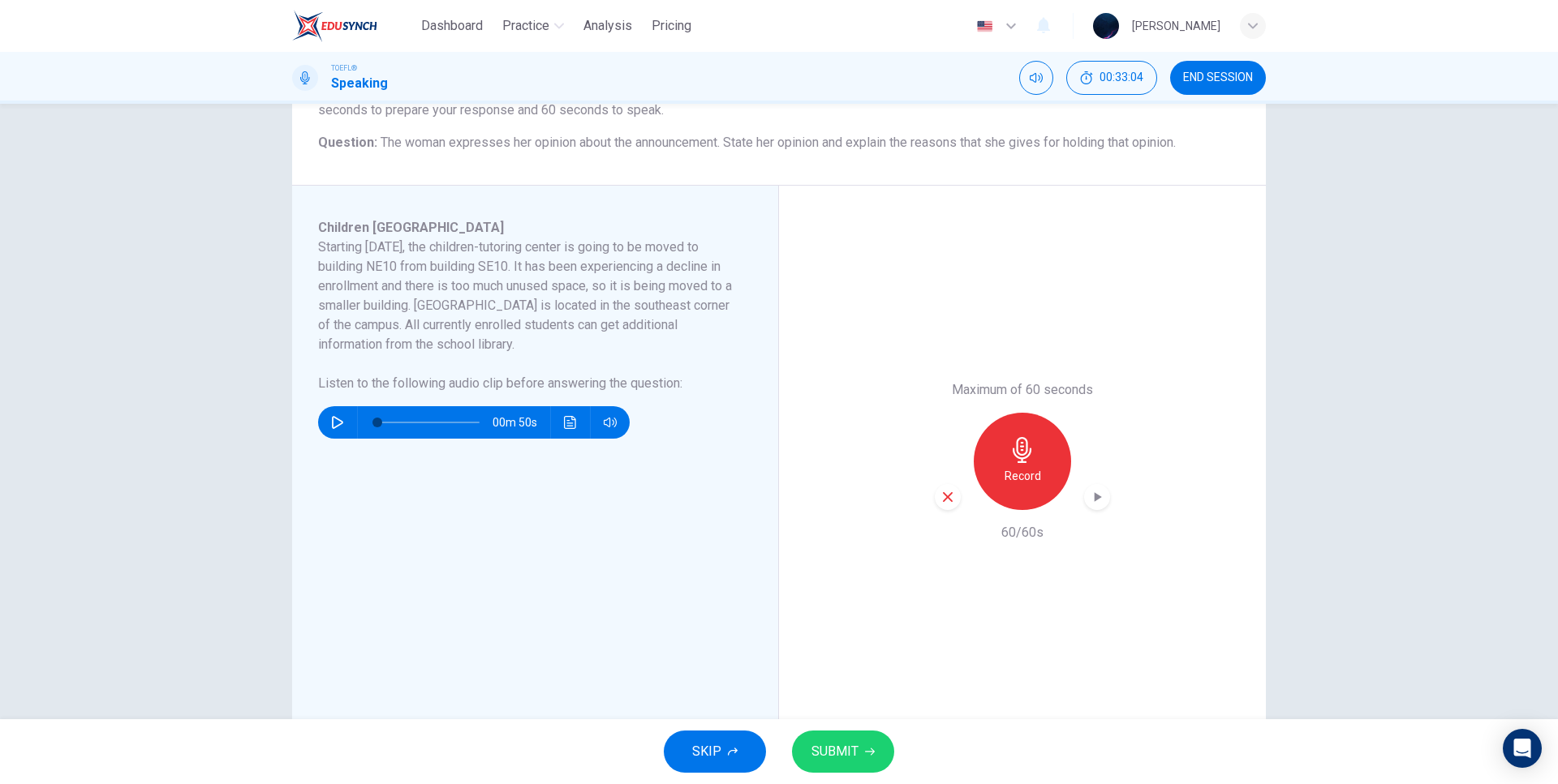
click at [728, 747] on icon "button" at bounding box center [733, 751] width 10 height 10
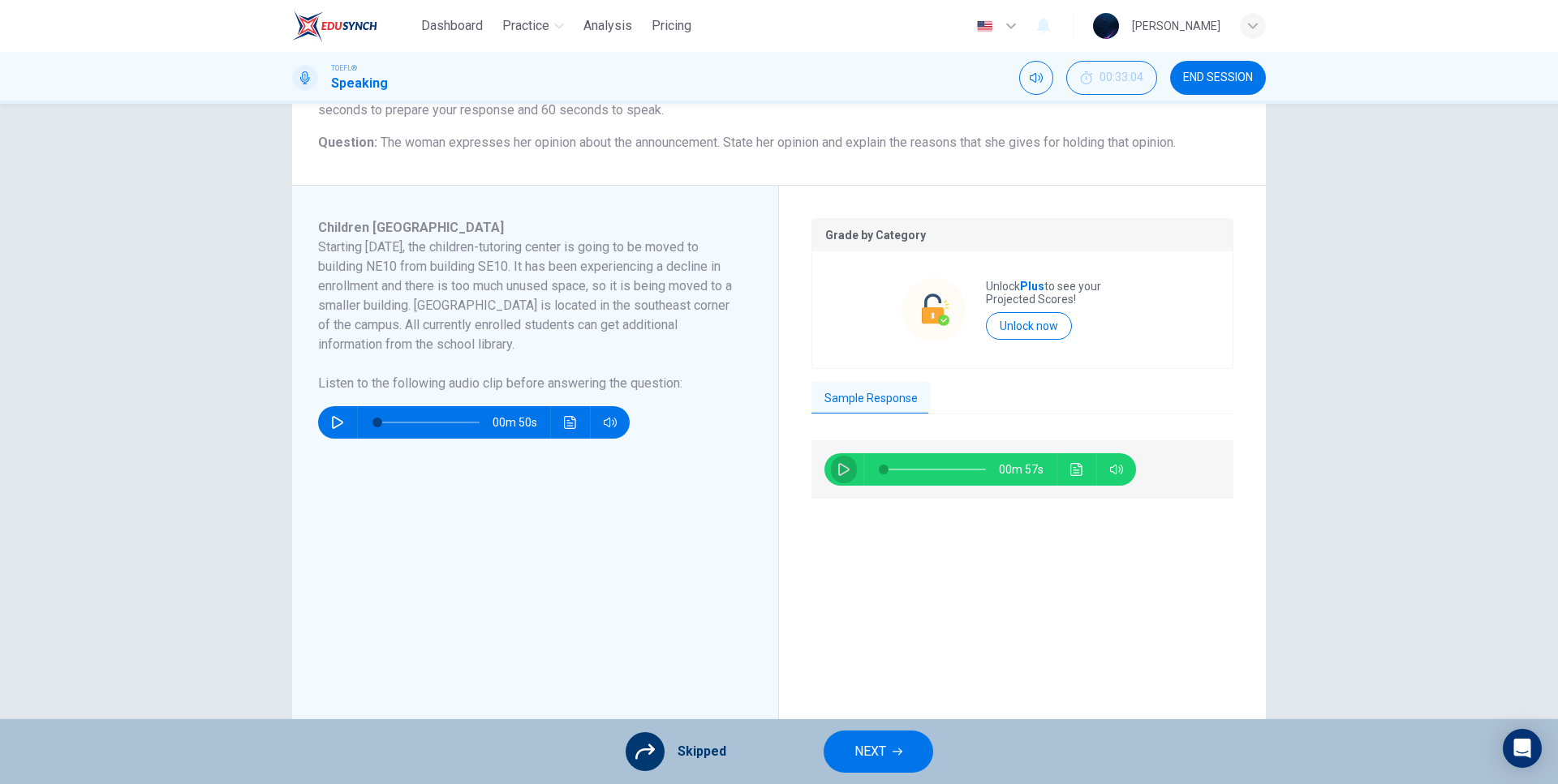
click at [842, 469] on icon "button" at bounding box center [843, 469] width 13 height 13
click at [907, 558] on div "00m 57s" at bounding box center [1022, 579] width 422 height 277
type input "0"
click at [890, 746] on div "Skipped NEXT" at bounding box center [779, 751] width 1558 height 65
click at [890, 746] on button "NEXT" at bounding box center [878, 751] width 110 height 42
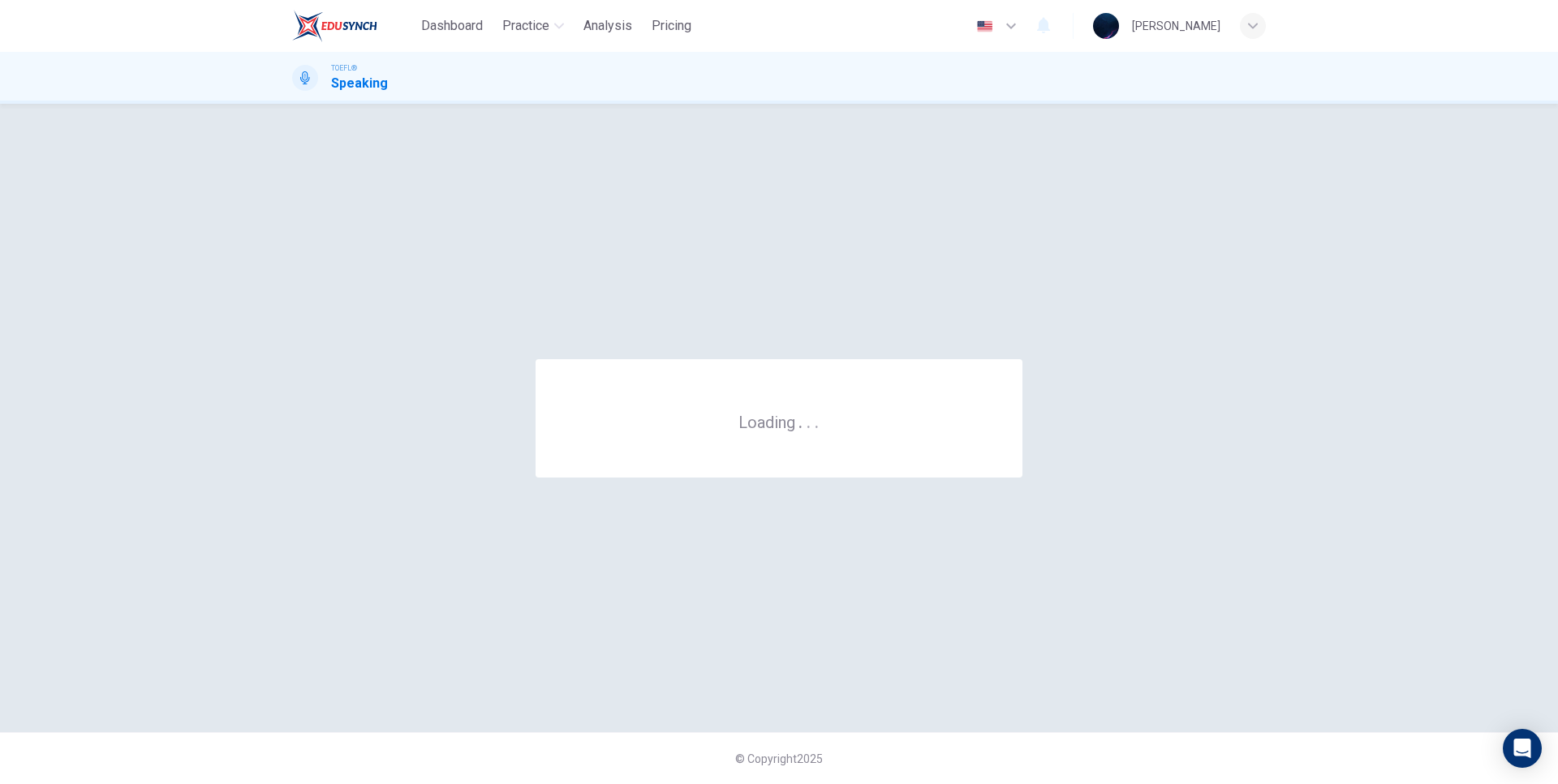
scroll to position [0, 0]
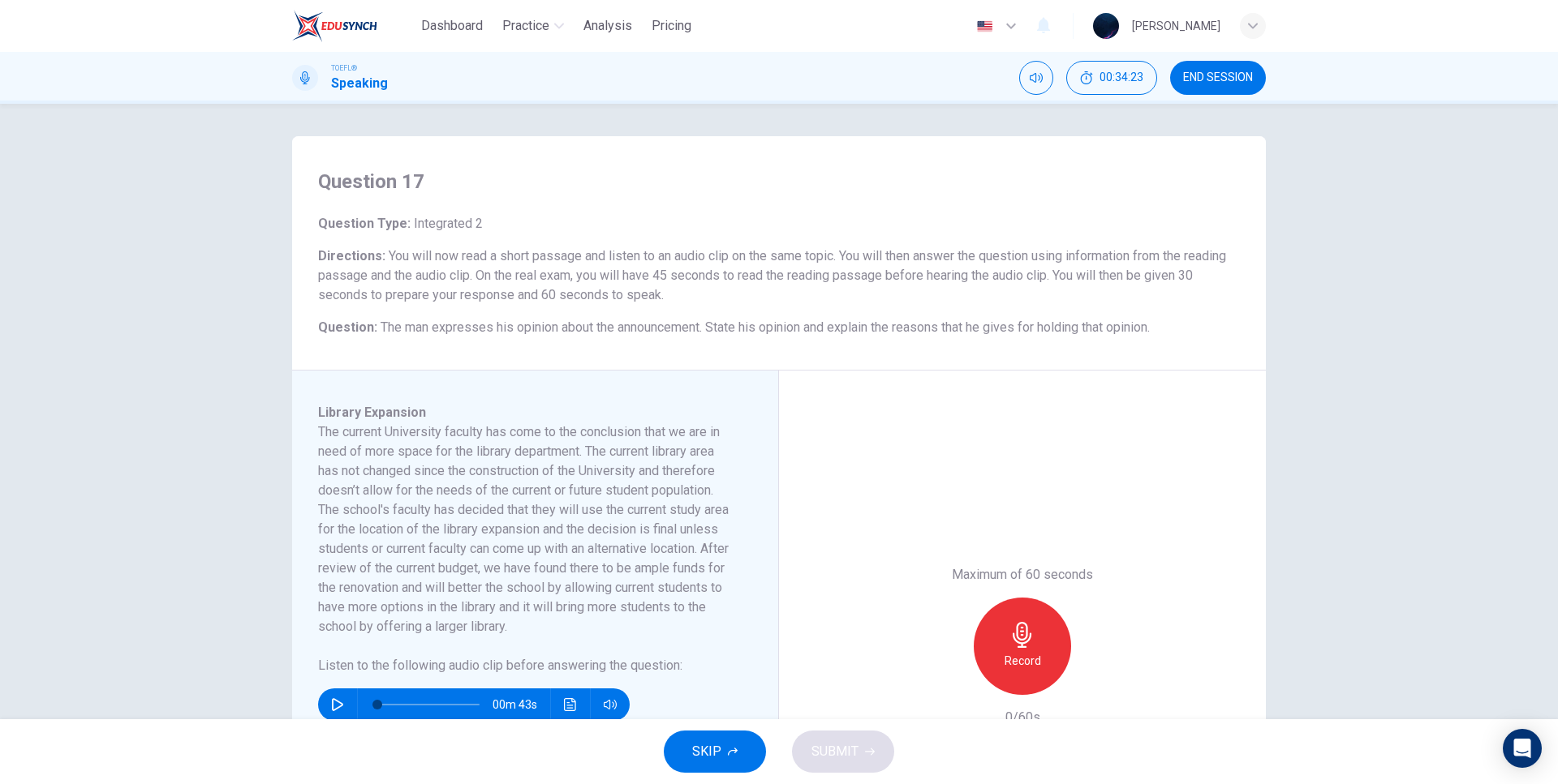
click at [784, 648] on div "Maximum of 60 seconds Record 0/60s" at bounding box center [1023, 647] width 487 height 551
click at [716, 755] on span "SKIP" at bounding box center [707, 751] width 29 height 22
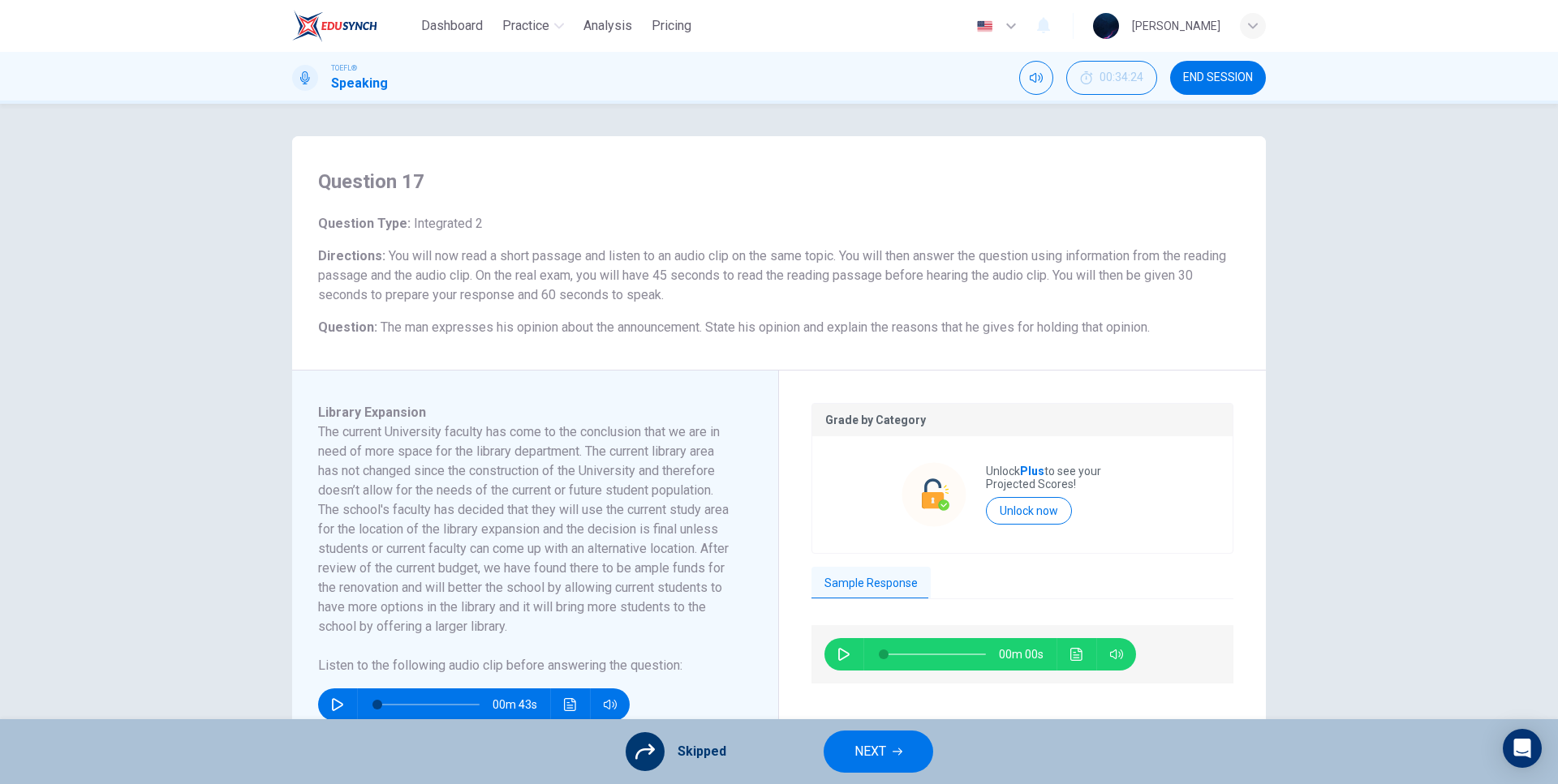
click at [903, 758] on button "NEXT" at bounding box center [878, 751] width 110 height 42
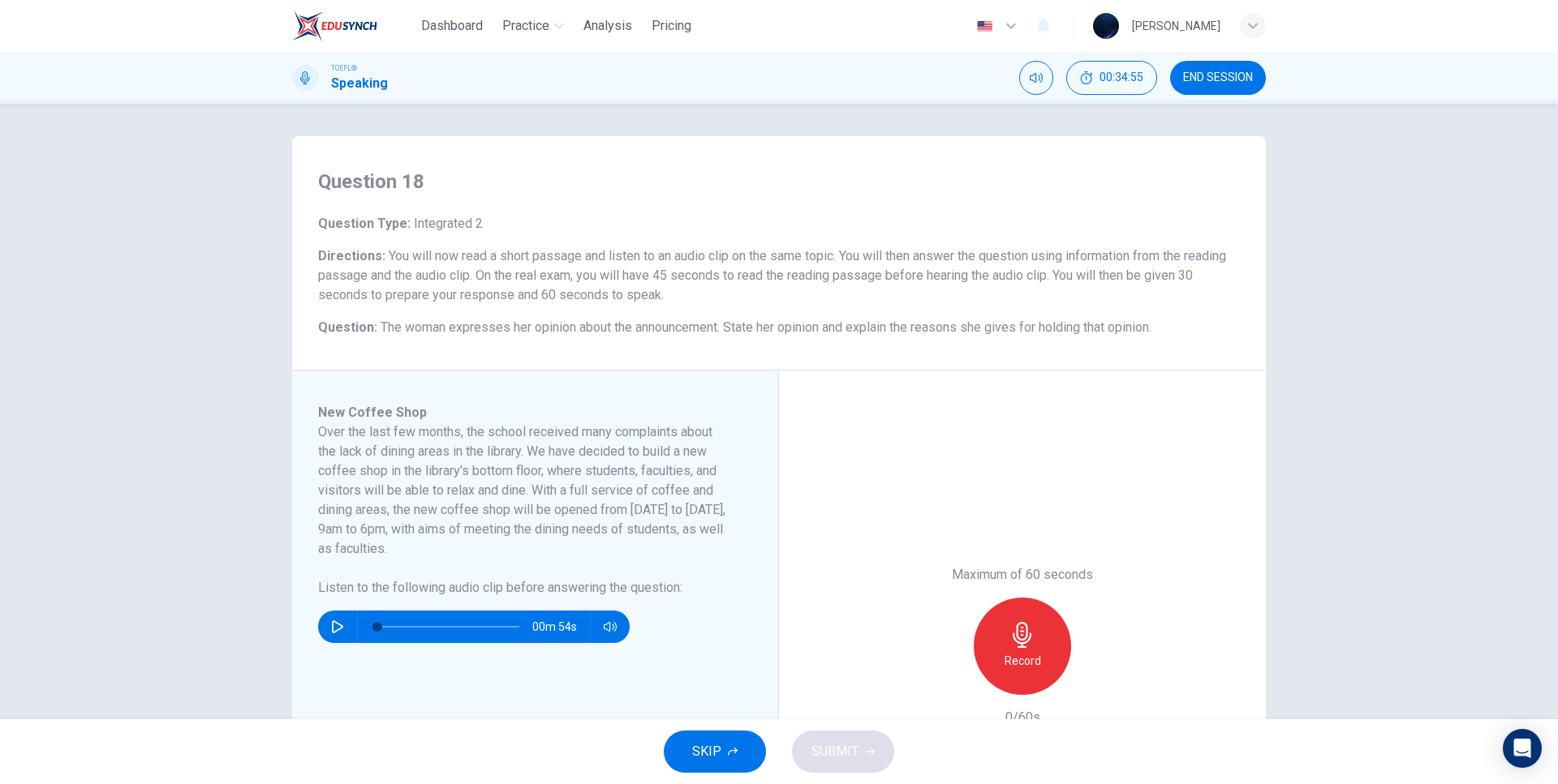
click at [274, 433] on div "Question 18 Question Type : Integrated 2 Directions : You will now read a short…" at bounding box center [778, 529] width 1025 height 786
click at [333, 629] on icon "button" at bounding box center [337, 627] width 13 height 13
type input "0"
click at [1025, 616] on div "Record" at bounding box center [1022, 646] width 97 height 97
click at [1029, 509] on div "Maximum of 60 seconds Stop 0/60s" at bounding box center [1023, 647] width 487 height 551
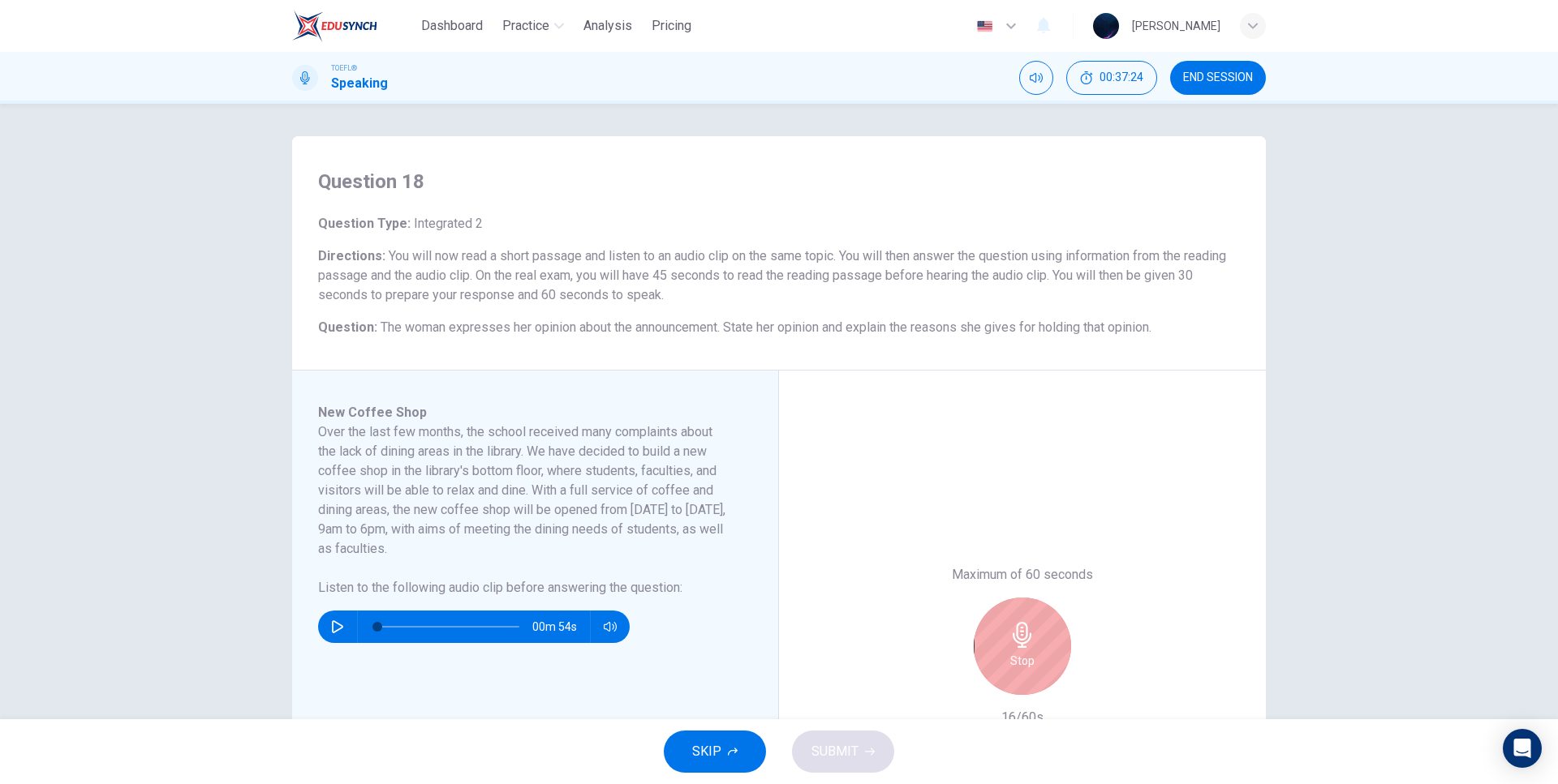
click at [1029, 504] on div "Maximum of 60 seconds Stop 16/60s" at bounding box center [1023, 647] width 487 height 551
drag, startPoint x: 452, startPoint y: 482, endPoint x: 493, endPoint y: 475, distance: 41.6
click at [492, 475] on h6 "Over the last few months, the school received many complaints about the lack of…" at bounding box center [525, 491] width 415 height 136
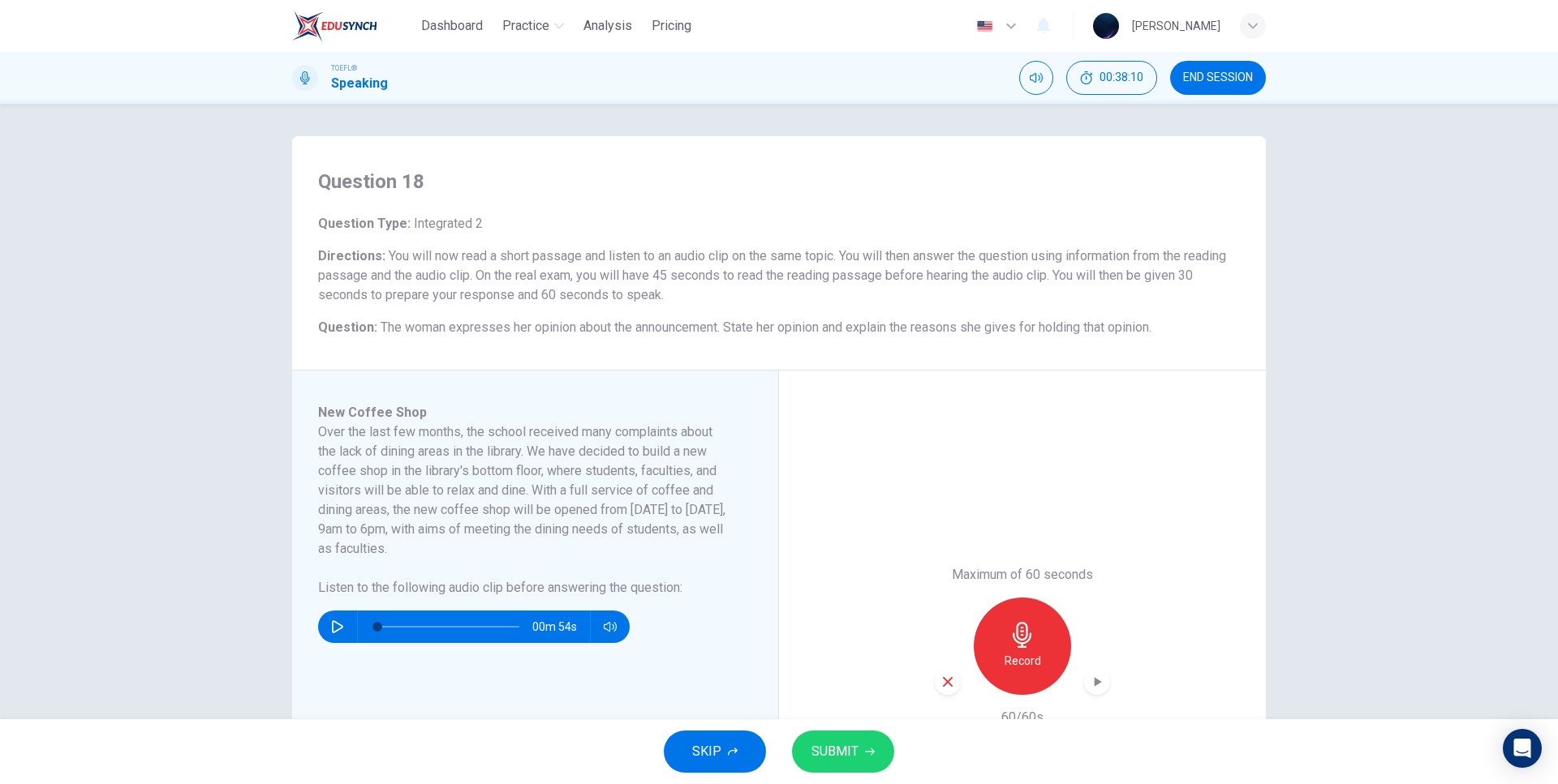
click at [783, 474] on div "Maximum of 60 seconds Record 60/60s" at bounding box center [1023, 647] width 487 height 551
click at [1095, 681] on icon "button" at bounding box center [1098, 681] width 7 height 10
click at [707, 752] on span "SKIP" at bounding box center [707, 751] width 29 height 22
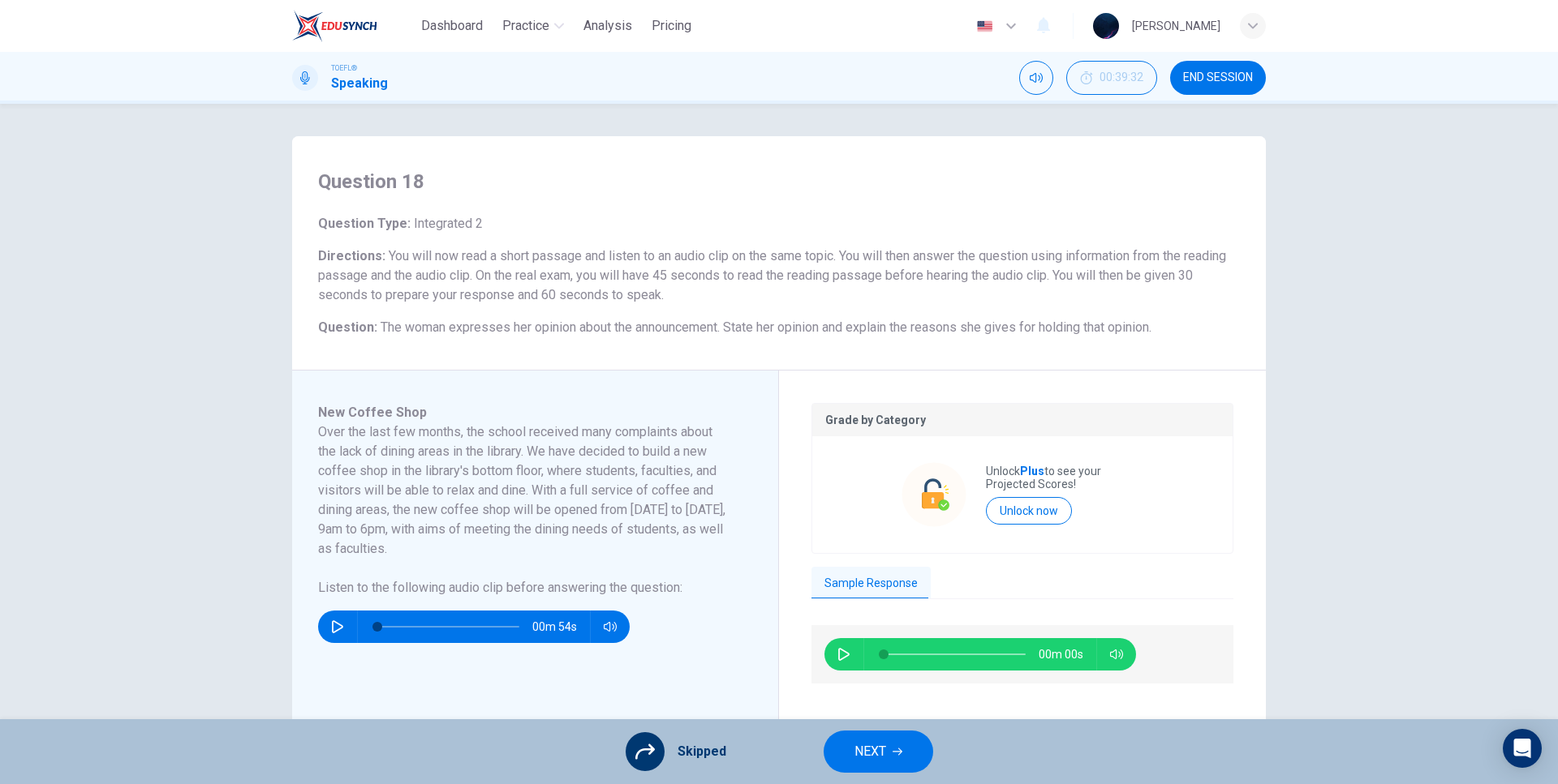
click at [831, 653] on button "button" at bounding box center [843, 655] width 26 height 32
click at [803, 622] on div "Grade by Category Unlock Plus to see your Projected Scores! Unlock now Sample R…" at bounding box center [1023, 647] width 487 height 551
drag, startPoint x: 893, startPoint y: 656, endPoint x: 841, endPoint y: 655, distance: 52.0
click at [845, 656] on div "01m 00s" at bounding box center [980, 655] width 311 height 32
click at [783, 639] on div "Grade by Category Unlock Plus to see your Projected Scores! Unlock now Sample R…" at bounding box center [1023, 647] width 487 height 551
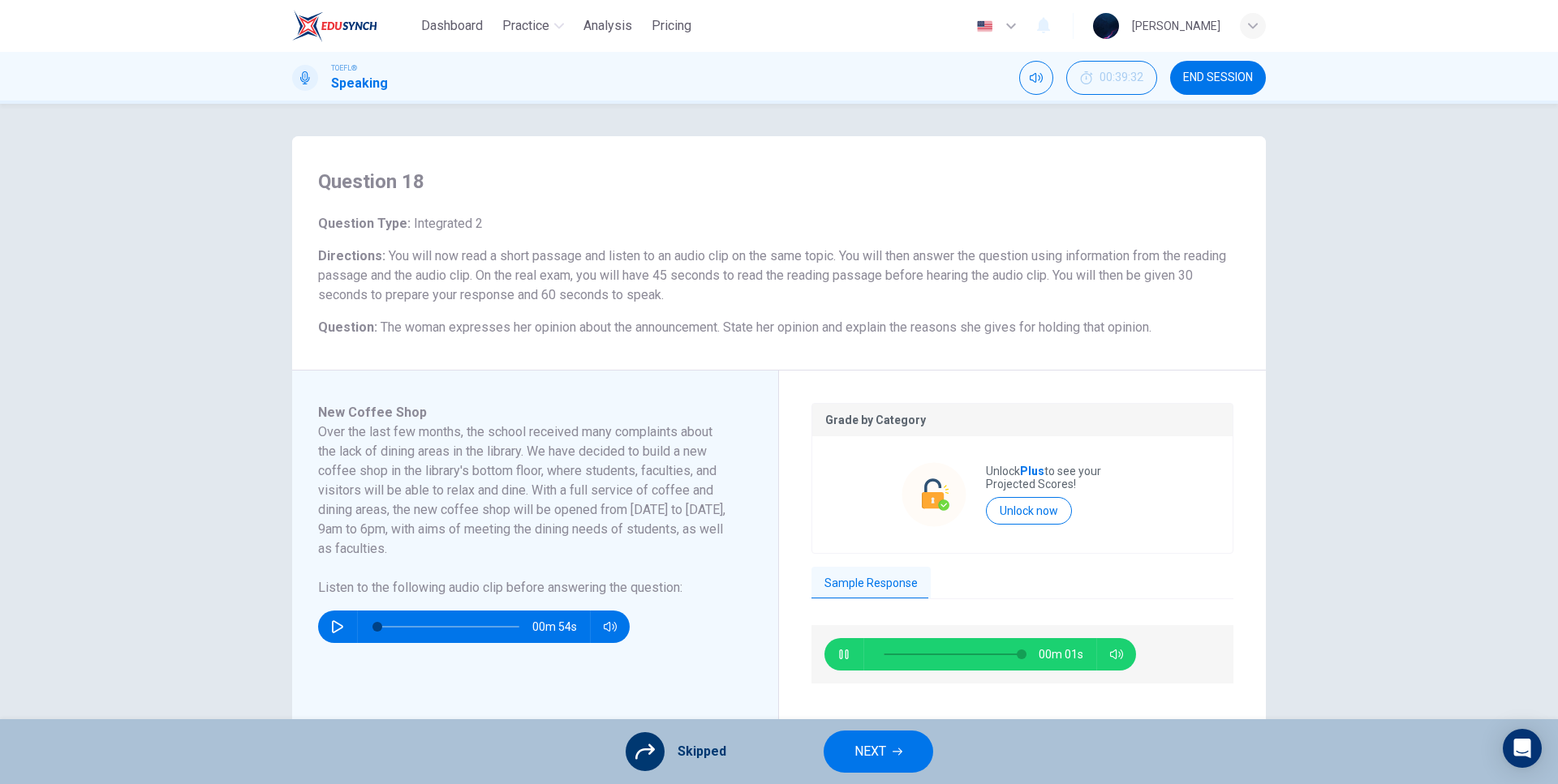
type input "99"
click at [869, 738] on button "NEXT" at bounding box center [878, 751] width 110 height 42
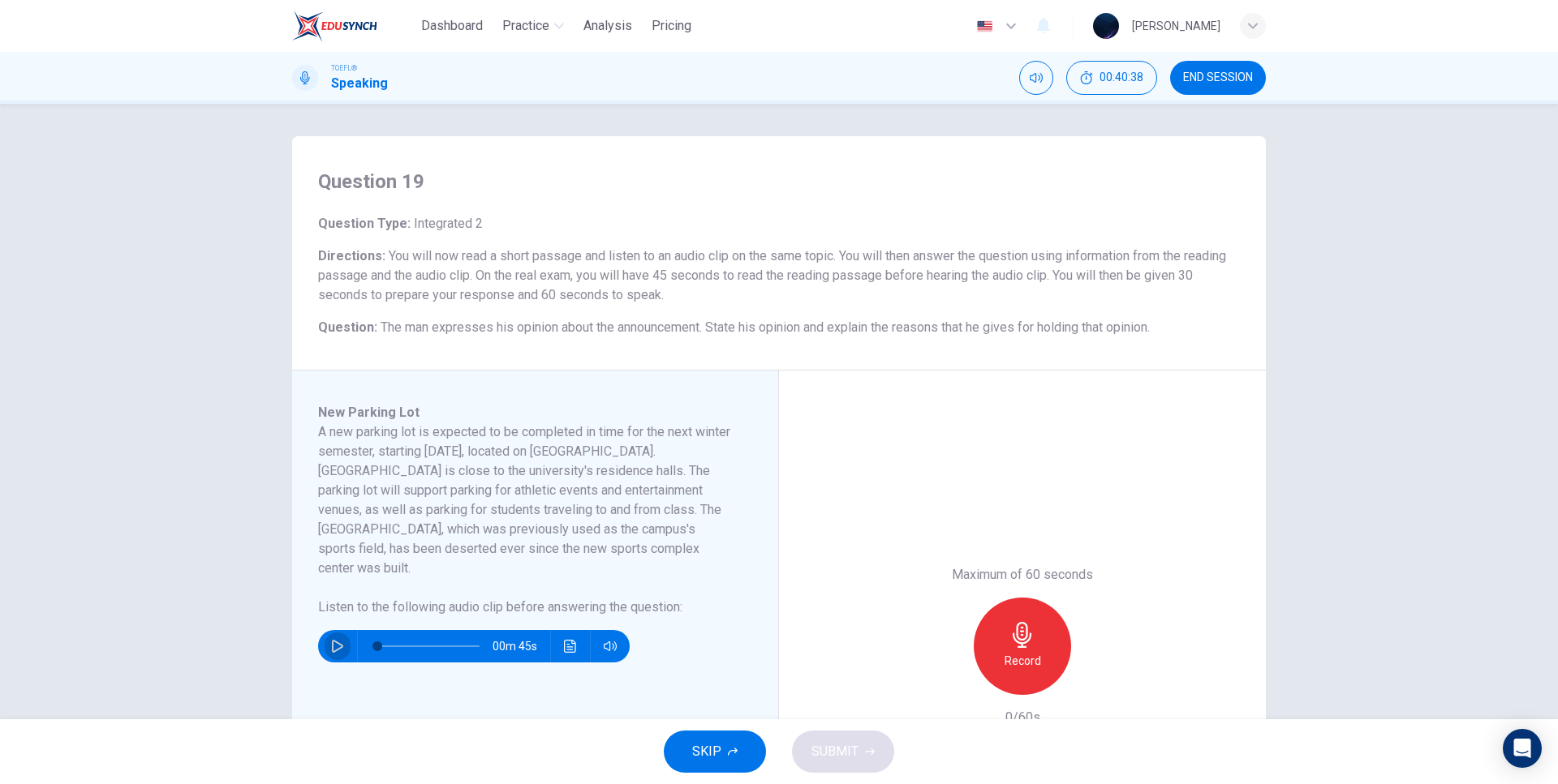
click at [337, 640] on icon "button" at bounding box center [337, 646] width 12 height 13
type input "0"
click at [1035, 644] on div "Record" at bounding box center [1022, 646] width 97 height 97
click at [1050, 654] on div "Stop" at bounding box center [1022, 646] width 97 height 97
click at [683, 762] on button "SKIP" at bounding box center [715, 751] width 103 height 42
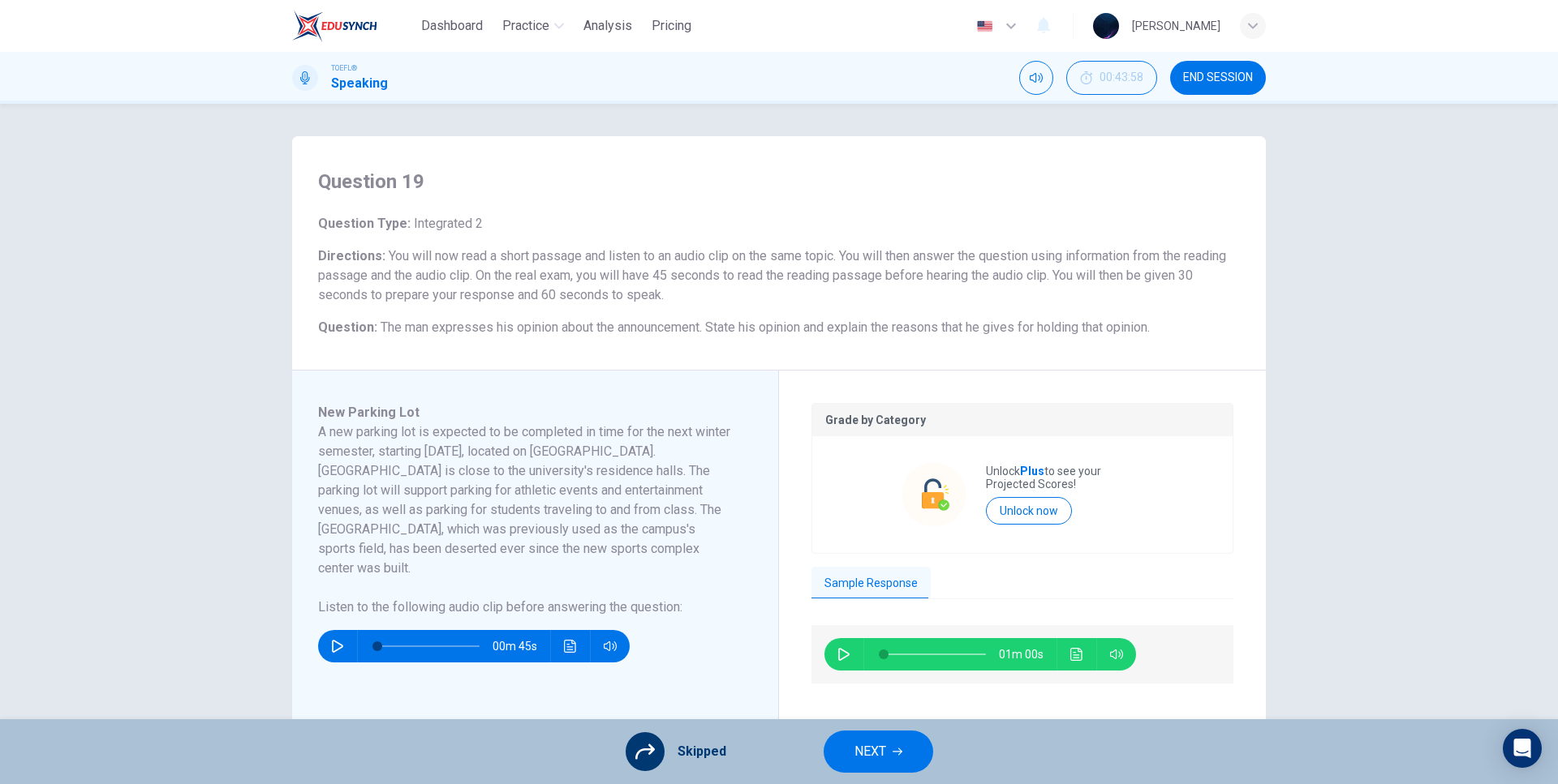
click at [847, 749] on button "NEXT" at bounding box center [878, 751] width 110 height 42
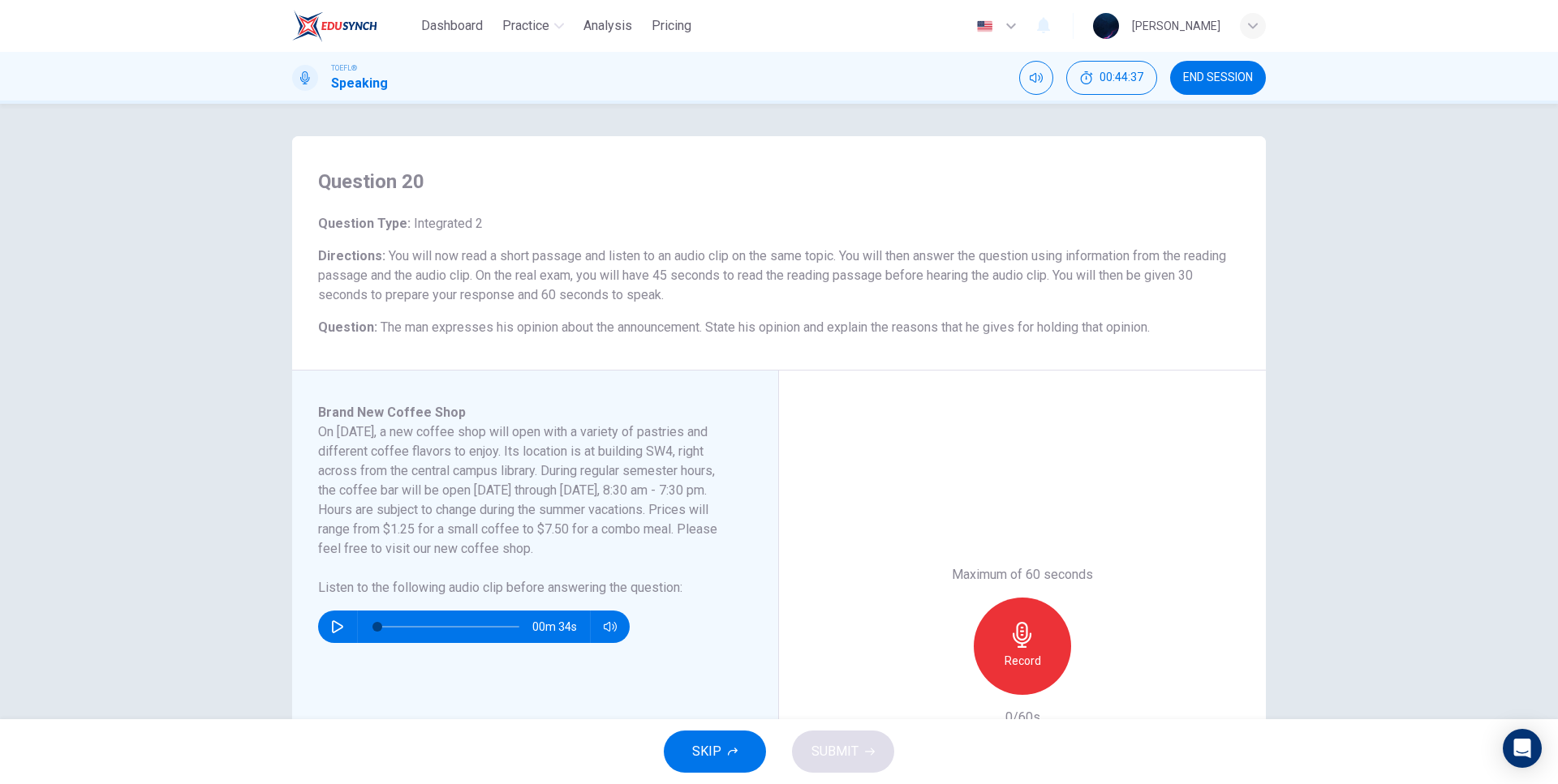
click at [322, 646] on div "Brand New Coffee Shop On [DATE], a new coffee shop will open with a variety of …" at bounding box center [541, 647] width 447 height 487
click at [332, 637] on button "button" at bounding box center [337, 627] width 26 height 32
drag, startPoint x: 448, startPoint y: 635, endPoint x: 457, endPoint y: 633, distance: 9.2
click at [452, 635] on span at bounding box center [448, 626] width 142 height 22
click at [460, 631] on span at bounding box center [454, 626] width 10 height 10
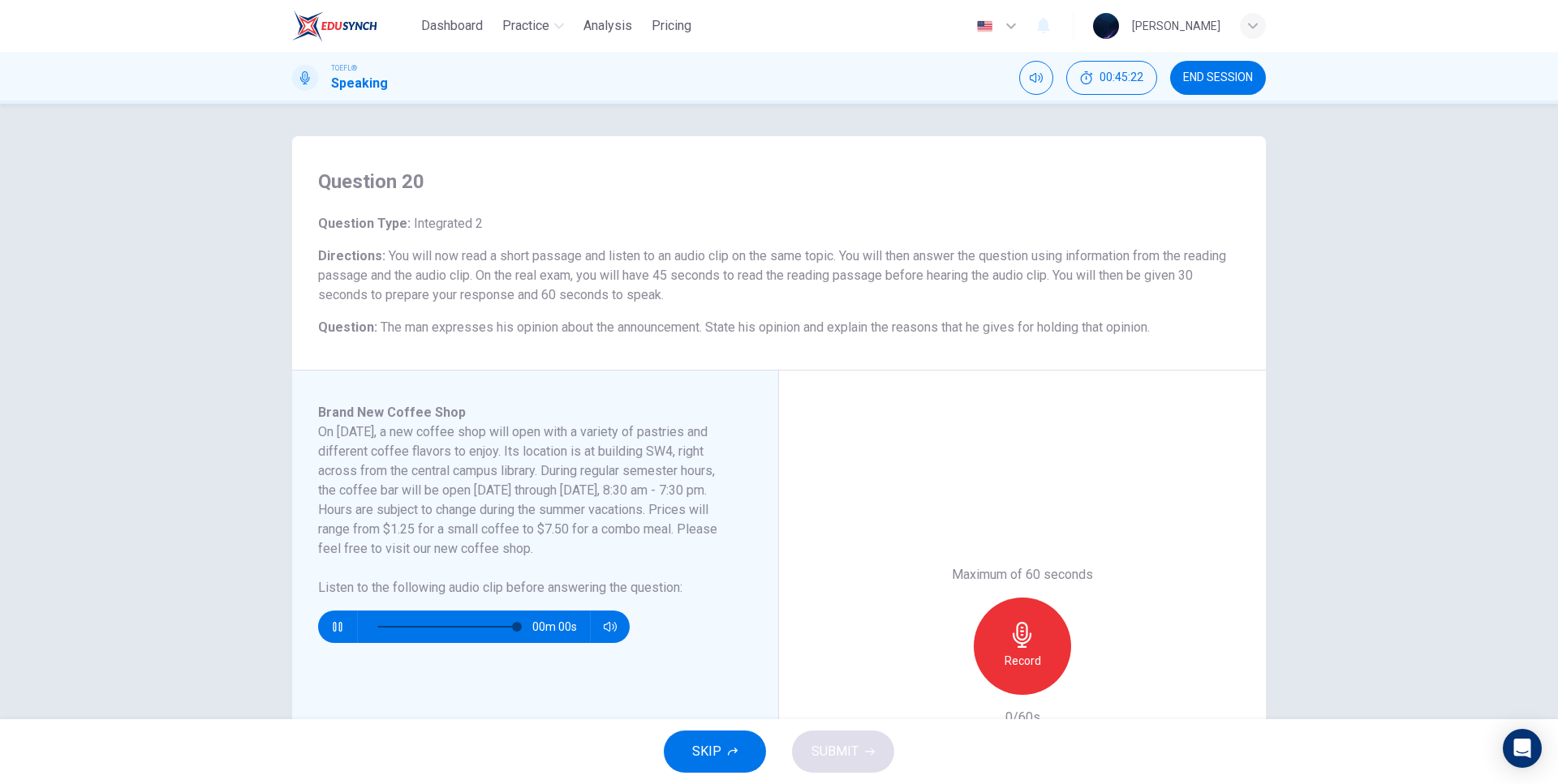
type input "0"
click at [1038, 644] on div "Record" at bounding box center [1022, 646] width 97 height 97
click at [1055, 481] on div "Maximum of 60 seconds Stop 32/60s" at bounding box center [1023, 647] width 487 height 551
click at [1053, 478] on div "Maximum of 60 seconds Stop 39/60s" at bounding box center [1023, 647] width 487 height 551
click at [1097, 450] on div "Maximum of 60 seconds Stop 54/60s" at bounding box center [1023, 647] width 487 height 551
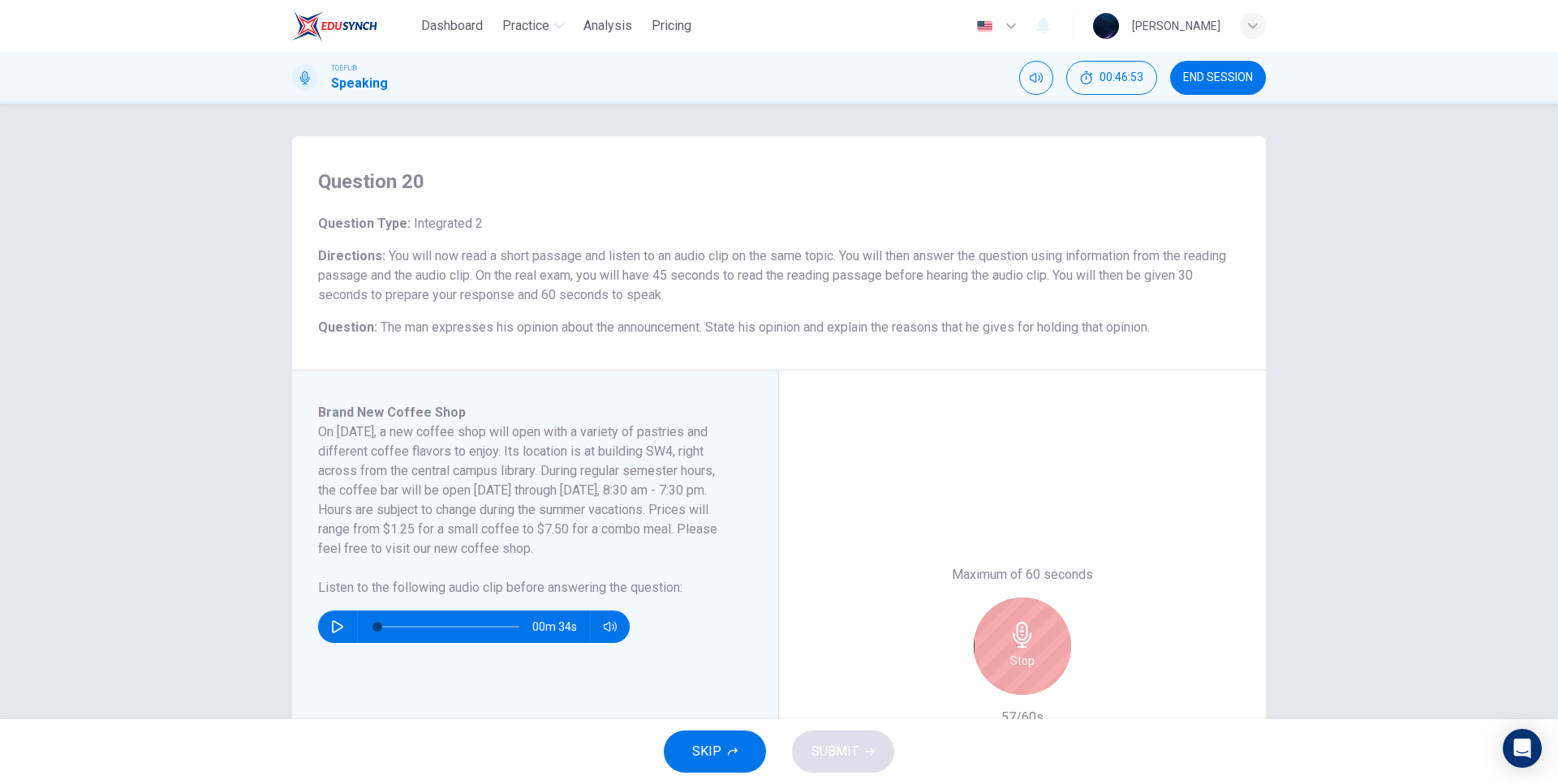
click at [1121, 472] on div "Maximum of 60 seconds Stop 57/60s" at bounding box center [1023, 647] width 487 height 551
click at [1026, 622] on icon "button" at bounding box center [1022, 634] width 26 height 26
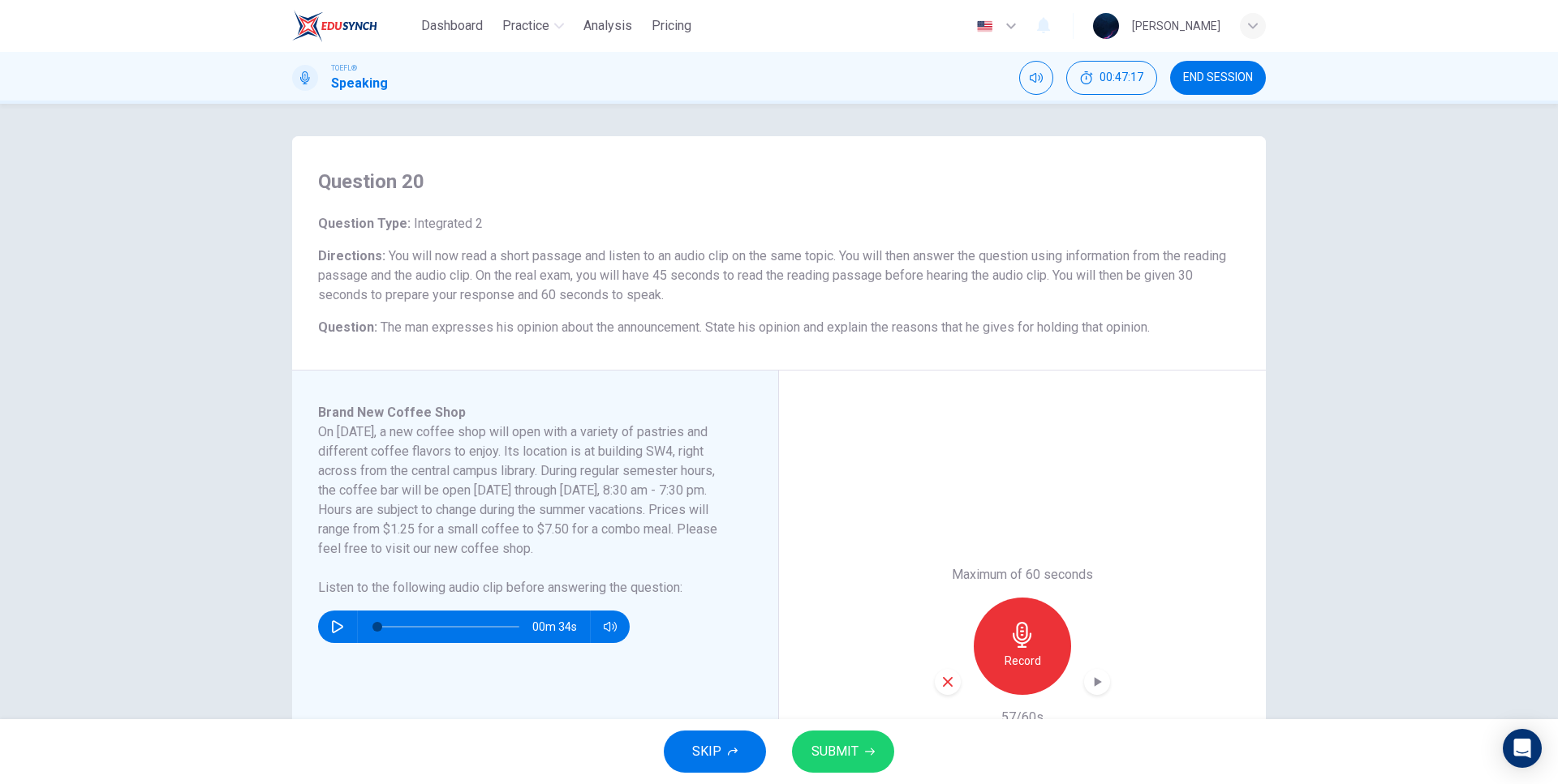
click at [1096, 680] on icon "button" at bounding box center [1097, 682] width 16 height 16
click at [1036, 640] on div "Record" at bounding box center [1022, 646] width 97 height 97
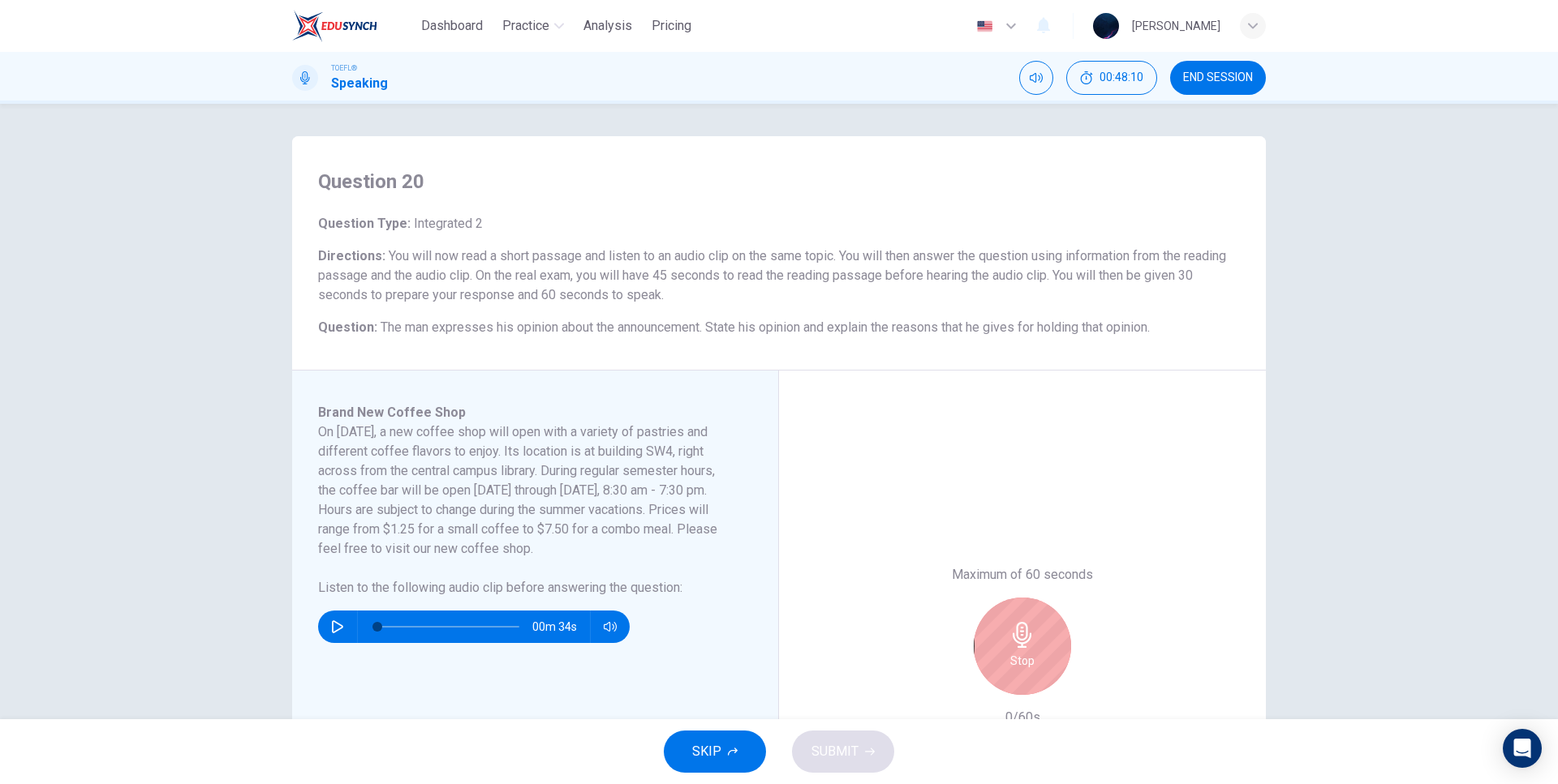
click at [1017, 620] on div "Stop" at bounding box center [1022, 646] width 97 height 97
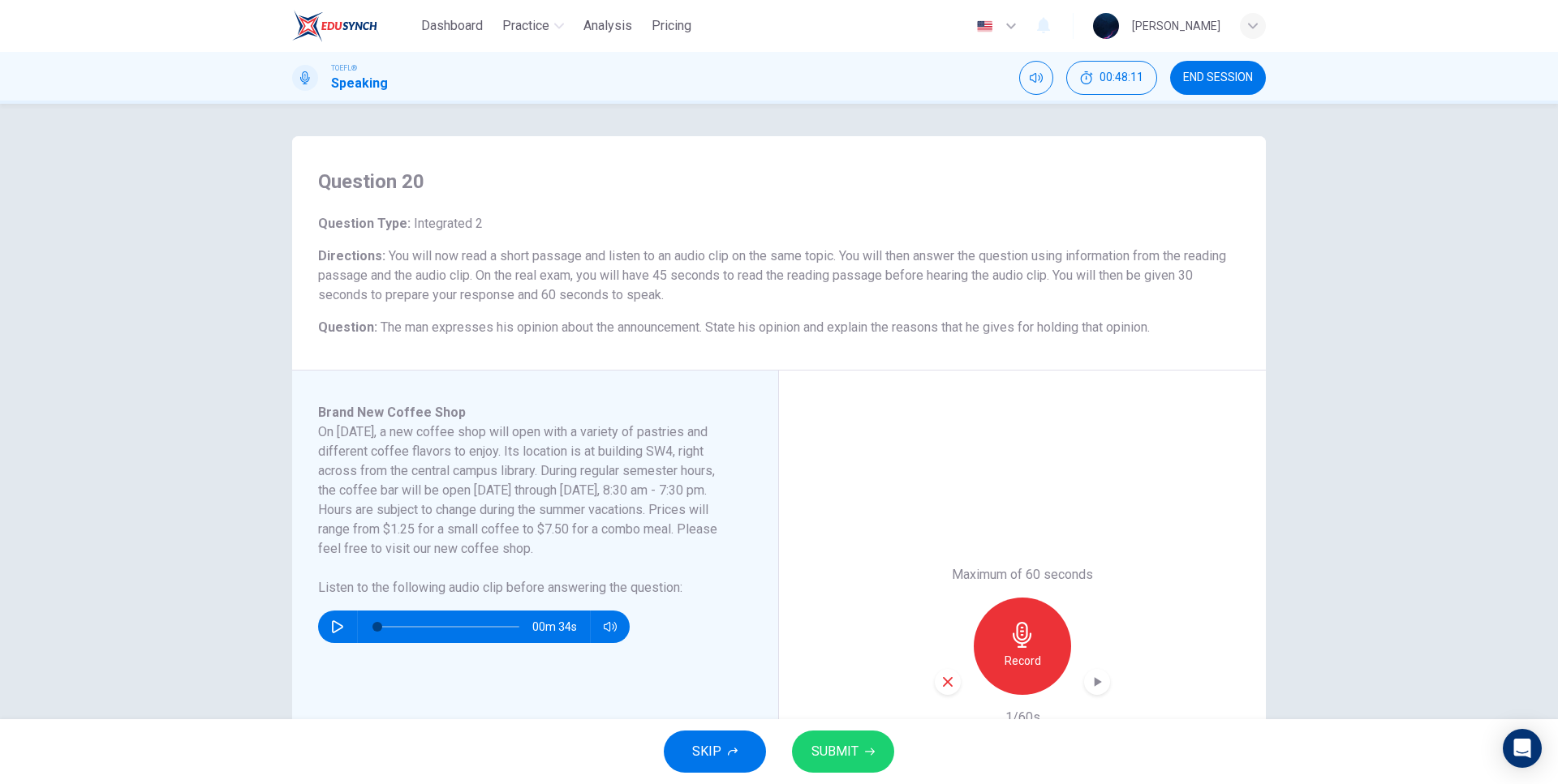
click at [816, 750] on span "SUBMIT" at bounding box center [834, 751] width 47 height 22
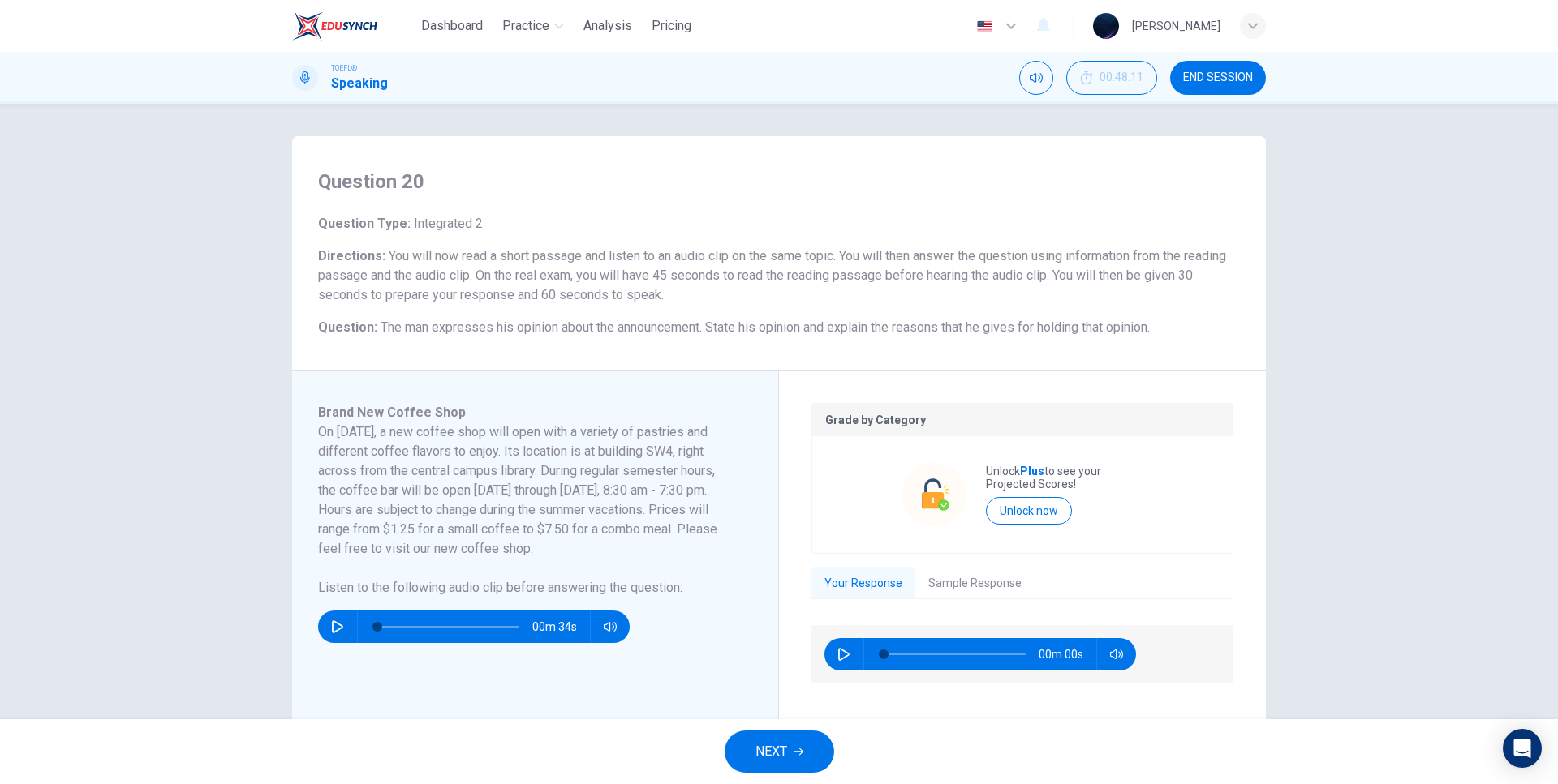
click at [831, 656] on button "button" at bounding box center [843, 655] width 26 height 32
click at [926, 586] on button "Sample Response" at bounding box center [975, 584] width 120 height 34
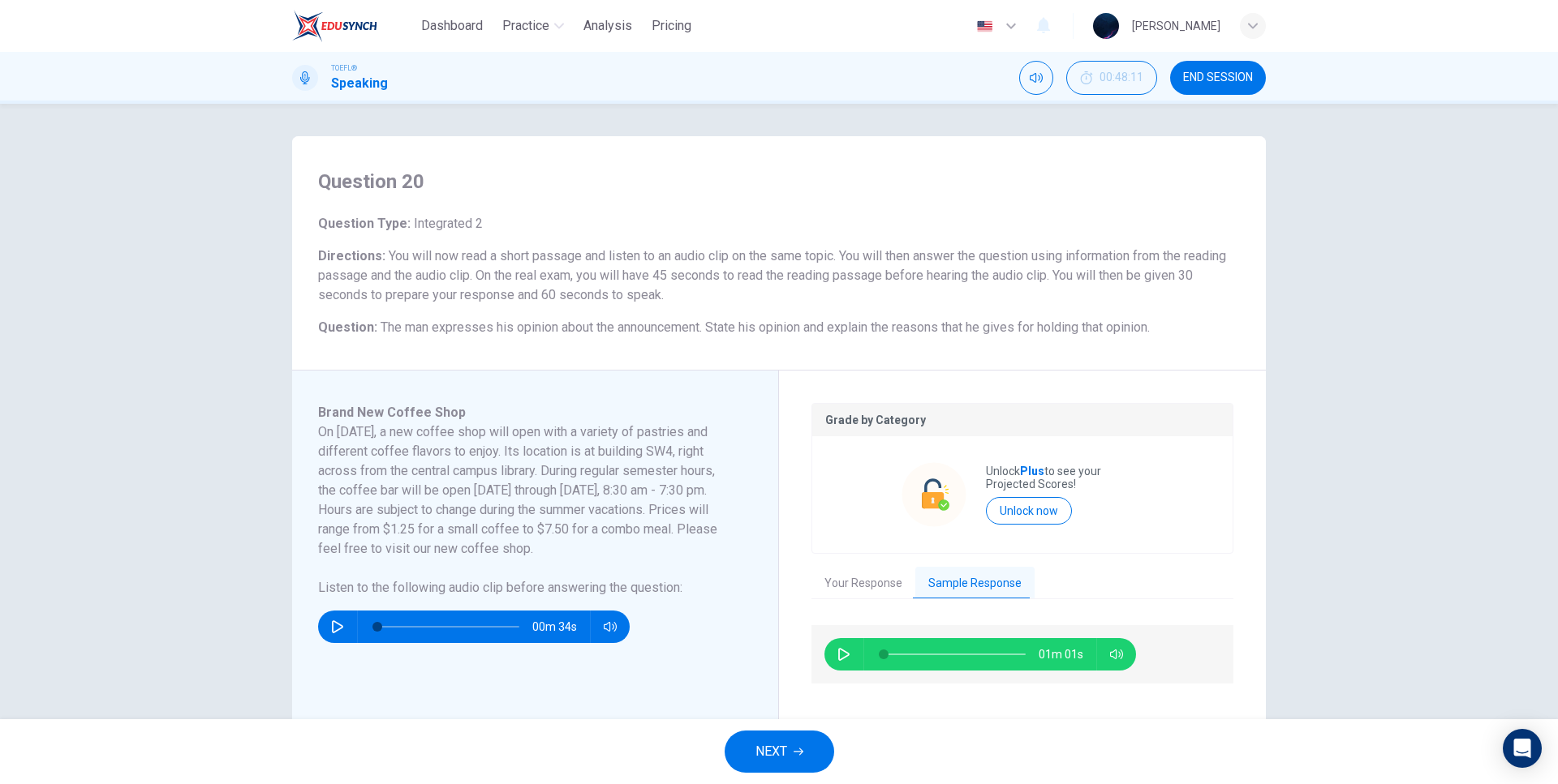
click at [841, 656] on icon "button" at bounding box center [843, 654] width 12 height 13
type input "0"
click at [777, 748] on span "NEXT" at bounding box center [770, 751] width 31 height 22
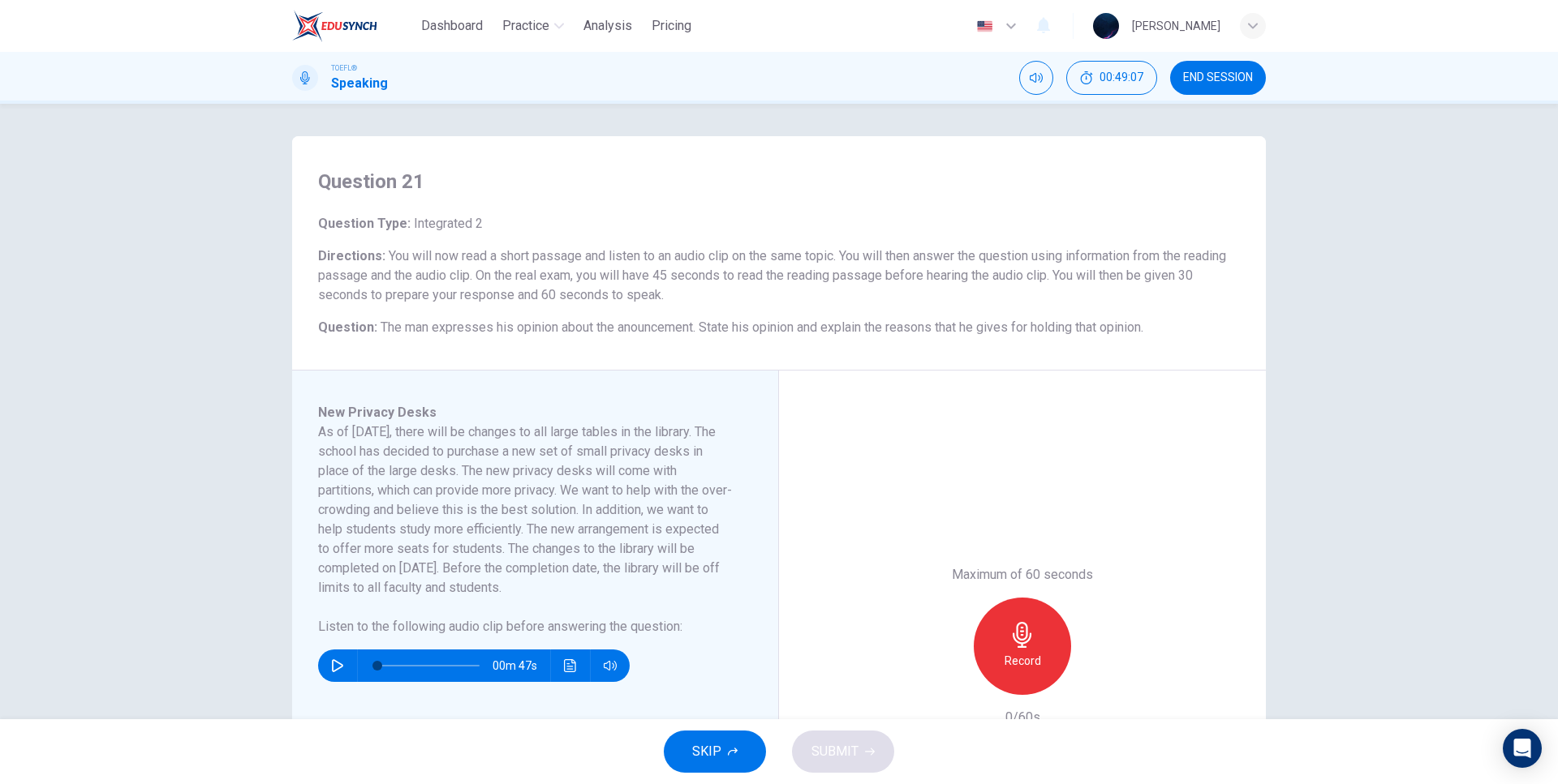
click at [333, 662] on icon "button" at bounding box center [337, 665] width 12 height 13
type input "0"
click at [1004, 629] on div "Record" at bounding box center [1022, 646] width 97 height 97
click at [1015, 500] on div "Maximum of 60 seconds Stop 42/60s" at bounding box center [1023, 647] width 487 height 551
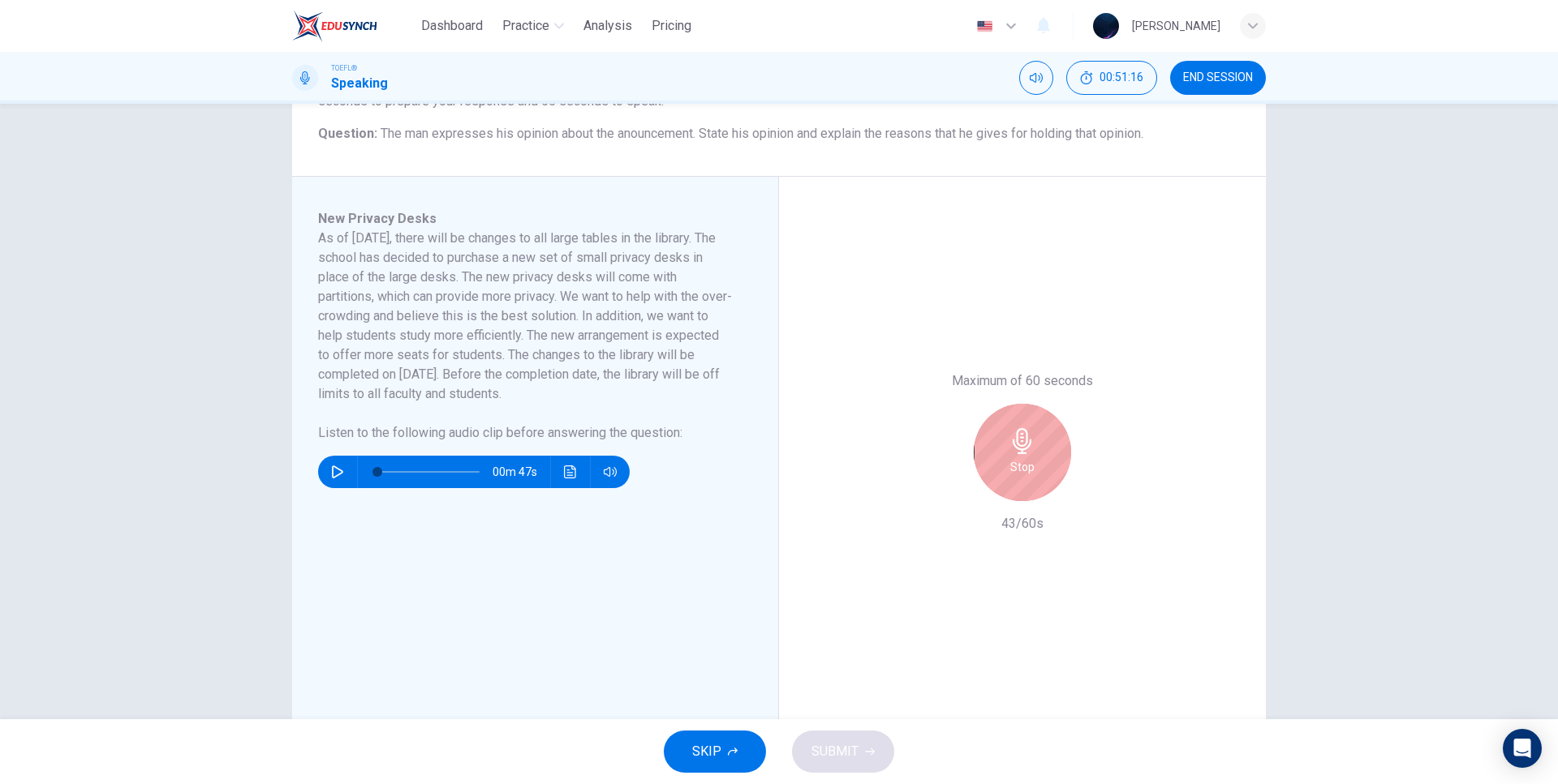
scroll to position [235, 0]
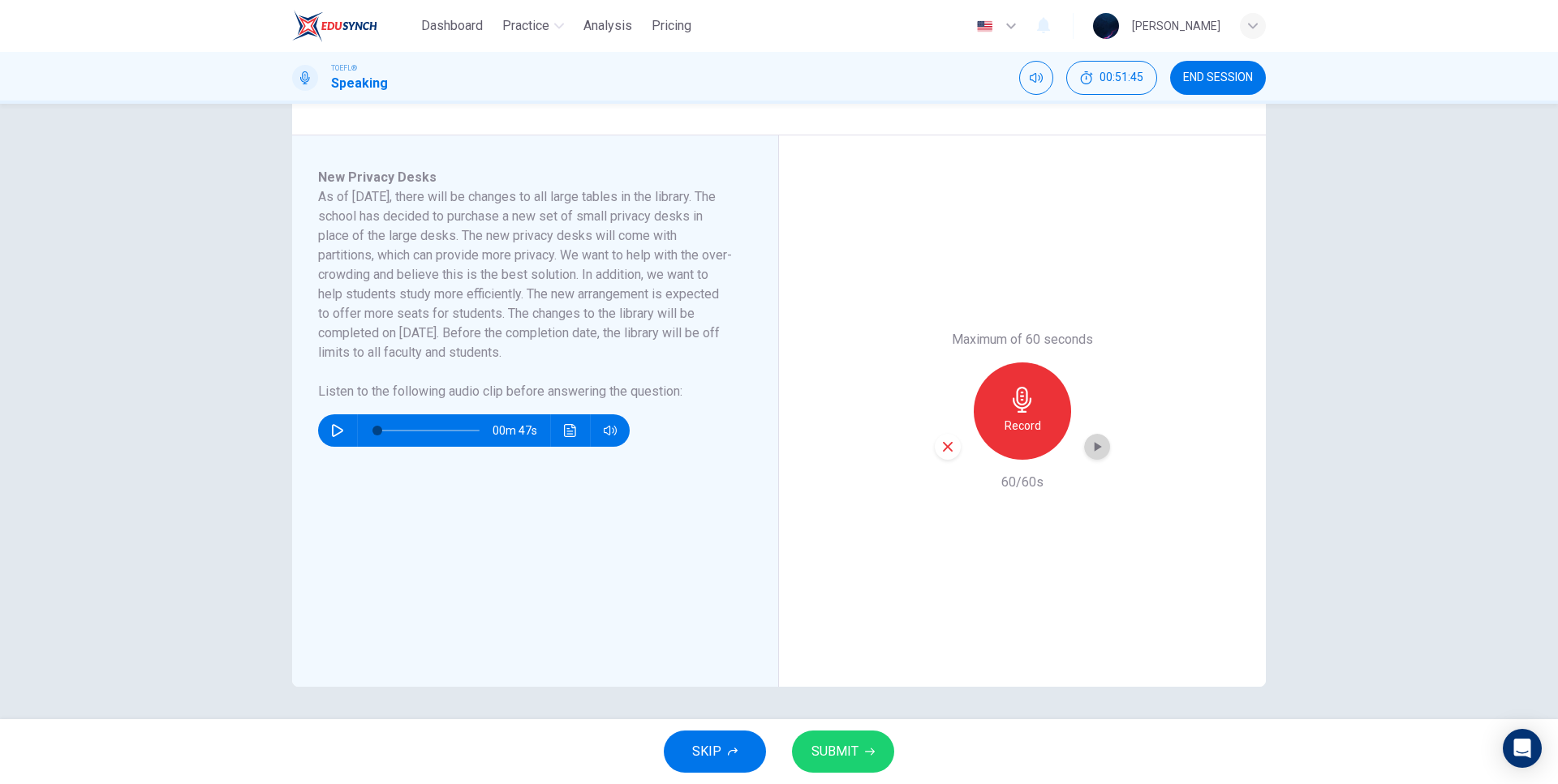
click at [1097, 442] on icon "button" at bounding box center [1097, 447] width 16 height 16
click at [949, 441] on icon "button" at bounding box center [948, 447] width 14 height 14
click at [709, 761] on span "SKIP" at bounding box center [707, 751] width 29 height 22
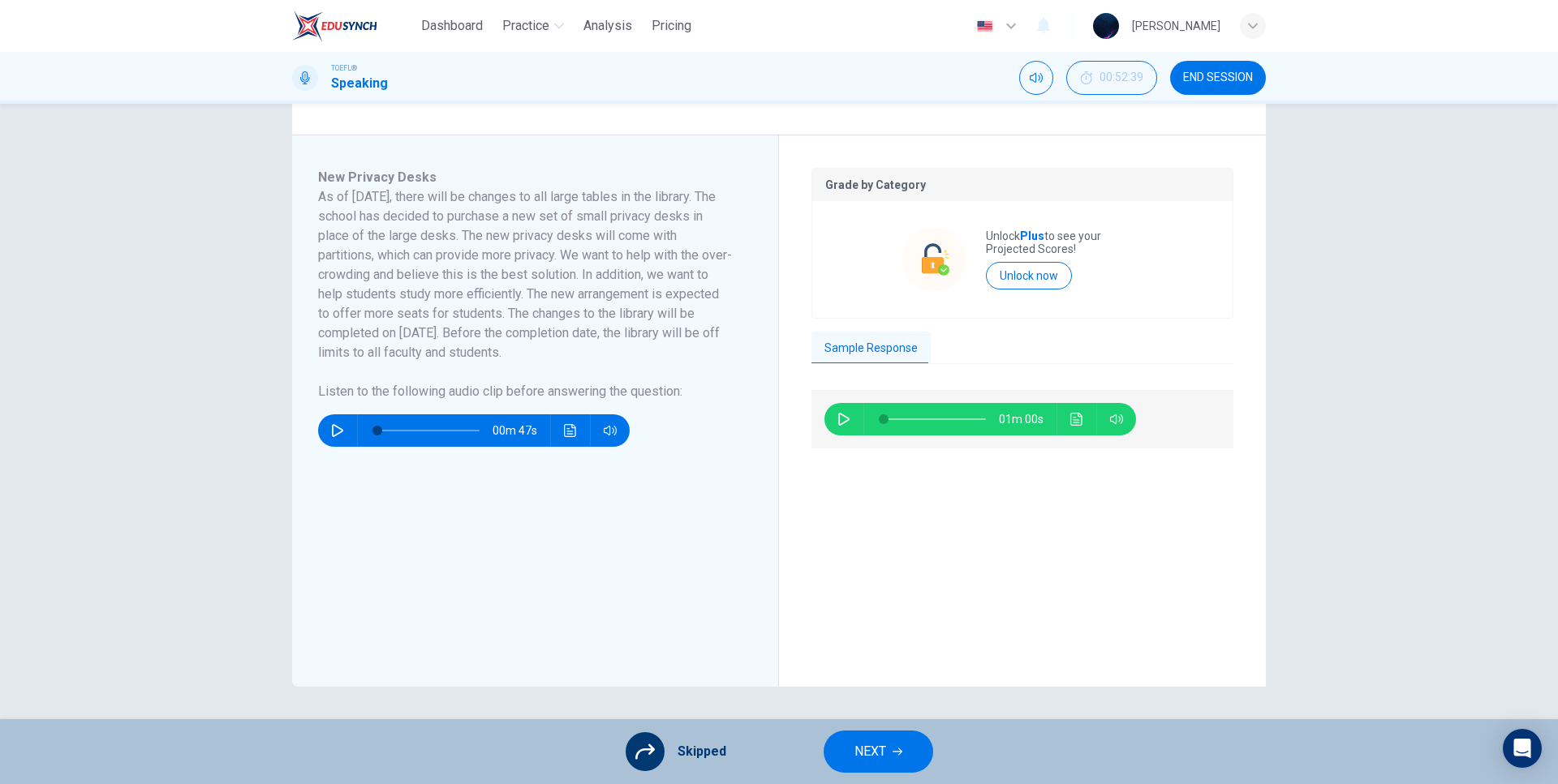
click at [842, 421] on icon "button" at bounding box center [843, 419] width 13 height 13
type input "0"
click at [872, 744] on span "NEXT" at bounding box center [869, 751] width 31 height 22
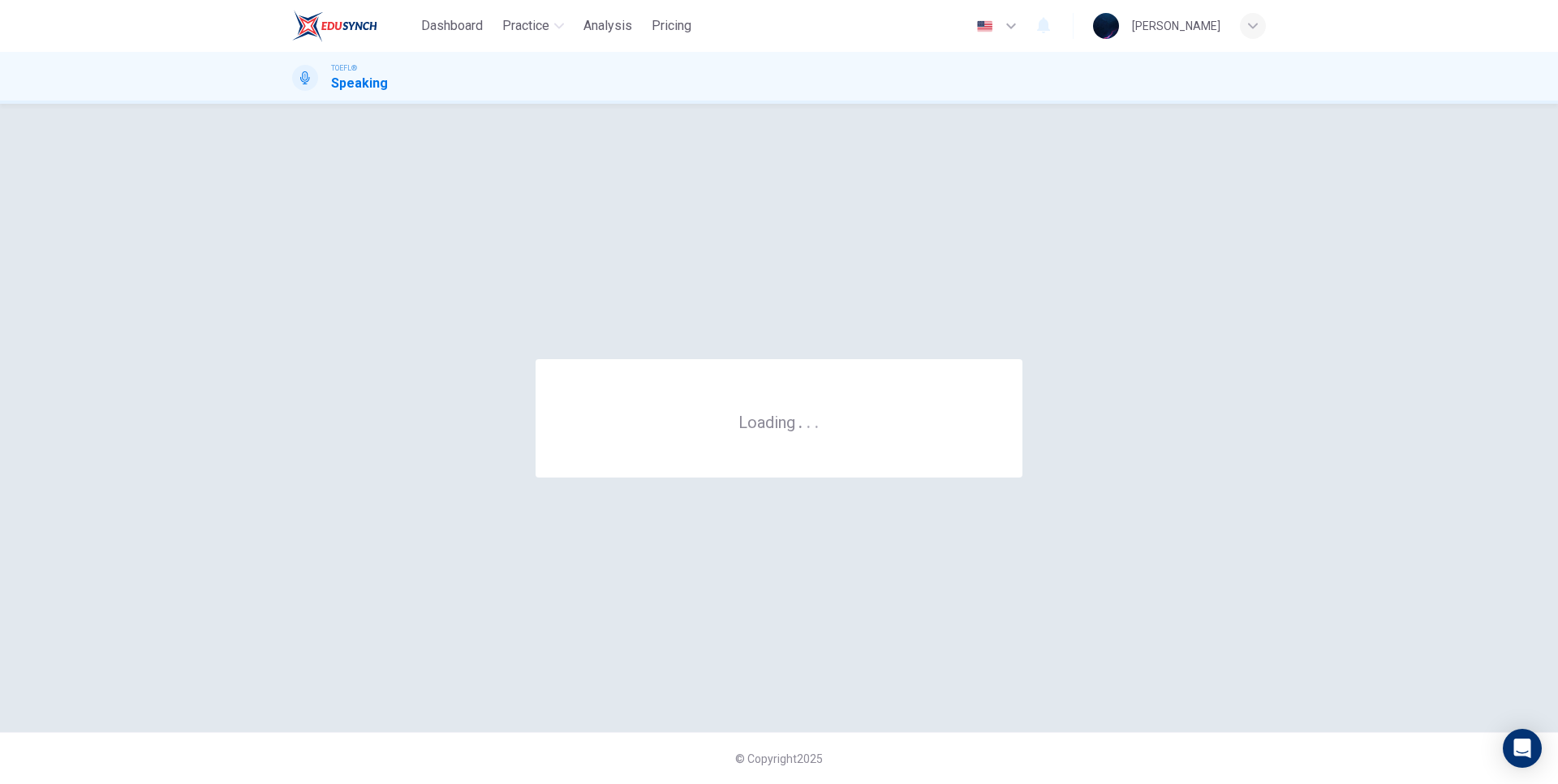
scroll to position [0, 0]
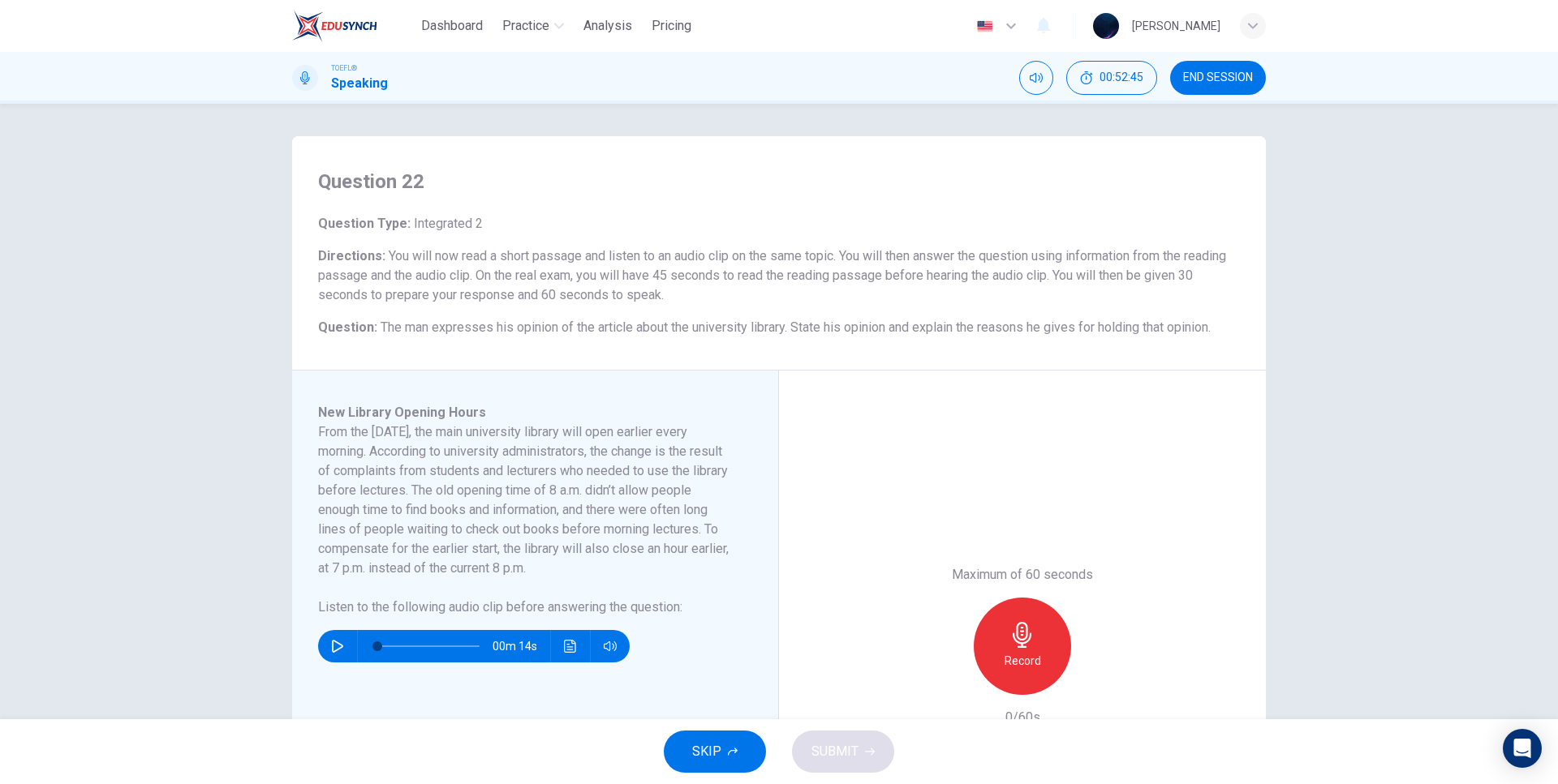
drag, startPoint x: 315, startPoint y: 432, endPoint x: 493, endPoint y: 436, distance: 178.0
click at [493, 436] on h6 "From the [DATE], the main university library will open earlier every morning. A…" at bounding box center [525, 500] width 415 height 156
click at [501, 427] on h6 "From the [DATE], the main university library will open earlier every morning. A…" at bounding box center [525, 500] width 415 height 156
click at [336, 637] on button "button" at bounding box center [337, 646] width 26 height 32
type input "0"
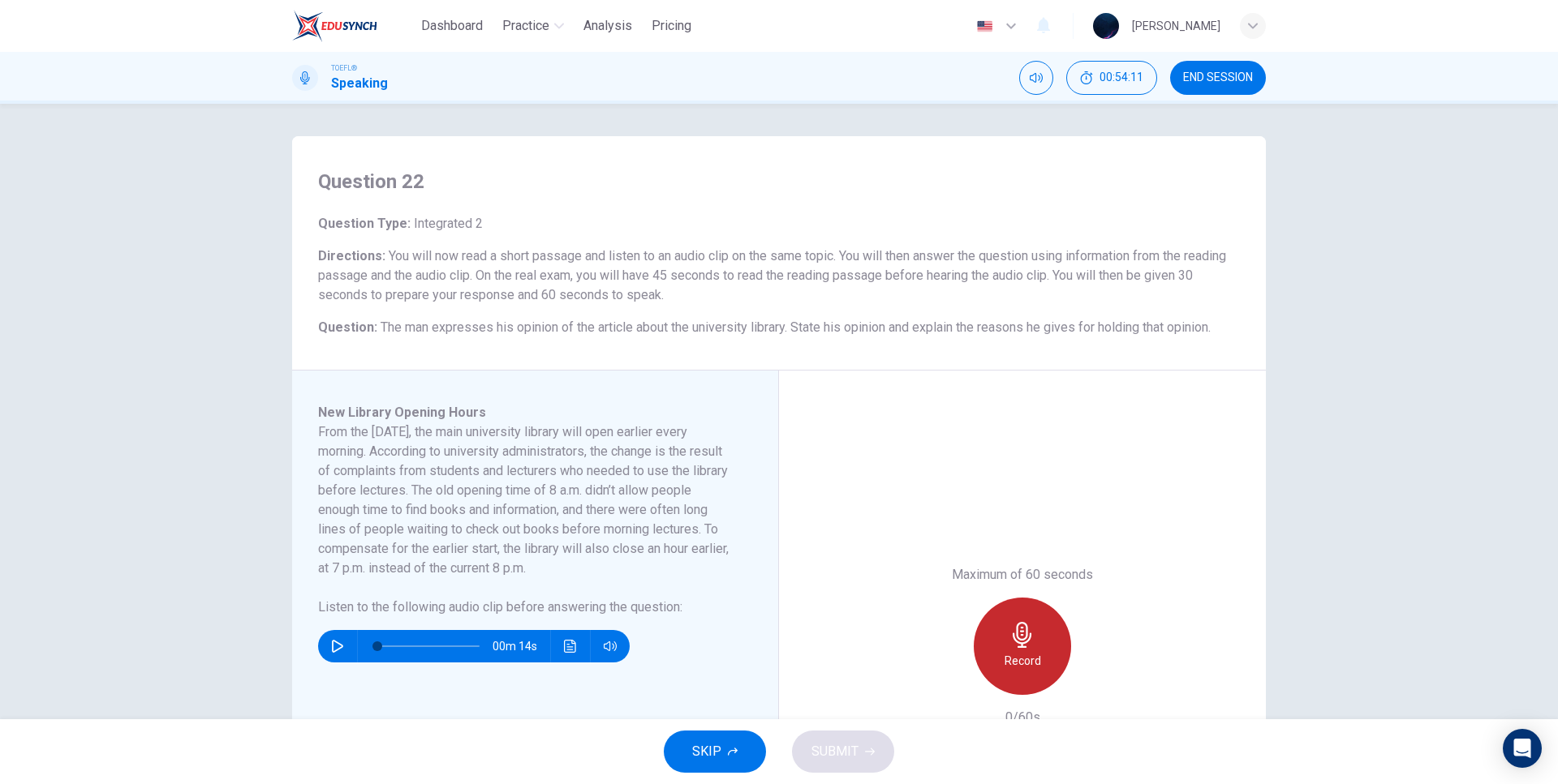
click at [1032, 642] on div "Record" at bounding box center [1022, 646] width 97 height 97
click at [662, 529] on h6 "From the [DATE], the main university library will open earlier every morning. A…" at bounding box center [525, 500] width 415 height 156
click at [667, 567] on h6 "From the [DATE], the main university library will open earlier every morning. A…" at bounding box center [525, 500] width 415 height 156
click at [720, 755] on button "SKIP" at bounding box center [715, 751] width 103 height 42
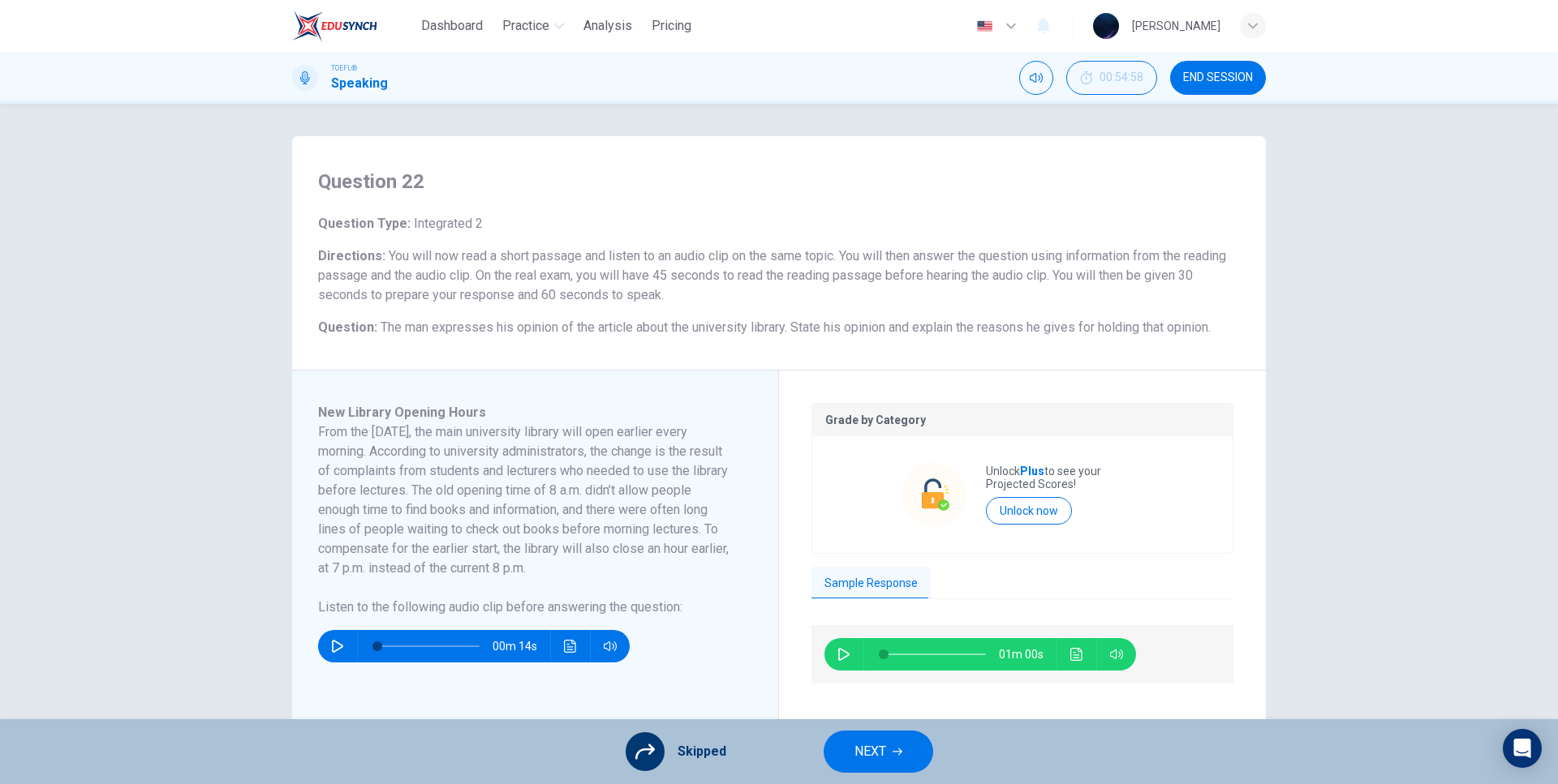
click at [842, 644] on button "button" at bounding box center [843, 655] width 26 height 32
click at [840, 649] on icon "button" at bounding box center [843, 654] width 13 height 13
click at [568, 648] on icon "Click to see the audio transcription" at bounding box center [570, 646] width 12 height 13
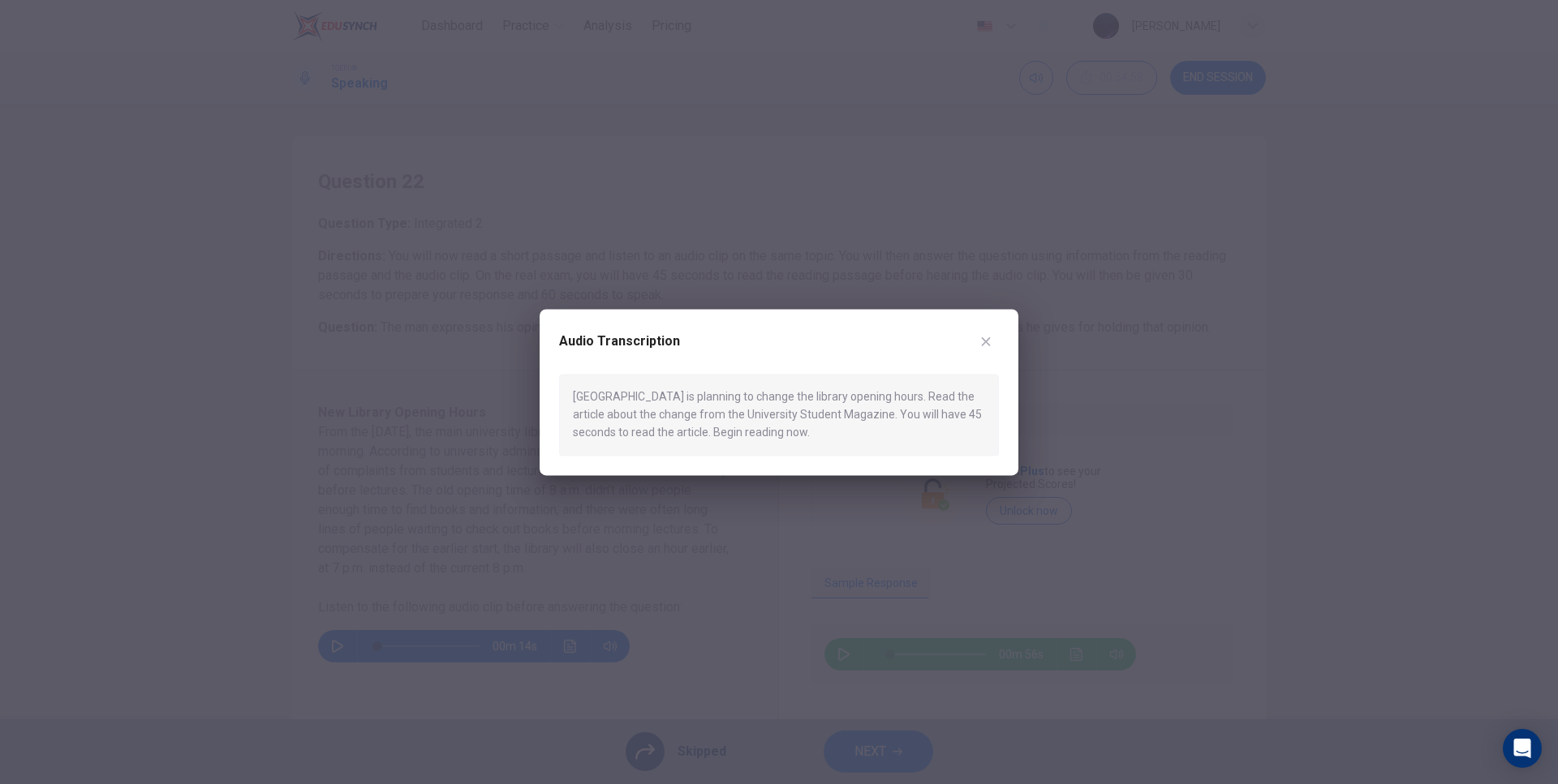
click at [710, 549] on div at bounding box center [779, 392] width 1558 height 784
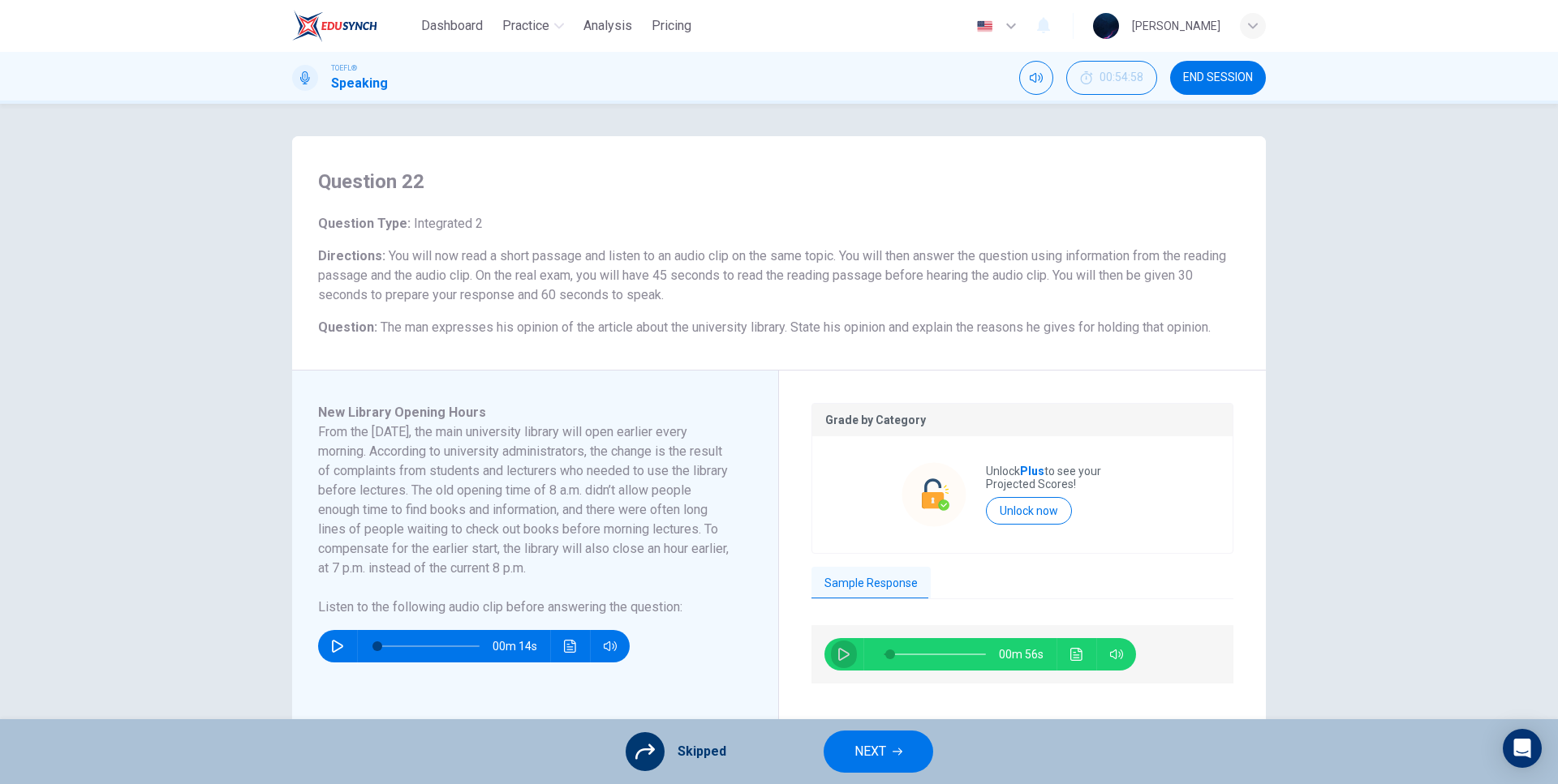
click at [839, 662] on button "button" at bounding box center [843, 655] width 26 height 32
click at [851, 656] on button "button" at bounding box center [843, 655] width 26 height 32
type input "95"
click at [869, 747] on span "NEXT" at bounding box center [869, 751] width 31 height 22
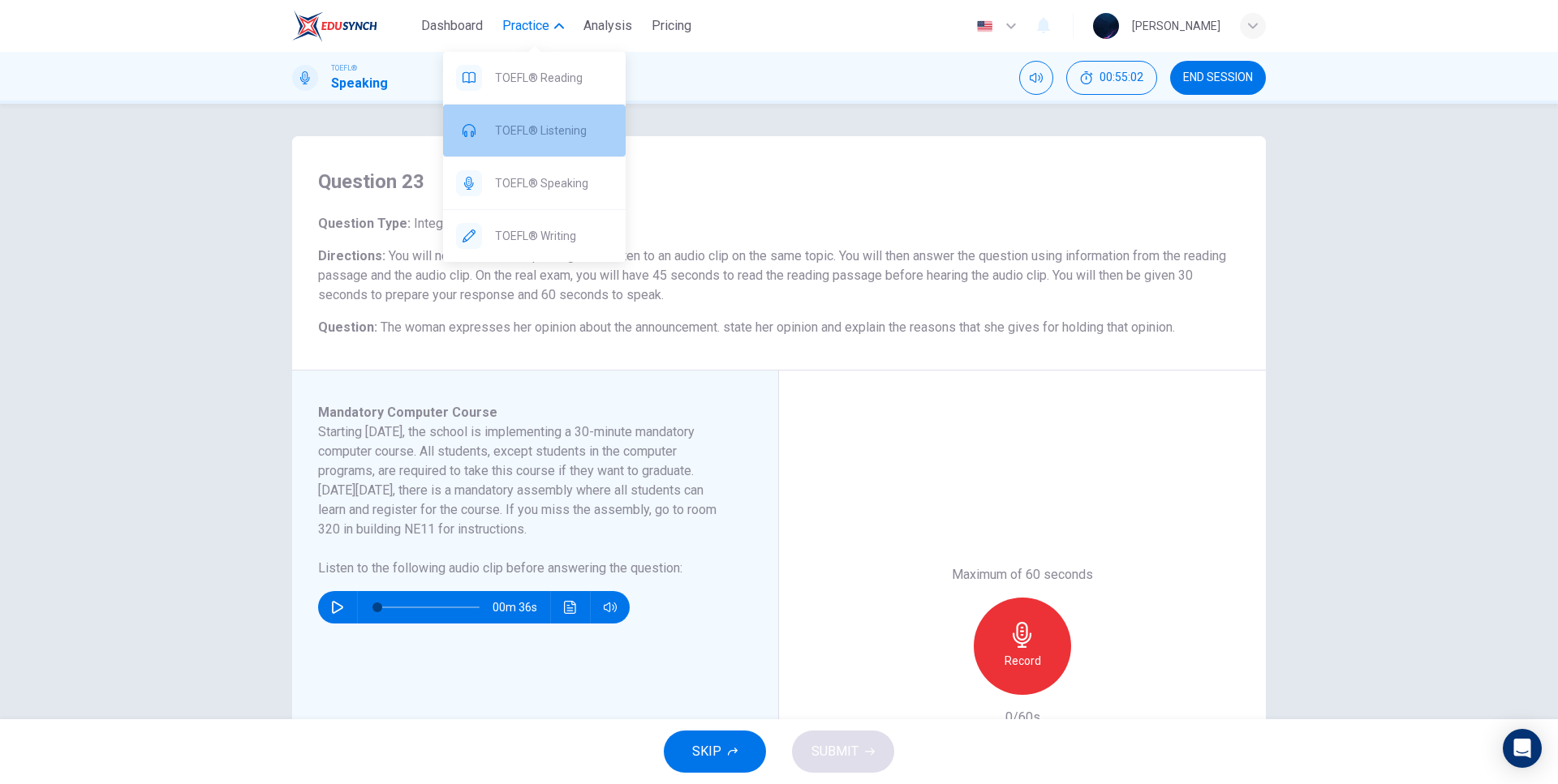
click at [521, 123] on span "TOEFL® Listening" at bounding box center [554, 130] width 118 height 20
click at [534, 35] on span "Practice" at bounding box center [526, 26] width 47 height 20
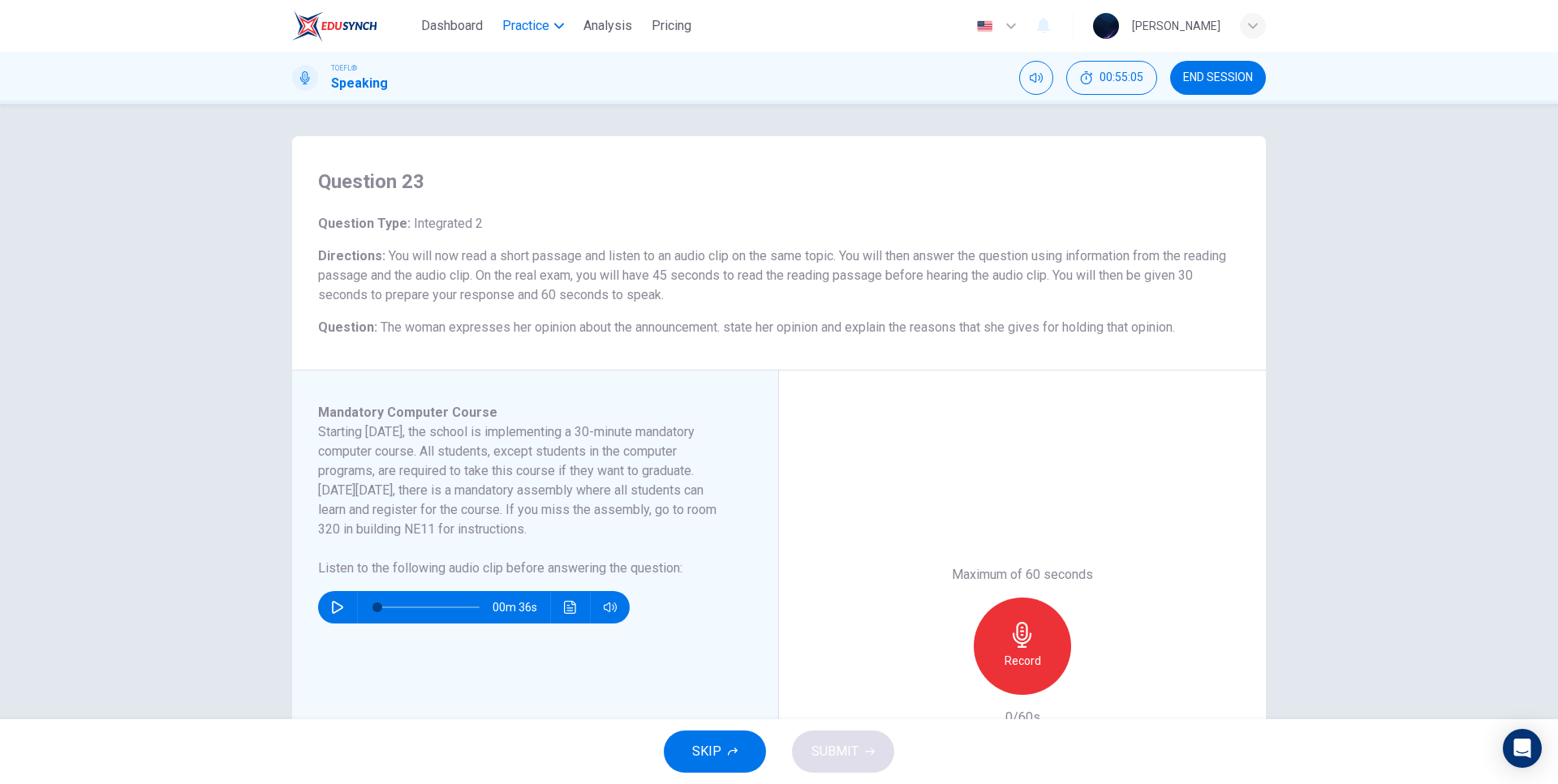
click at [534, 35] on span "Practice" at bounding box center [526, 26] width 47 height 20
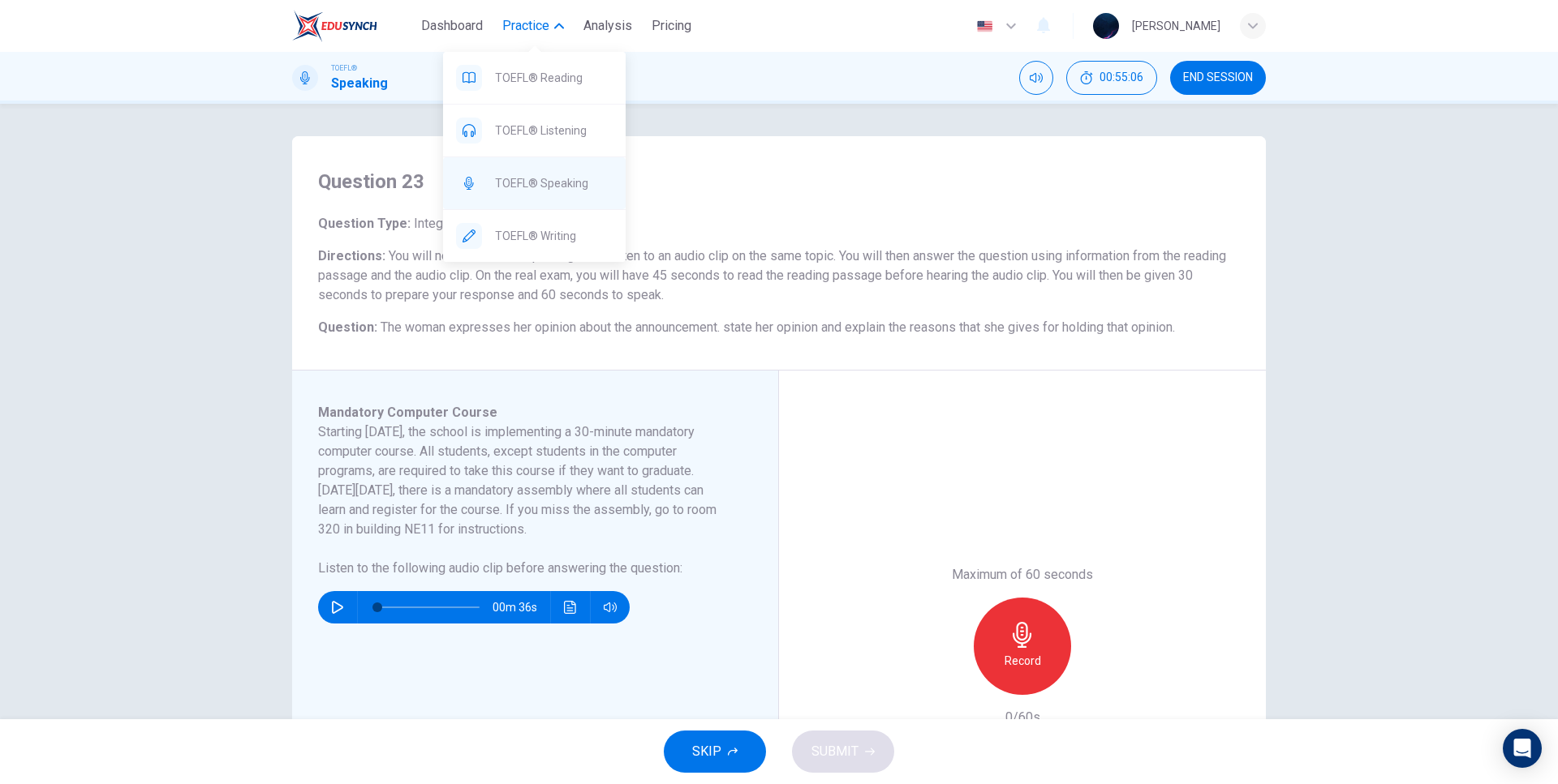
click at [543, 178] on span "TOEFL® Speaking" at bounding box center [554, 184] width 118 height 20
